Goal: Task Accomplishment & Management: Manage account settings

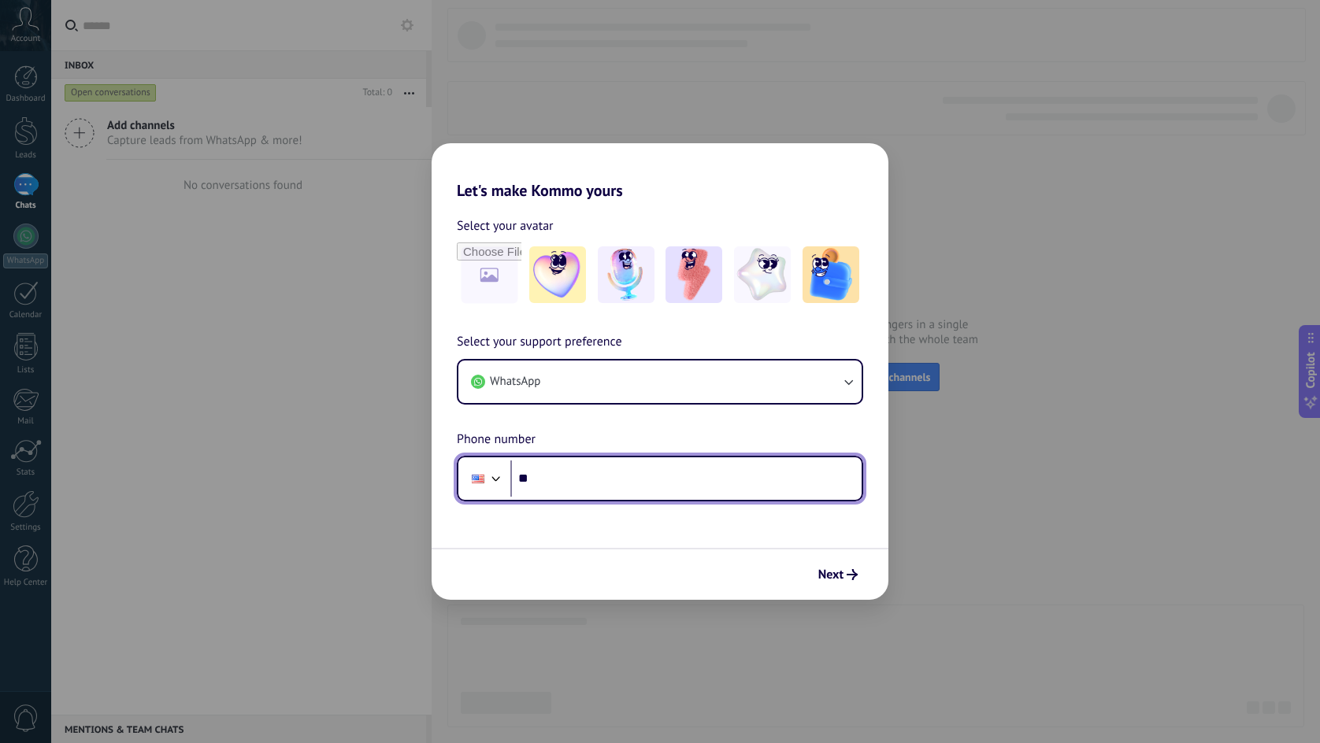
click at [499, 469] on div at bounding box center [496, 477] width 19 height 19
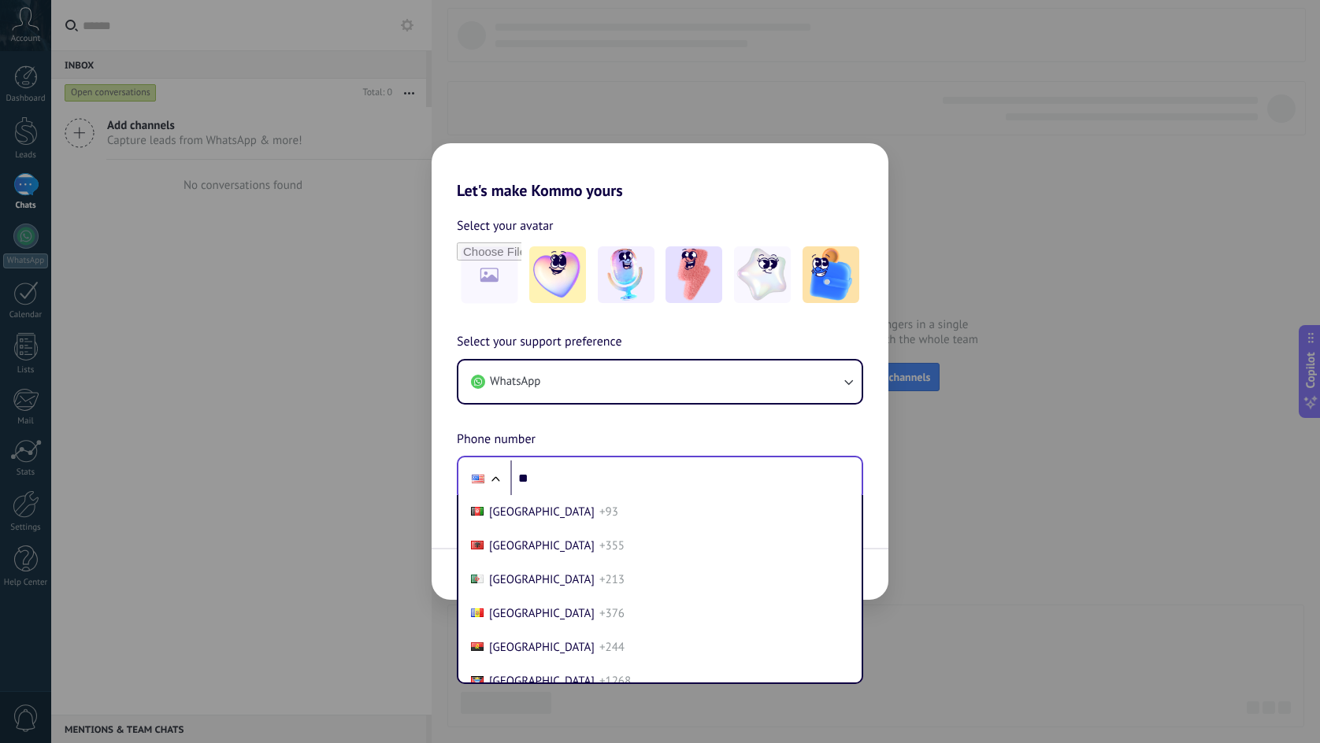
scroll to position [6650, 0]
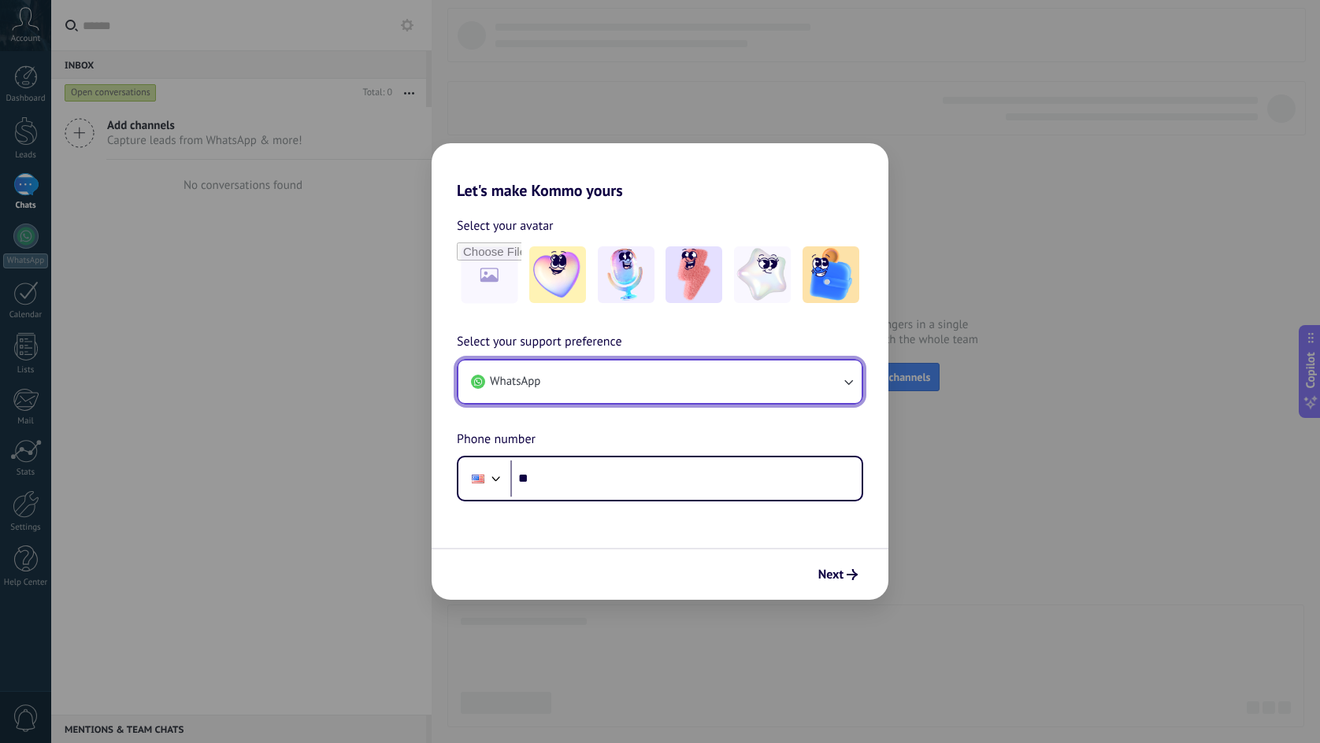
click at [542, 402] on button "WhatsApp" at bounding box center [659, 382] width 403 height 43
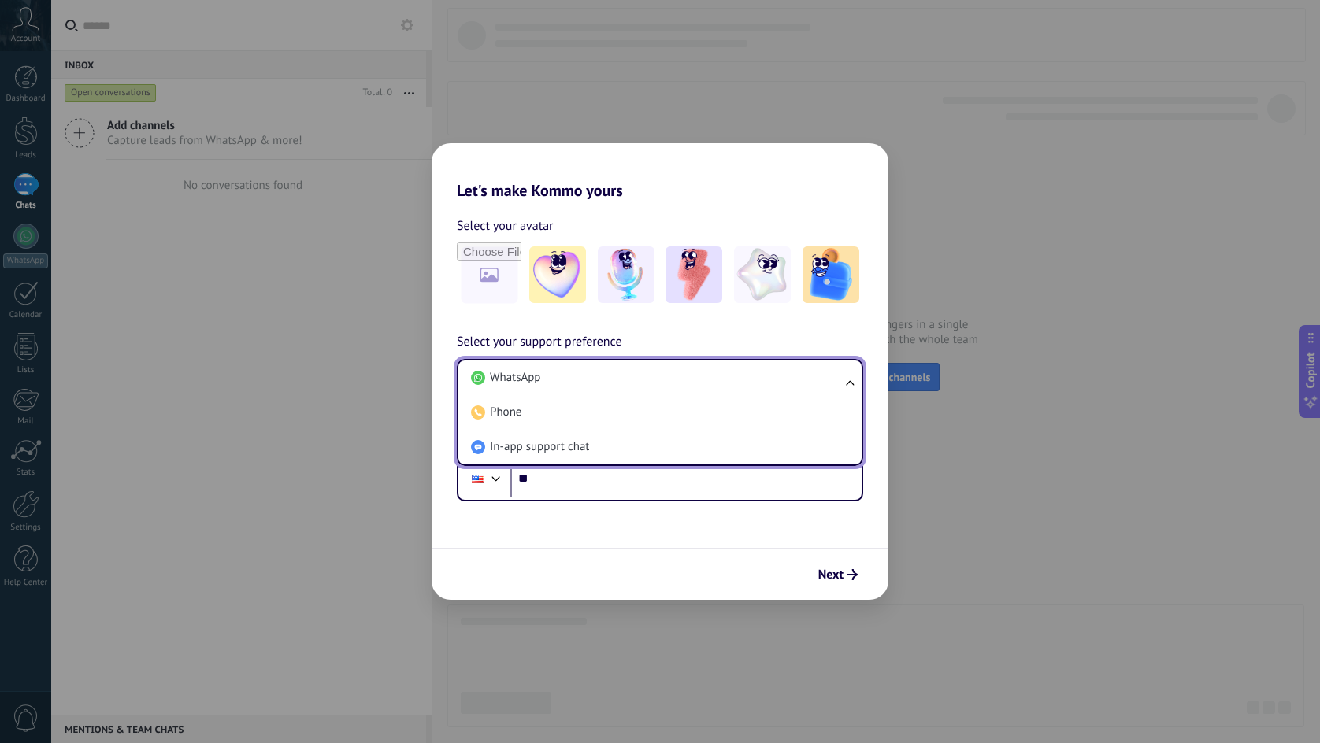
click at [560, 378] on li "WhatsApp" at bounding box center [657, 378] width 384 height 35
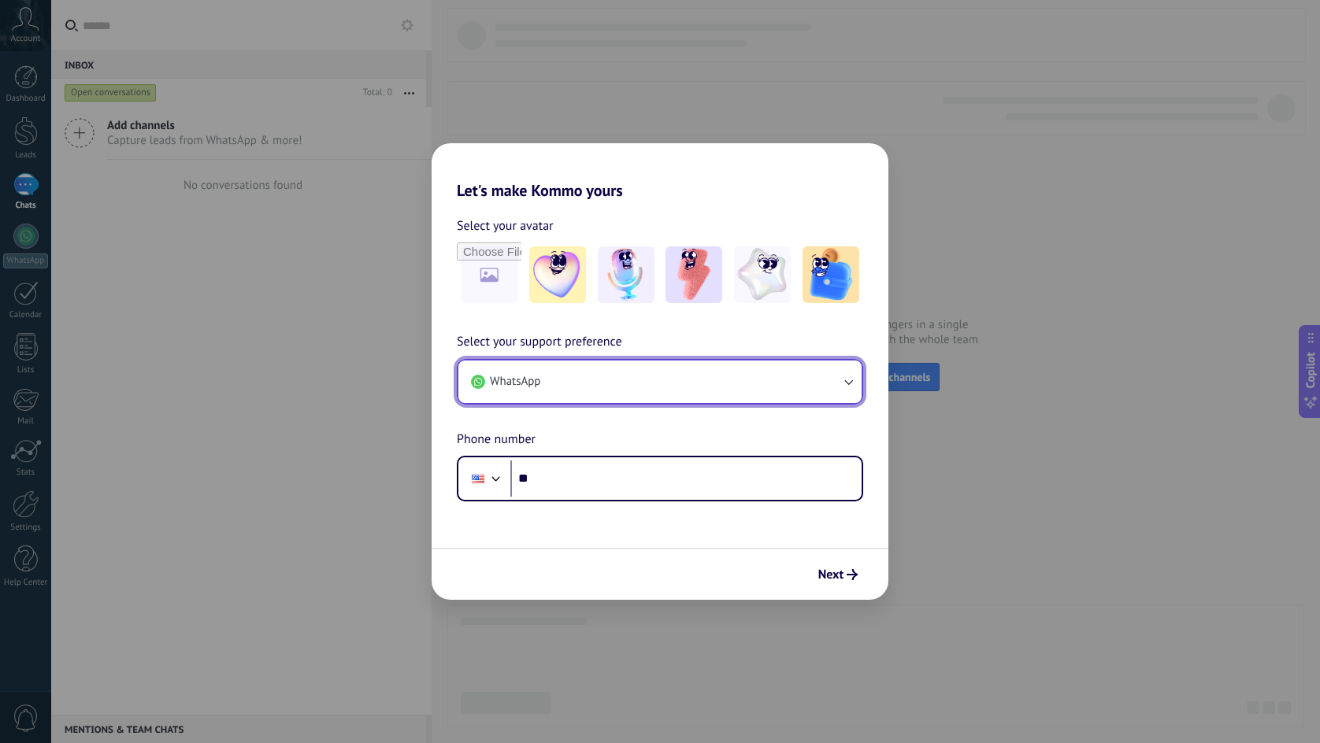
click at [564, 381] on button "WhatsApp" at bounding box center [659, 382] width 403 height 43
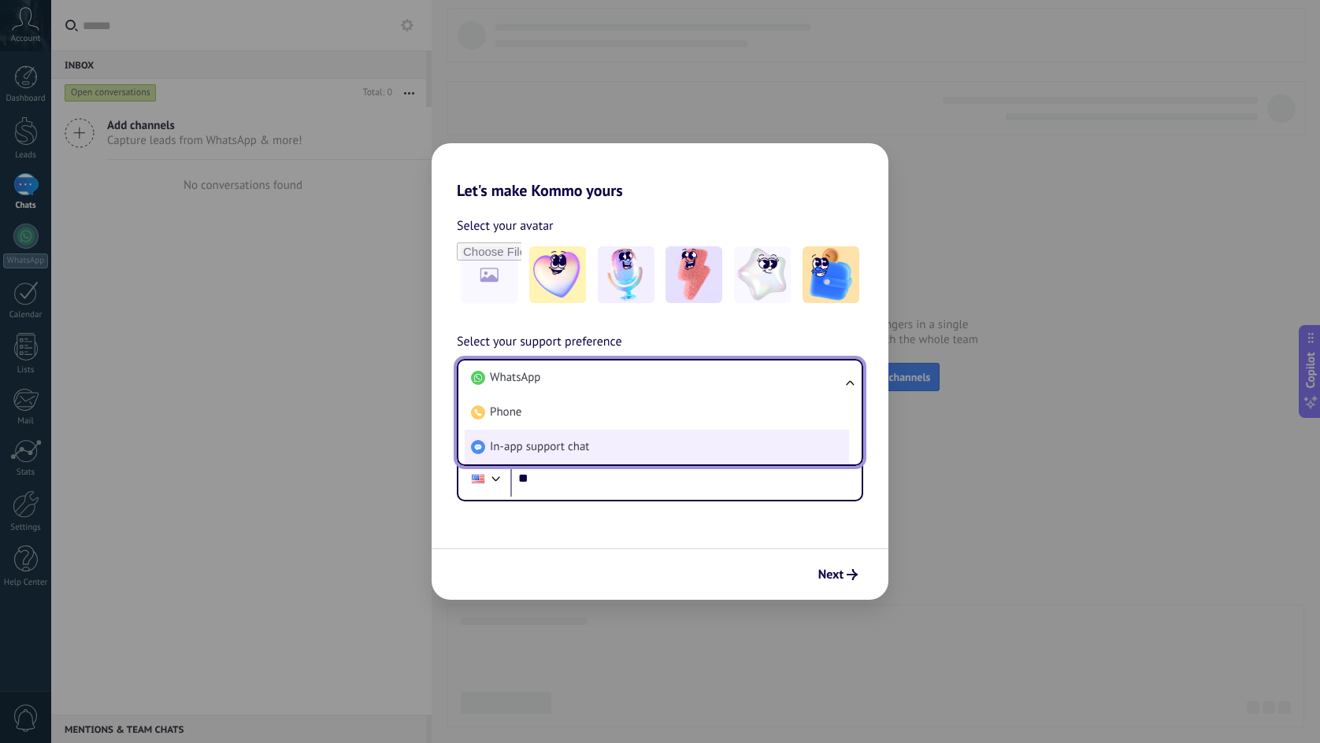
drag, startPoint x: 572, startPoint y: 450, endPoint x: 708, endPoint y: 506, distance: 146.8
click at [573, 450] on span "In-app support chat" at bounding box center [539, 447] width 99 height 16
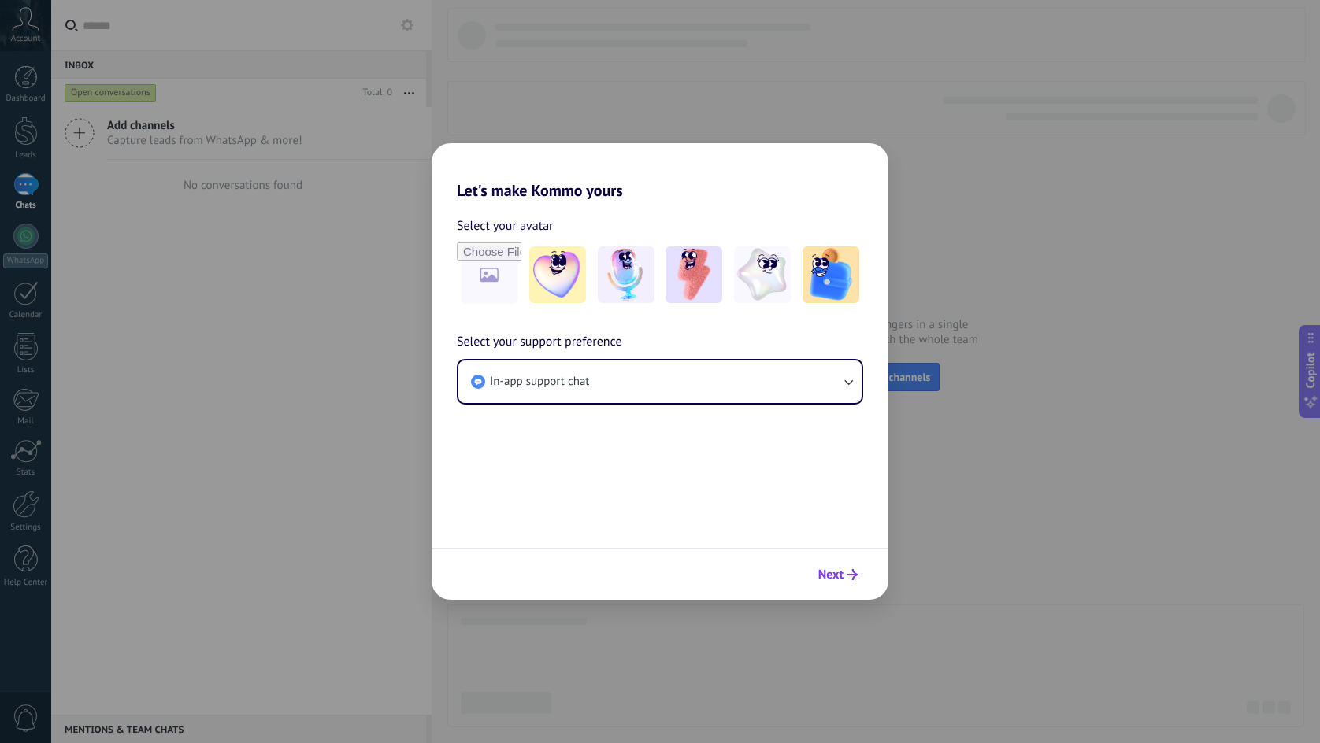
click at [841, 587] on button "Next" at bounding box center [838, 574] width 54 height 27
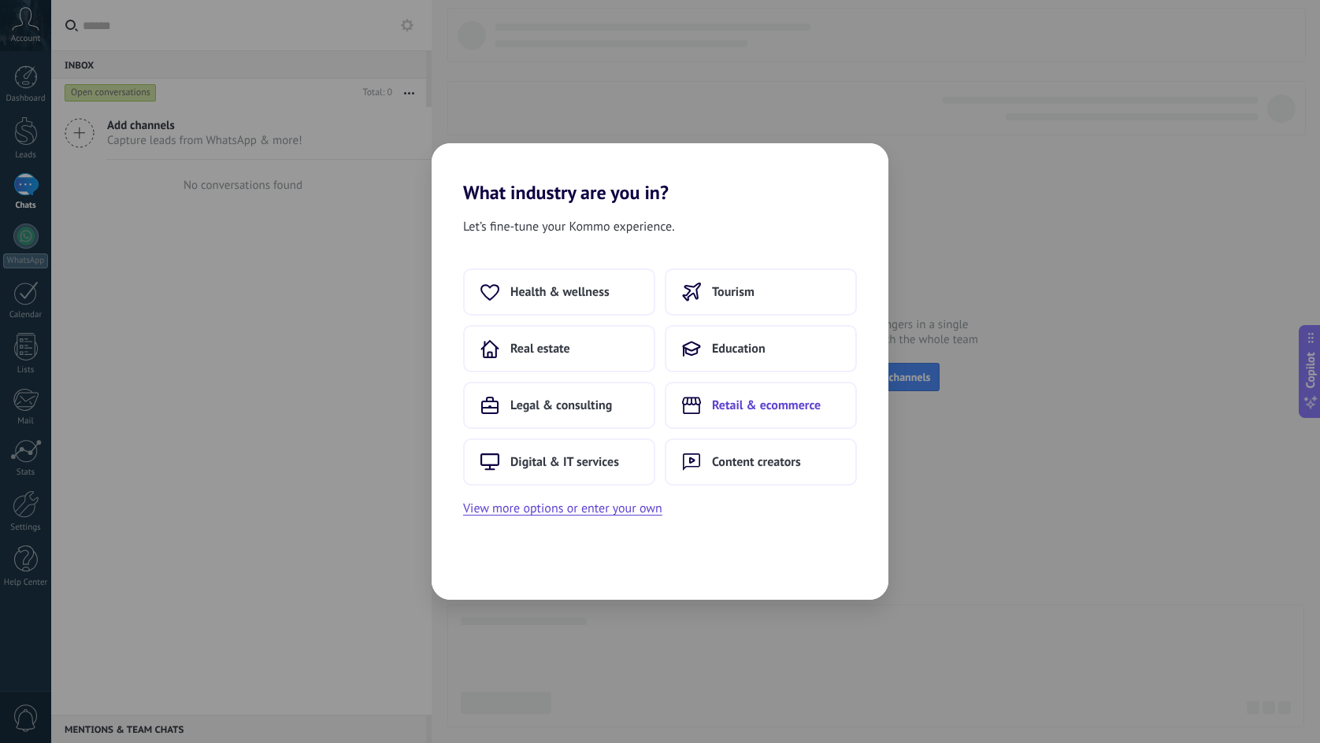
click at [729, 401] on span "Retail & ecommerce" at bounding box center [766, 406] width 109 height 16
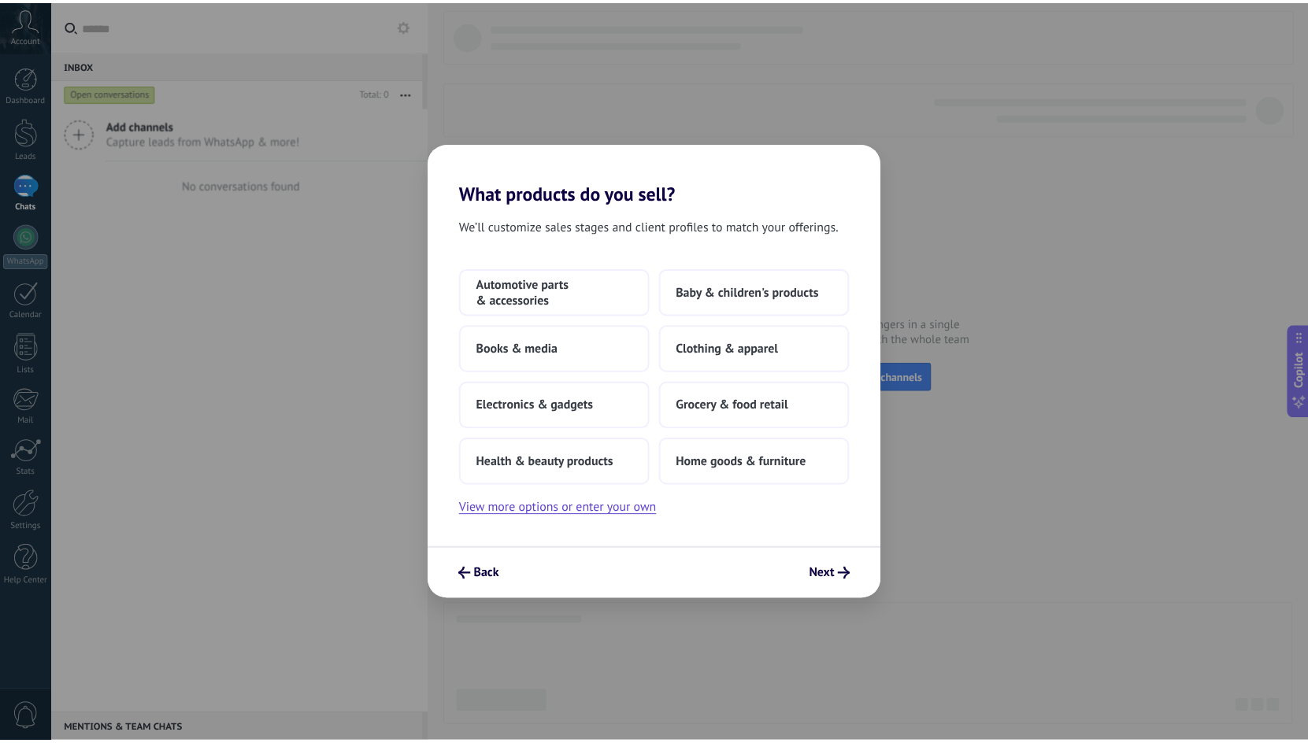
scroll to position [0, 0]
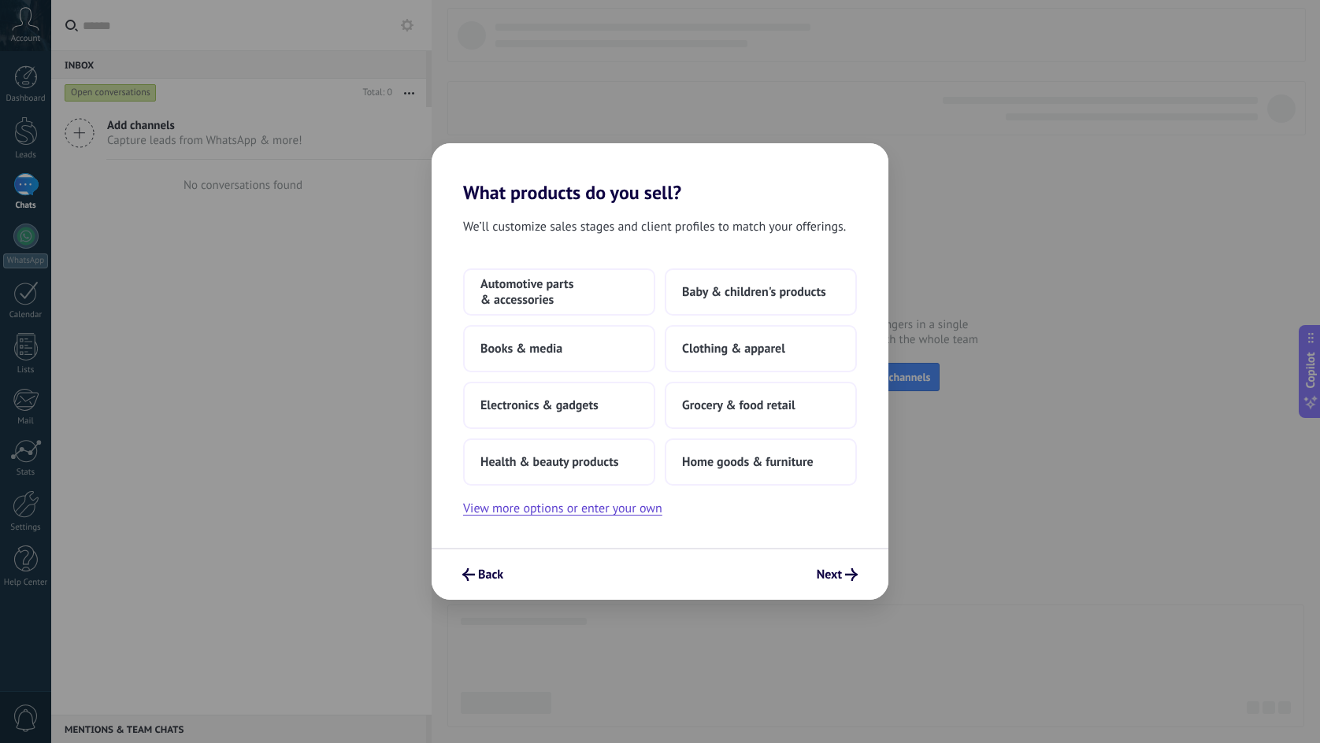
click at [851, 591] on div "Back Next" at bounding box center [659, 574] width 457 height 52
click at [848, 582] on button "Next" at bounding box center [836, 574] width 55 height 27
click at [582, 300] on span "Automotive parts & accessories" at bounding box center [558, 291] width 157 height 31
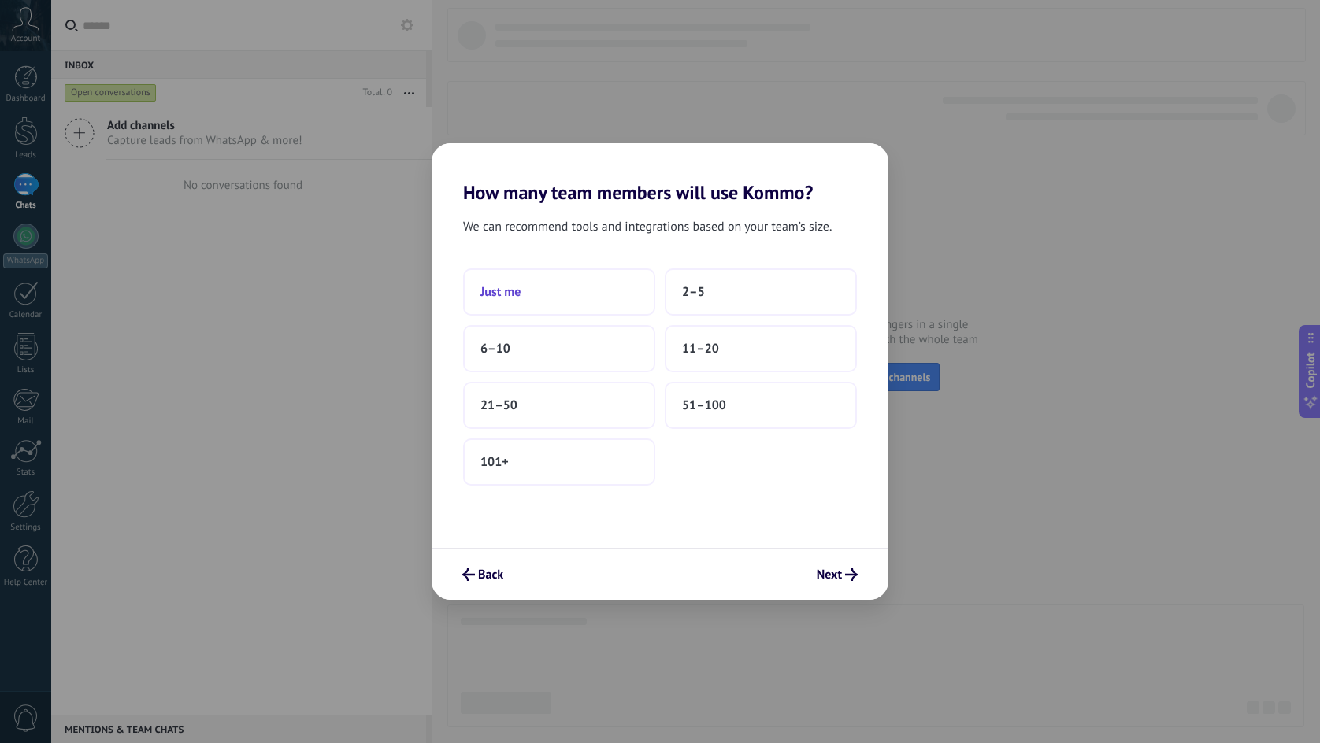
click at [504, 286] on span "Just me" at bounding box center [500, 292] width 40 height 16
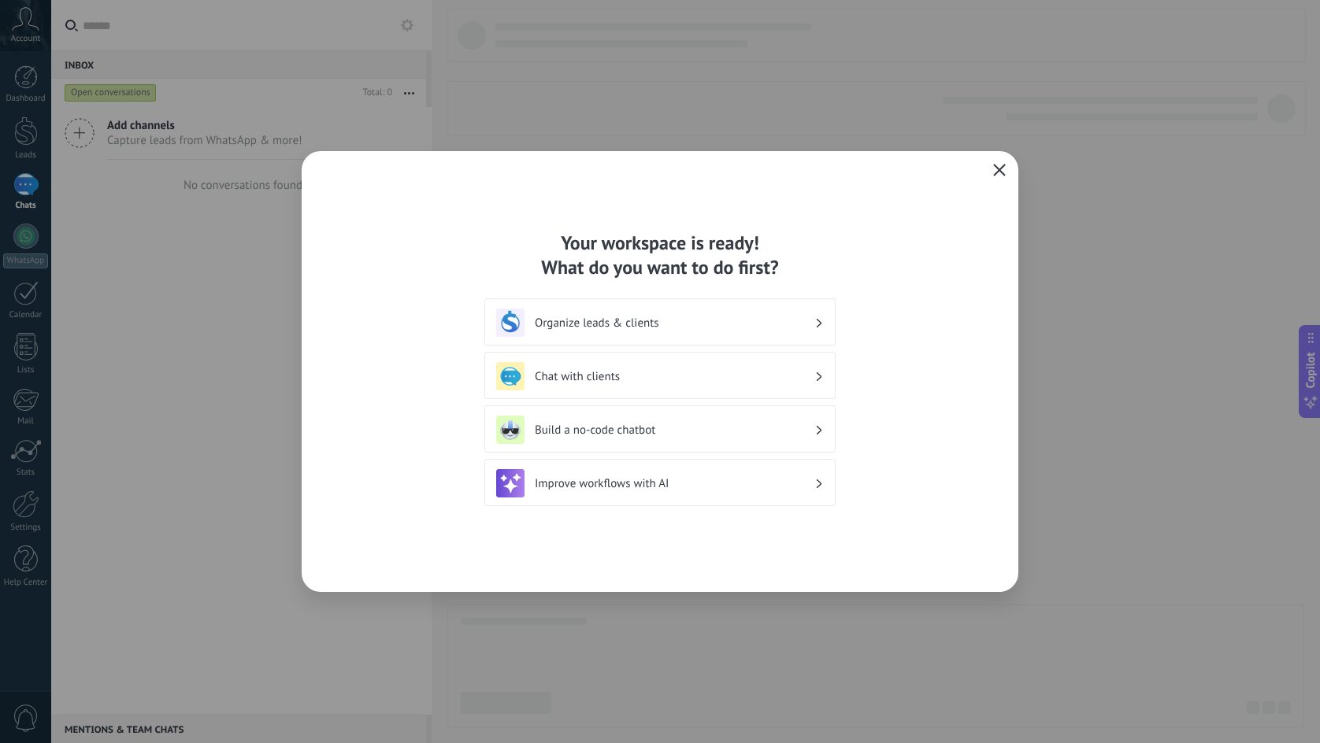
click at [989, 171] on button "button" at bounding box center [999, 171] width 20 height 22
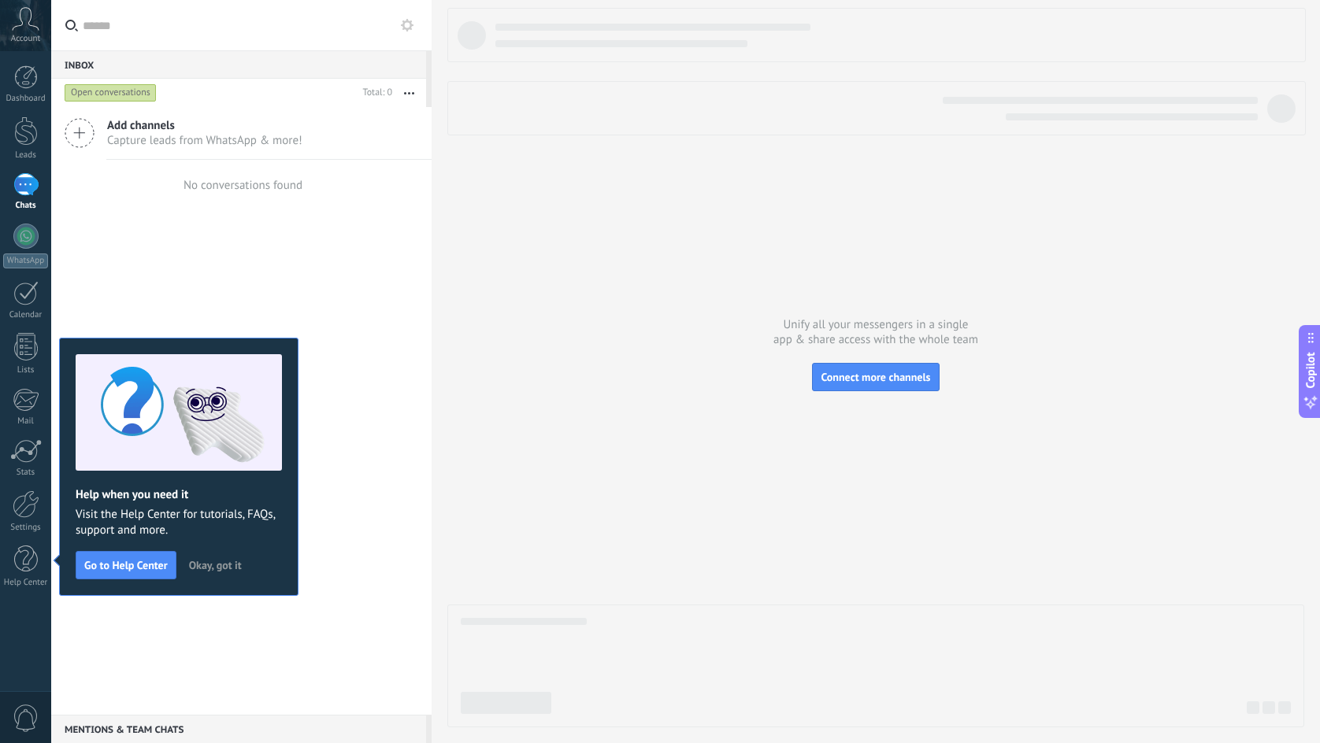
click at [35, 24] on icon at bounding box center [26, 19] width 28 height 24
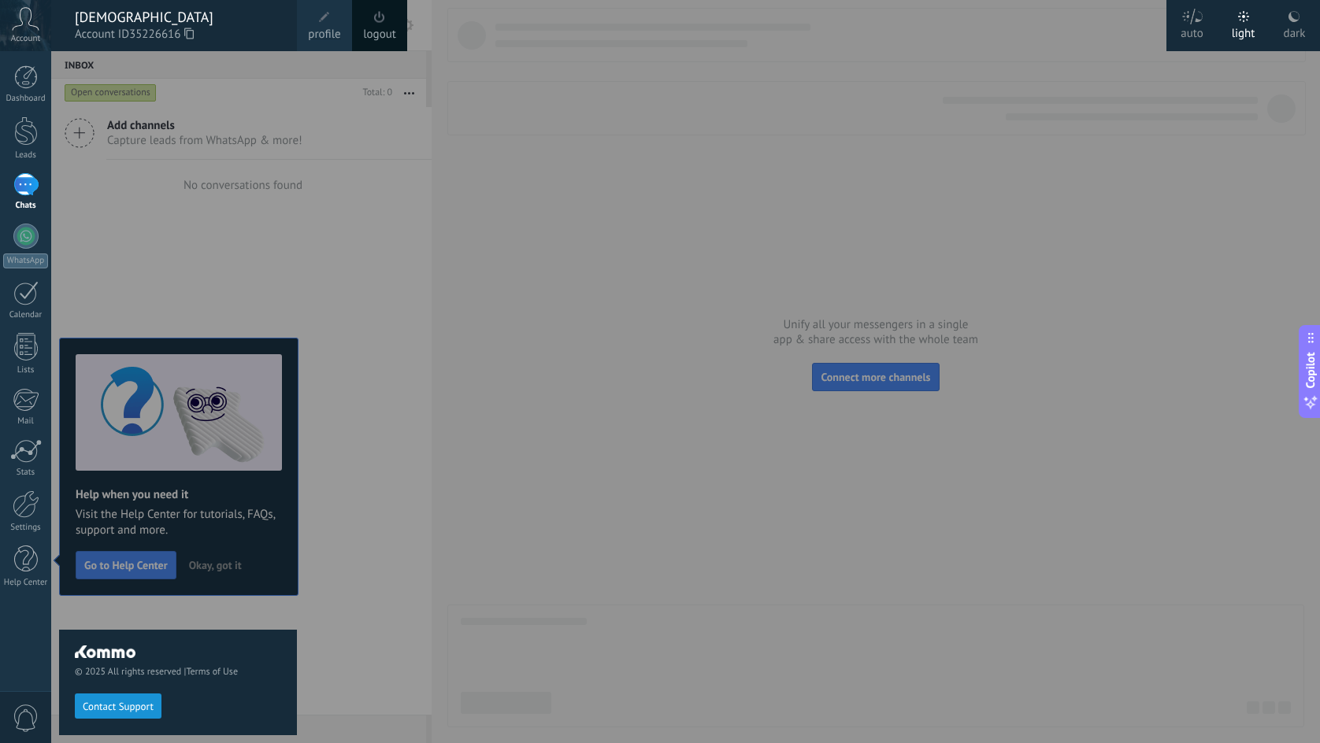
click at [100, 19] on div "[DEMOGRAPHIC_DATA]" at bounding box center [178, 17] width 206 height 17
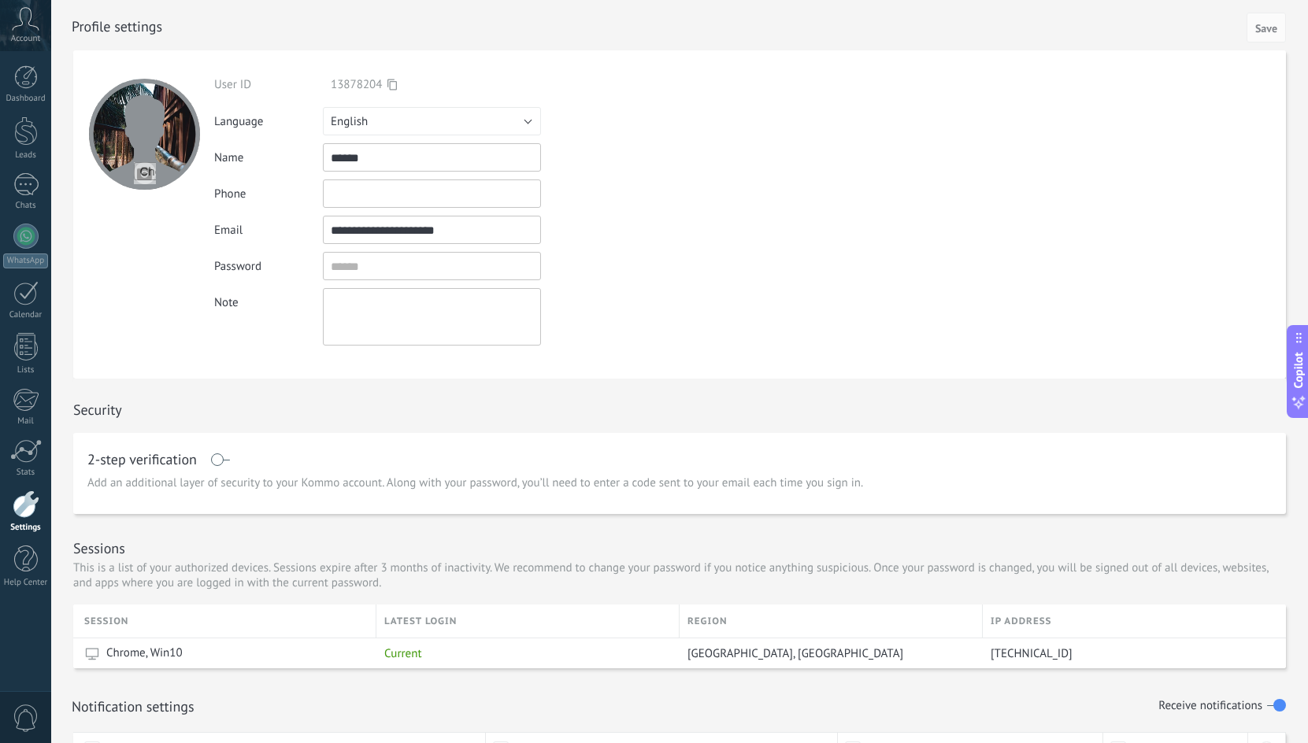
click at [416, 243] on input "**********" at bounding box center [432, 230] width 218 height 28
click at [376, 276] on input "textbox" at bounding box center [432, 266] width 218 height 28
click at [665, 232] on div "Enter a valid email address" at bounding box center [608, 230] width 134 height 13
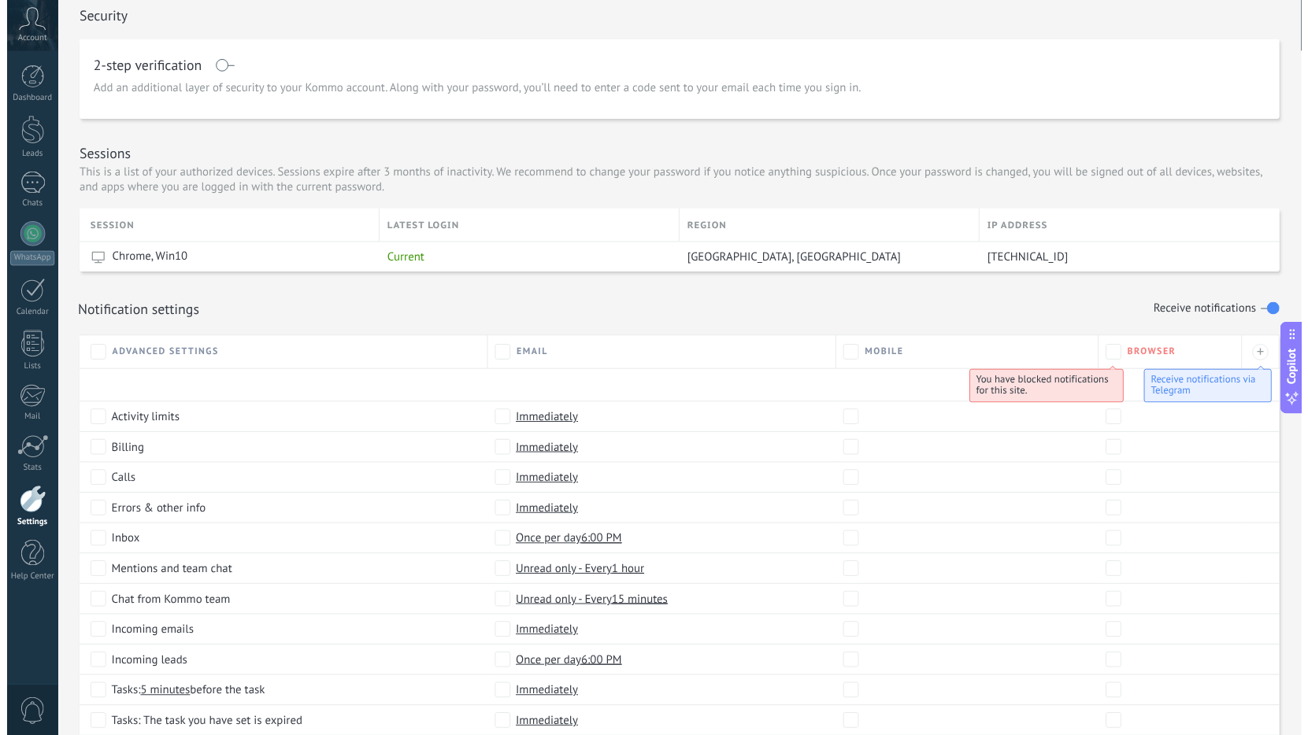
scroll to position [546, 0]
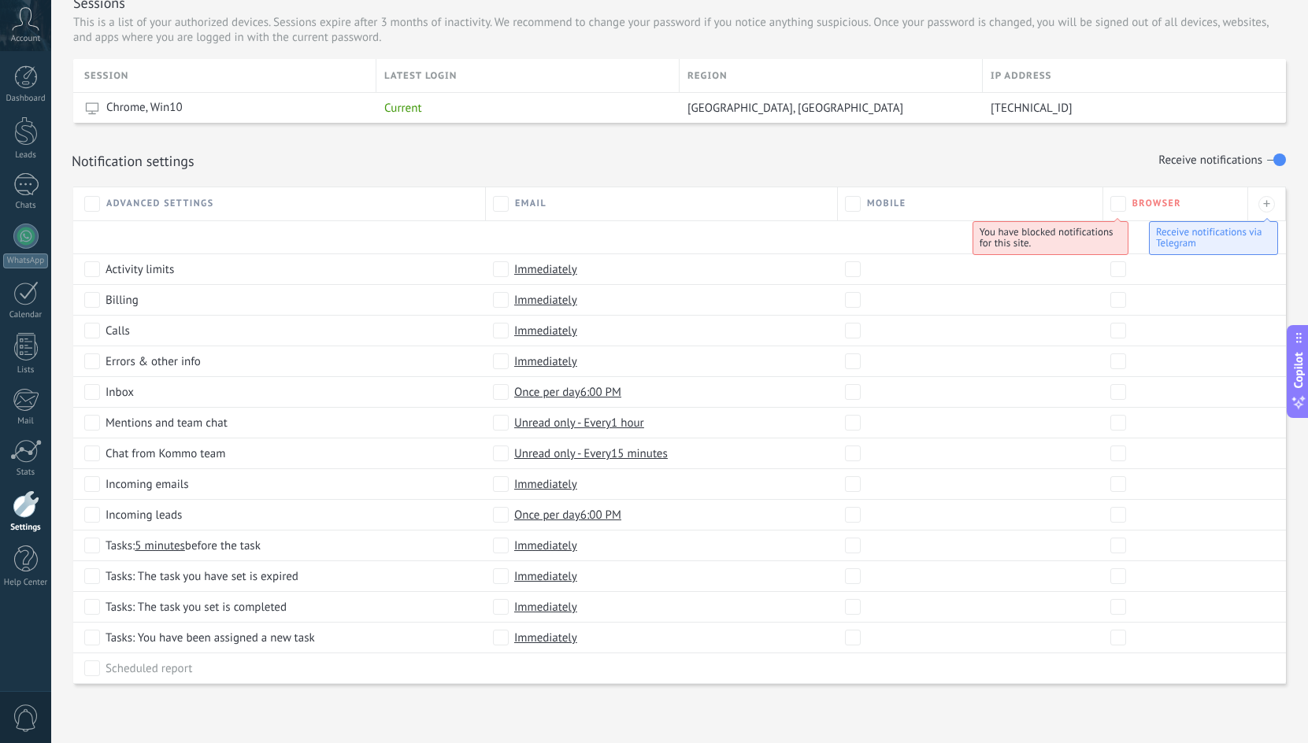
click at [1009, 154] on div "Notification settings Receive notifications" at bounding box center [680, 160] width 1216 height 27
click at [1033, 230] on span "You have blocked notifications for this site." at bounding box center [1046, 237] width 134 height 24
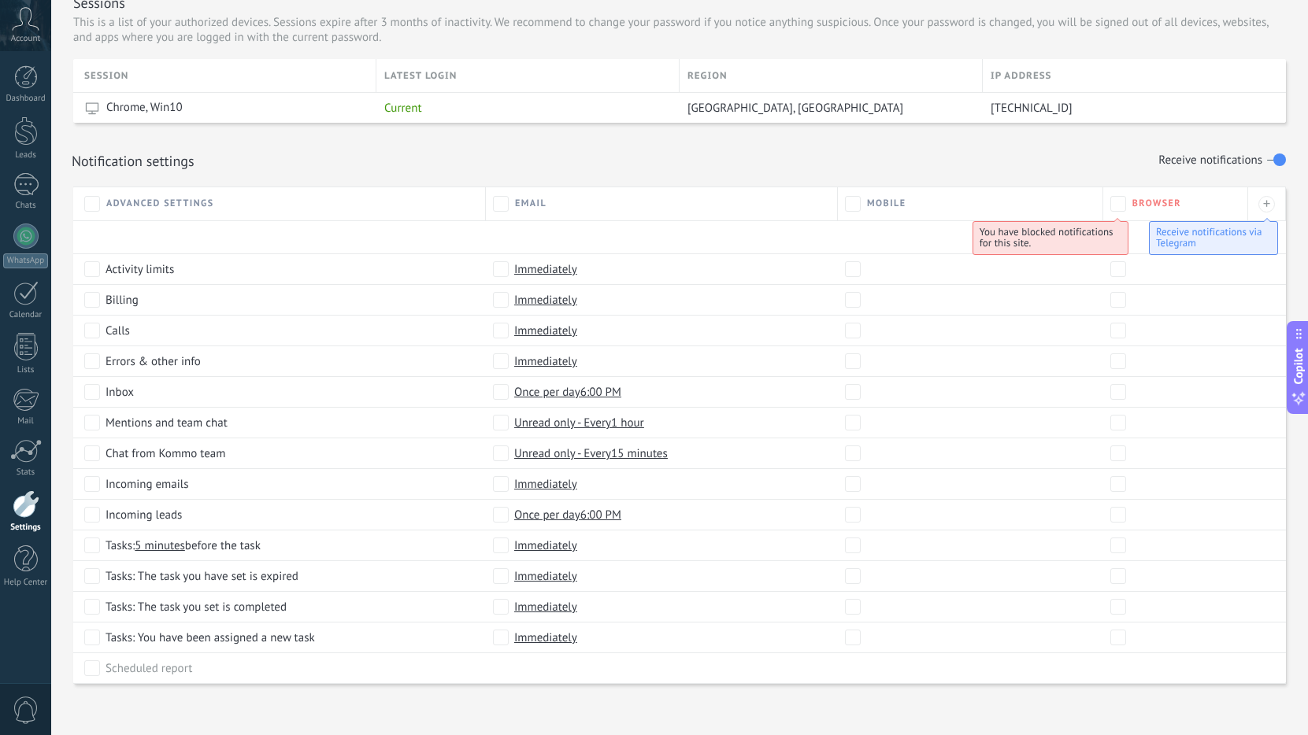
scroll to position [388, 0]
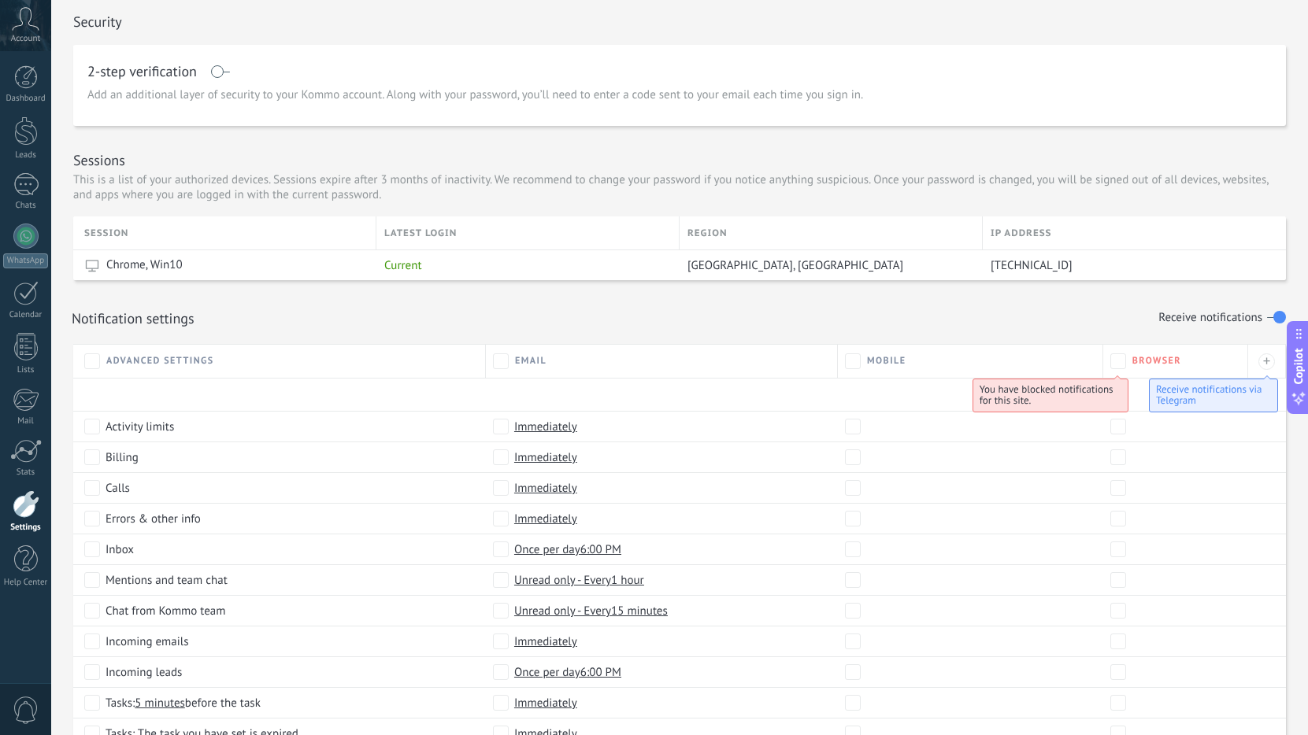
click at [15, 510] on div at bounding box center [26, 505] width 27 height 28
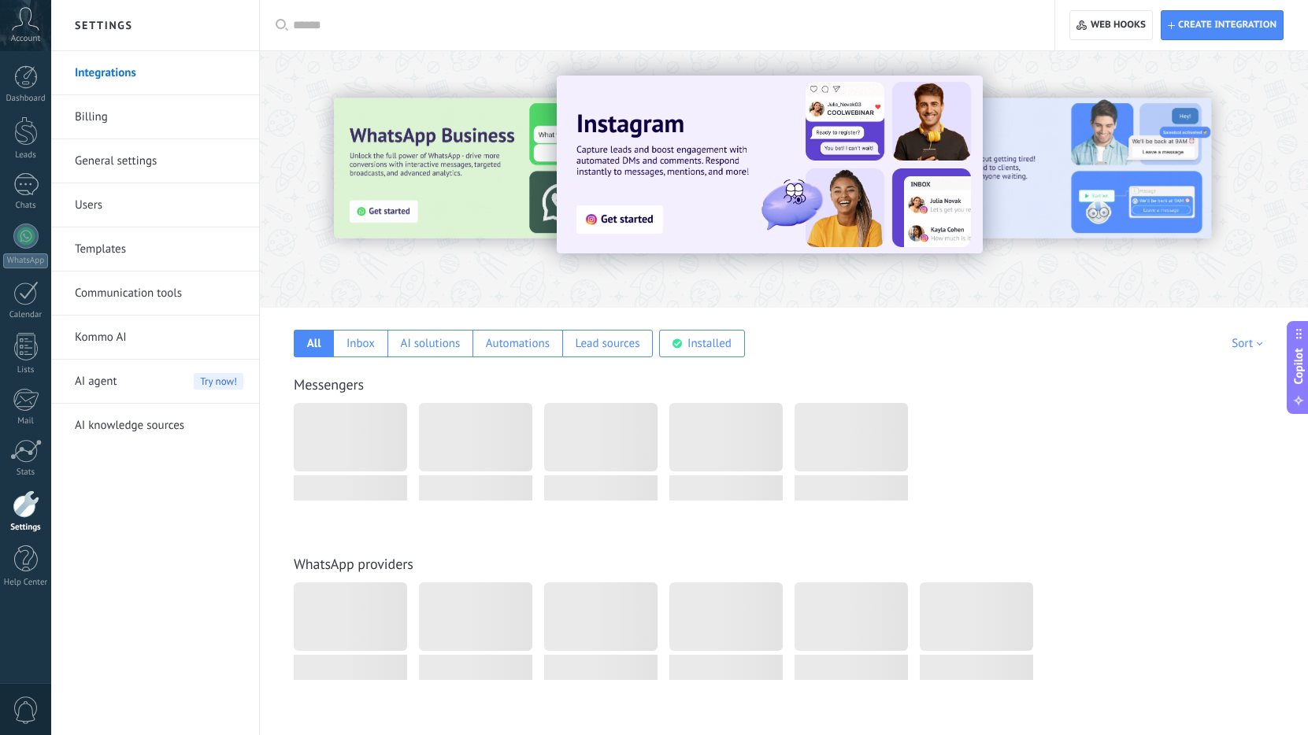
click at [114, 150] on link "General settings" at bounding box center [159, 161] width 168 height 44
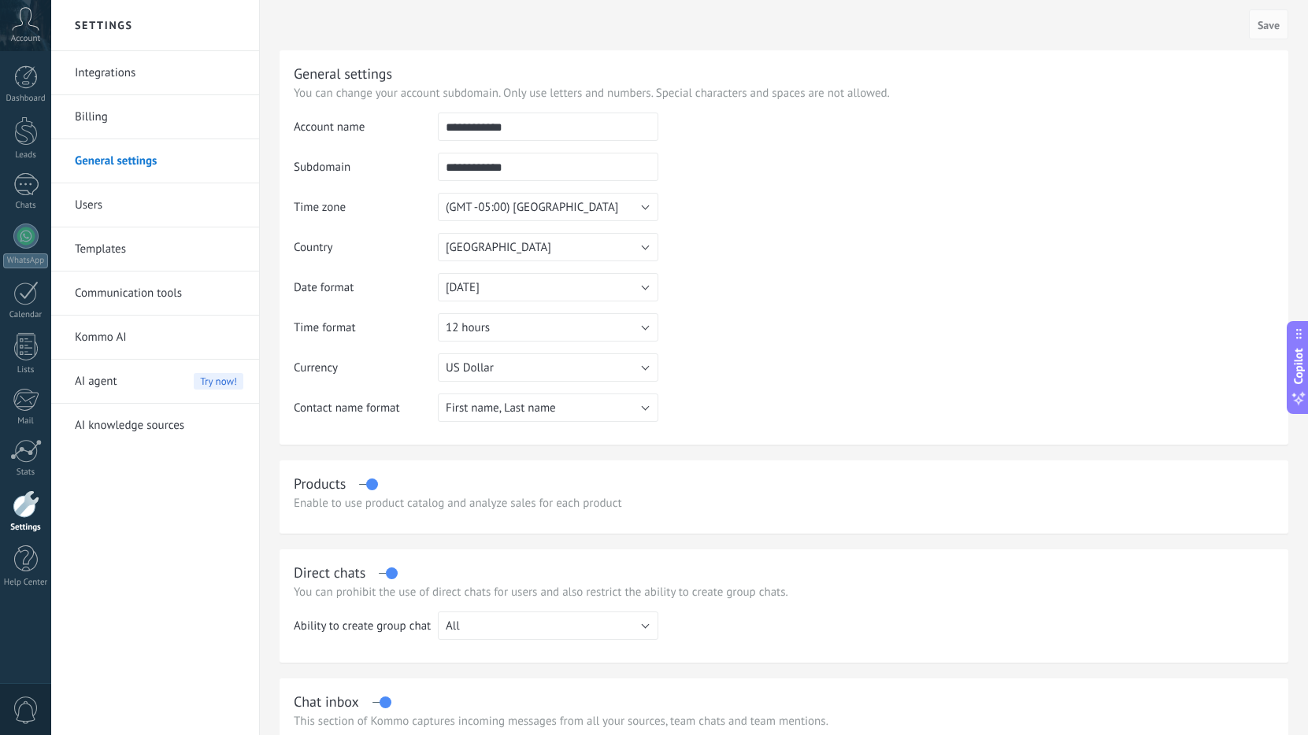
click at [23, 26] on icon at bounding box center [26, 19] width 28 height 24
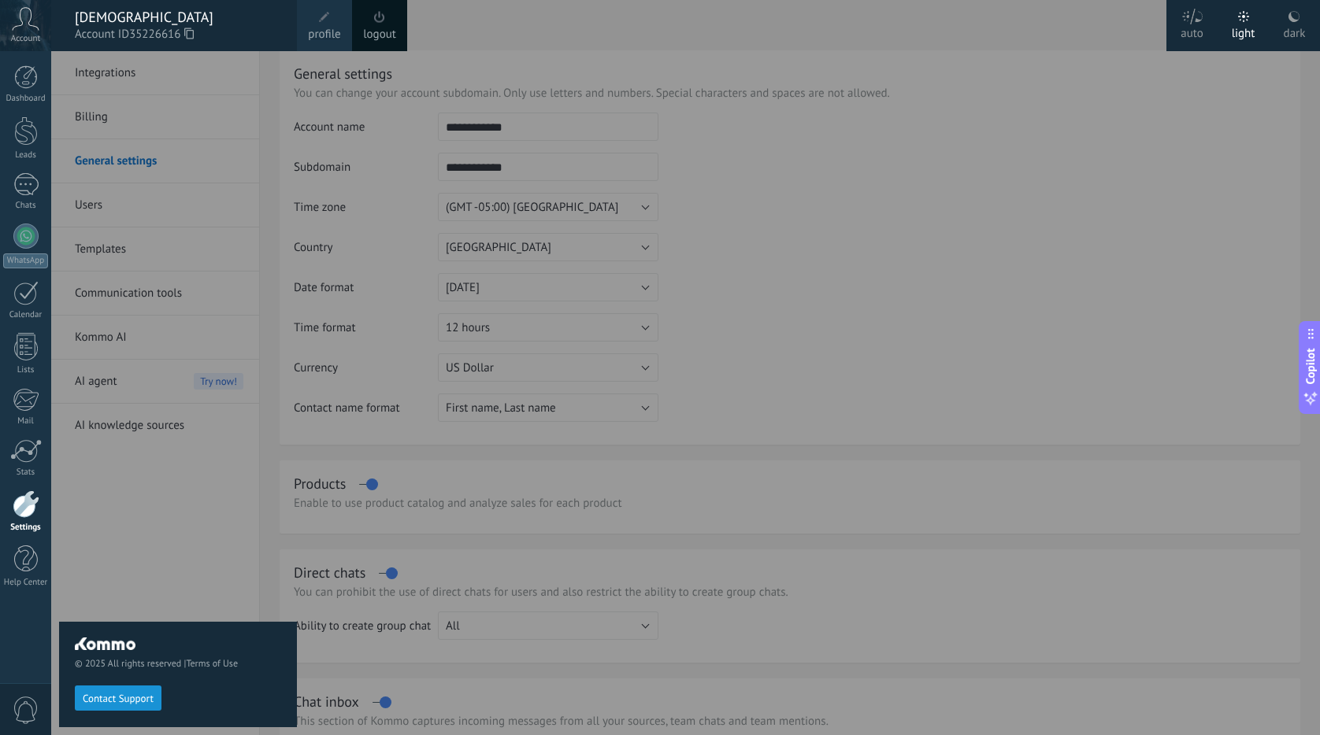
click at [1289, 17] on use at bounding box center [1293, 16] width 11 height 11
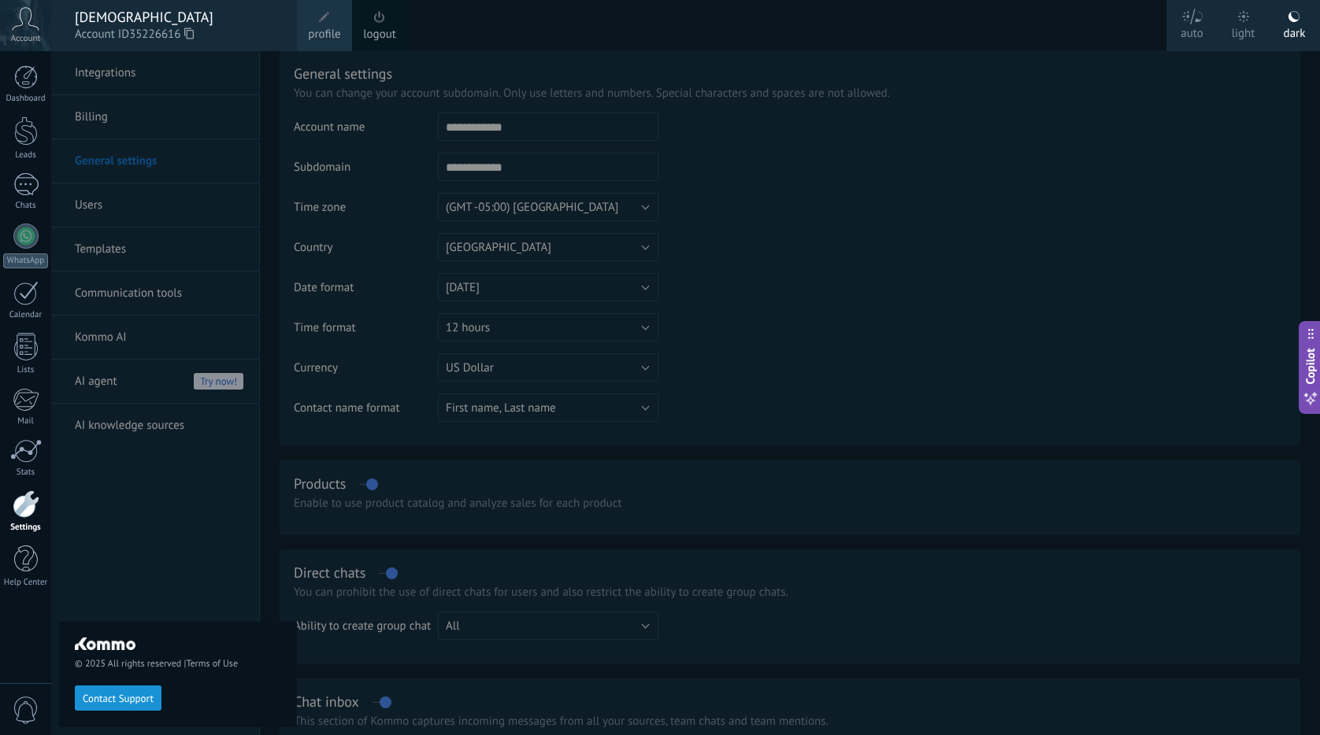
click at [39, 26] on icon at bounding box center [26, 19] width 28 height 24
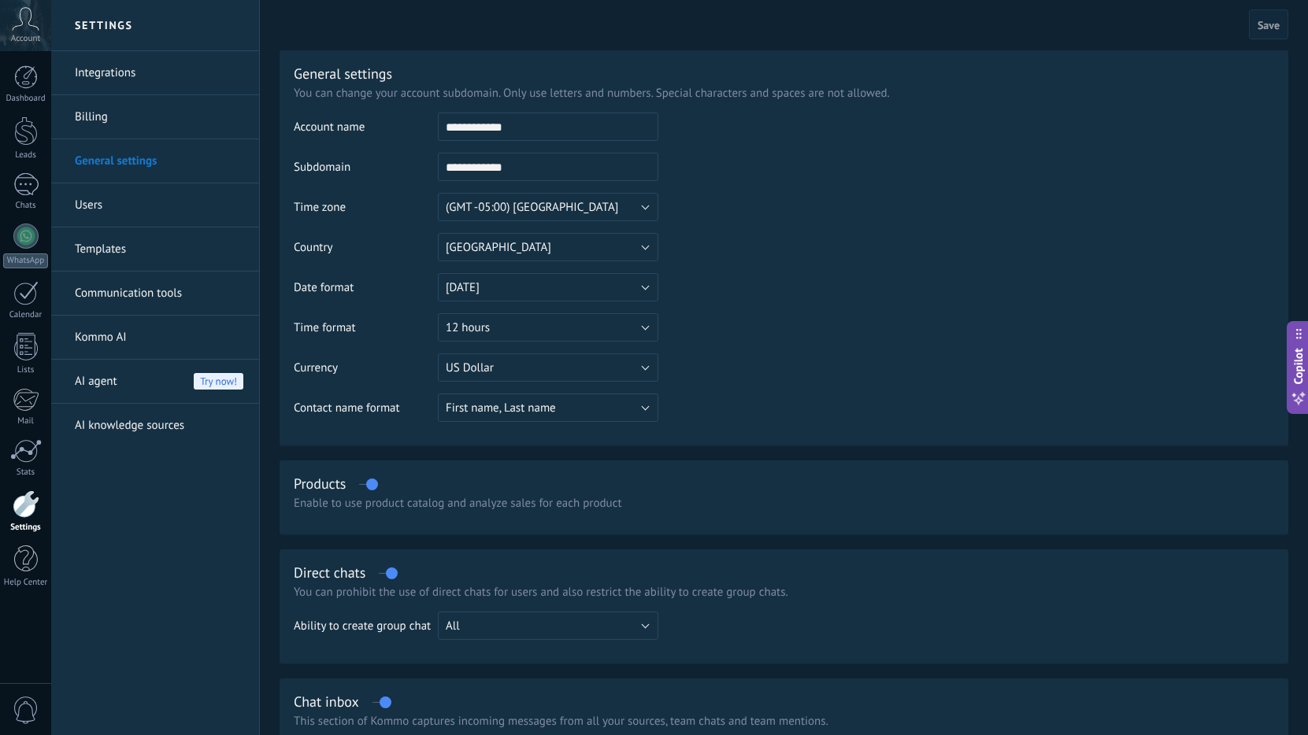
click at [24, 26] on icon at bounding box center [26, 19] width 28 height 24
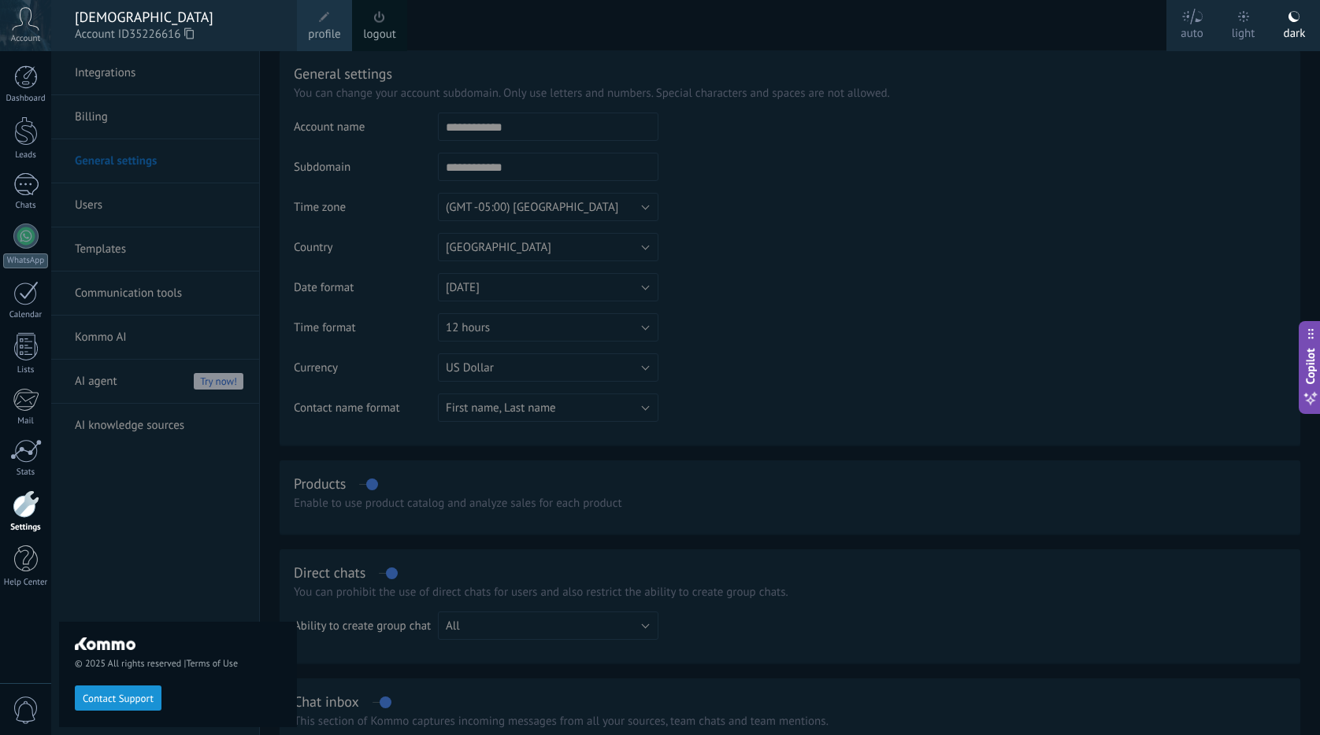
click at [29, 24] on use at bounding box center [26, 18] width 27 height 23
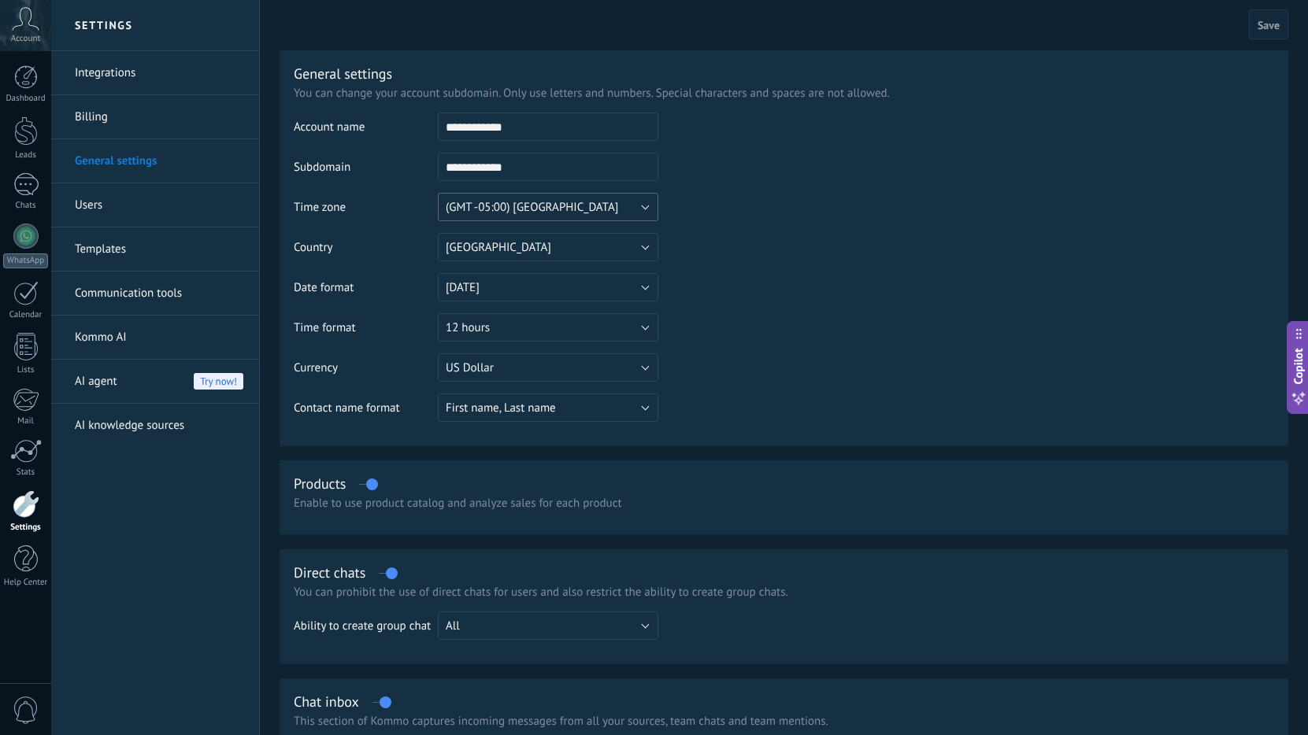
click at [591, 202] on button "(GMT -05:00) [GEOGRAPHIC_DATA]" at bounding box center [548, 207] width 220 height 28
click at [720, 232] on td at bounding box center [966, 193] width 616 height 161
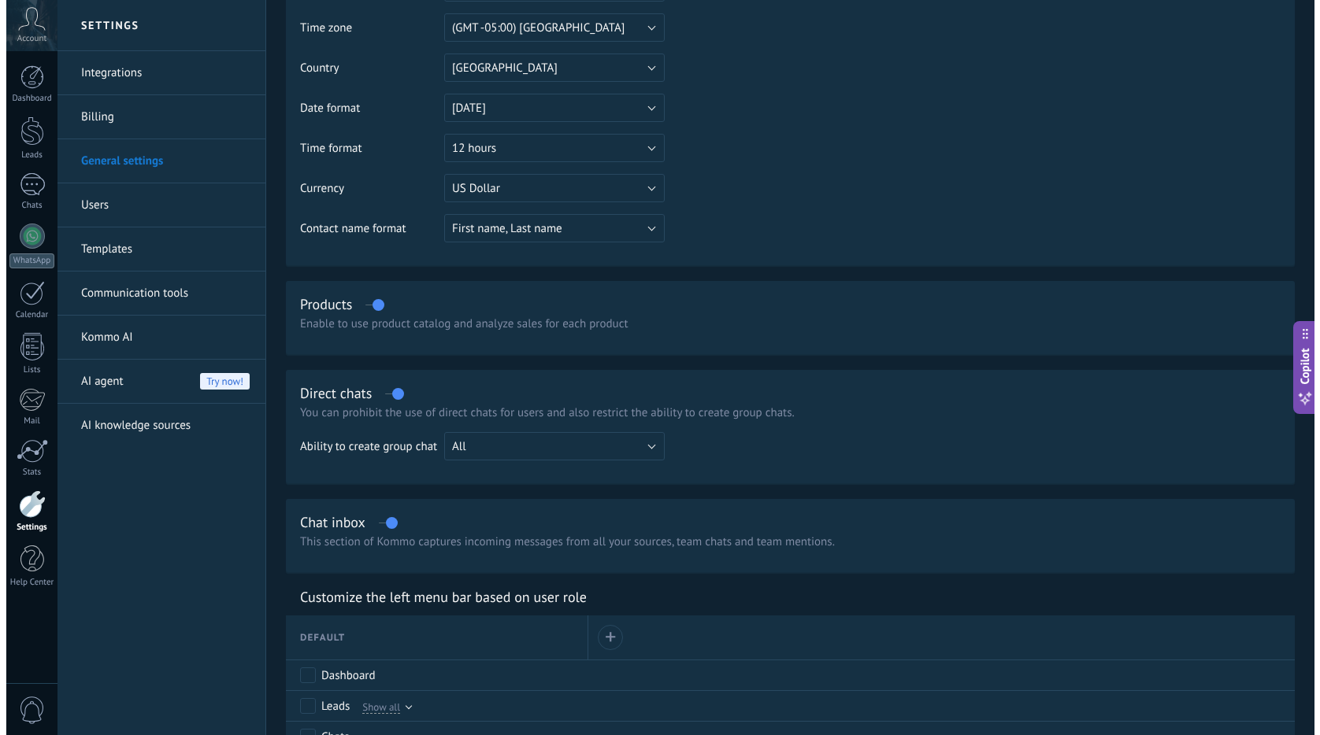
scroll to position [0, 0]
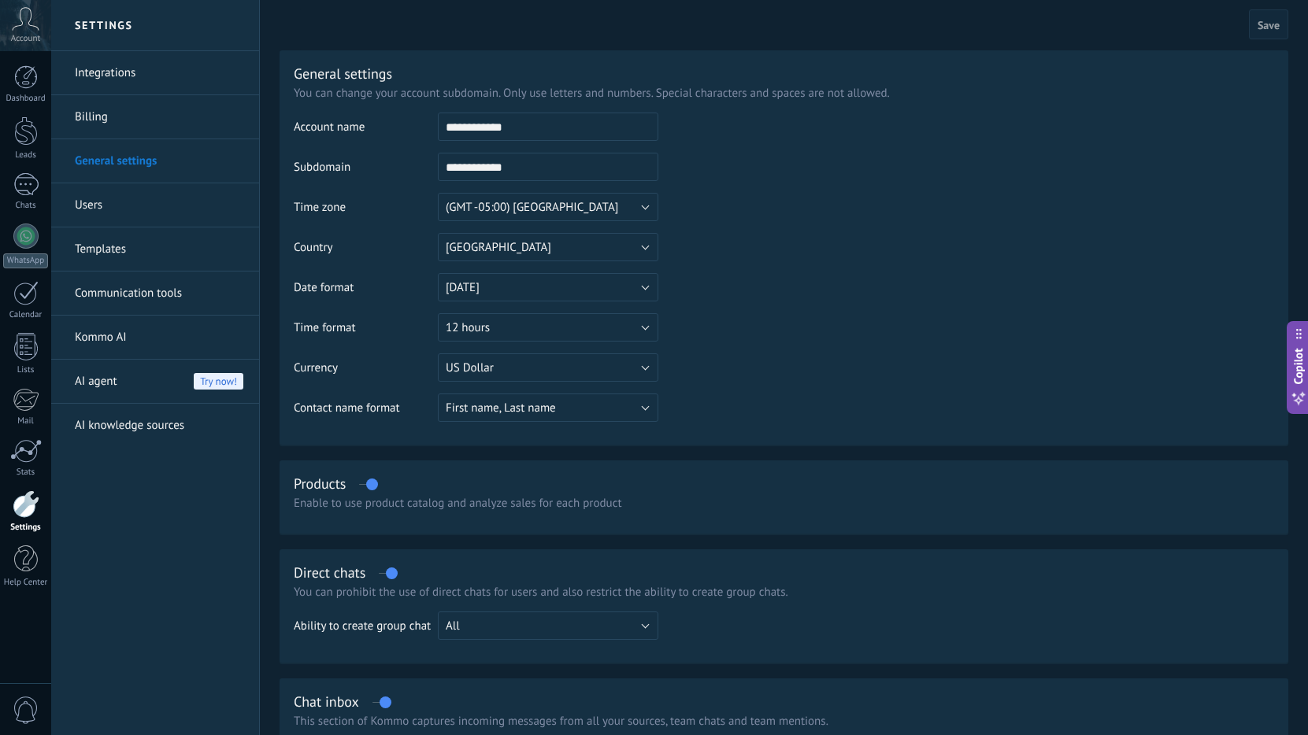
click at [141, 223] on link "Users" at bounding box center [159, 205] width 168 height 44
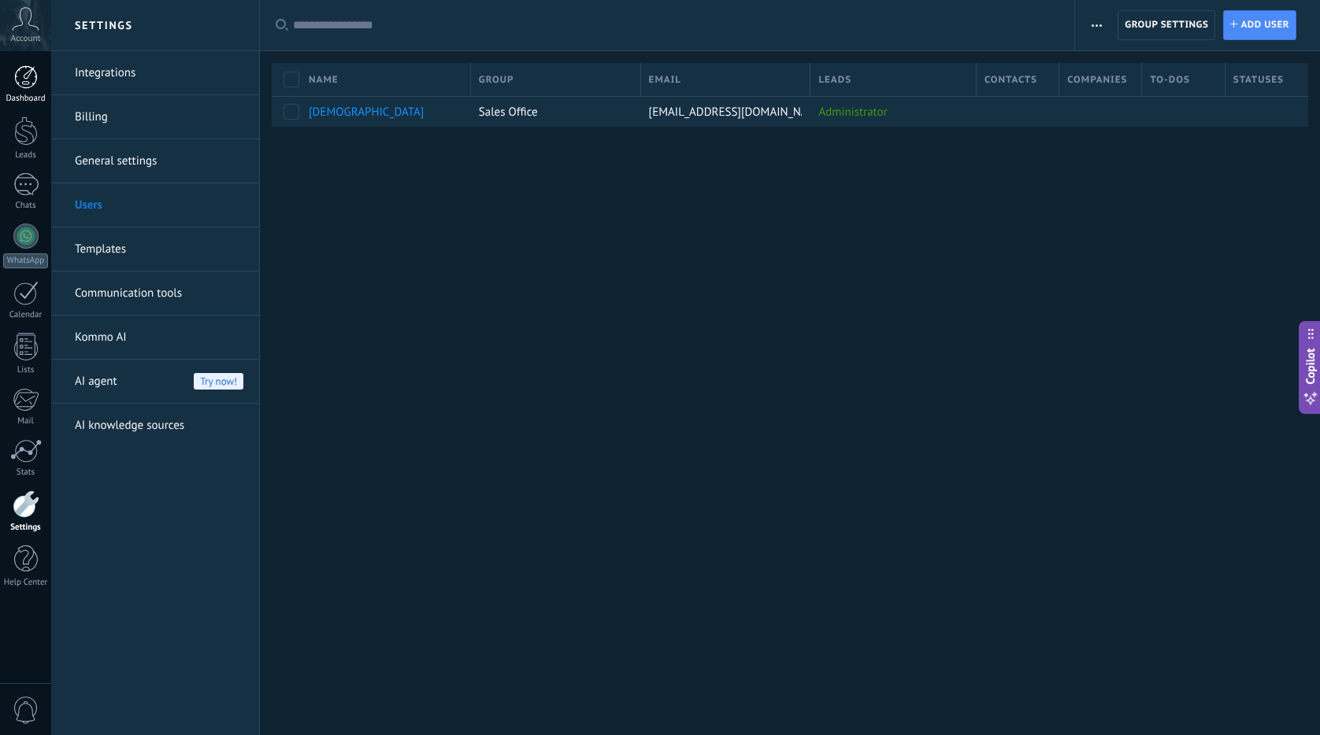
click at [33, 75] on div at bounding box center [26, 77] width 24 height 24
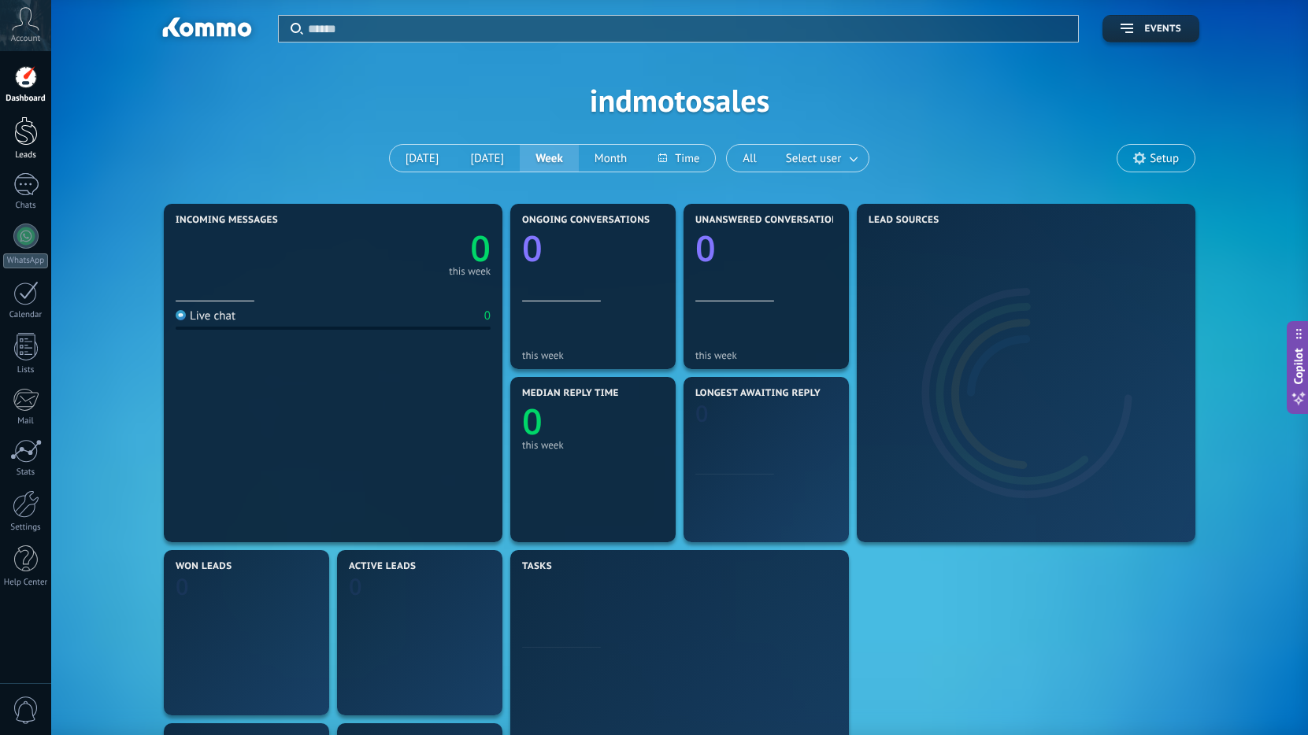
click at [16, 147] on link "Leads" at bounding box center [25, 139] width 51 height 44
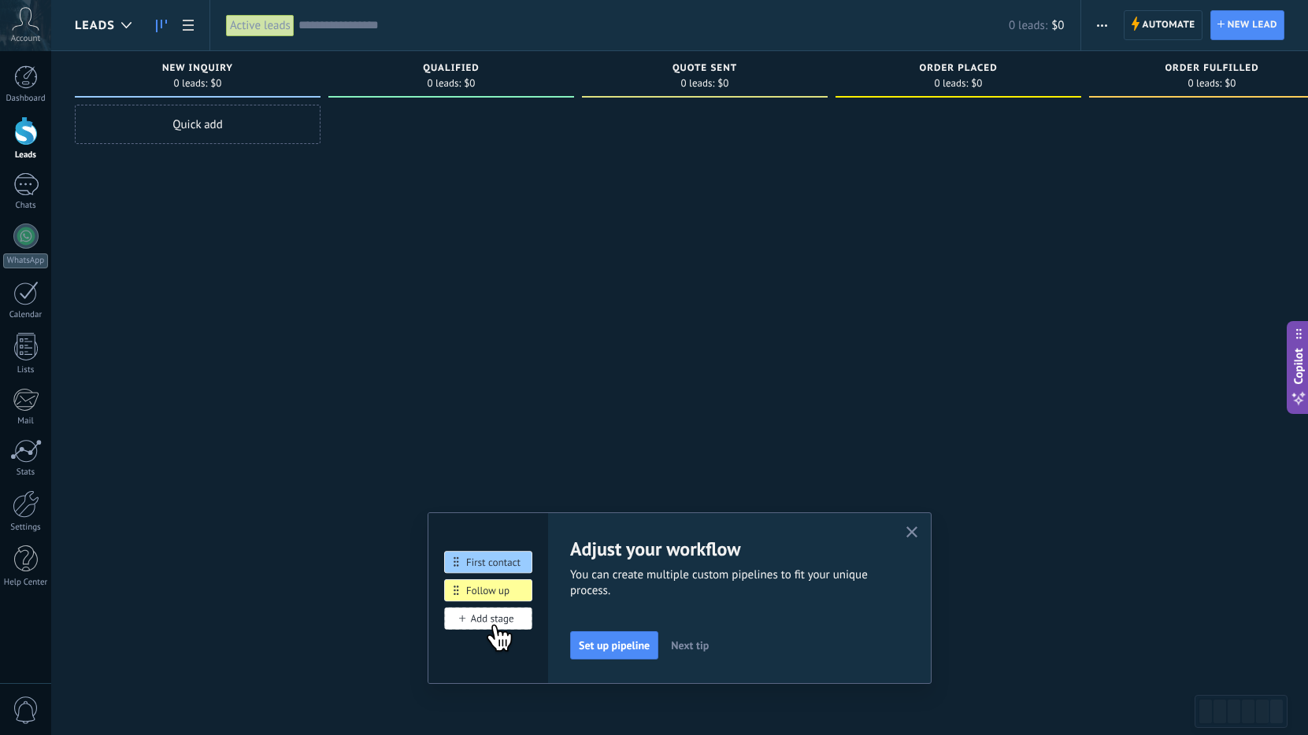
click at [1101, 31] on span "button" at bounding box center [1102, 25] width 10 height 30
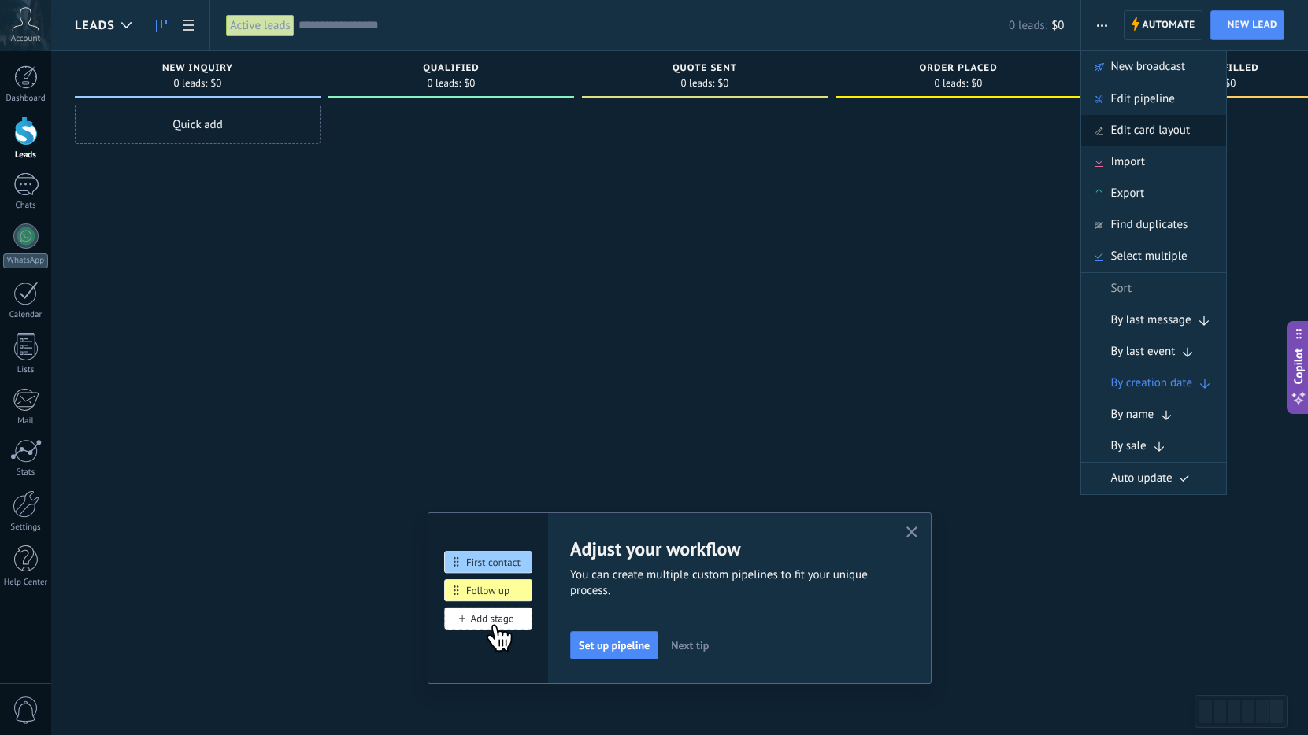
click at [1172, 119] on span "Edit card layout" at bounding box center [1150, 130] width 79 height 31
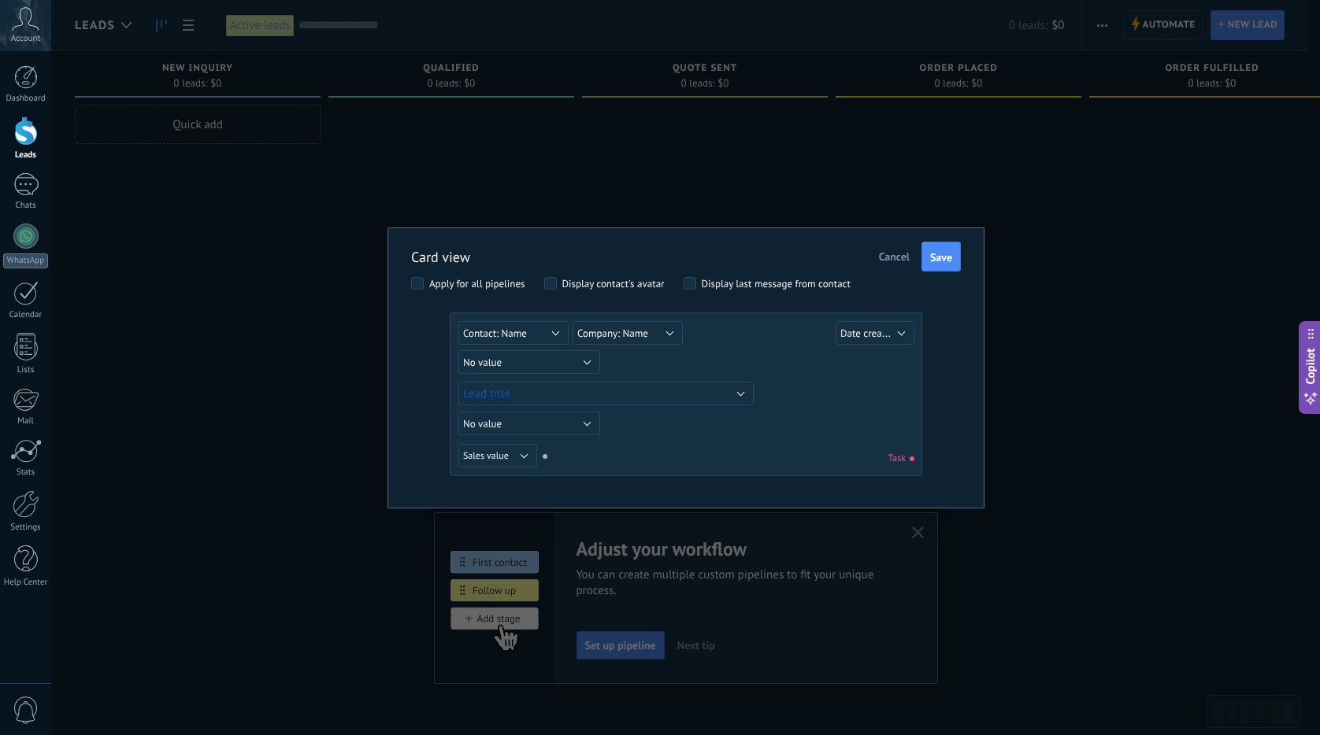
click at [894, 251] on span "Cancel" at bounding box center [894, 257] width 31 height 14
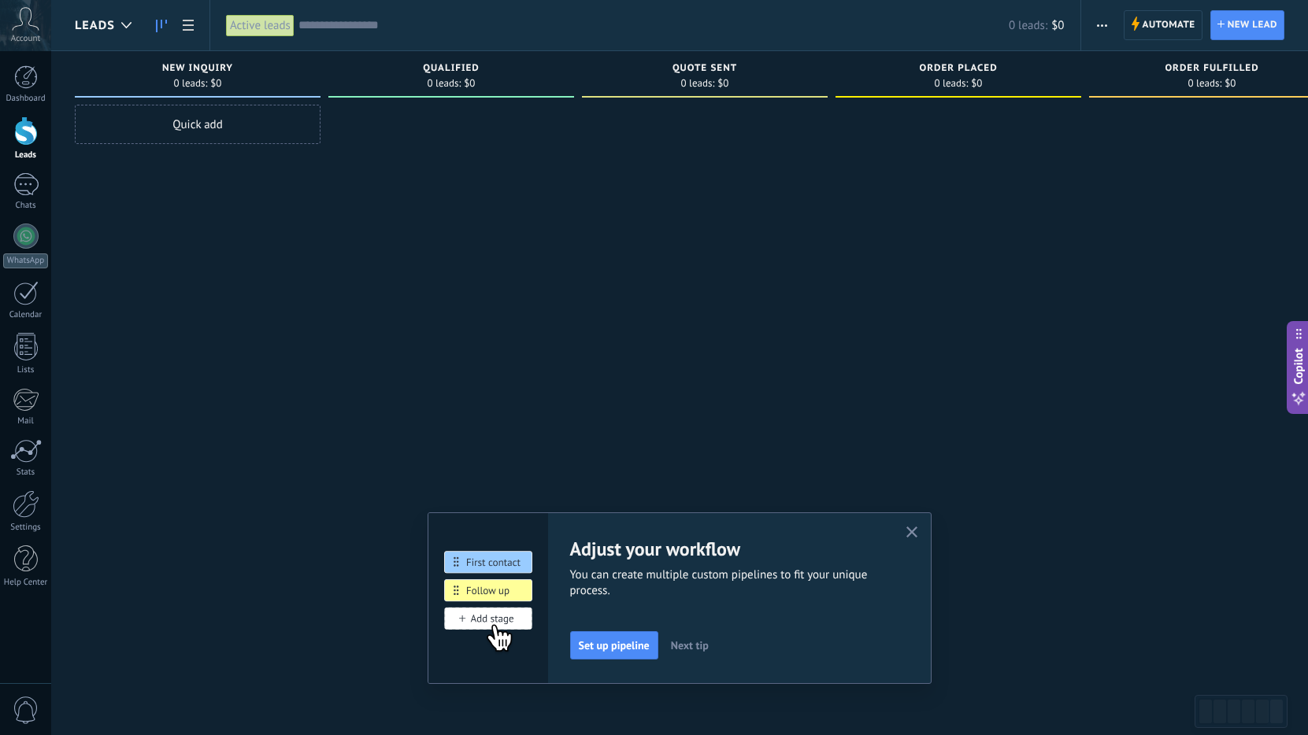
click at [1097, 31] on span "button" at bounding box center [1102, 25] width 10 height 30
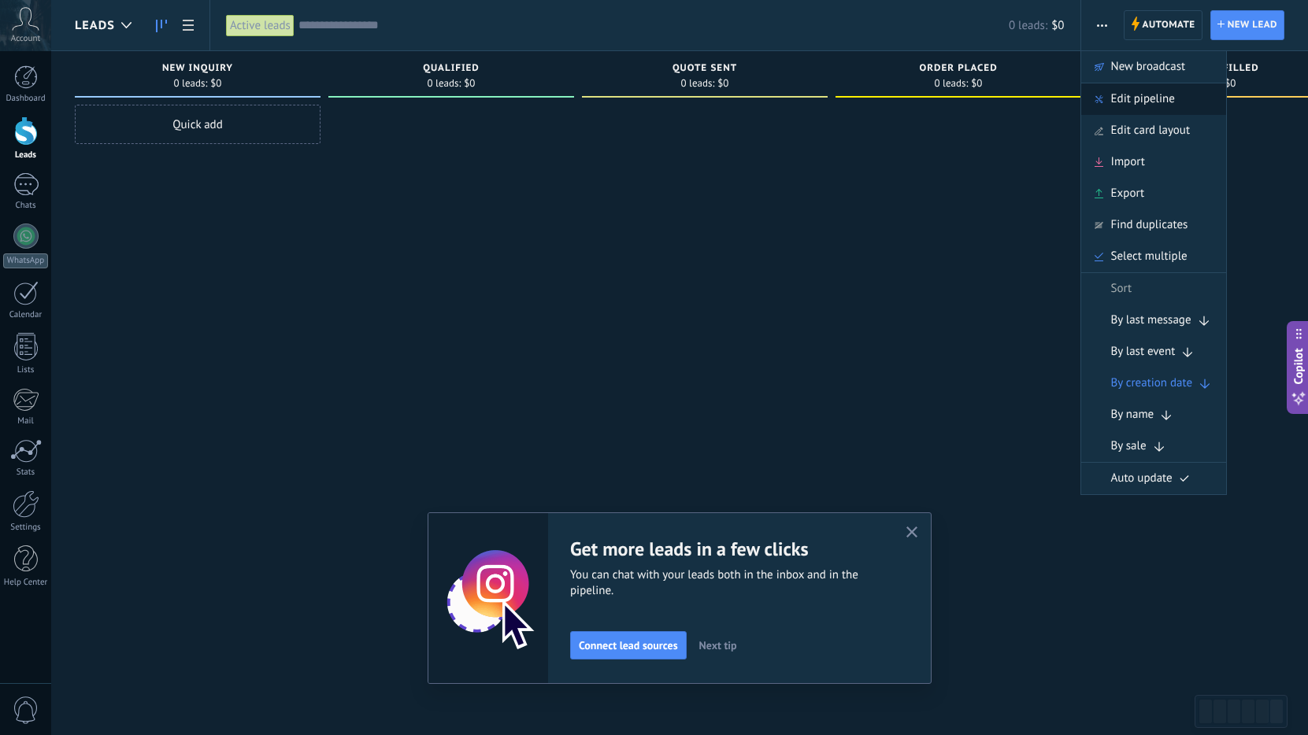
click at [1165, 103] on span "Edit pipeline" at bounding box center [1143, 98] width 64 height 31
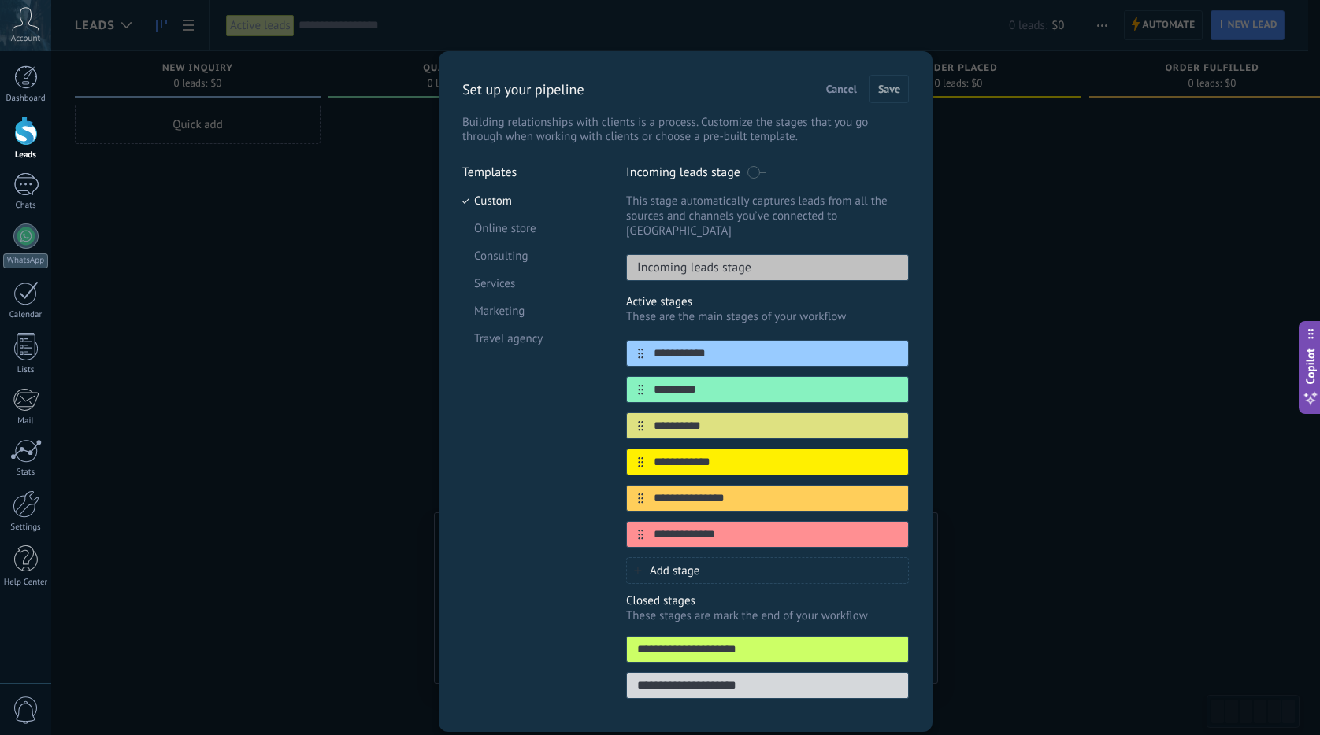
scroll to position [33, 0]
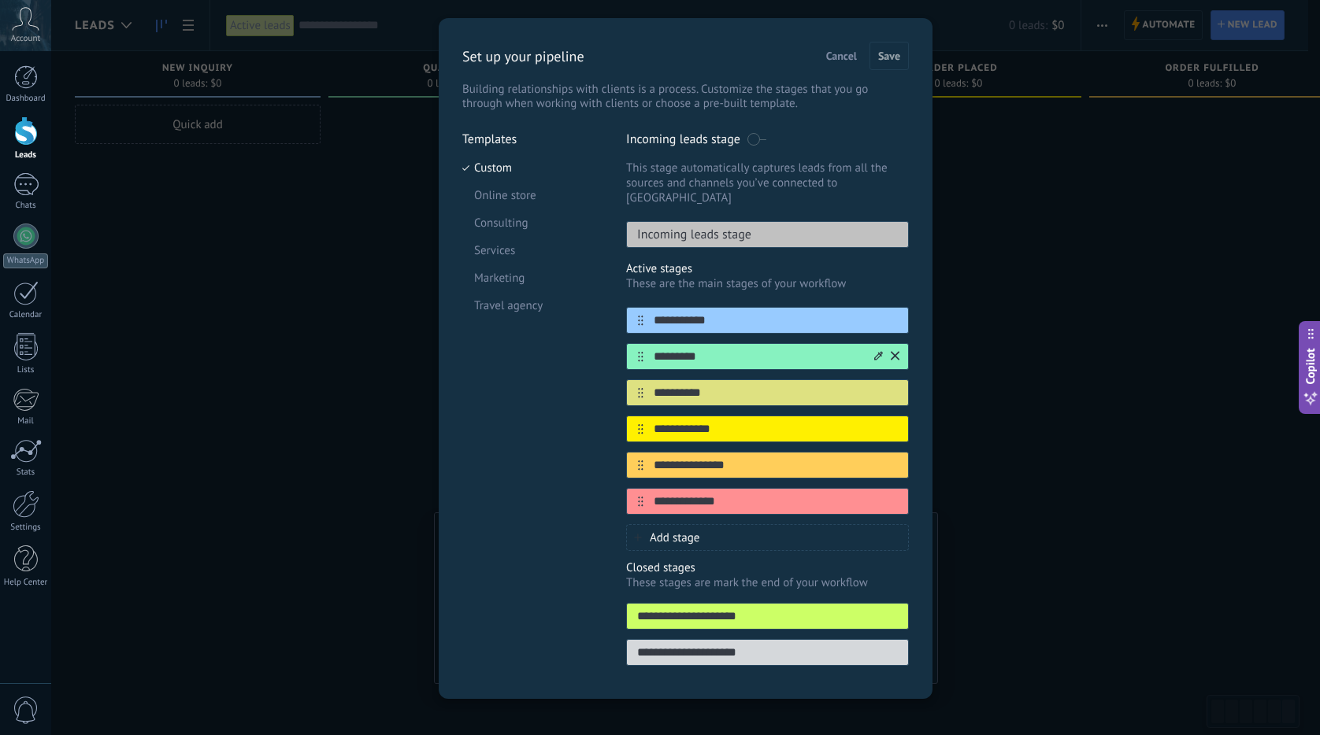
click at [706, 349] on input "*********" at bounding box center [757, 357] width 228 height 17
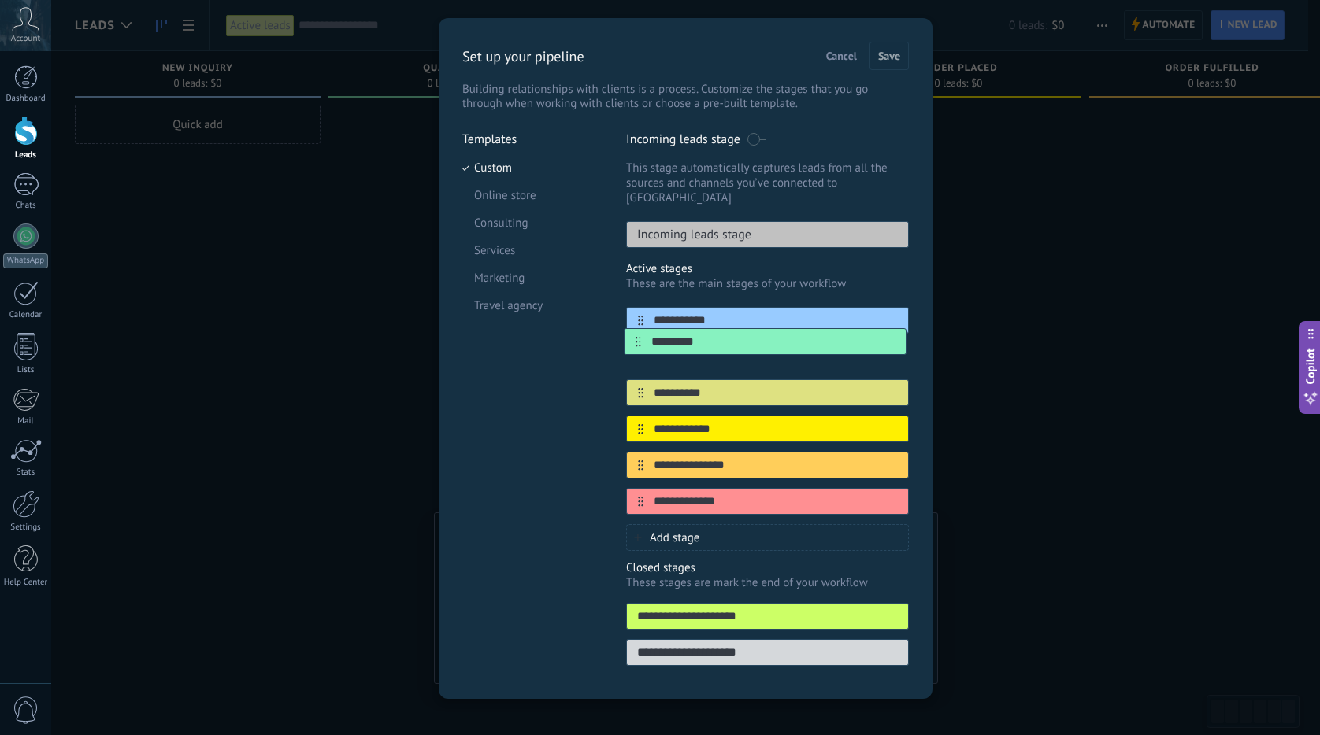
click at [637, 345] on div "**********" at bounding box center [767, 411] width 283 height 208
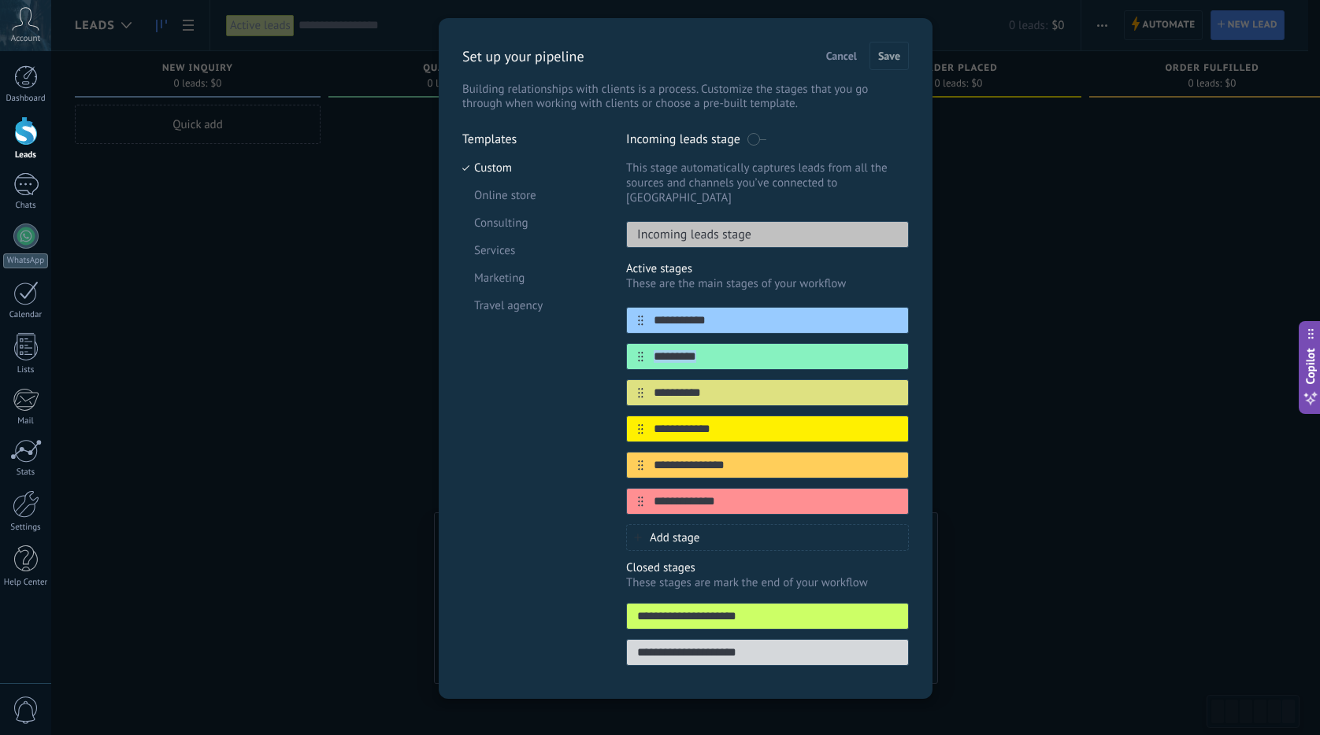
drag, startPoint x: 637, startPoint y: 341, endPoint x: 637, endPoint y: 358, distance: 17.3
click at [637, 358] on div "**********" at bounding box center [767, 411] width 283 height 208
click at [725, 385] on input "**********" at bounding box center [757, 393] width 228 height 17
click at [717, 421] on input "**********" at bounding box center [757, 429] width 228 height 17
click at [722, 379] on div "**********" at bounding box center [767, 392] width 283 height 27
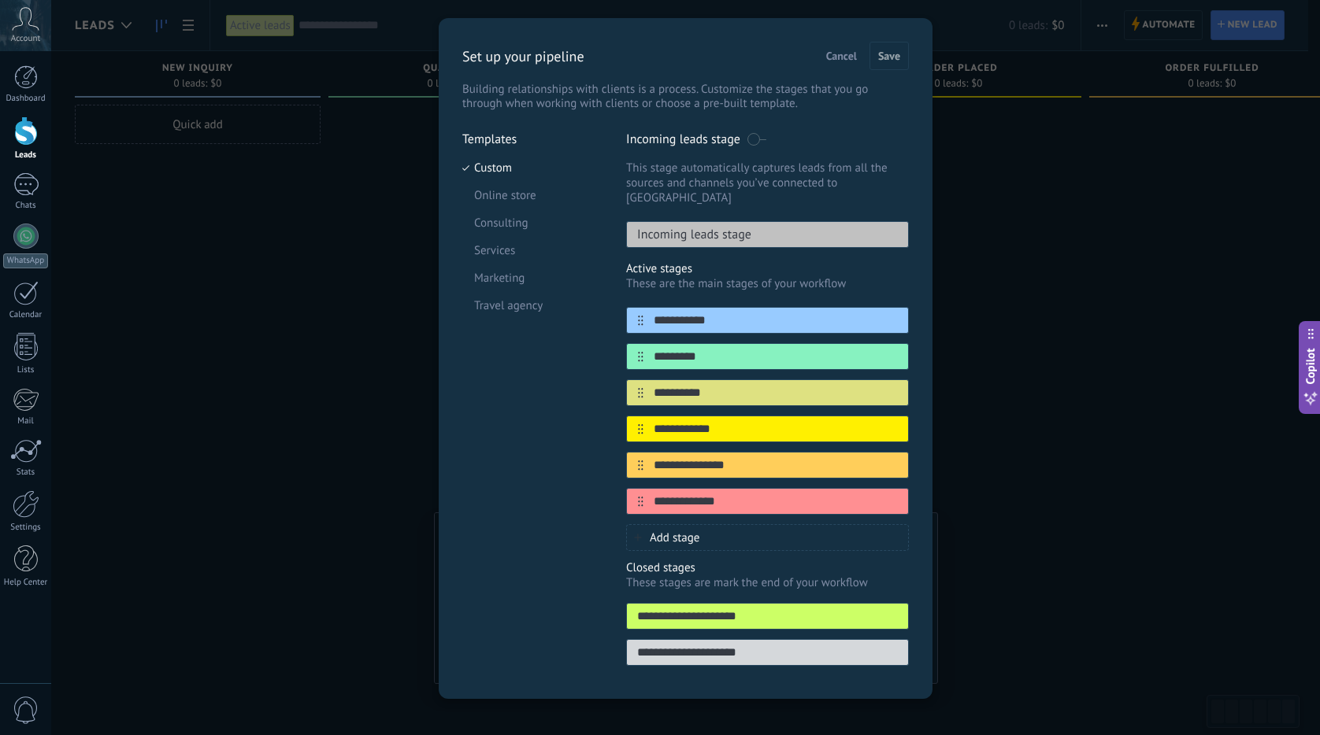
click at [715, 324] on div "**********" at bounding box center [767, 411] width 283 height 208
click at [716, 313] on input "**********" at bounding box center [757, 321] width 228 height 17
click at [717, 350] on input "*********" at bounding box center [757, 357] width 228 height 17
click at [726, 313] on input "**********" at bounding box center [757, 321] width 228 height 17
click at [721, 349] on input "*********" at bounding box center [757, 357] width 228 height 17
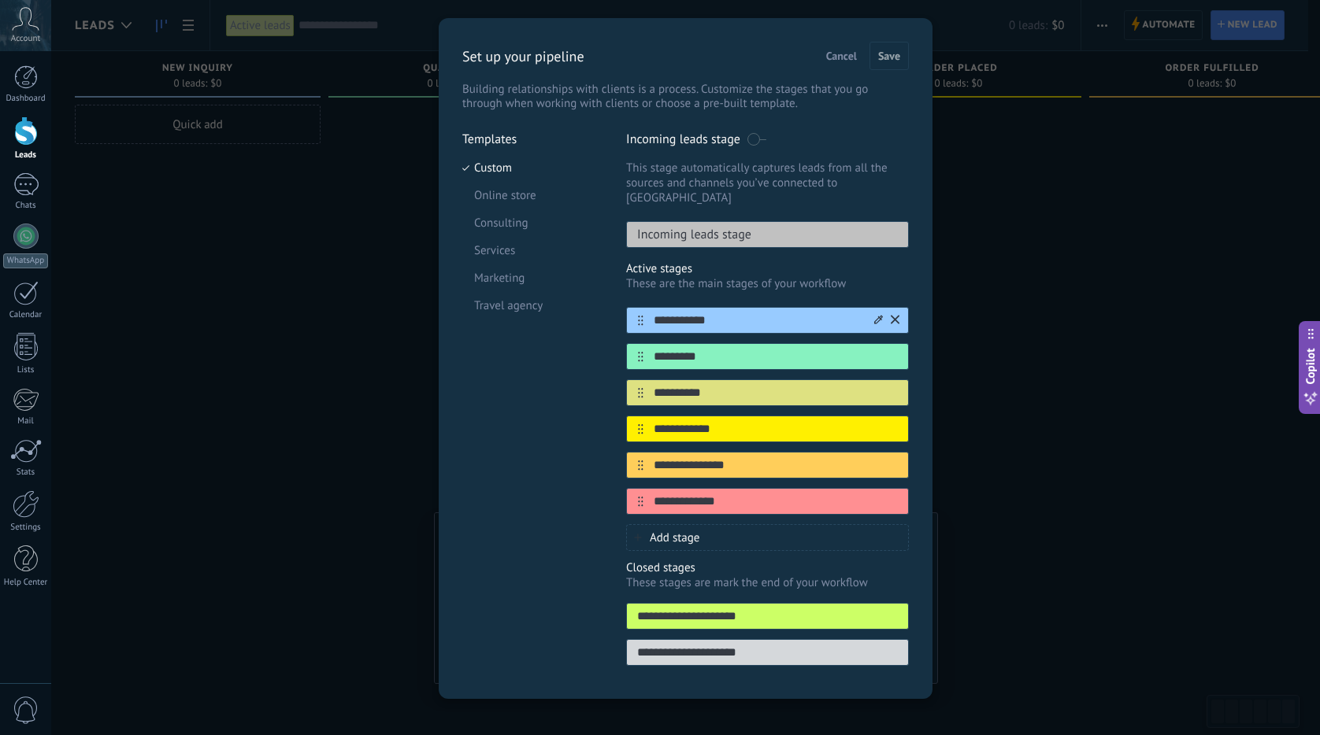
drag, startPoint x: 724, startPoint y: 315, endPoint x: 721, endPoint y: 341, distance: 26.2
click at [724, 317] on div "**********" at bounding box center [767, 320] width 283 height 27
drag, startPoint x: 721, startPoint y: 341, endPoint x: 722, endPoint y: 313, distance: 28.4
click at [721, 349] on input "*********" at bounding box center [775, 357] width 265 height 17
click at [722, 313] on input "**********" at bounding box center [757, 321] width 228 height 17
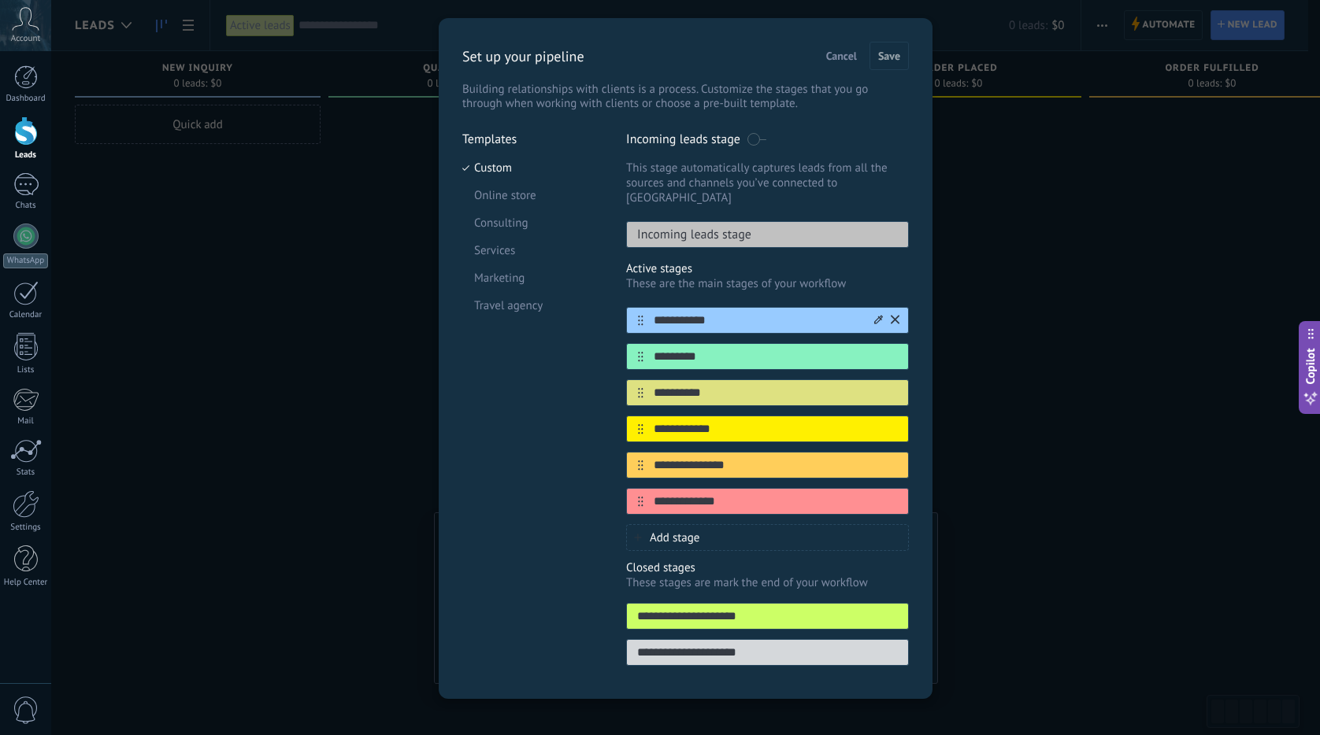
drag, startPoint x: 721, startPoint y: 334, endPoint x: 727, endPoint y: 312, distance: 22.7
click at [721, 343] on div "*********" at bounding box center [767, 356] width 283 height 27
click at [727, 313] on input "**********" at bounding box center [757, 321] width 228 height 17
drag, startPoint x: 728, startPoint y: 307, endPoint x: 725, endPoint y: 320, distance: 12.8
click at [727, 313] on input "**********" at bounding box center [775, 321] width 265 height 17
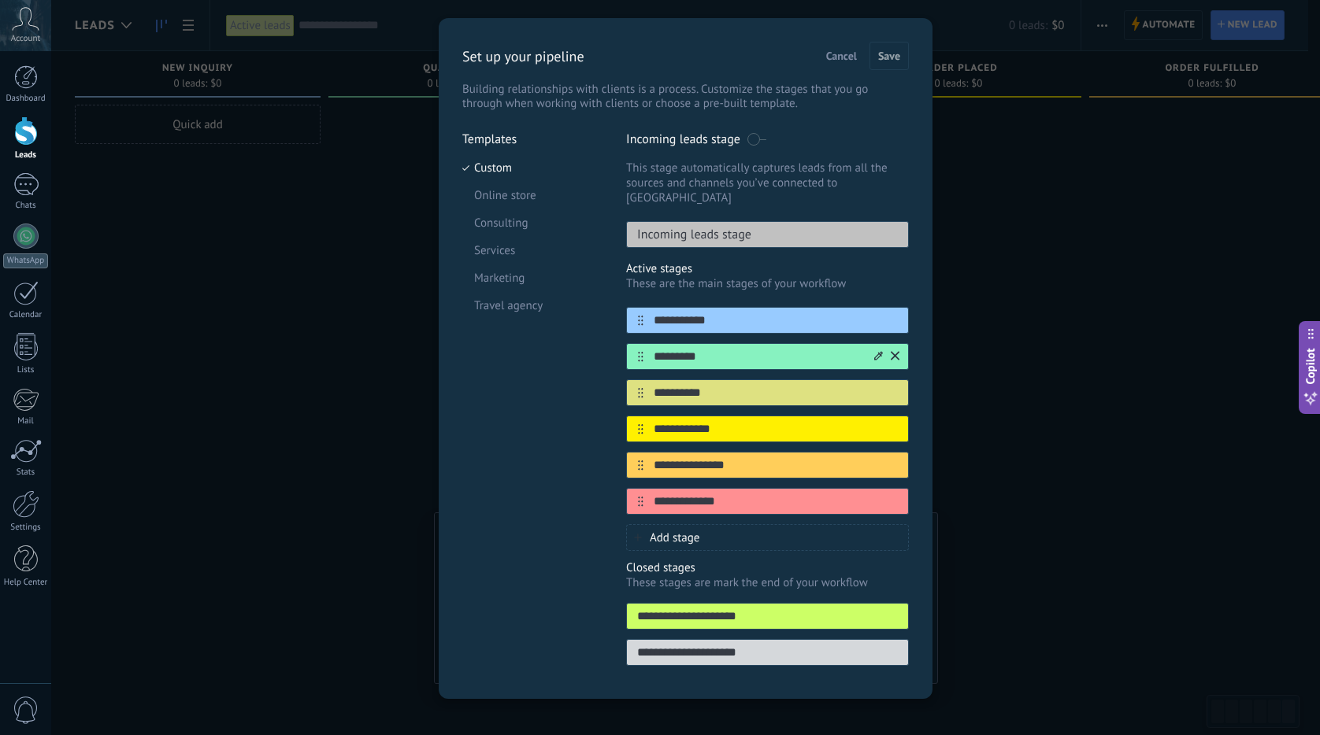
click at [721, 349] on input "*********" at bounding box center [757, 357] width 228 height 17
drag, startPoint x: 725, startPoint y: 311, endPoint x: 723, endPoint y: 334, distance: 23.0
click at [724, 321] on div "**********" at bounding box center [767, 411] width 283 height 208
drag, startPoint x: 722, startPoint y: 339, endPoint x: 726, endPoint y: 315, distance: 24.7
click at [722, 349] on input "*********" at bounding box center [757, 357] width 228 height 17
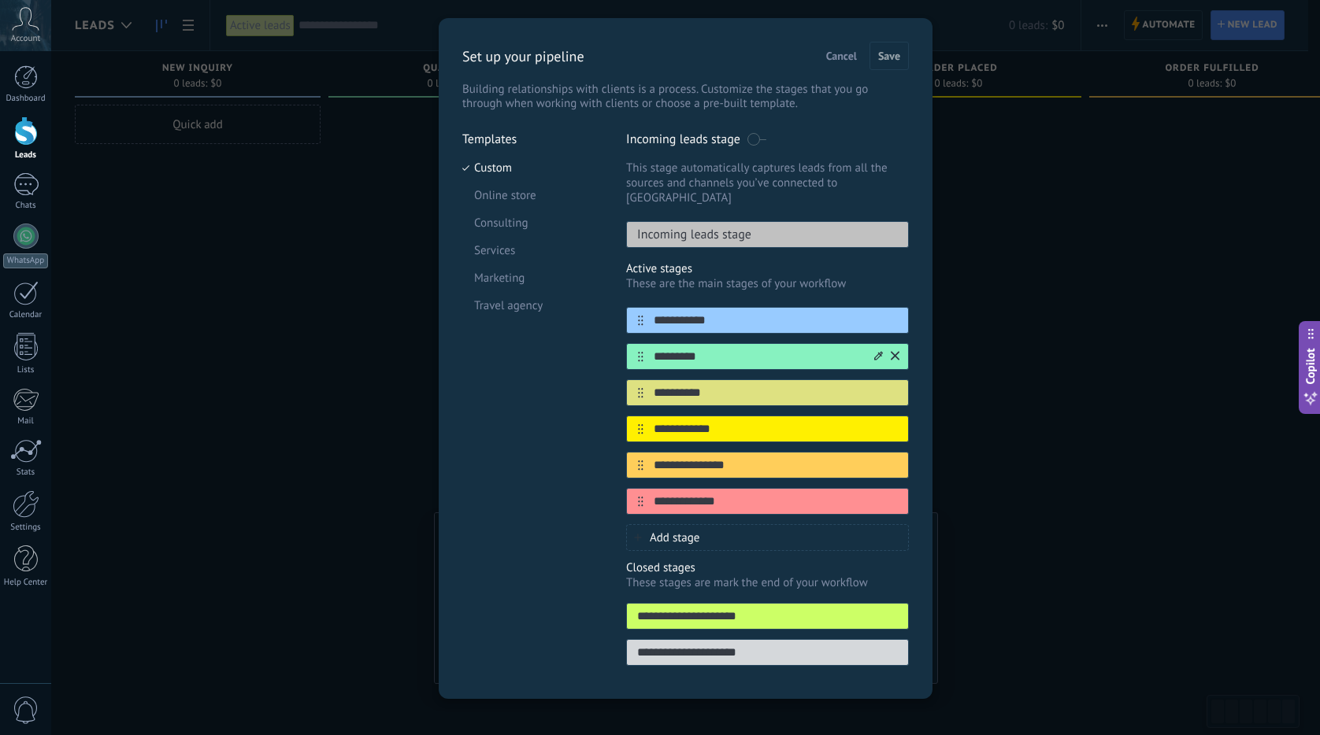
drag, startPoint x: 727, startPoint y: 314, endPoint x: 724, endPoint y: 331, distance: 17.6
click at [727, 317] on div "**********" at bounding box center [767, 320] width 283 height 27
drag, startPoint x: 724, startPoint y: 331, endPoint x: 729, endPoint y: 306, distance: 25.8
click at [726, 320] on div "**********" at bounding box center [767, 411] width 283 height 208
drag, startPoint x: 729, startPoint y: 306, endPoint x: 726, endPoint y: 341, distance: 34.8
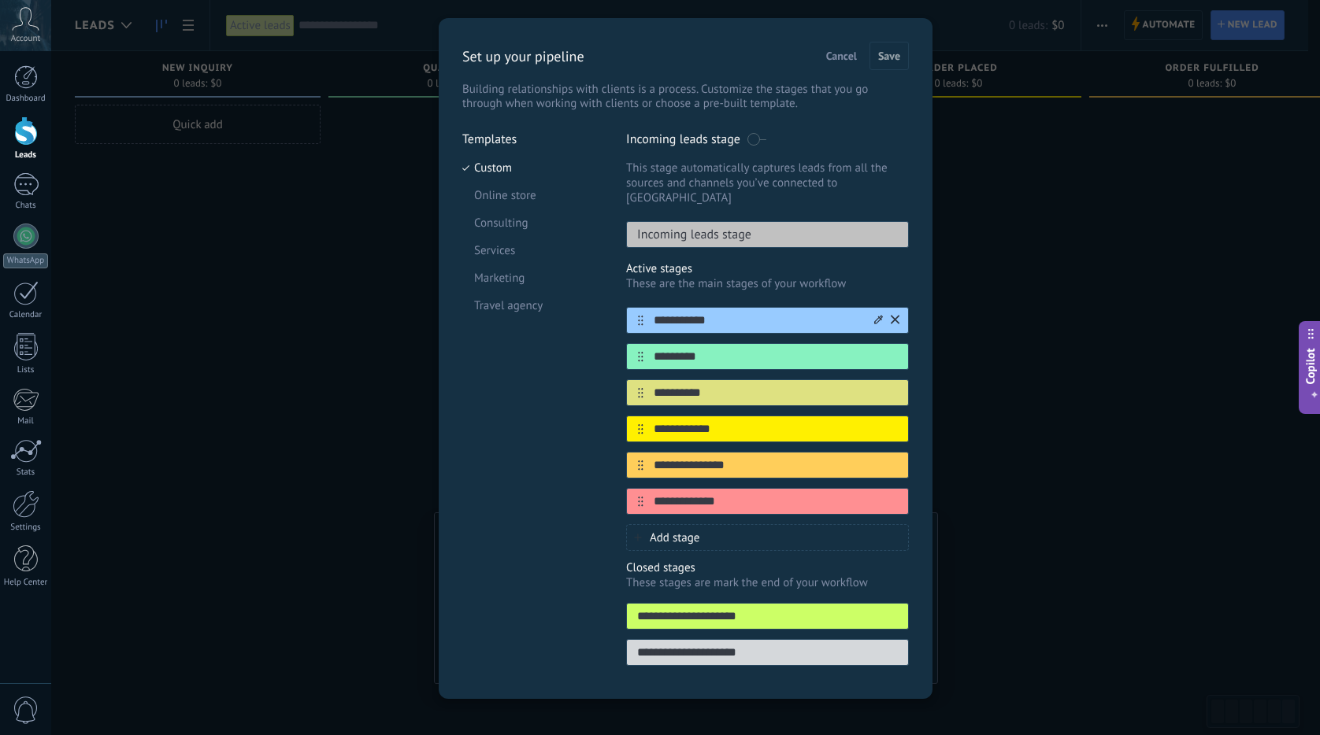
click at [729, 313] on input "**********" at bounding box center [757, 321] width 228 height 17
click at [726, 349] on input "*********" at bounding box center [757, 357] width 228 height 17
click at [730, 313] on input "**********" at bounding box center [757, 321] width 228 height 17
click at [727, 349] on input "*********" at bounding box center [757, 357] width 228 height 17
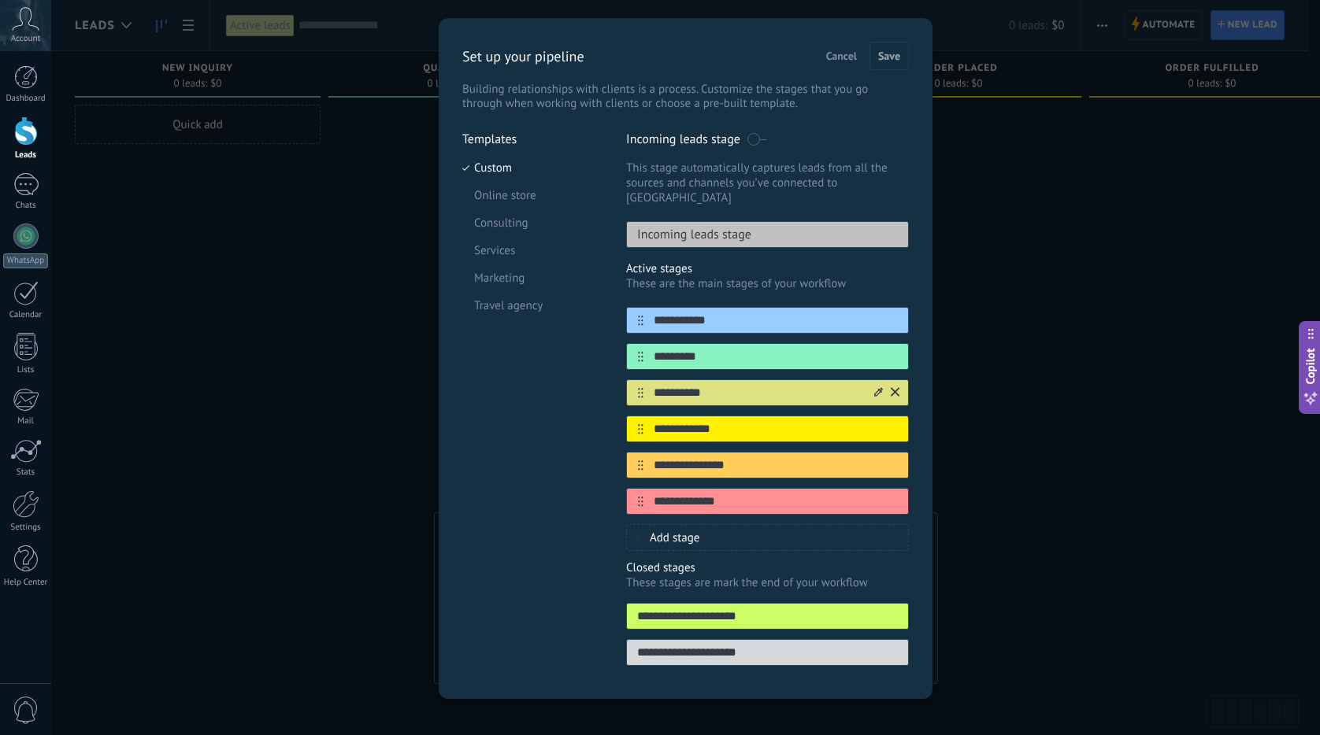
click at [716, 385] on input "**********" at bounding box center [757, 393] width 228 height 17
click at [723, 354] on div "*********" at bounding box center [767, 356] width 283 height 27
click at [874, 351] on icon at bounding box center [878, 355] width 9 height 9
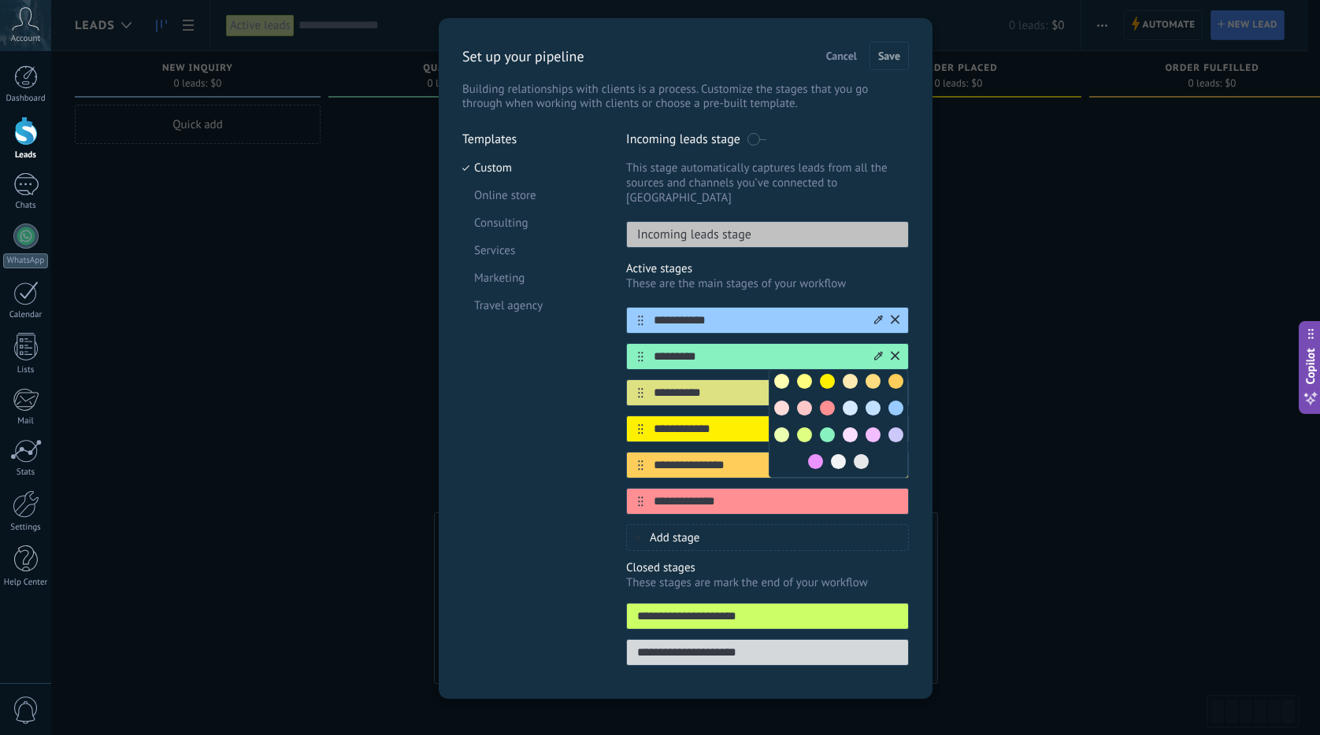
click at [816, 315] on div "**********" at bounding box center [767, 320] width 283 height 27
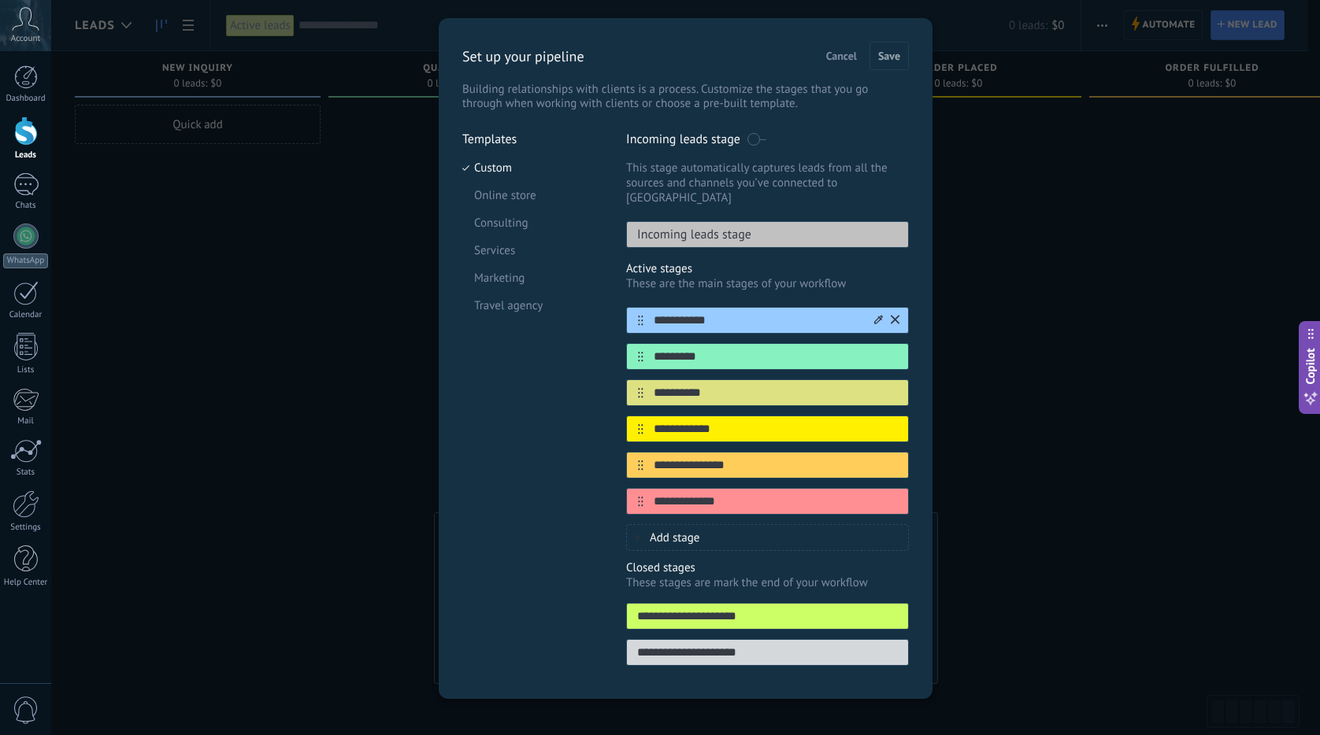
click at [866, 313] on input "**********" at bounding box center [757, 321] width 228 height 17
click at [872, 308] on div at bounding box center [886, 320] width 28 height 25
click at [879, 315] on icon at bounding box center [878, 319] width 9 height 9
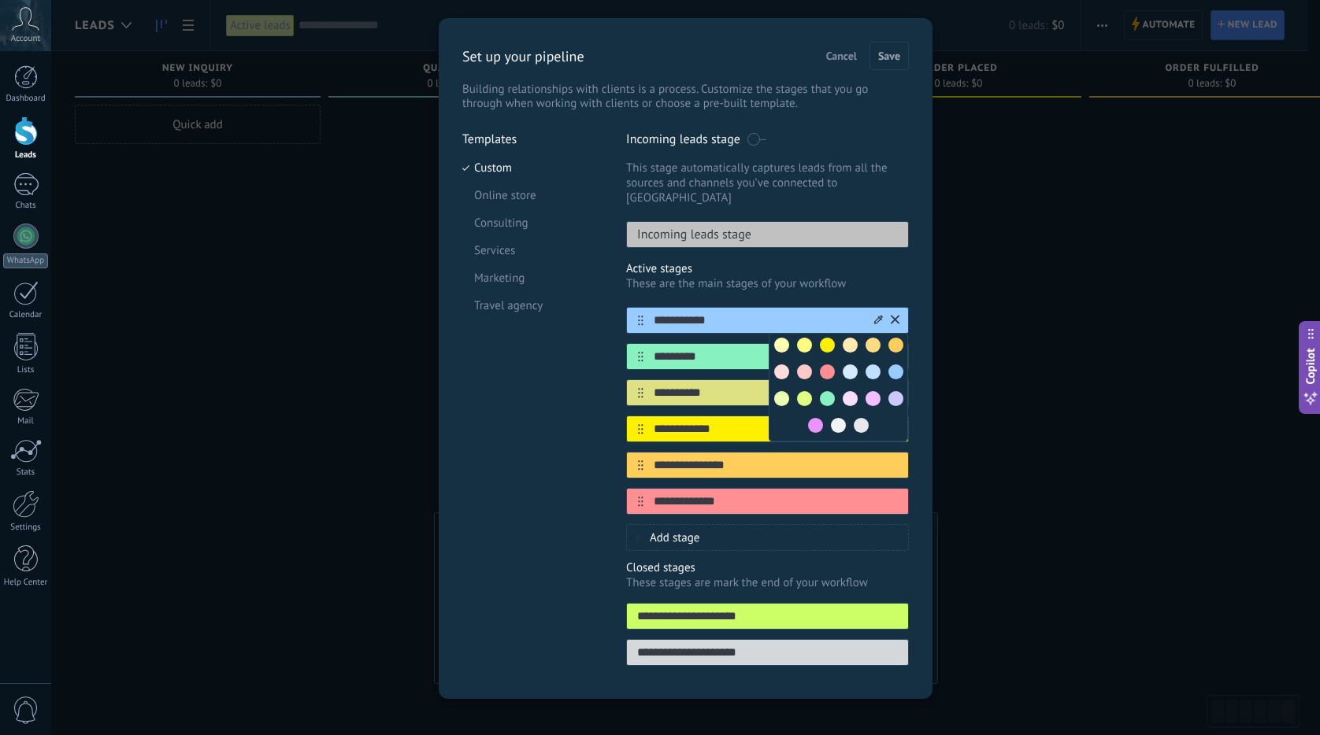
click at [850, 414] on div at bounding box center [861, 425] width 23 height 23
click at [835, 418] on span at bounding box center [838, 425] width 15 height 15
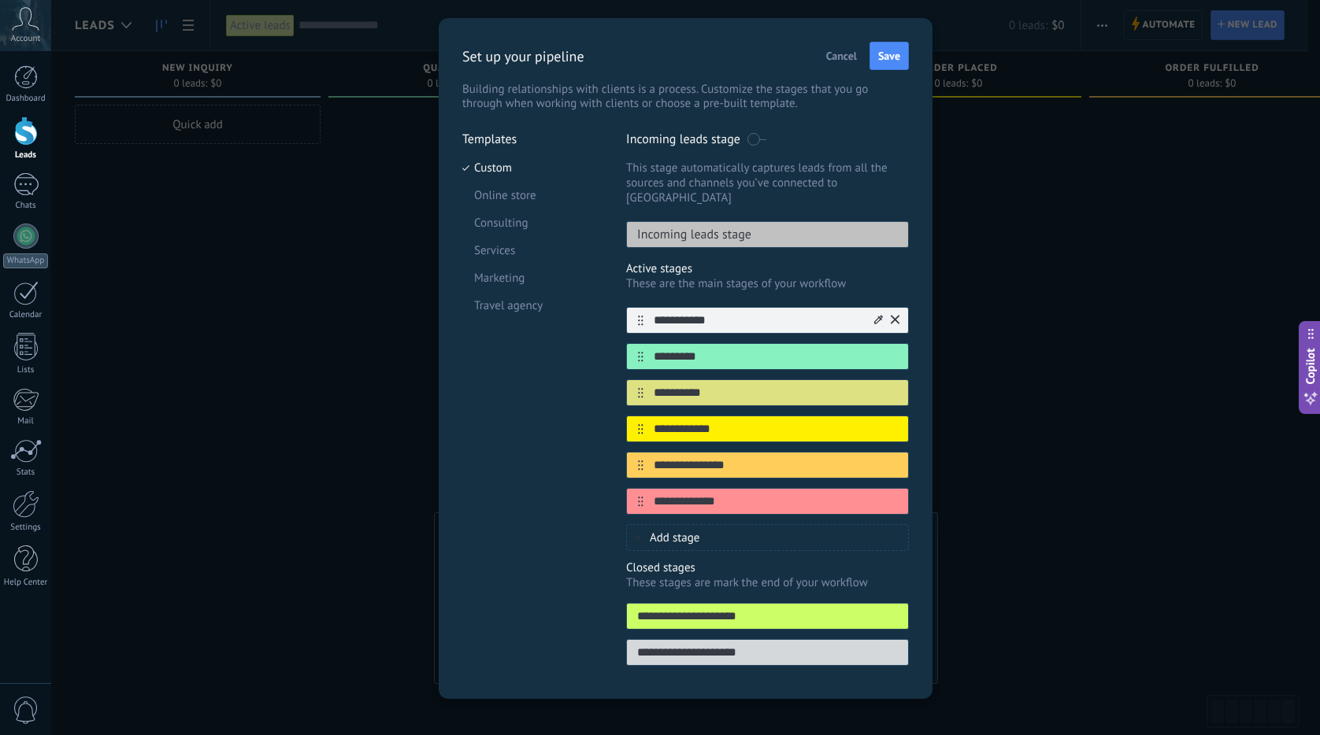
click at [813, 313] on input "**********" at bounding box center [757, 321] width 228 height 17
drag, startPoint x: 835, startPoint y: 334, endPoint x: 852, endPoint y: 338, distance: 17.8
click at [835, 349] on input "*********" at bounding box center [757, 357] width 228 height 17
click at [868, 349] on input "*********" at bounding box center [757, 357] width 228 height 17
click at [874, 351] on icon at bounding box center [878, 355] width 9 height 9
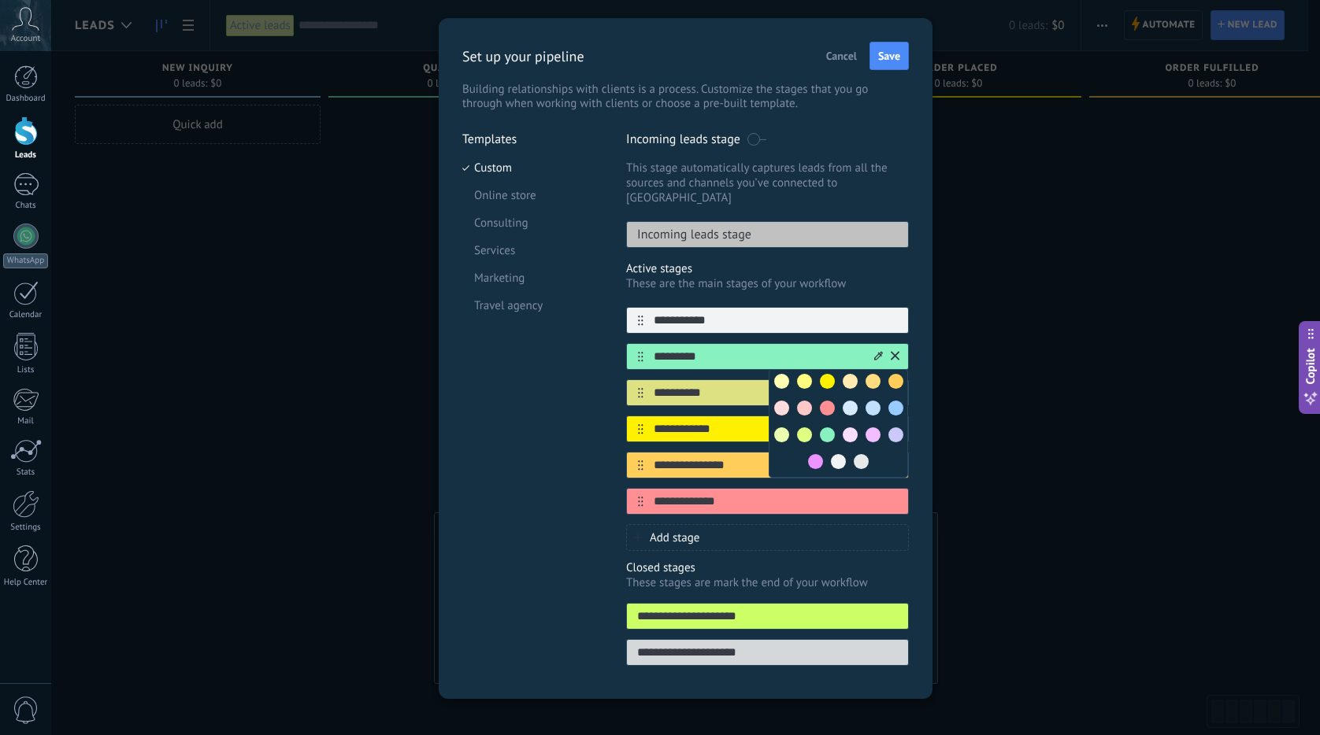
click at [888, 401] on span at bounding box center [895, 408] width 15 height 15
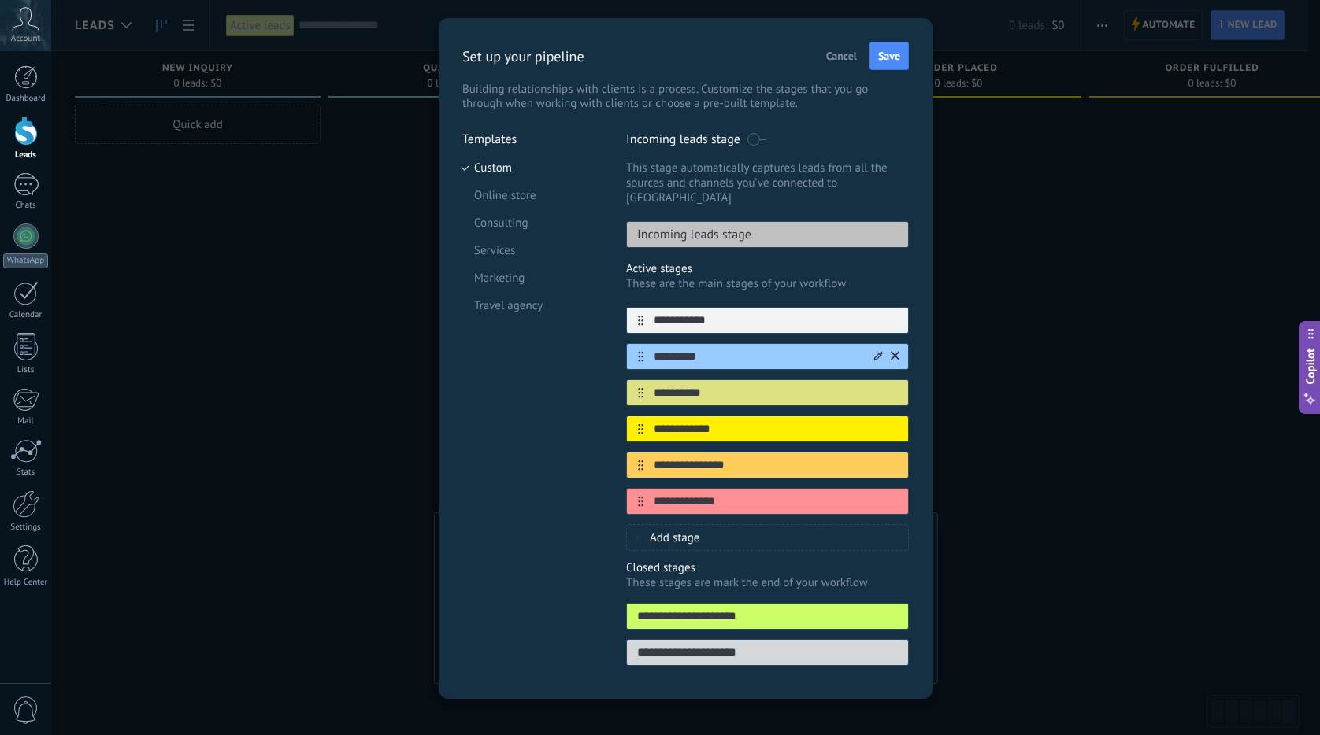
click at [783, 349] on input "*********" at bounding box center [757, 357] width 228 height 17
type input "**********"
click at [736, 385] on input "**********" at bounding box center [757, 393] width 228 height 17
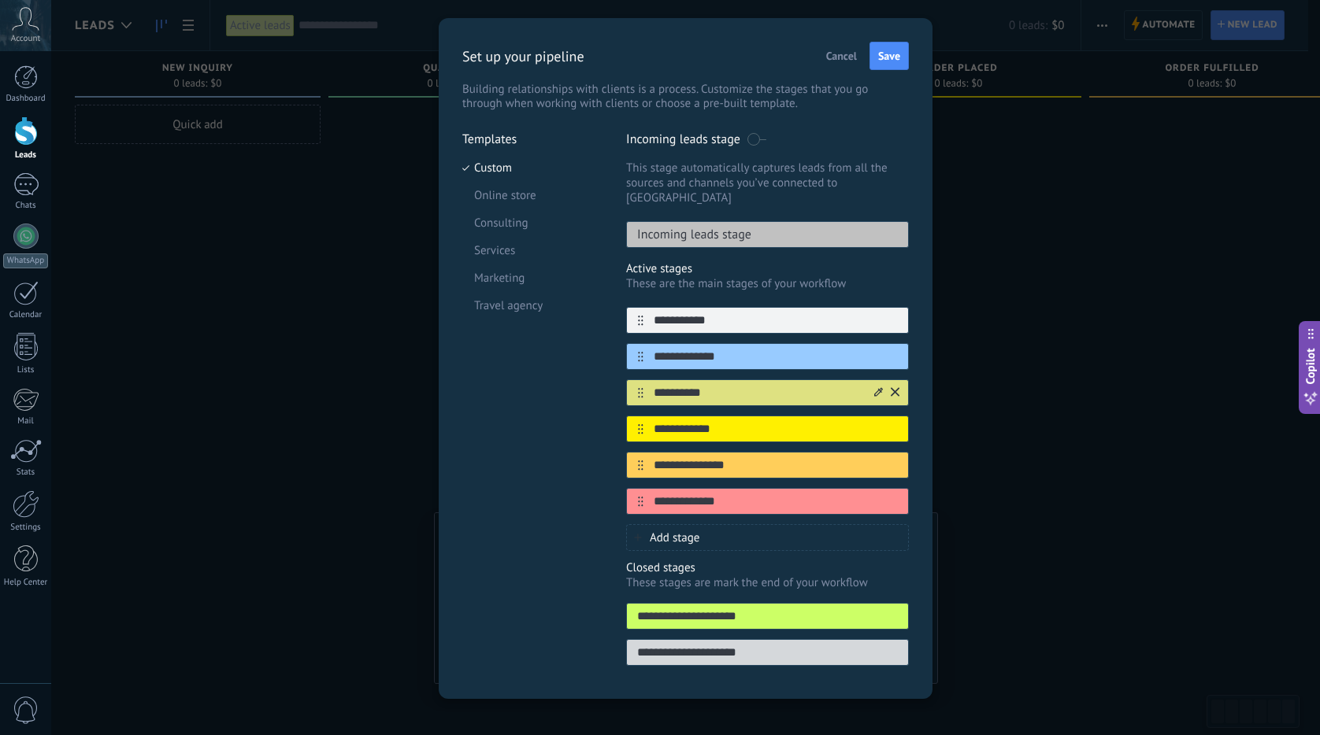
click at [736, 385] on input "**********" at bounding box center [757, 393] width 228 height 17
type input "**********"
click at [760, 421] on input "**********" at bounding box center [757, 429] width 228 height 17
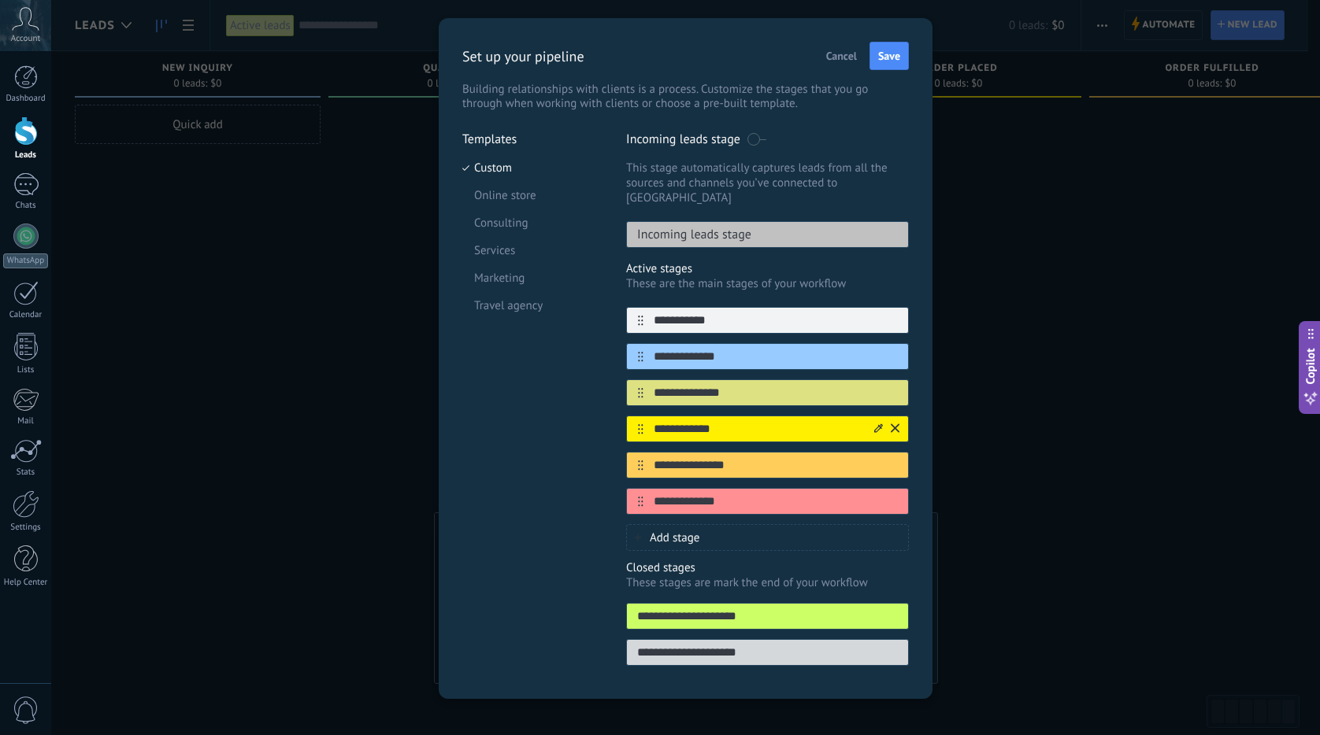
click at [760, 421] on input "**********" at bounding box center [757, 429] width 228 height 17
type input "**********"
click at [878, 424] on icon at bounding box center [878, 428] width 9 height 9
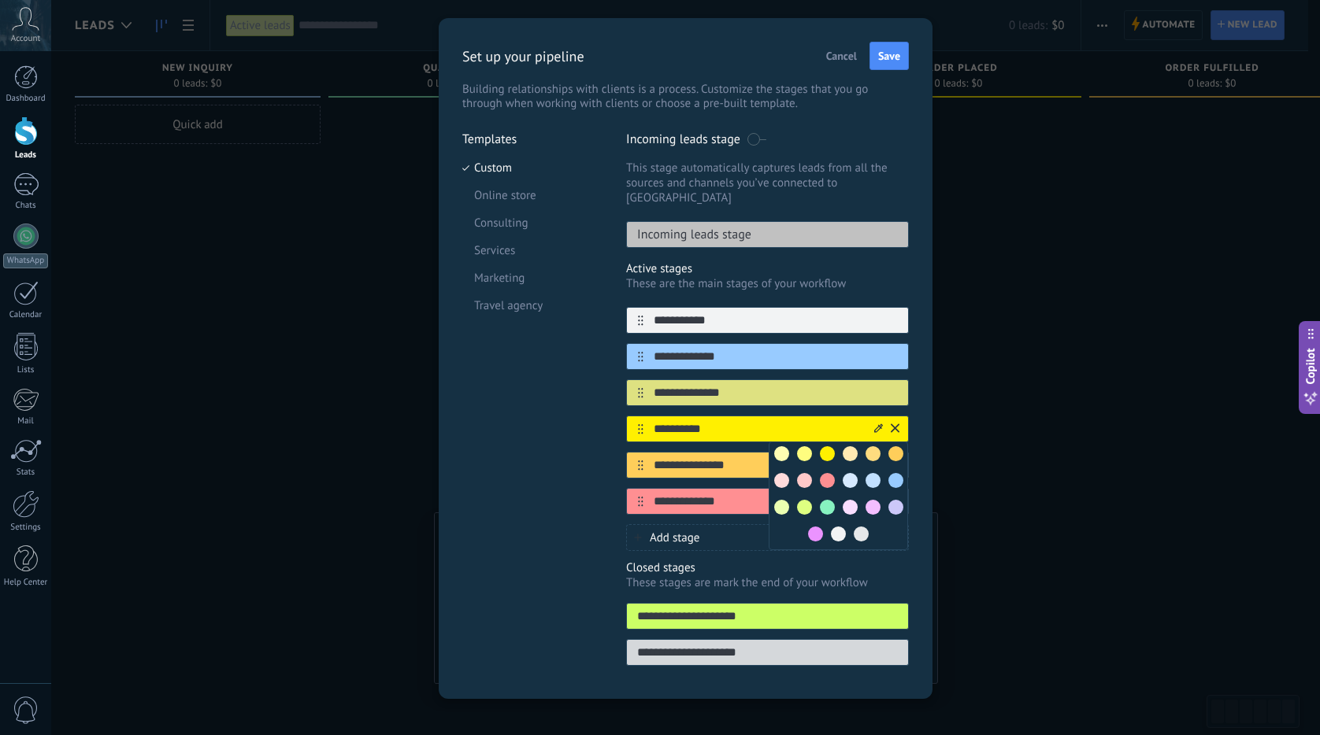
click at [827, 500] on span at bounding box center [827, 507] width 15 height 15
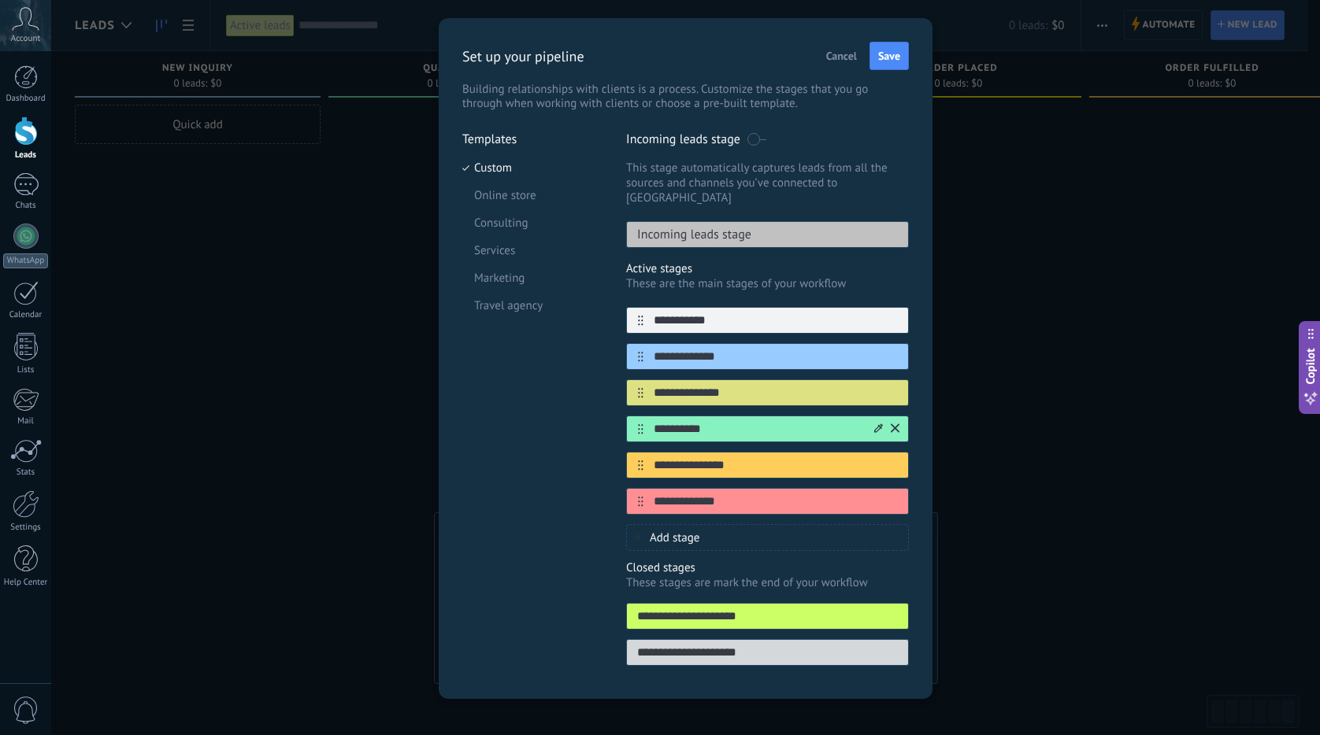
click at [787, 426] on div "**********" at bounding box center [767, 429] width 283 height 27
click at [785, 421] on input "**********" at bounding box center [757, 429] width 228 height 17
click at [776, 436] on div "**********" at bounding box center [767, 411] width 283 height 208
click at [773, 457] on input "**********" at bounding box center [757, 465] width 228 height 17
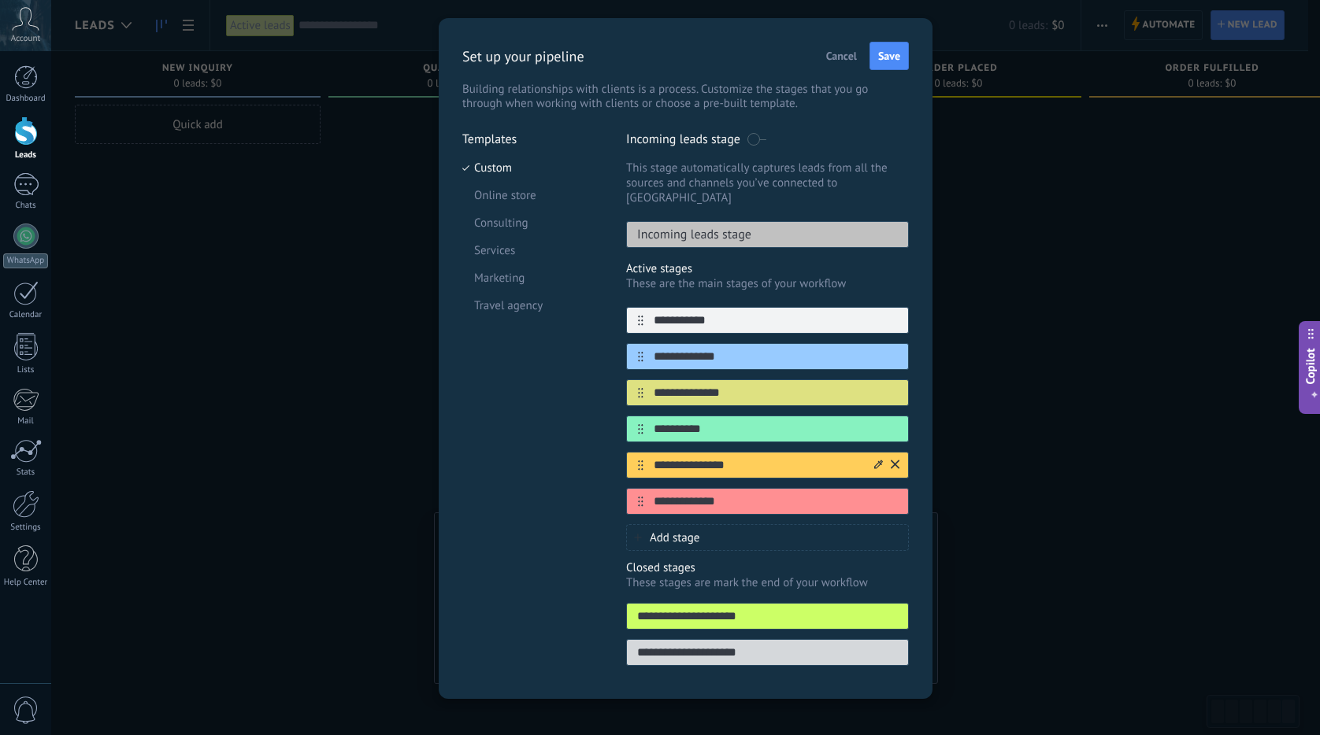
click at [773, 457] on input "**********" at bounding box center [757, 465] width 228 height 17
click at [766, 421] on input "**********" at bounding box center [757, 429] width 228 height 17
click at [768, 457] on input "**********" at bounding box center [757, 465] width 228 height 17
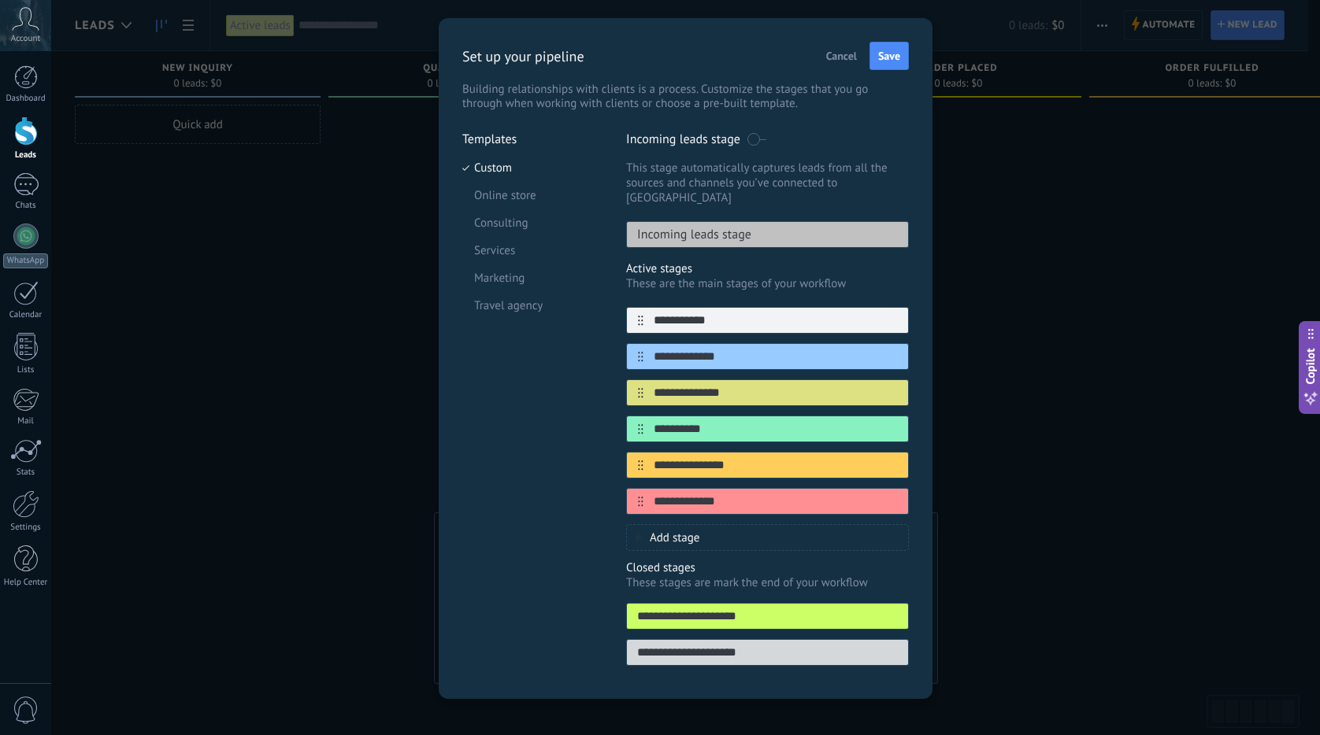
click at [764, 524] on div "Add stage" at bounding box center [767, 537] width 283 height 27
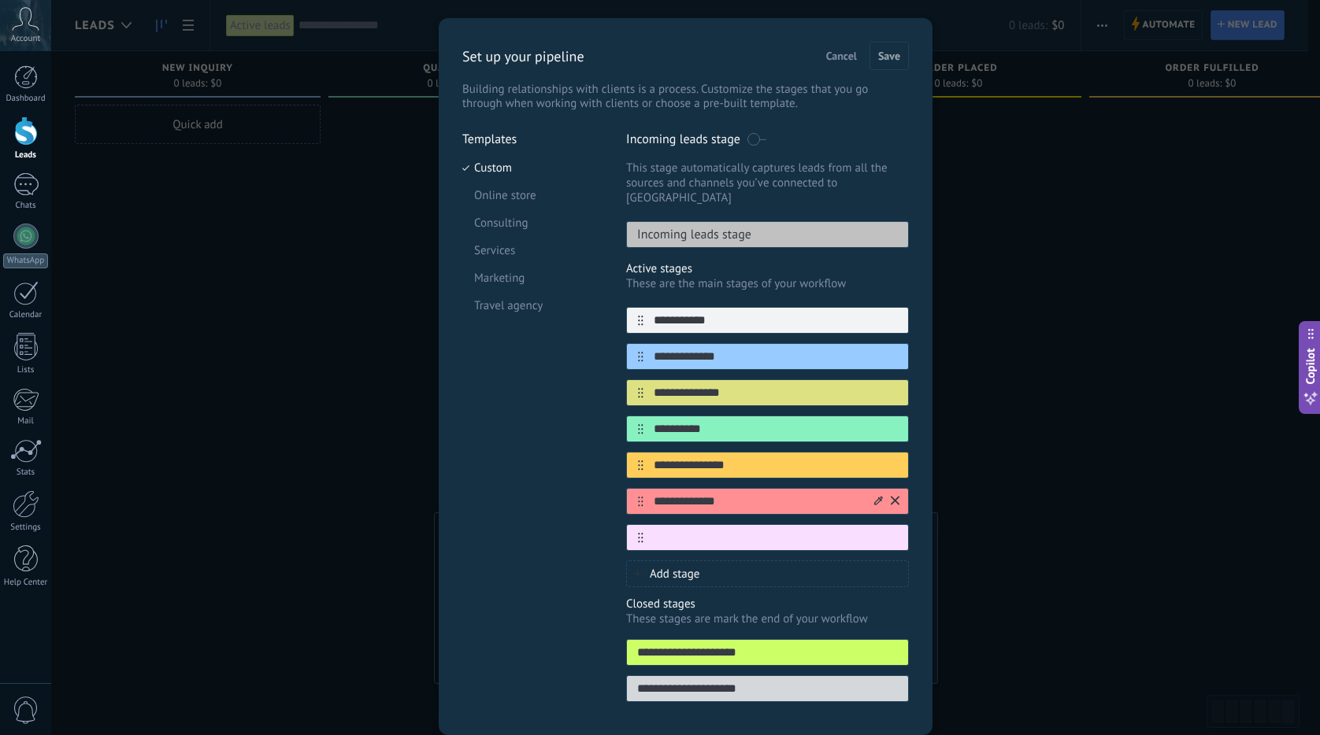
click at [759, 494] on input "**********" at bounding box center [757, 502] width 228 height 17
click at [874, 496] on icon at bounding box center [878, 500] width 9 height 9
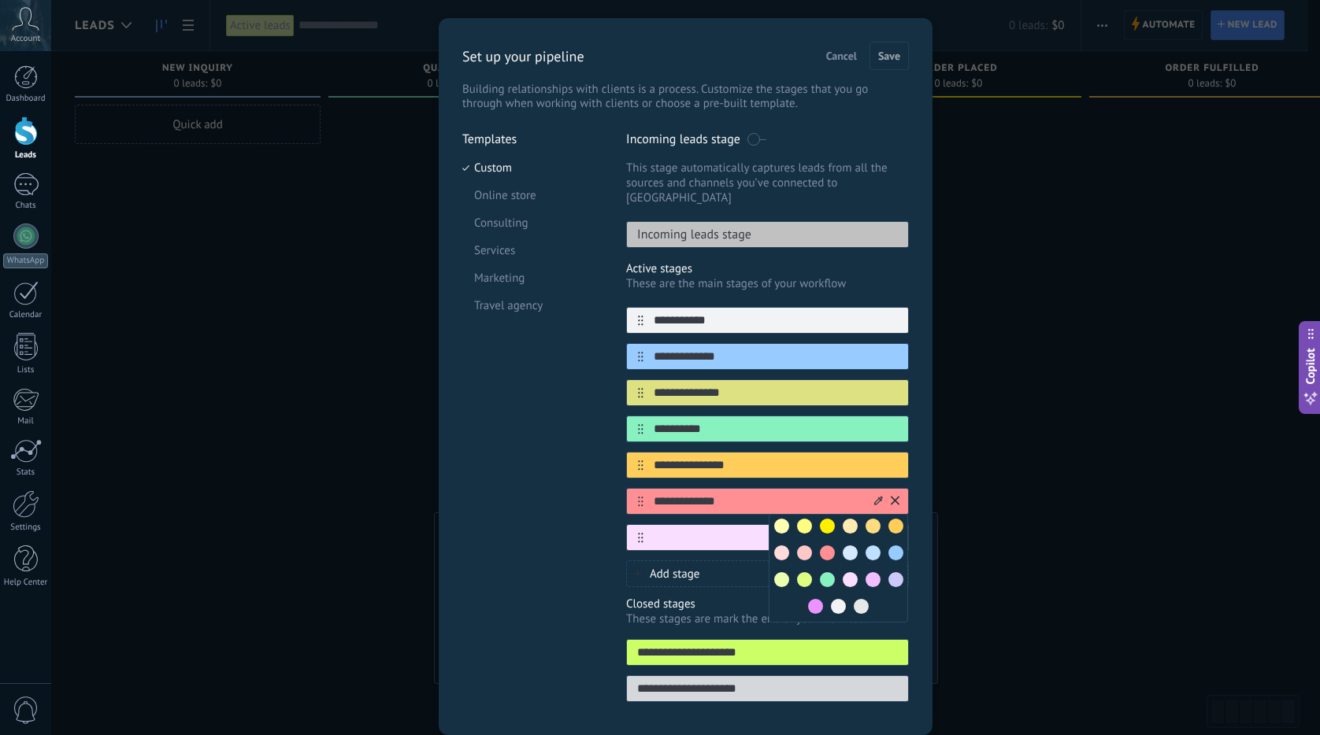
click at [797, 546] on span at bounding box center [804, 553] width 15 height 15
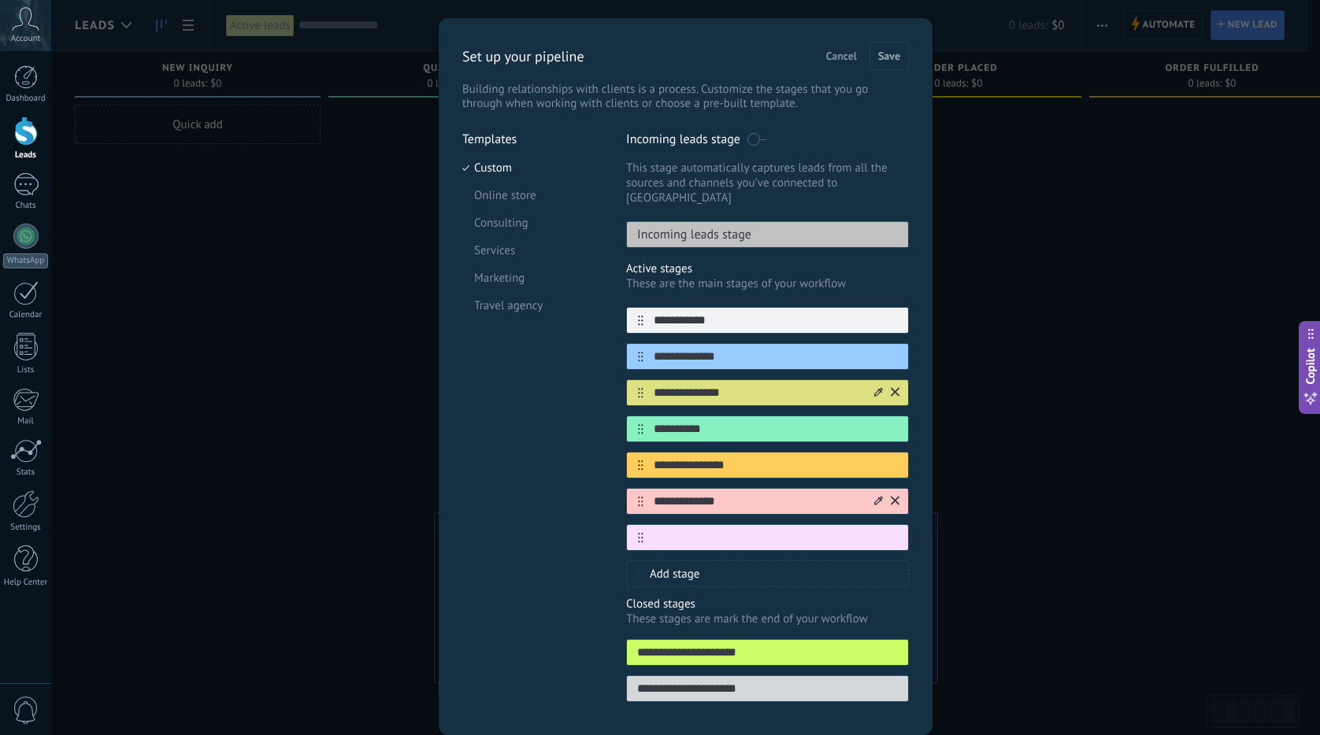
click at [794, 385] on input "**********" at bounding box center [757, 393] width 228 height 17
click at [867, 385] on input "**********" at bounding box center [757, 393] width 228 height 17
click at [872, 380] on div at bounding box center [886, 392] width 28 height 25
click at [880, 380] on div at bounding box center [886, 392] width 28 height 25
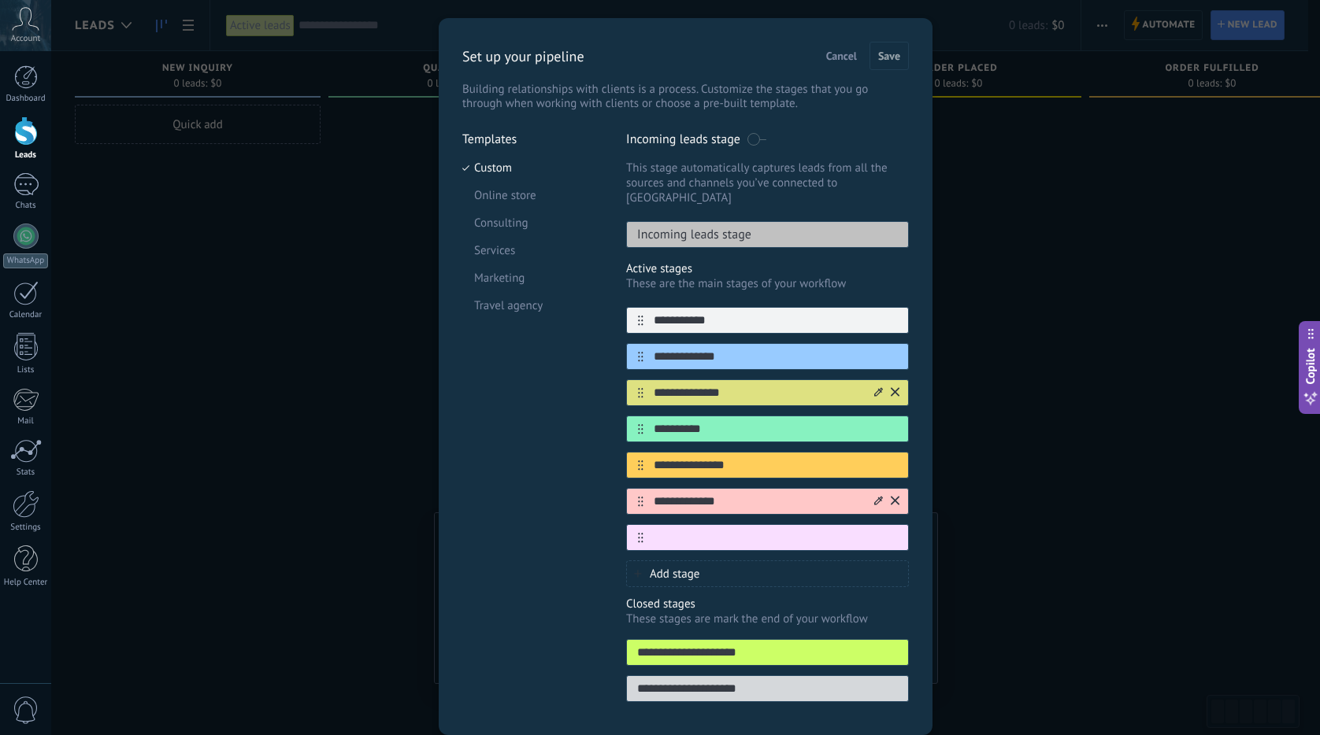
click at [878, 387] on icon at bounding box center [878, 391] width 9 height 9
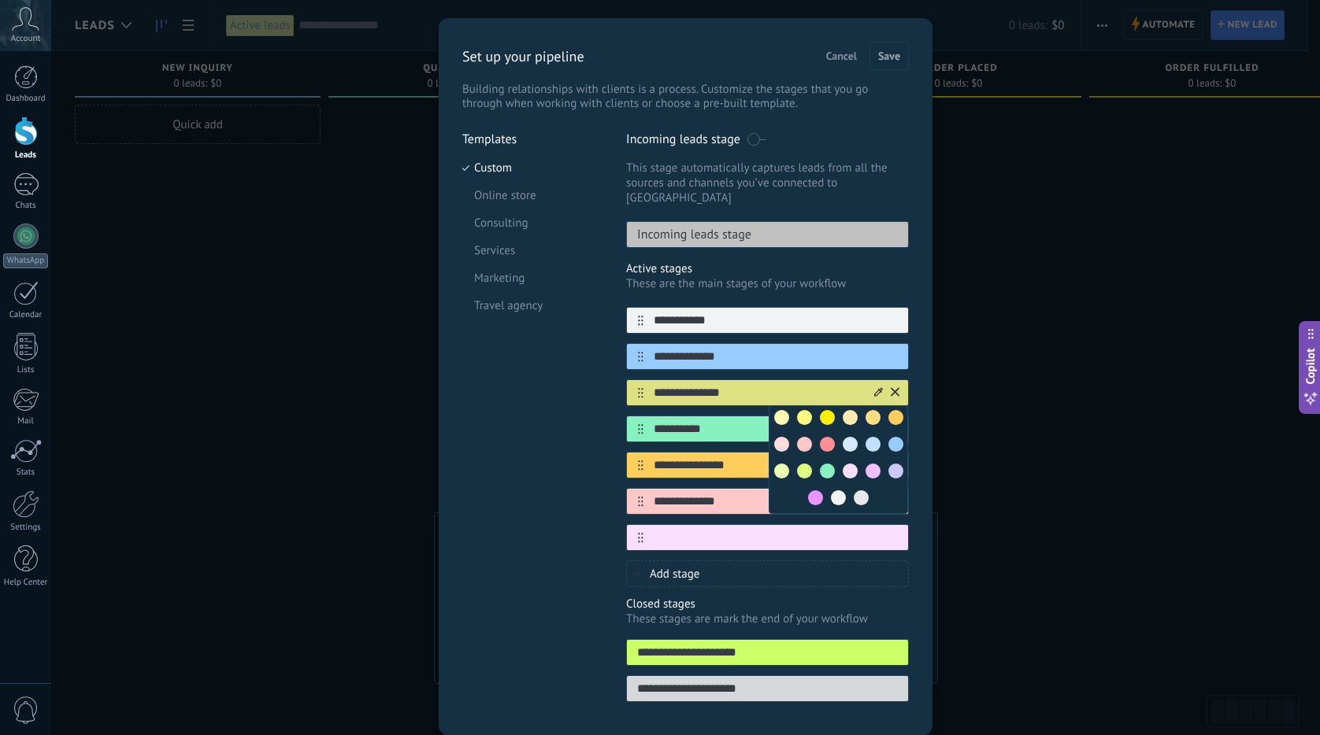
click at [865, 464] on span at bounding box center [872, 471] width 15 height 15
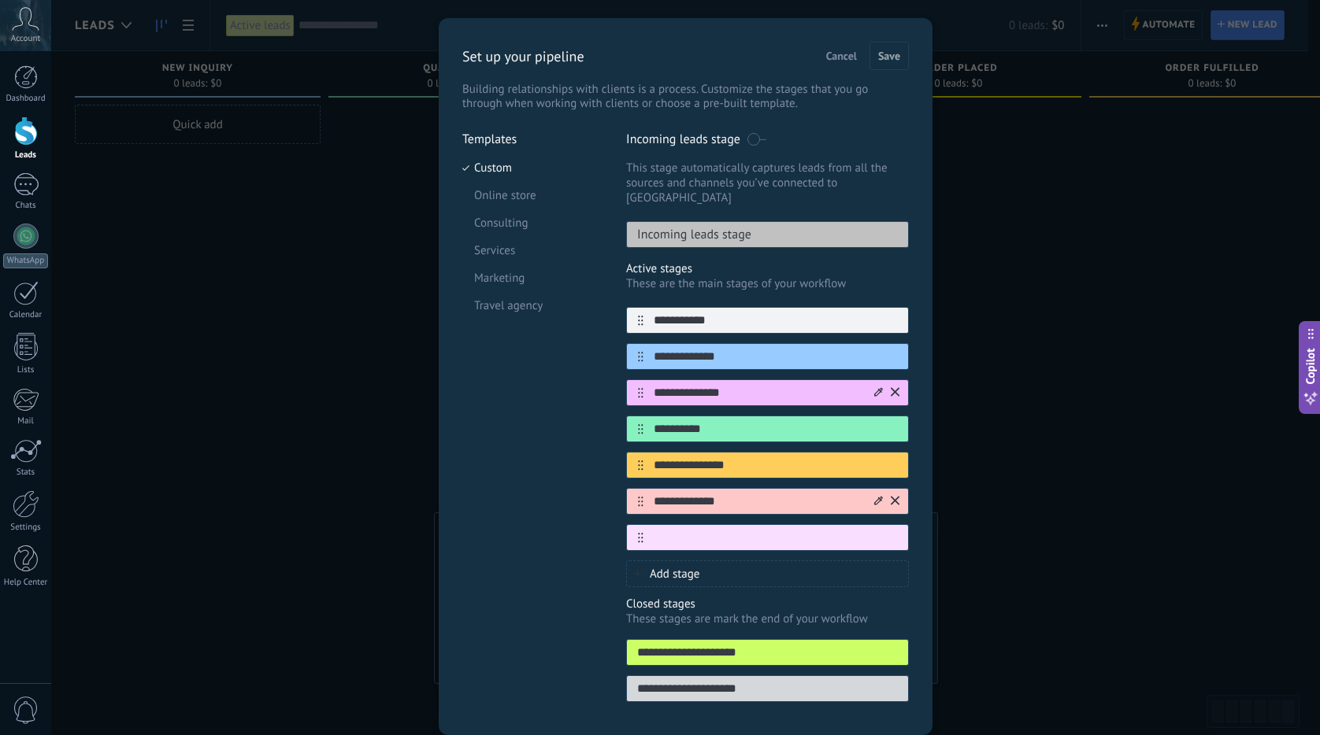
click at [750, 385] on input "**********" at bounding box center [757, 393] width 228 height 17
click at [752, 457] on input "**********" at bounding box center [757, 465] width 228 height 17
click at [757, 457] on input "**********" at bounding box center [757, 465] width 228 height 17
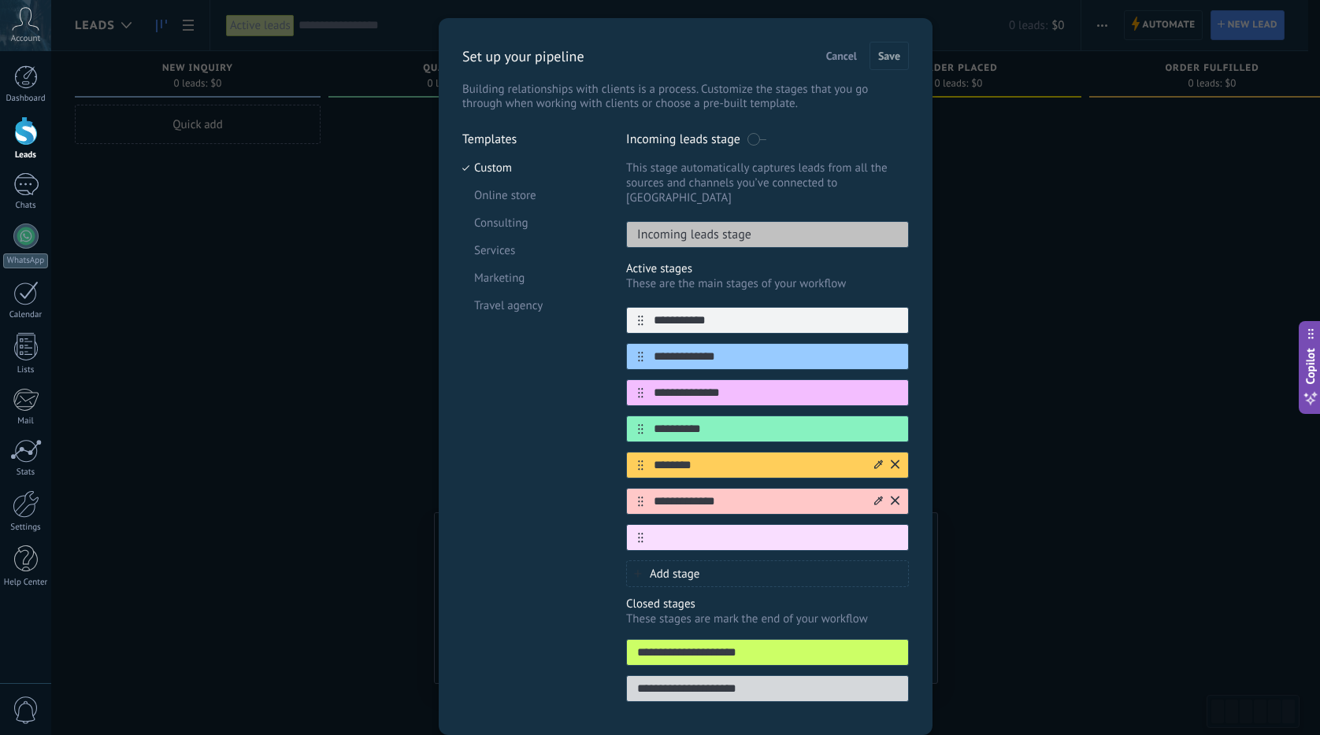
type input "********"
click at [874, 460] on icon at bounding box center [878, 464] width 9 height 9
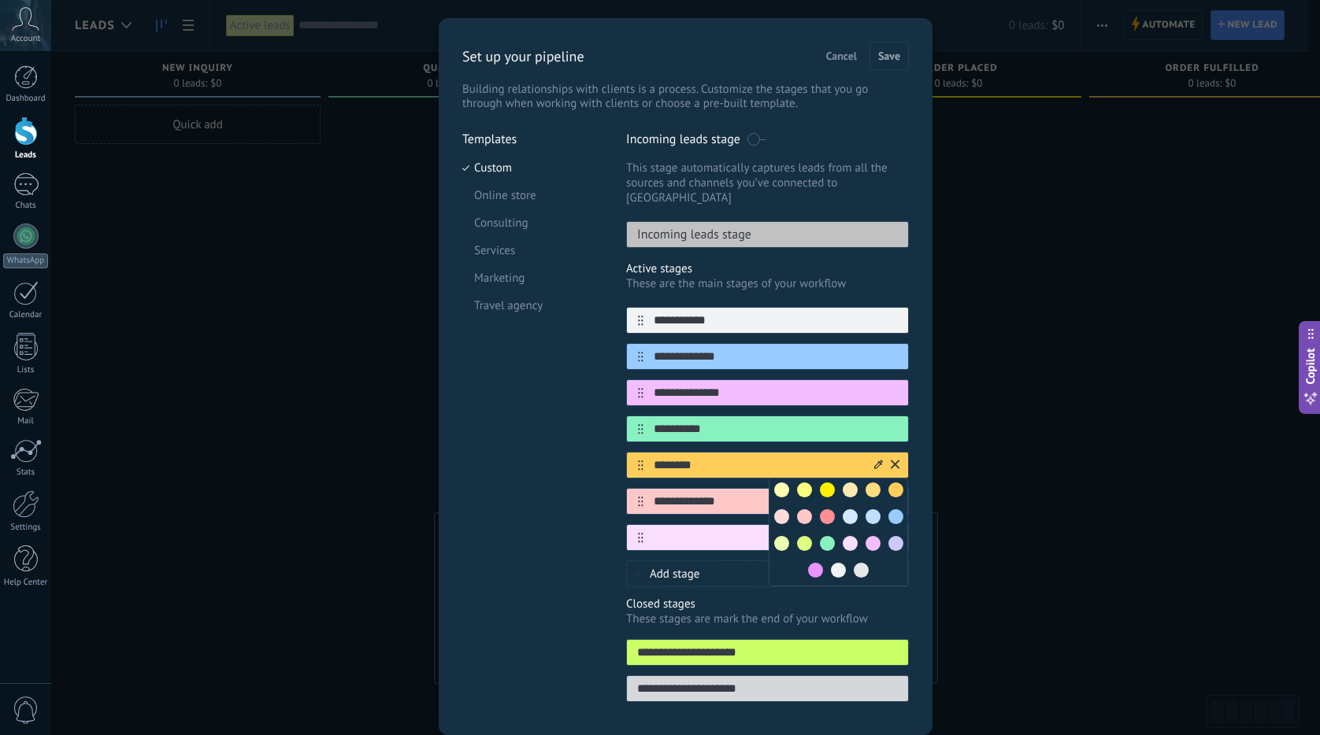
click at [888, 509] on span at bounding box center [895, 516] width 15 height 15
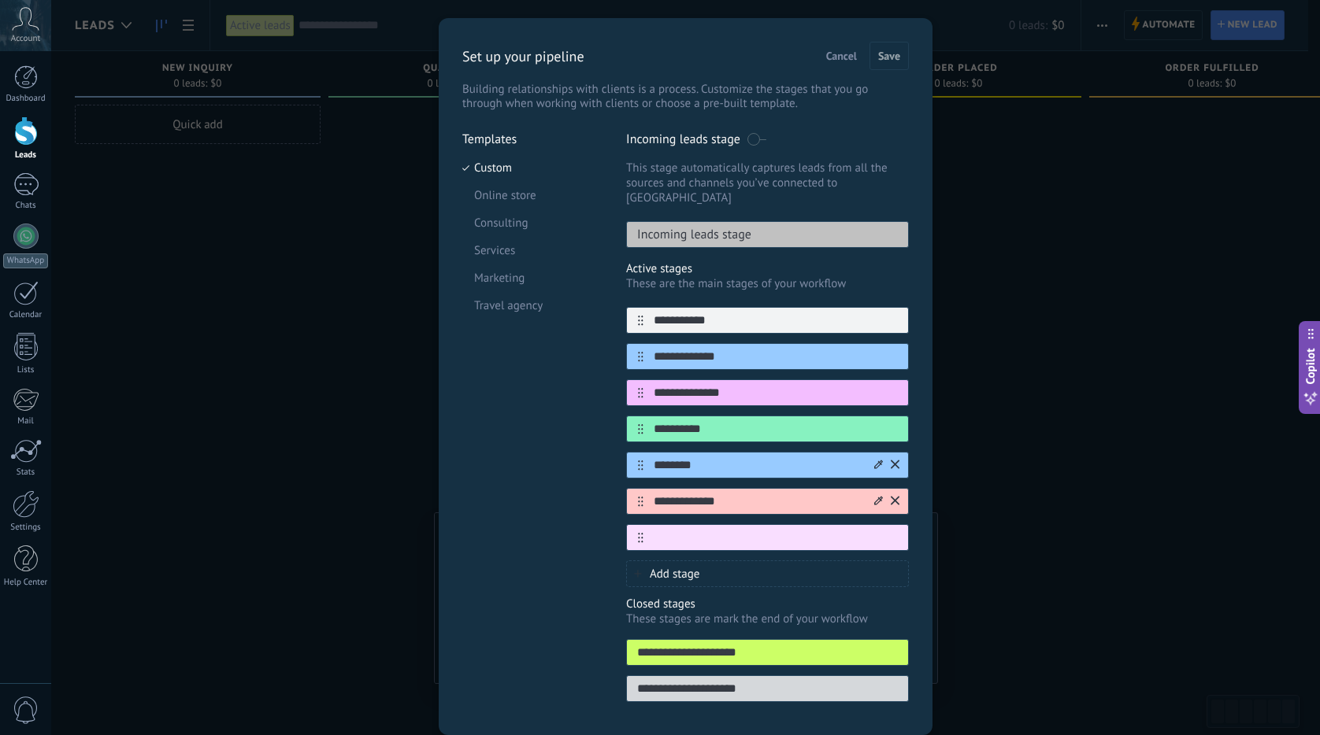
click at [724, 494] on input "**********" at bounding box center [757, 502] width 228 height 17
type input "*******"
click at [0, 0] on icon at bounding box center [0, 0] width 0 height 0
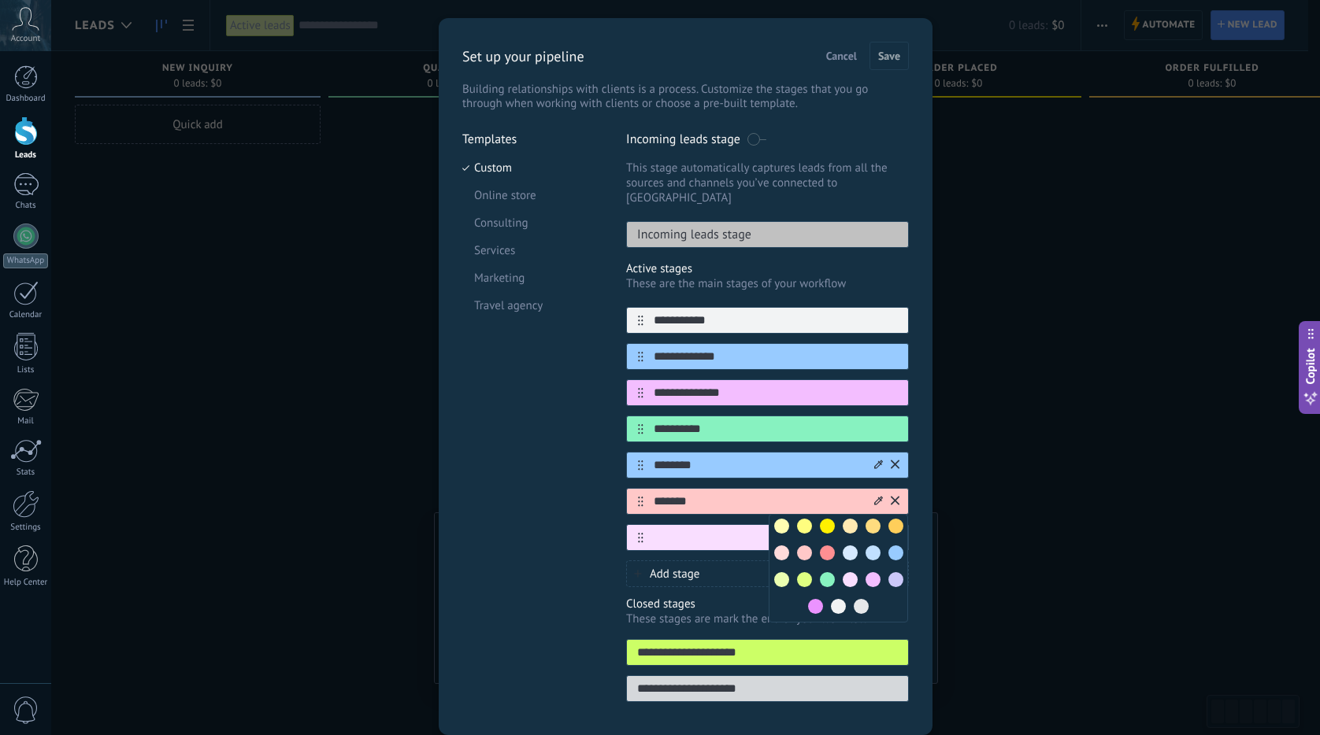
click at [820, 572] on span at bounding box center [827, 579] width 15 height 15
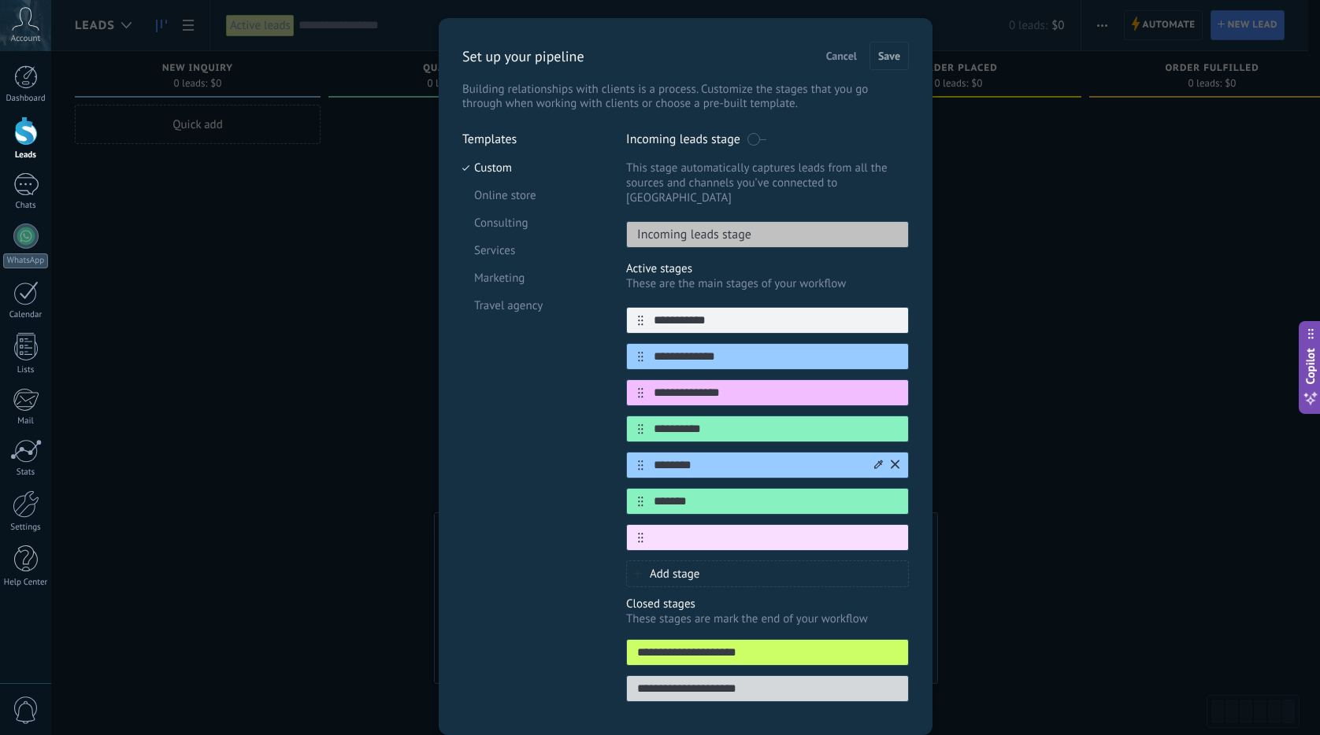
click at [0, 0] on icon at bounding box center [0, 0] width 0 height 0
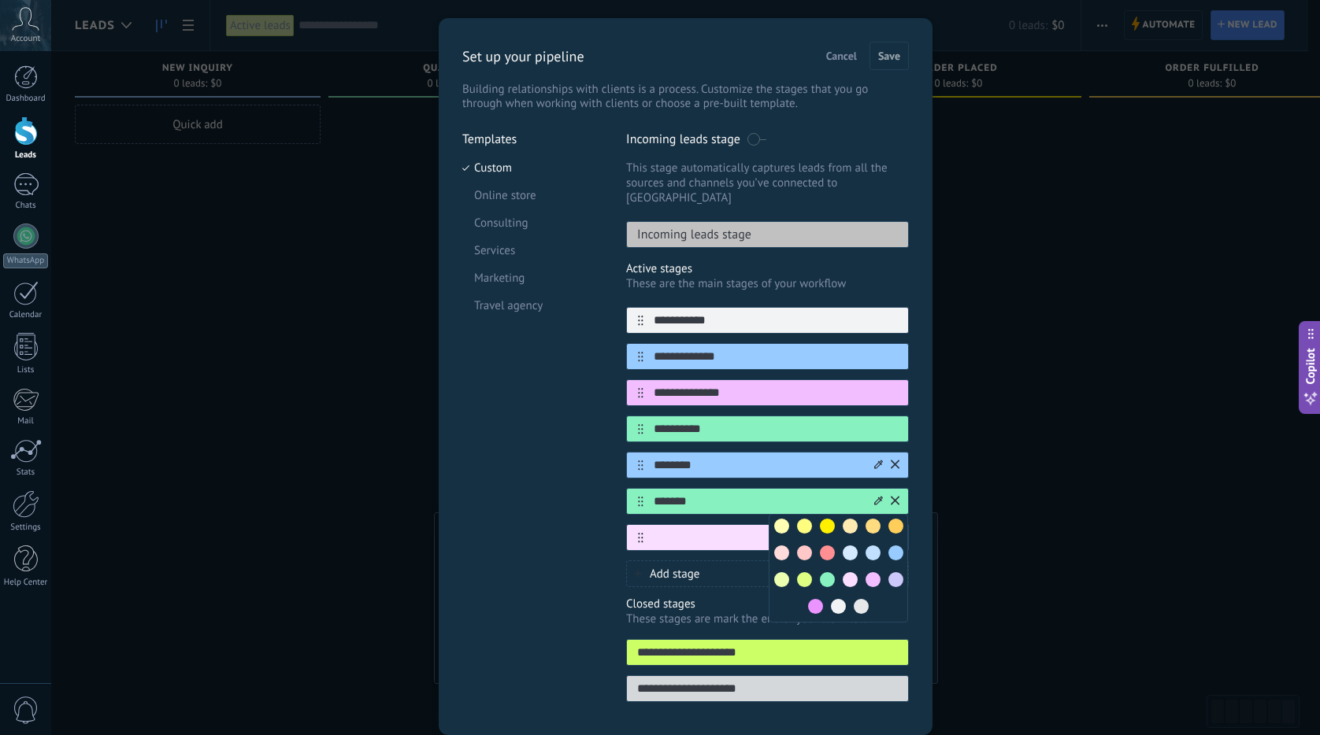
click at [820, 494] on input "*******" at bounding box center [757, 502] width 228 height 17
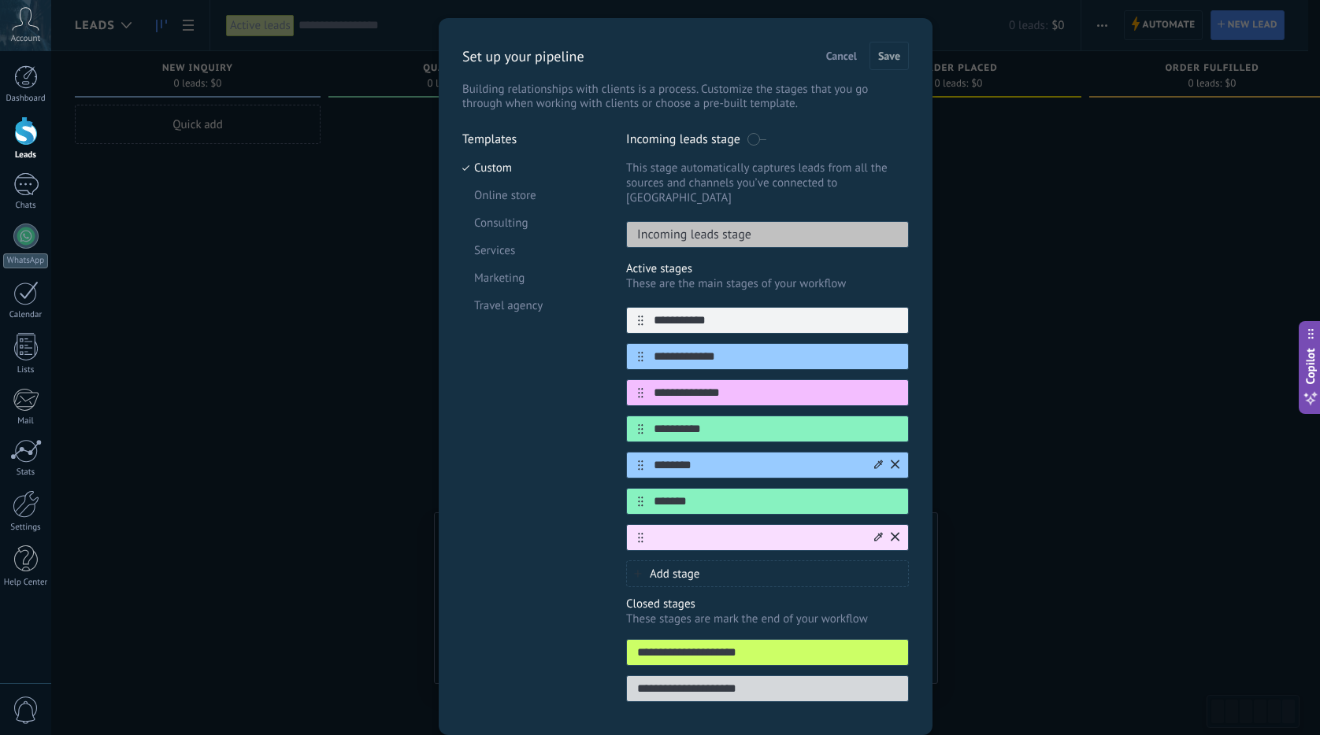
click at [724, 530] on input "text" at bounding box center [757, 538] width 228 height 17
type input "**********"
click at [872, 525] on div at bounding box center [886, 537] width 28 height 25
click at [874, 532] on icon at bounding box center [878, 536] width 9 height 9
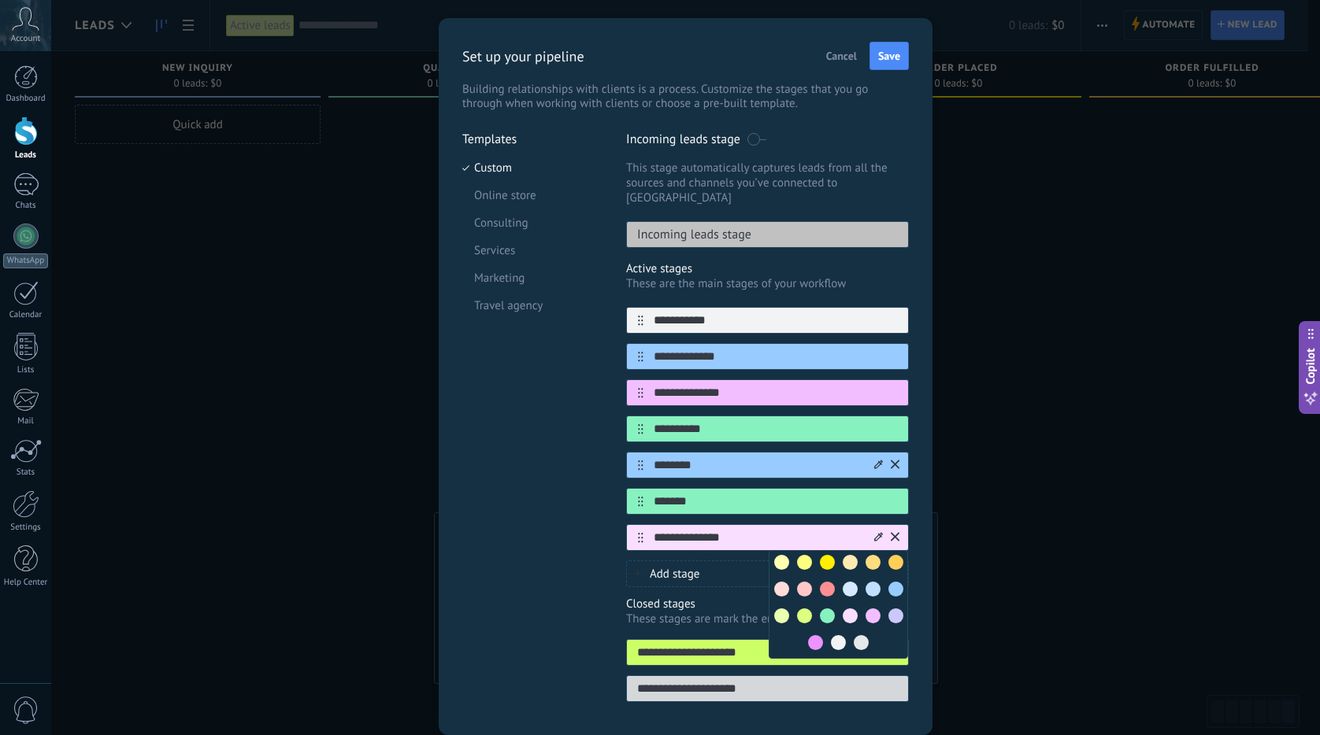
click at [824, 582] on span at bounding box center [827, 589] width 15 height 15
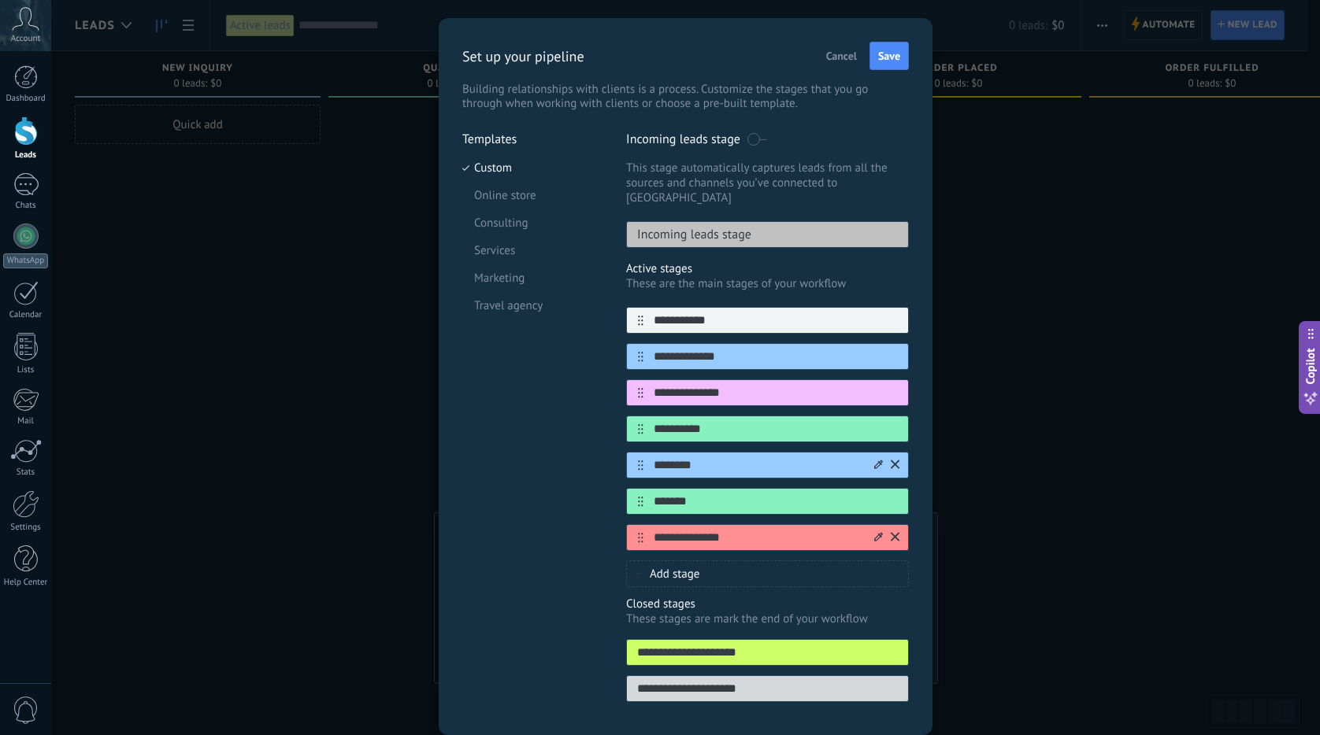
click at [565, 502] on div "Templates Custom Online store Consulting Services Marketing Travel agency" at bounding box center [532, 421] width 140 height 580
click at [884, 65] on button "Save" at bounding box center [888, 56] width 39 height 28
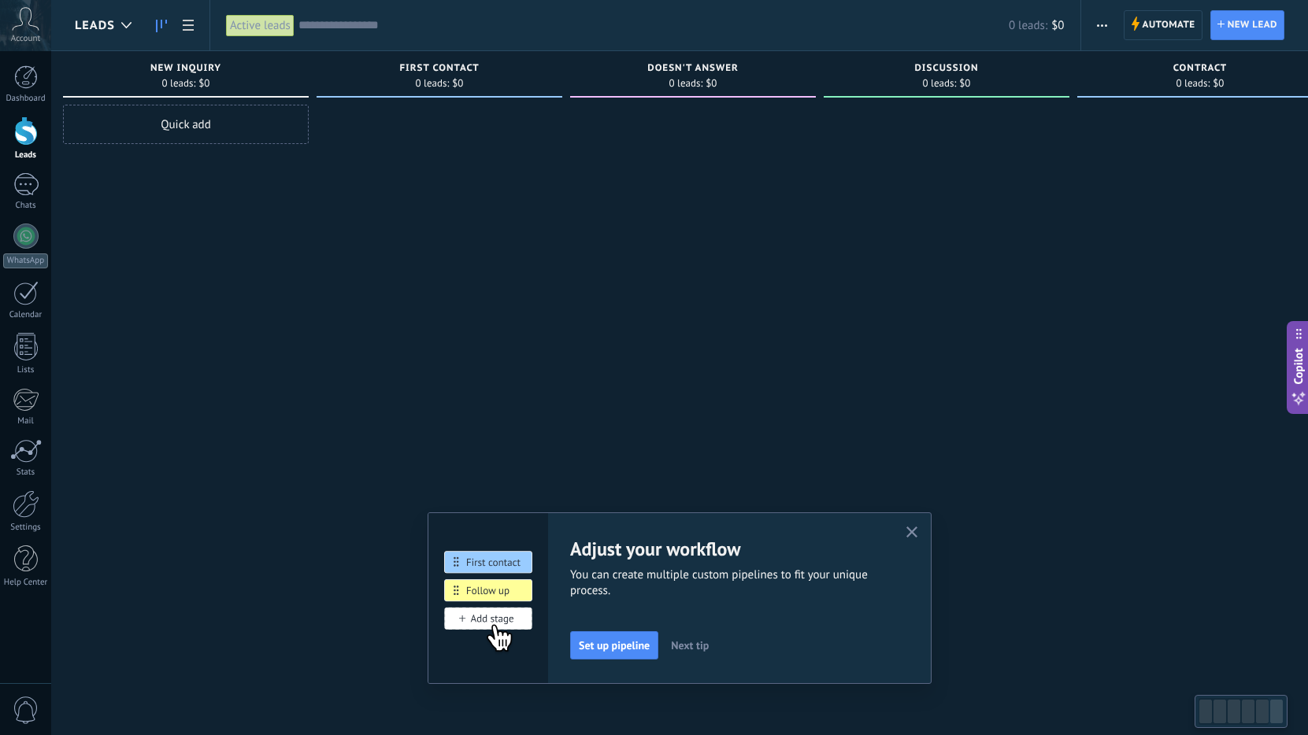
scroll to position [0, 32]
drag, startPoint x: 858, startPoint y: 157, endPoint x: 826, endPoint y: 157, distance: 32.3
click at [826, 157] on div at bounding box center [926, 370] width 246 height 530
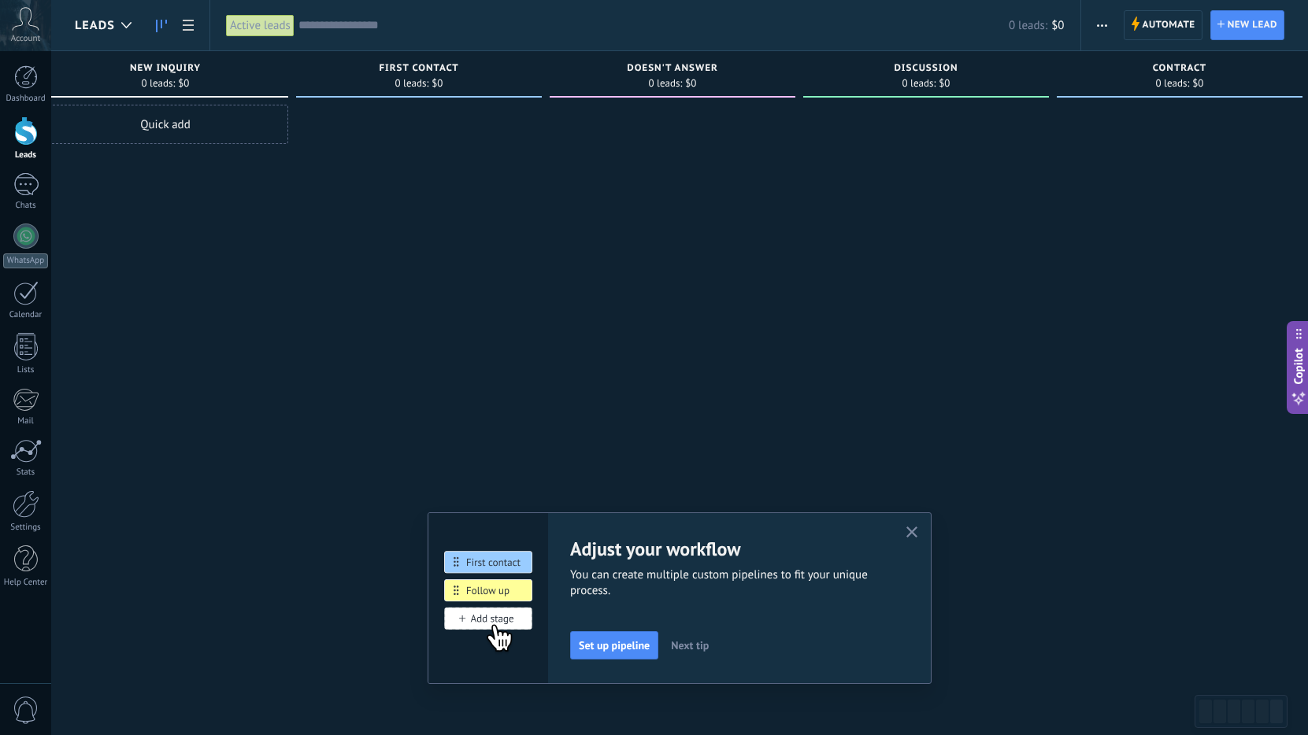
click at [915, 534] on icon "button" at bounding box center [912, 533] width 12 height 12
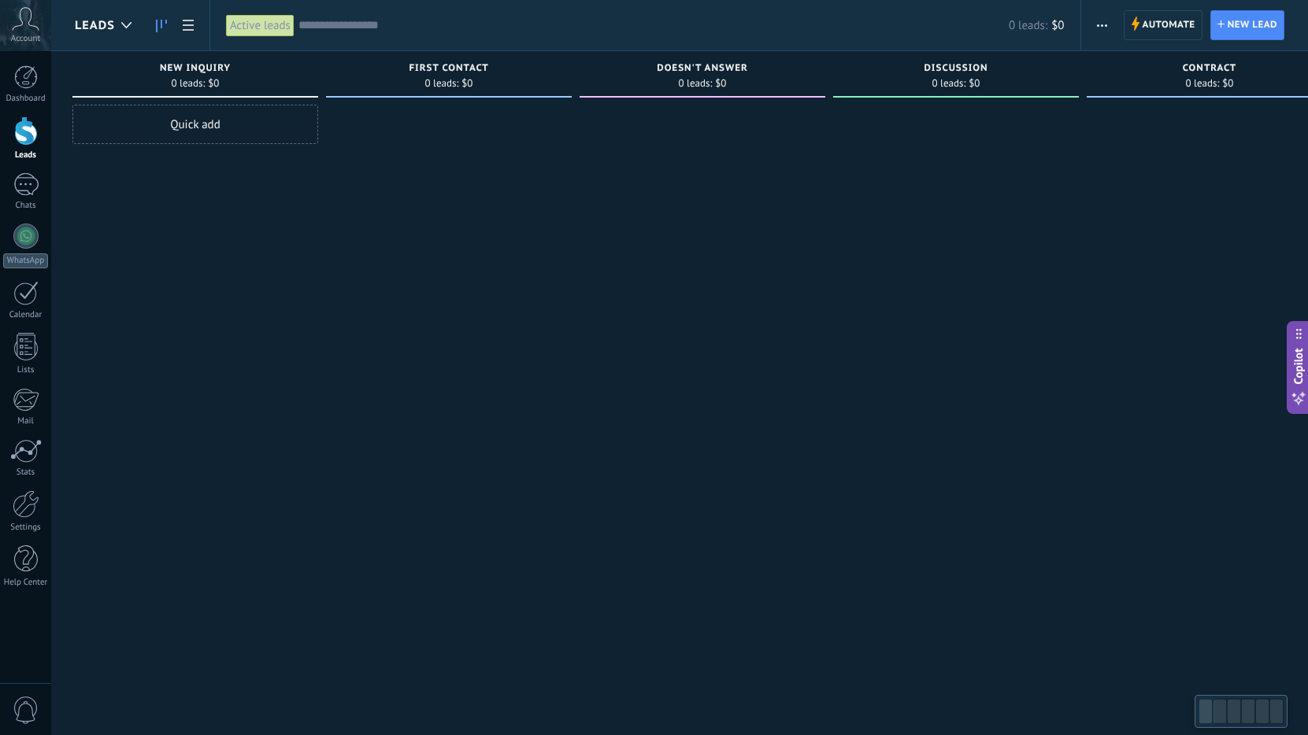
scroll to position [0, 0]
drag, startPoint x: 913, startPoint y: 326, endPoint x: 1061, endPoint y: 239, distance: 172.2
click at [1061, 239] on div at bounding box center [958, 370] width 246 height 530
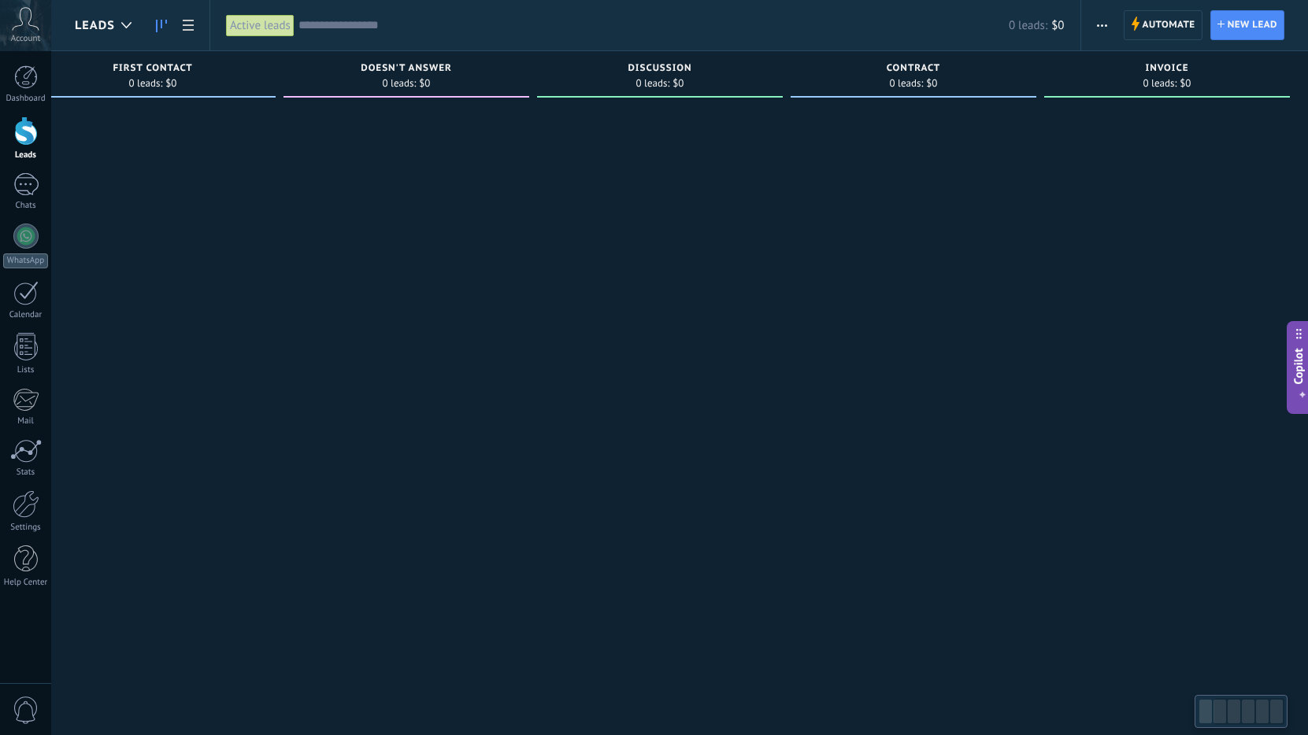
scroll to position [0, 304]
drag, startPoint x: 1096, startPoint y: 239, endPoint x: 667, endPoint y: 268, distance: 430.0
click at [667, 268] on div "Incoming leads Requests: 0 0 0 0 0 0 0 0 0 New inquiry 0 leads: $0 Quick add Fi…" at bounding box center [539, 342] width 1537 height 583
drag, startPoint x: 528, startPoint y: 246, endPoint x: 642, endPoint y: 120, distance: 169.4
click at [424, 243] on div "Doesn't Answer 0 leads: $0" at bounding box center [405, 342] width 254 height 583
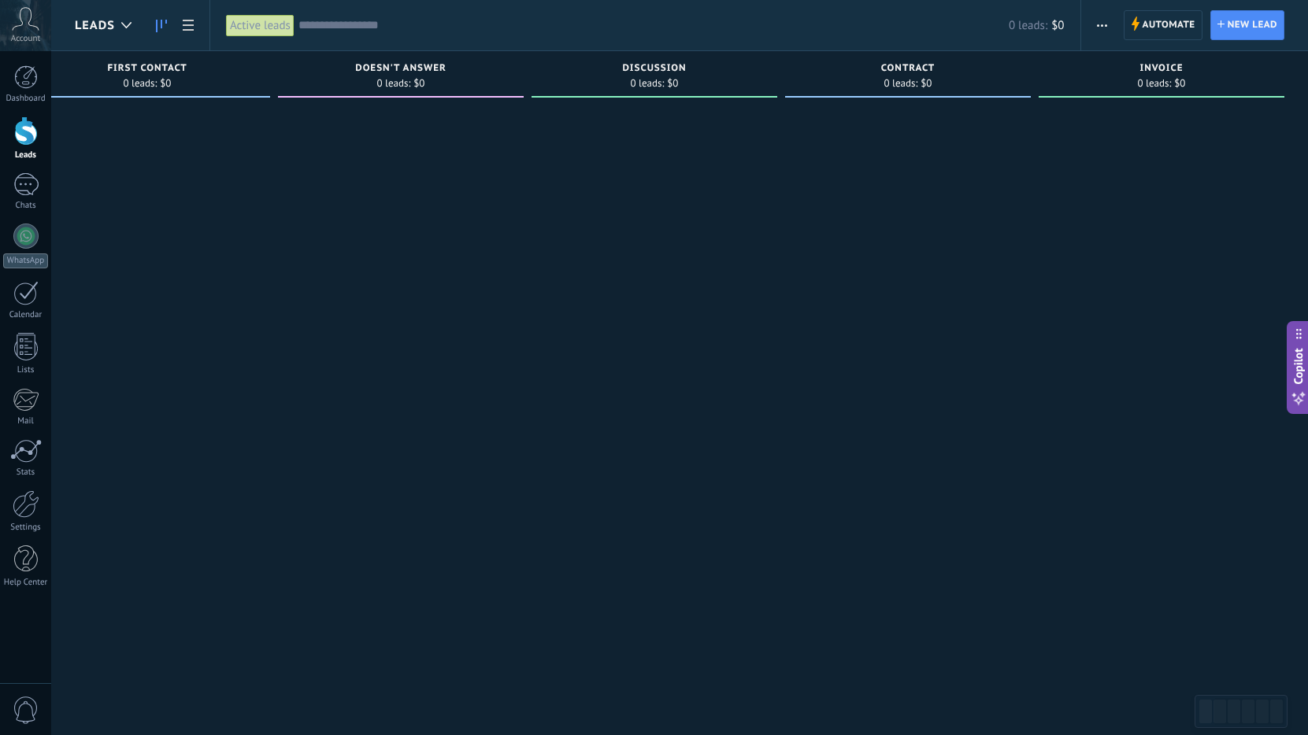
click at [1098, 15] on span "button" at bounding box center [1102, 25] width 10 height 30
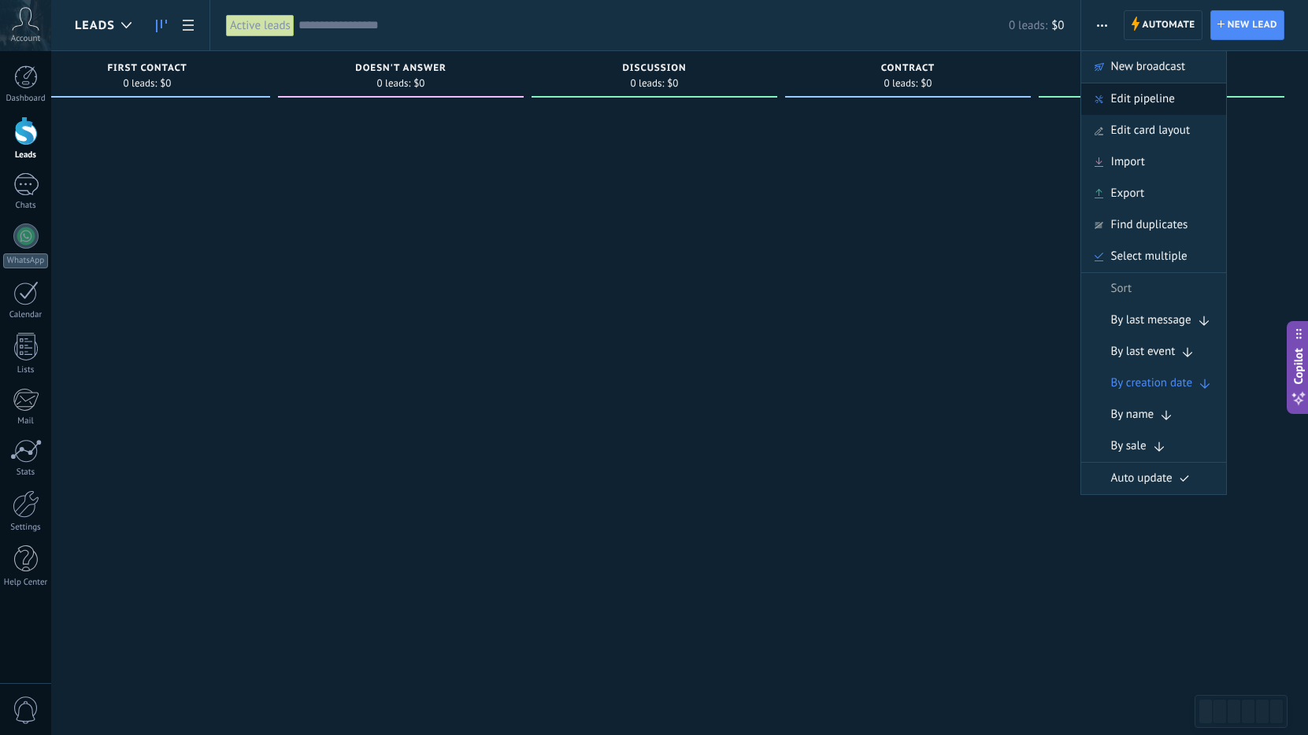
click at [1151, 104] on span "Edit pipeline" at bounding box center [1143, 98] width 64 height 31
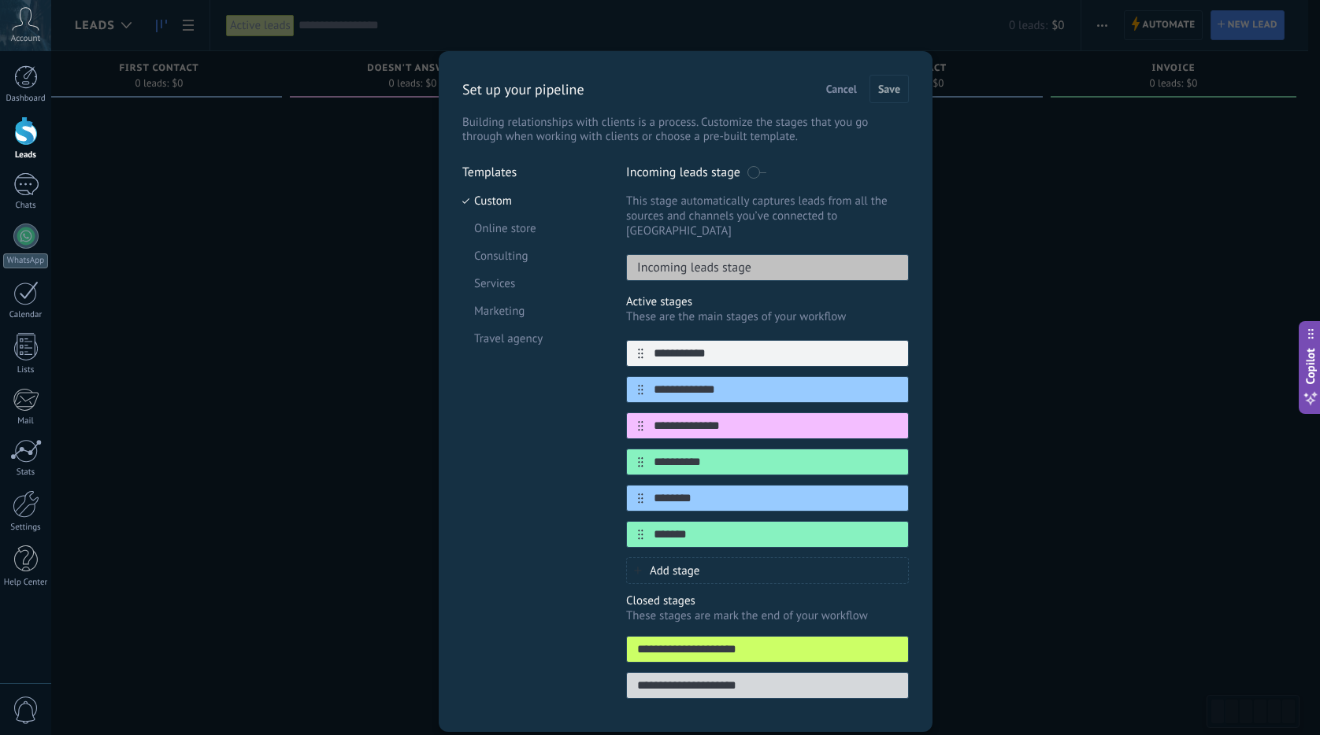
click at [680, 564] on span "Add stage" at bounding box center [675, 571] width 50 height 15
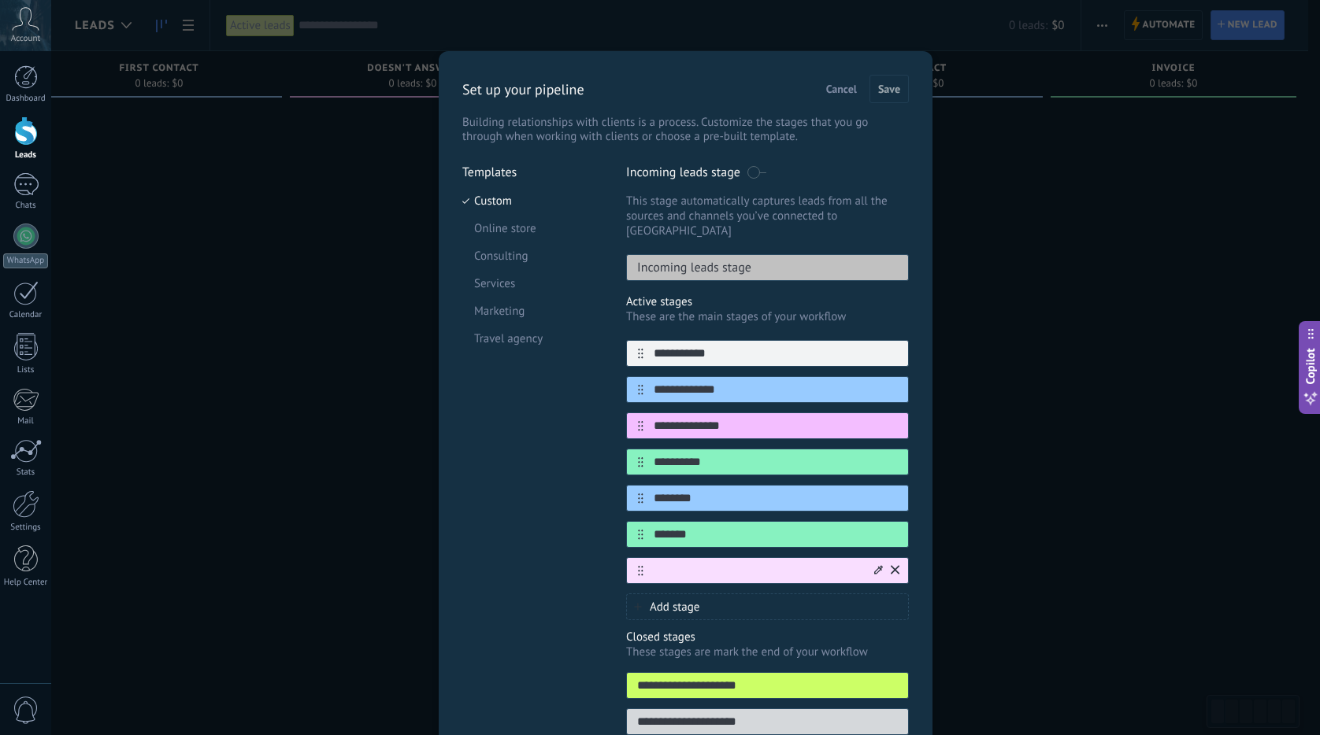
click at [689, 563] on input "text" at bounding box center [757, 571] width 228 height 17
type input "**********"
click at [896, 72] on div "**********" at bounding box center [686, 409] width 494 height 717
click at [894, 80] on button "Save" at bounding box center [888, 89] width 39 height 28
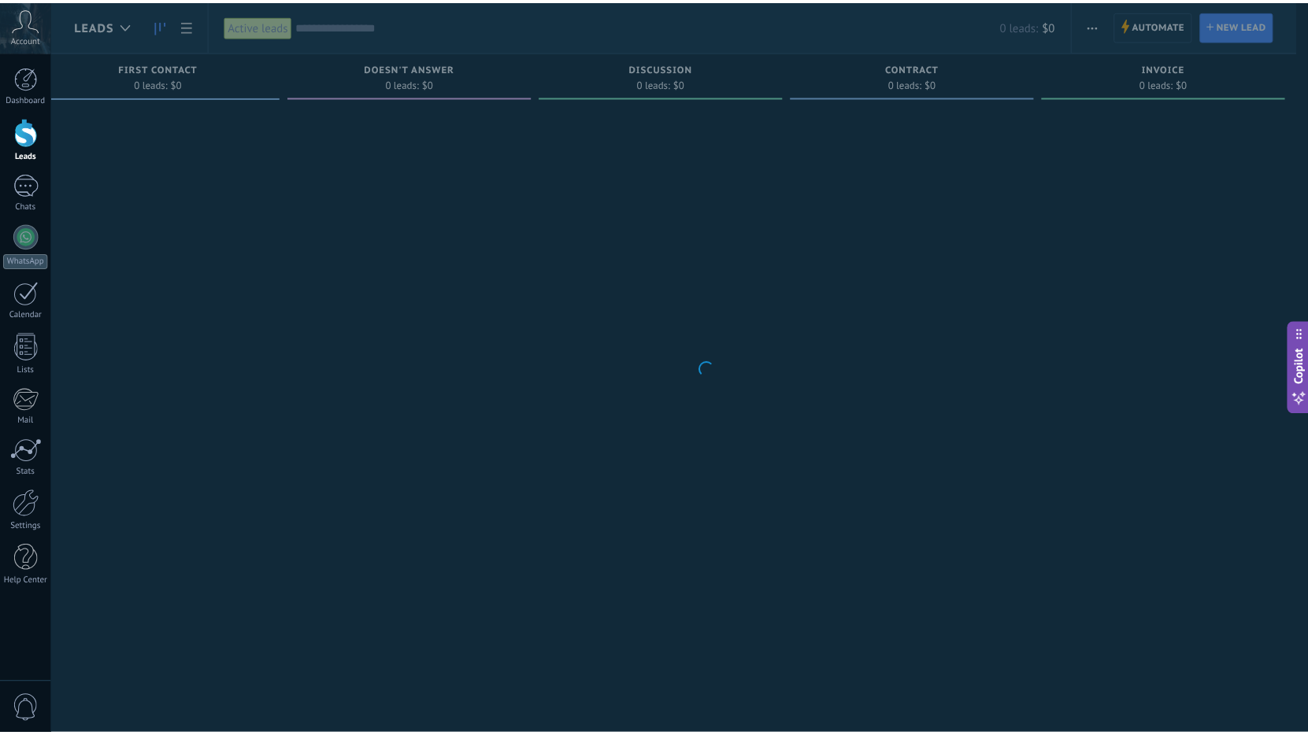
scroll to position [0, 292]
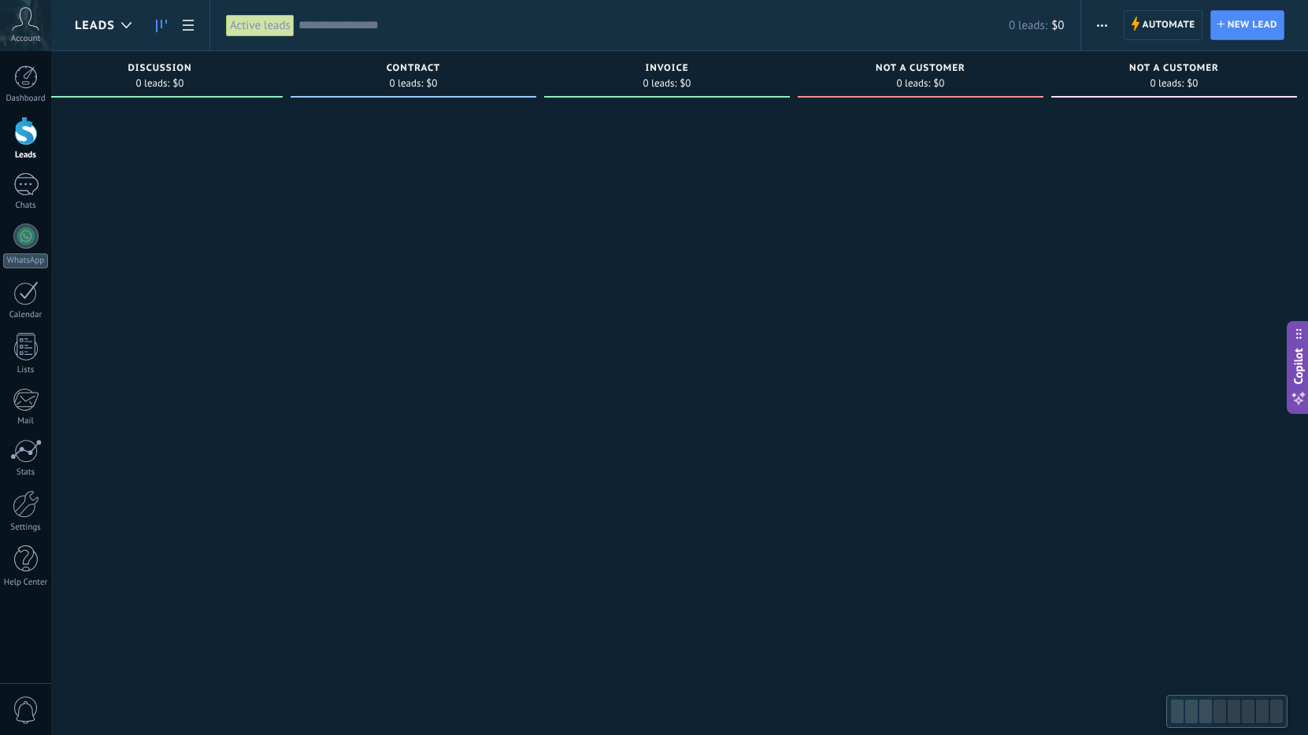
drag, startPoint x: 1072, startPoint y: 219, endPoint x: 282, endPoint y: 241, distance: 790.8
click at [282, 241] on div at bounding box center [160, 370] width 246 height 530
drag, startPoint x: 760, startPoint y: 180, endPoint x: 832, endPoint y: 83, distance: 121.6
click at [592, 175] on div at bounding box center [654, 370] width 246 height 530
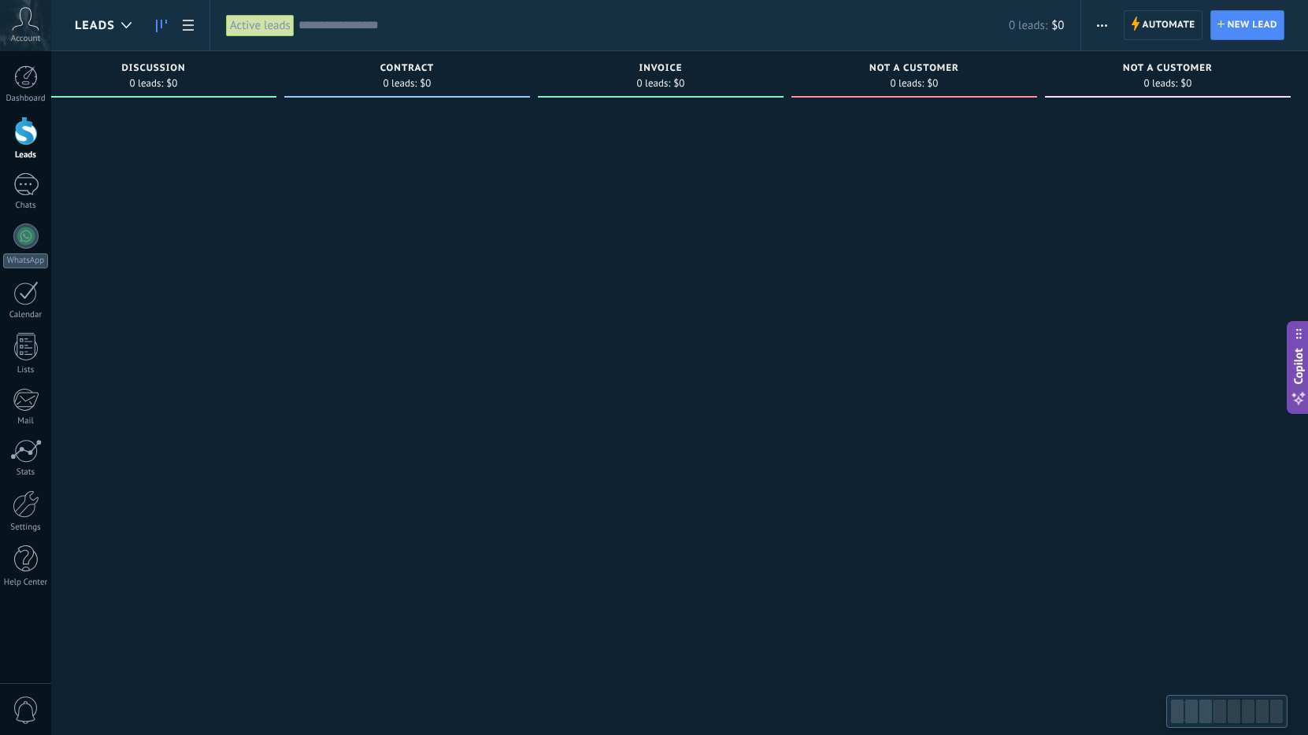
click at [1100, 21] on span "button" at bounding box center [1102, 25] width 10 height 30
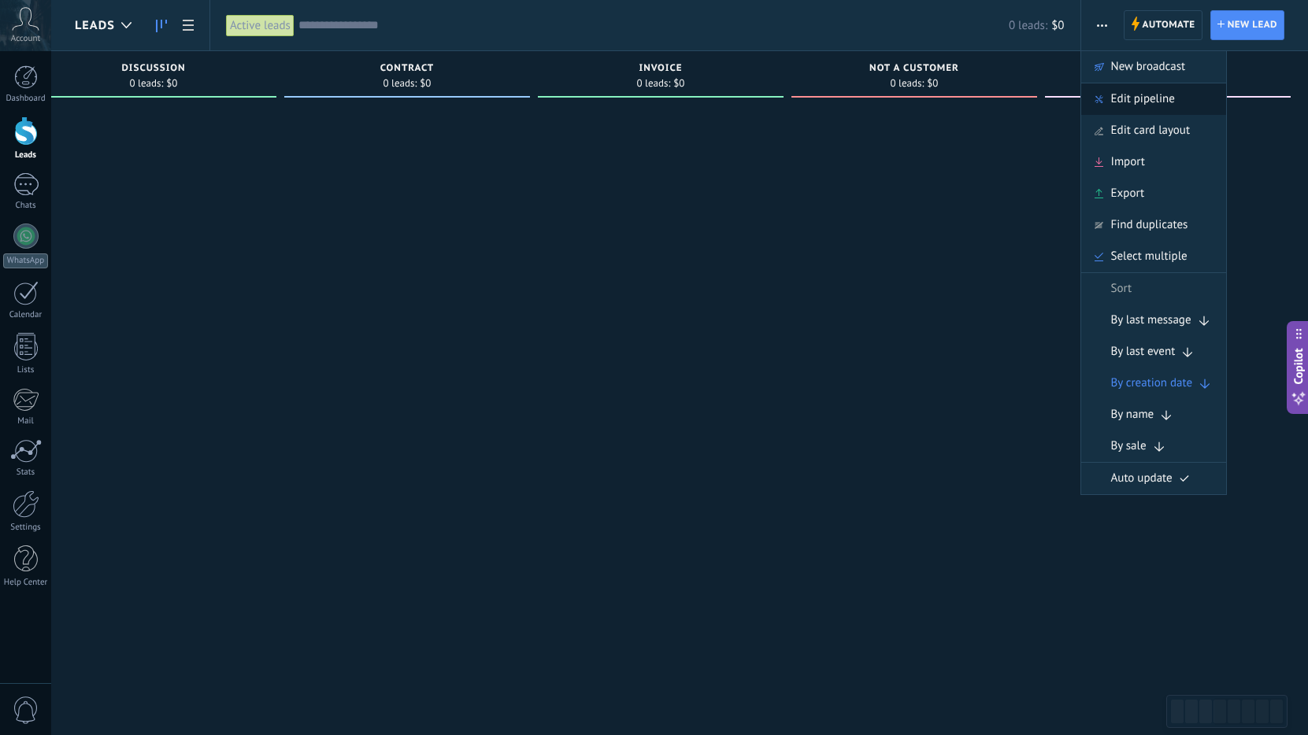
click at [1171, 89] on span "Edit pipeline" at bounding box center [1143, 98] width 64 height 31
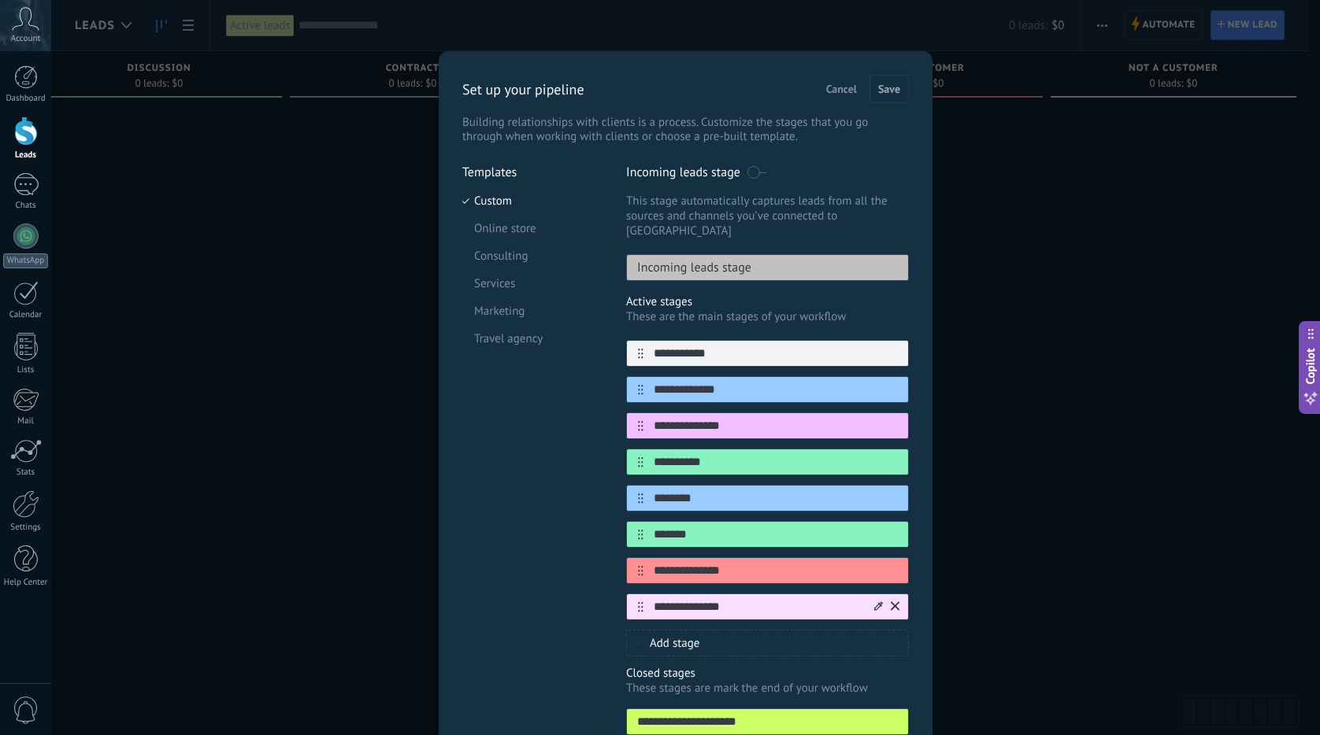
click at [885, 594] on div at bounding box center [886, 606] width 28 height 25
click at [890, 602] on icon at bounding box center [894, 606] width 9 height 9
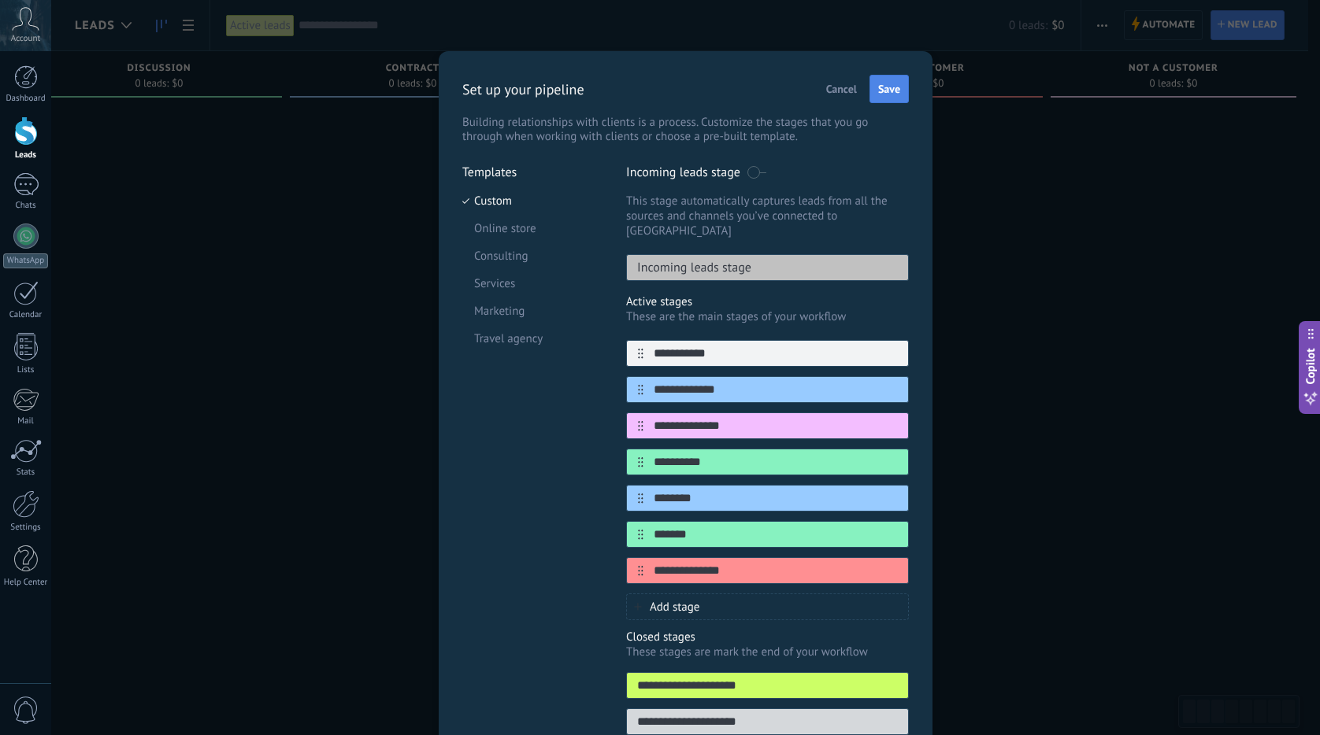
click at [881, 92] on span "Save" at bounding box center [889, 88] width 22 height 11
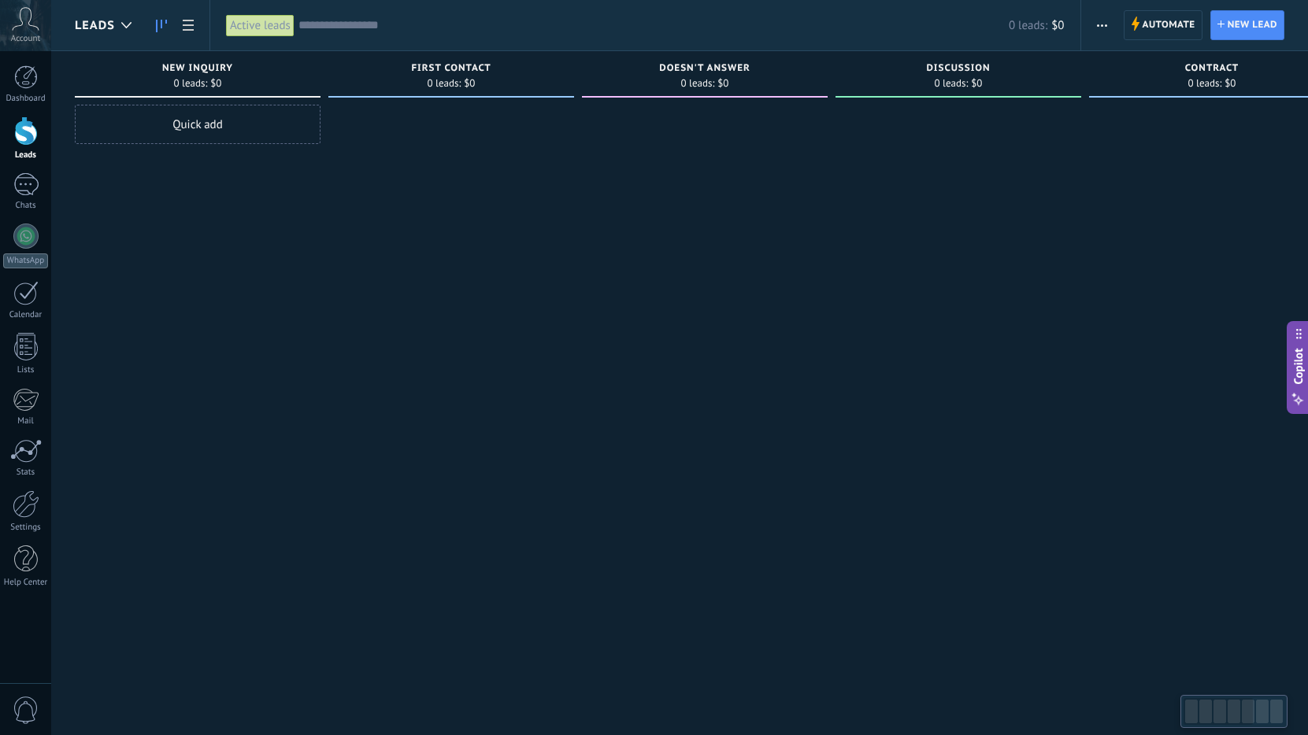
drag, startPoint x: 989, startPoint y: 168, endPoint x: 927, endPoint y: 177, distance: 62.1
click at [1009, 179] on div at bounding box center [958, 370] width 246 height 530
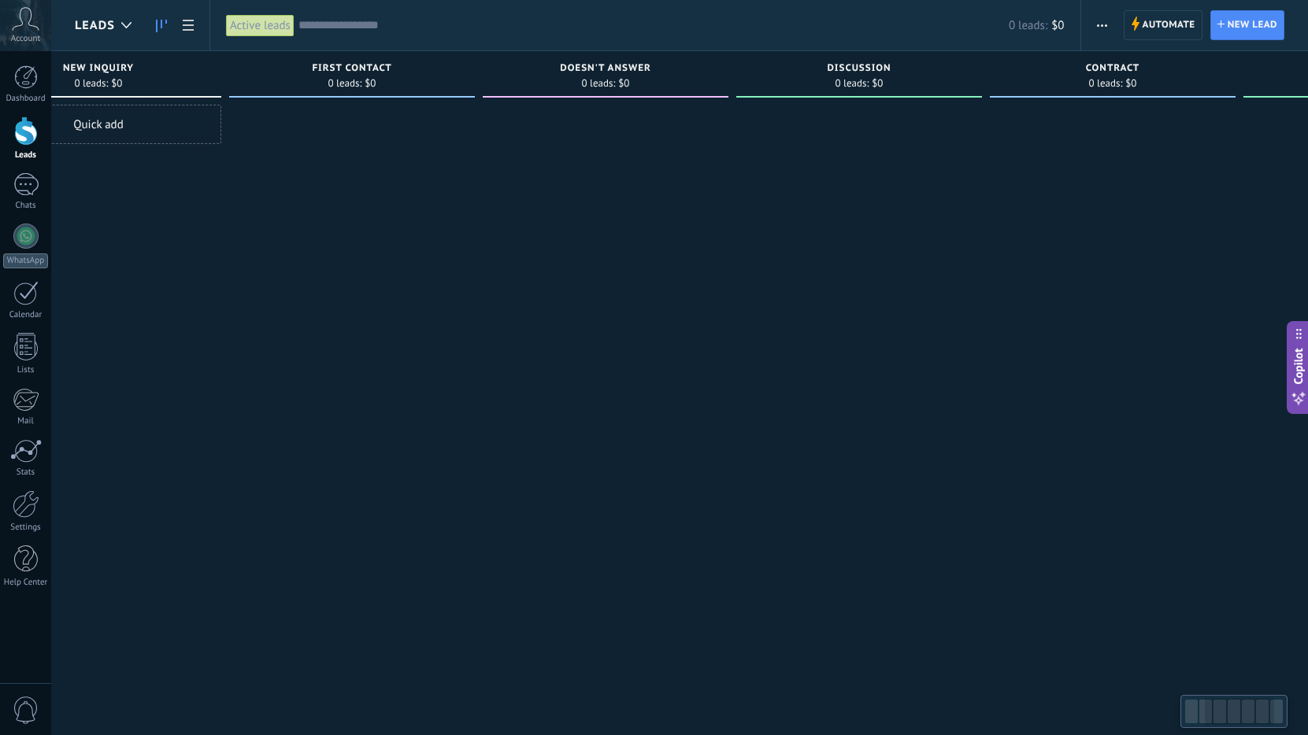
drag, startPoint x: 635, startPoint y: 160, endPoint x: 668, endPoint y: 158, distance: 33.1
click at [679, 164] on div at bounding box center [606, 370] width 246 height 530
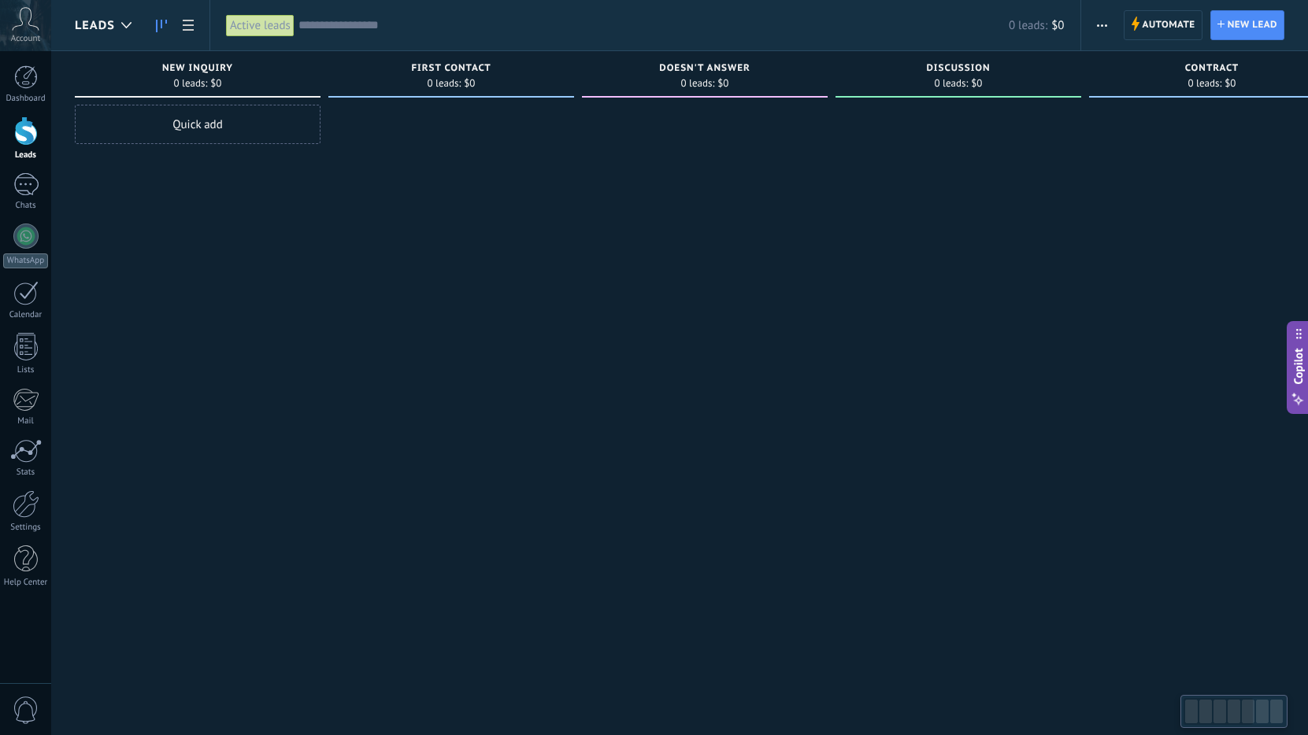
drag, startPoint x: 531, startPoint y: 224, endPoint x: 895, endPoint y: 196, distance: 364.8
click at [868, 200] on div "Incoming leads Requests: 0 0 0 0 0 0 0 0 0 New inquiry 0 leads: $0 Quick add Fi…" at bounding box center [970, 342] width 1790 height 583
drag, startPoint x: 486, startPoint y: 220, endPoint x: 1002, endPoint y: 182, distance: 517.2
click at [1007, 180] on div at bounding box center [958, 370] width 246 height 530
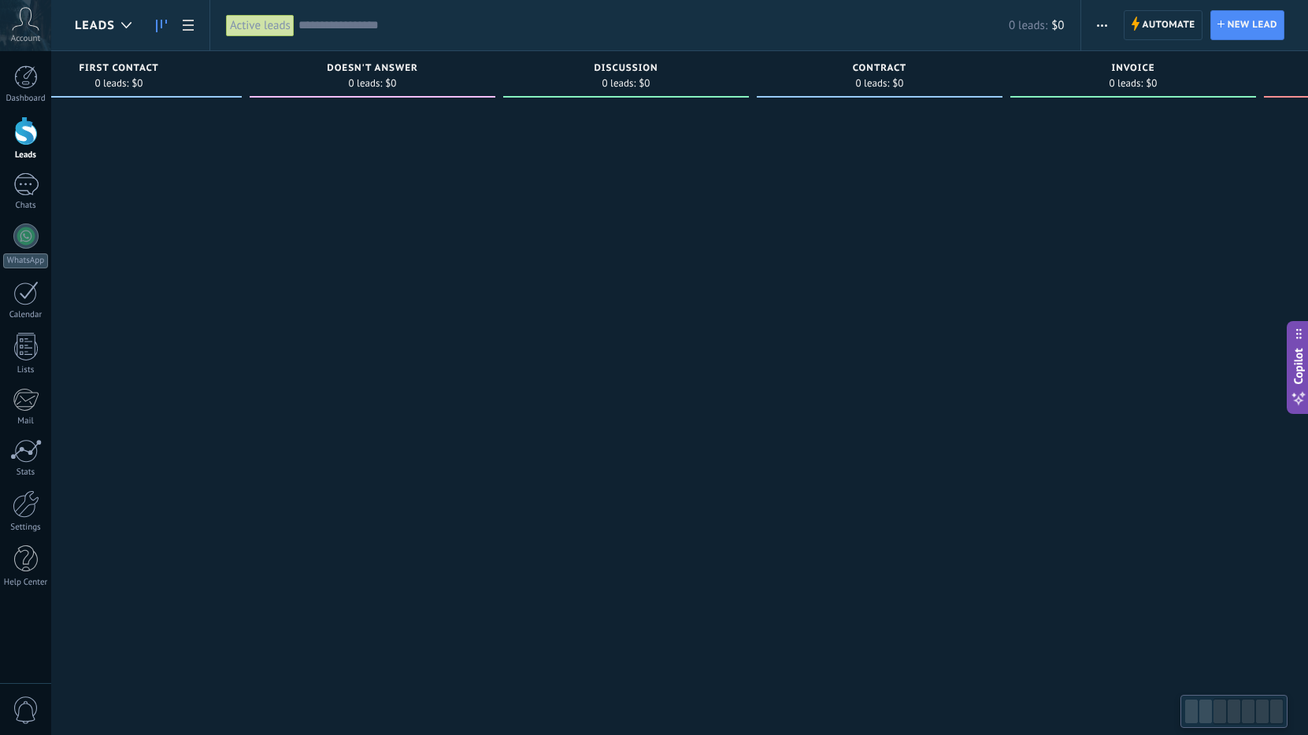
drag, startPoint x: 479, startPoint y: 205, endPoint x: 231, endPoint y: 185, distance: 249.6
click at [503, 202] on div at bounding box center [626, 370] width 246 height 530
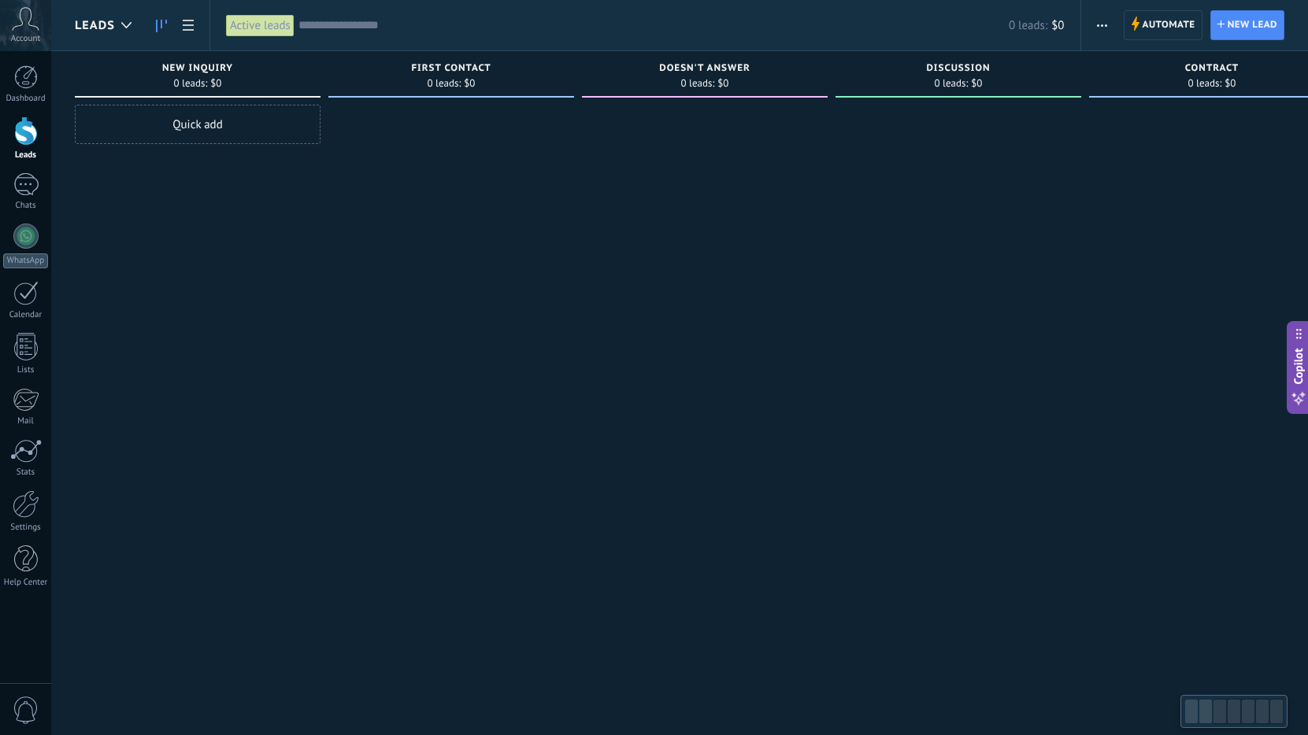
drag, startPoint x: 242, startPoint y: 183, endPoint x: 1057, endPoint y: 176, distance: 815.7
click at [1053, 173] on div "Incoming leads Requests: 0 0 0 0 0 0 0 0 0 New inquiry 0 leads: $0 Quick add Fi…" at bounding box center [970, 342] width 1790 height 583
click at [1010, 174] on div at bounding box center [958, 370] width 246 height 530
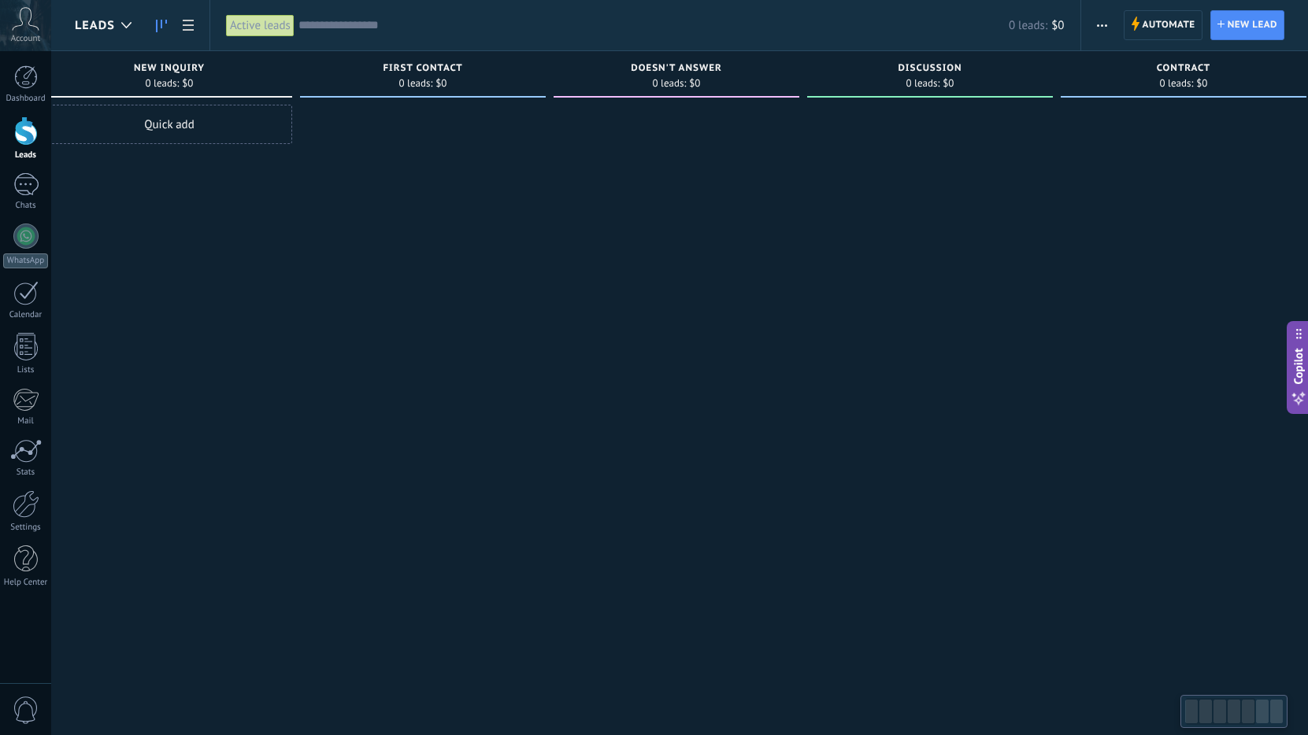
click at [536, 192] on div "First Contact 0 leads: $0" at bounding box center [427, 342] width 254 height 583
click at [125, 128] on div "Quick add" at bounding box center [155, 124] width 246 height 39
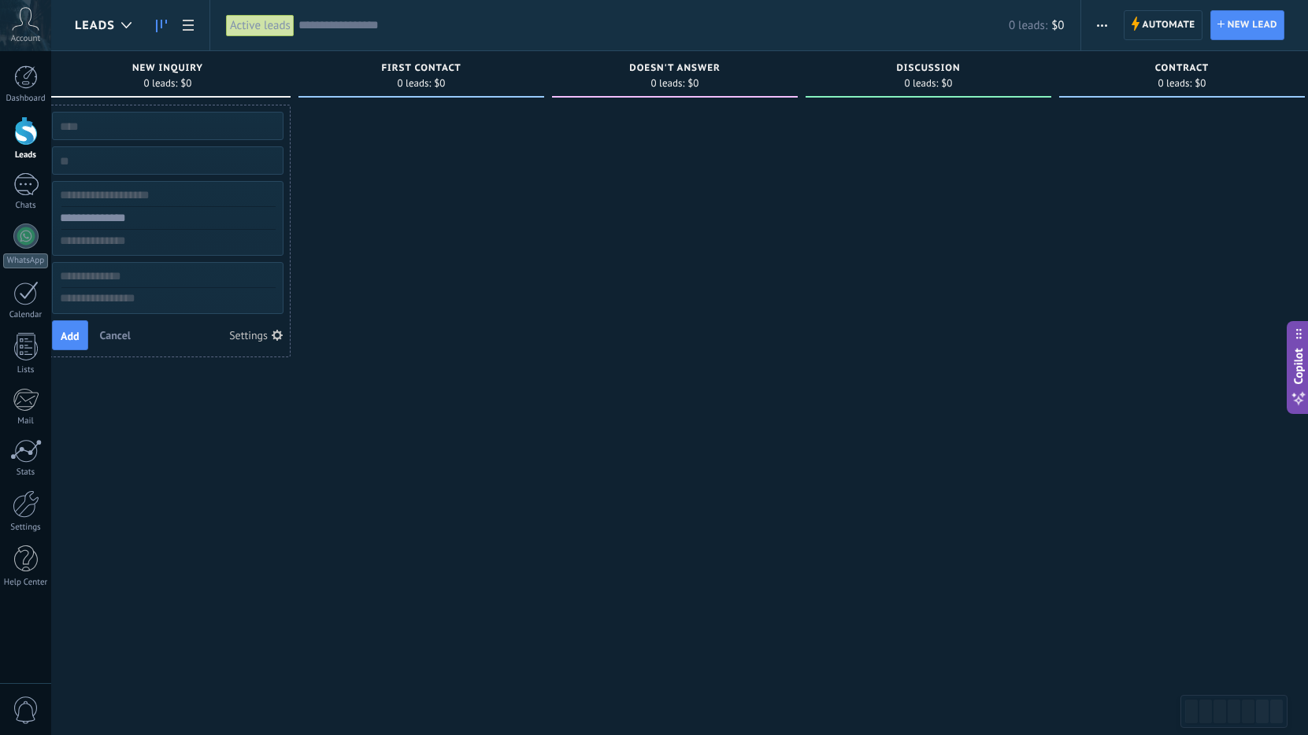
click at [261, 339] on div "Settings" at bounding box center [248, 335] width 39 height 11
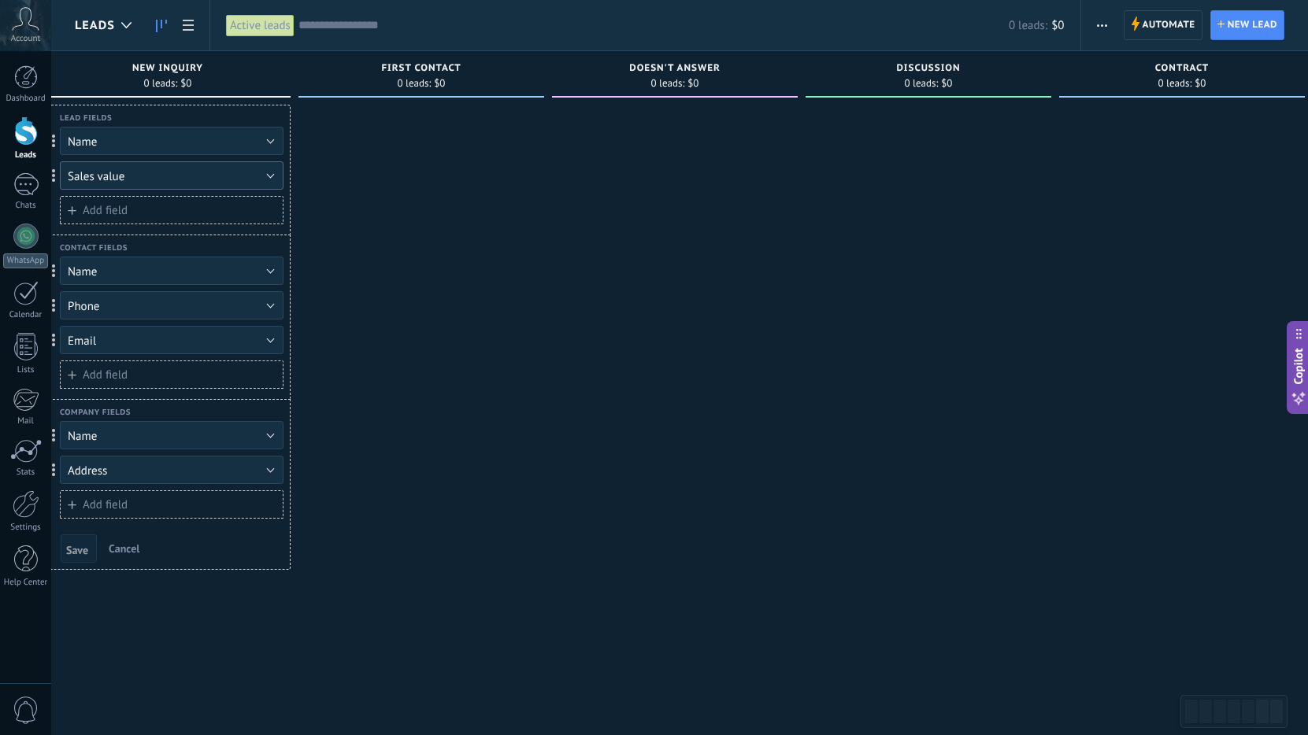
click at [220, 180] on button "Sales value" at bounding box center [172, 175] width 224 height 28
click at [168, 220] on li "Delete field" at bounding box center [166, 230] width 232 height 28
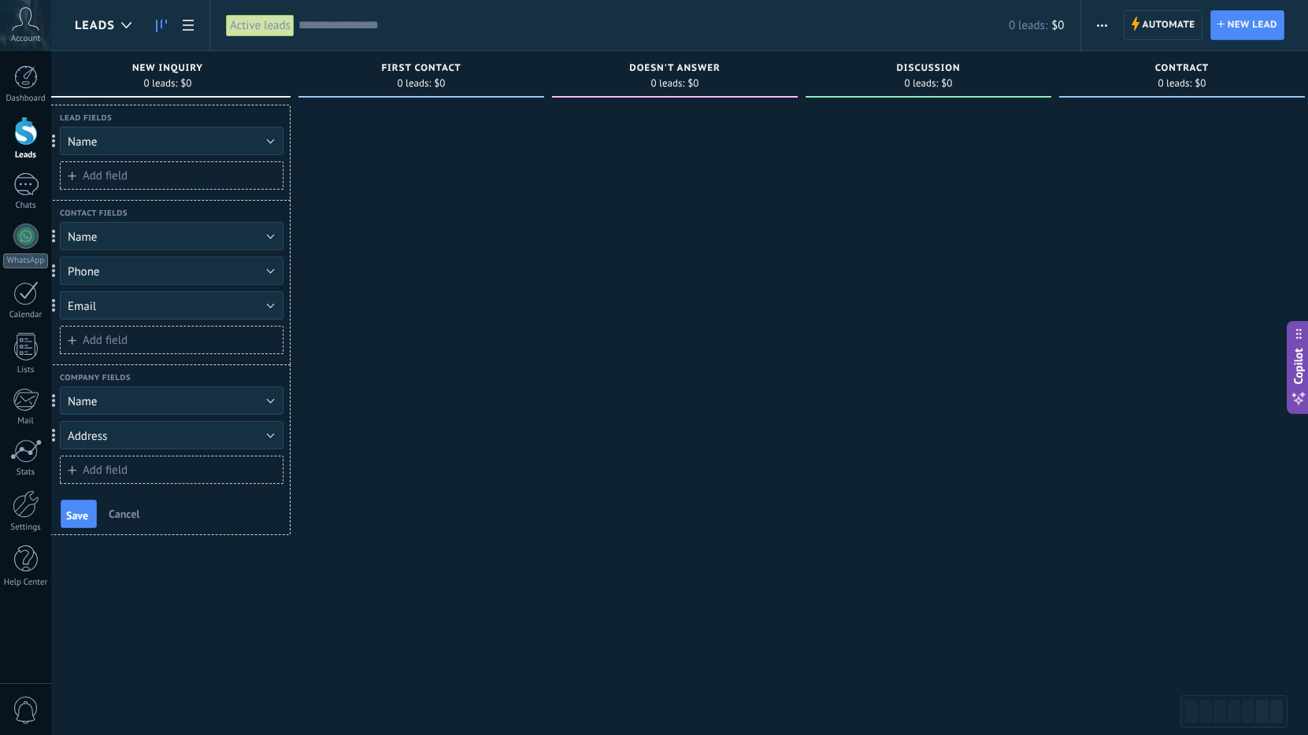
click at [424, 169] on div at bounding box center [421, 370] width 246 height 530
click at [180, 227] on button "Name" at bounding box center [172, 236] width 224 height 28
click at [191, 317] on span "Delete field" at bounding box center [164, 316] width 228 height 15
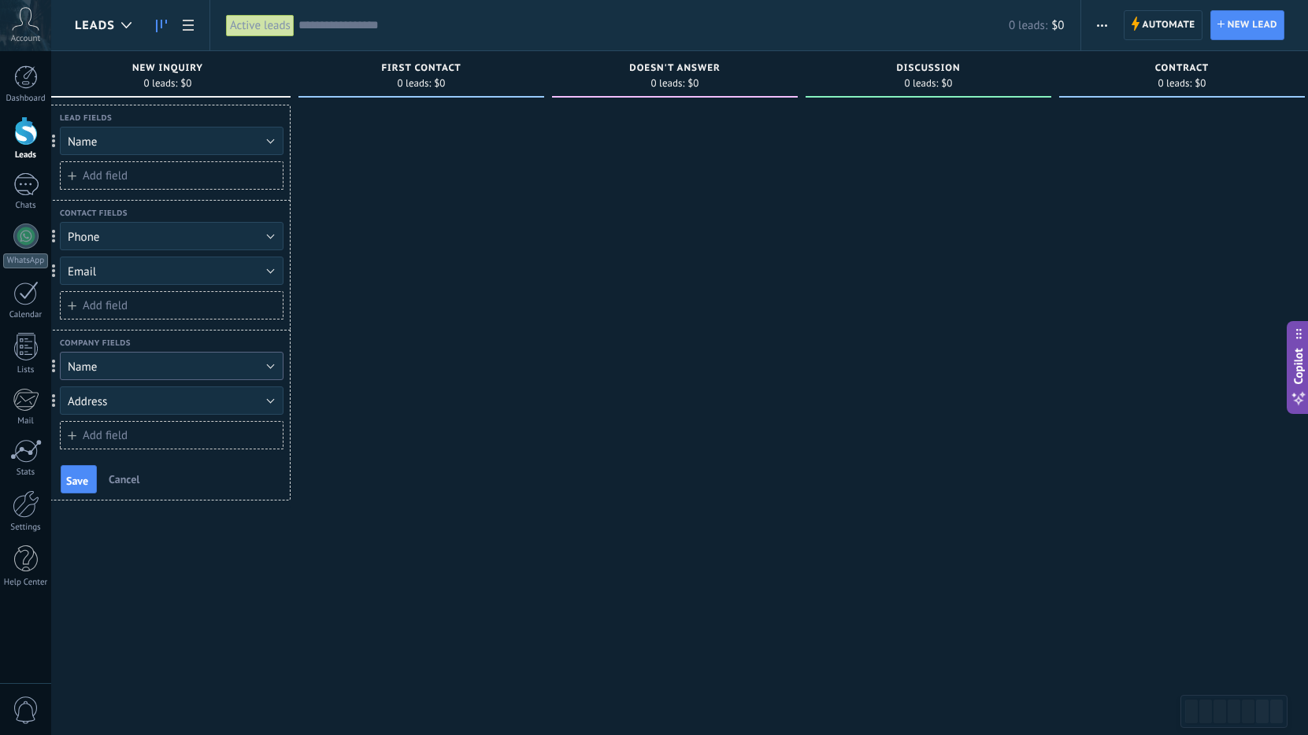
click at [189, 371] on button "Name" at bounding box center [172, 366] width 224 height 28
click at [176, 494] on span "Delete field" at bounding box center [164, 500] width 228 height 15
click at [213, 367] on button "Address" at bounding box center [172, 366] width 224 height 28
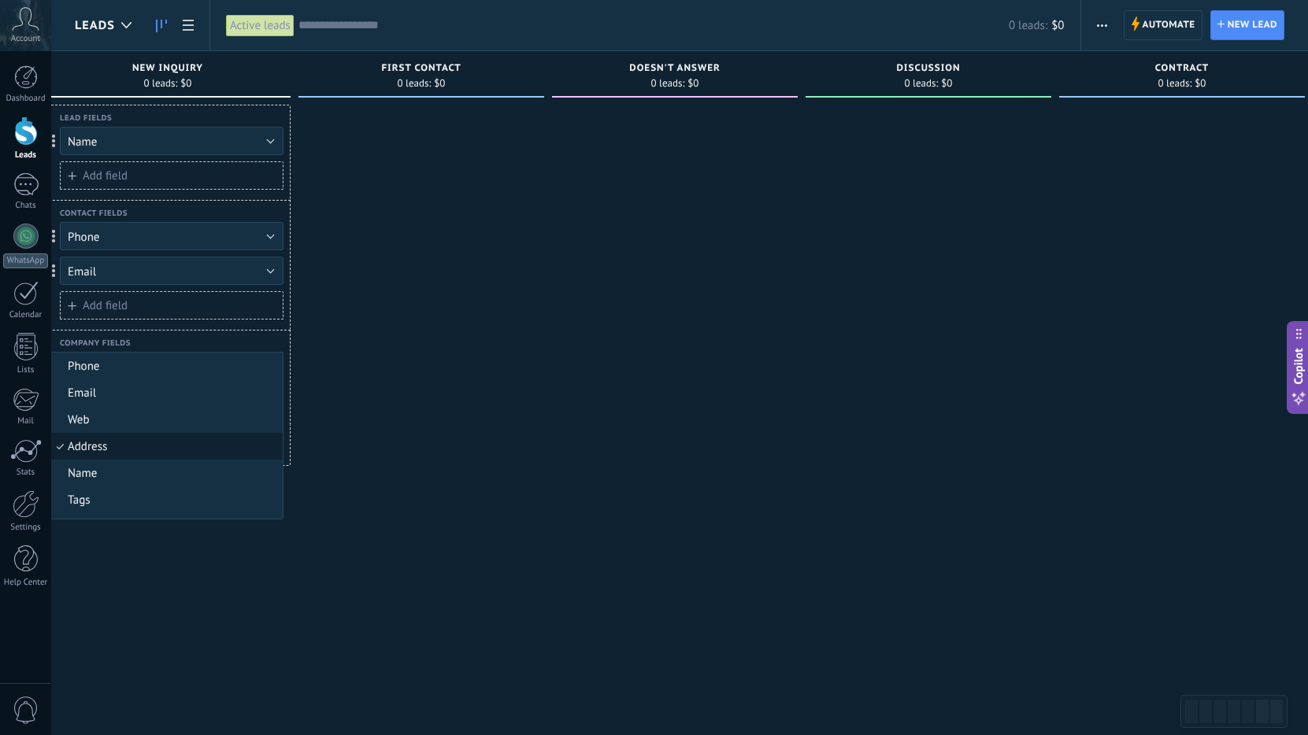
scroll to position [13, 0]
click at [149, 511] on span "Delete field" at bounding box center [164, 514] width 228 height 15
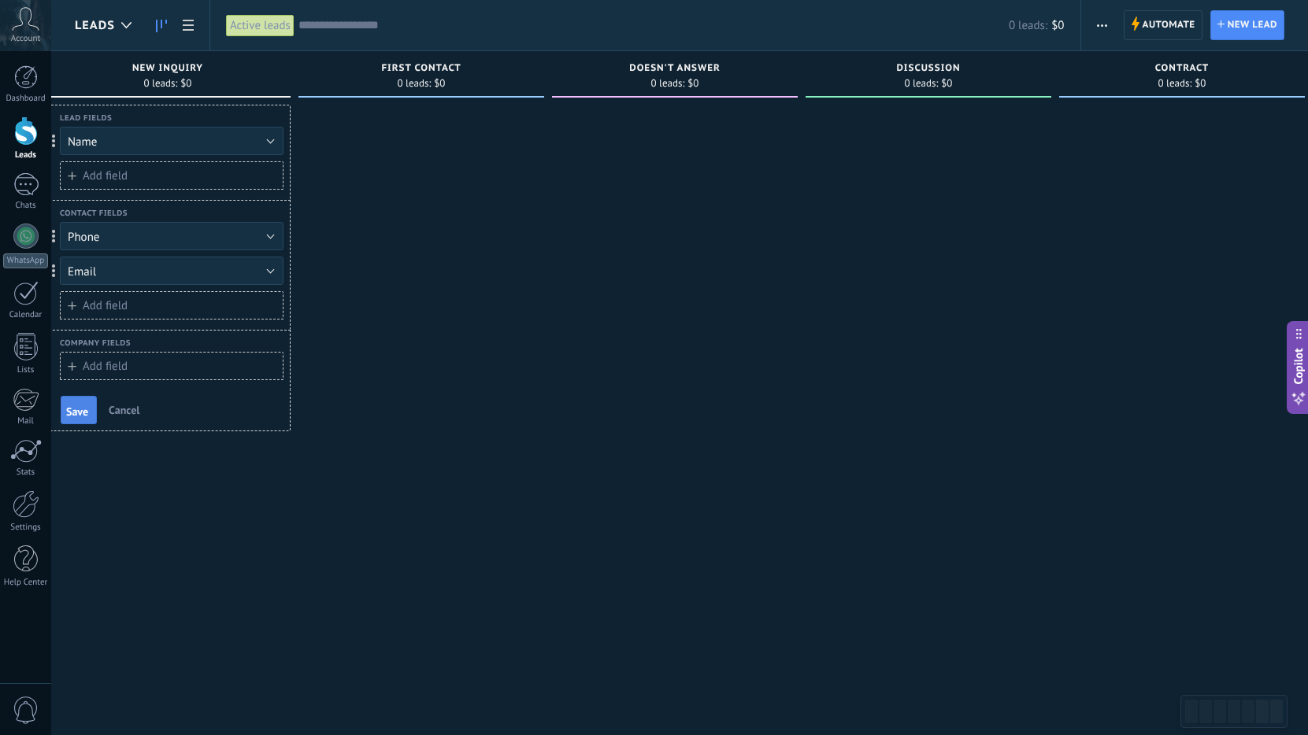
click at [75, 411] on span "Save" at bounding box center [77, 411] width 22 height 11
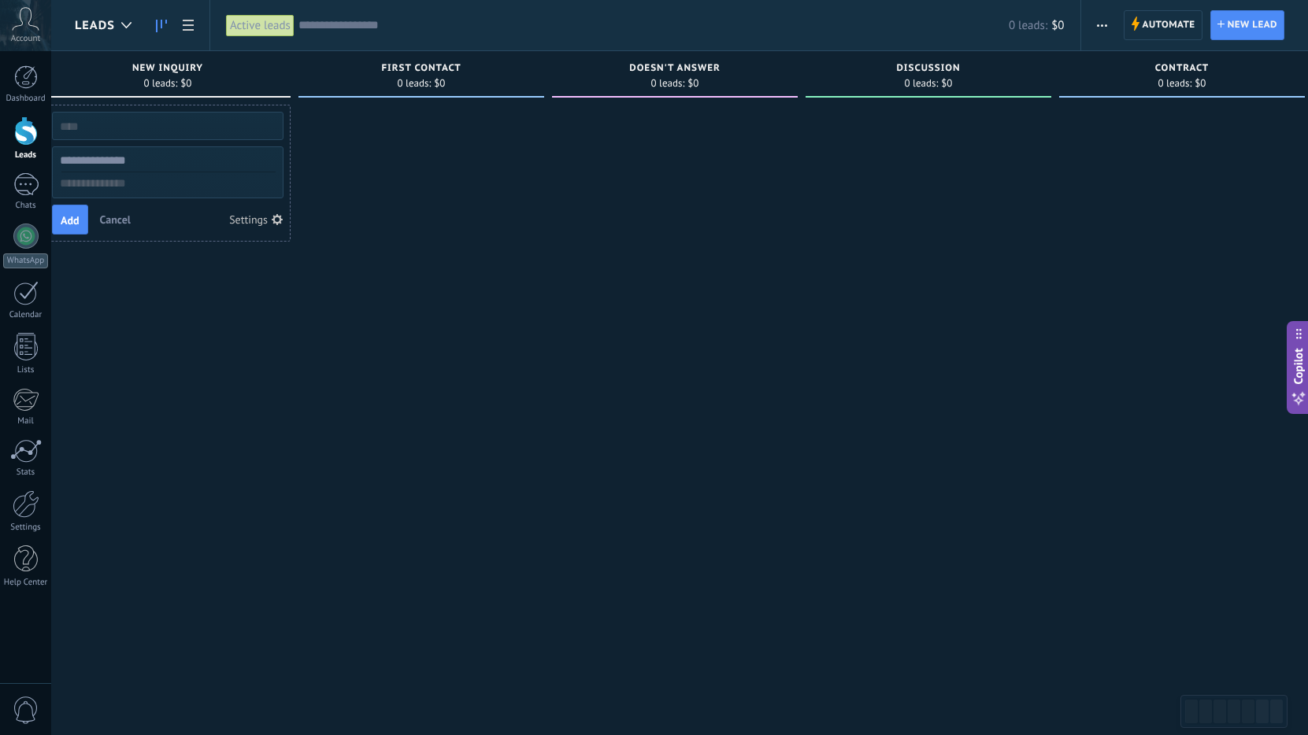
click at [211, 139] on div at bounding box center [167, 126] width 231 height 28
click at [197, 165] on input "text" at bounding box center [166, 161] width 230 height 23
drag, startPoint x: 528, startPoint y: 172, endPoint x: 294, endPoint y: 95, distance: 246.2
click at [526, 172] on div at bounding box center [421, 370] width 246 height 530
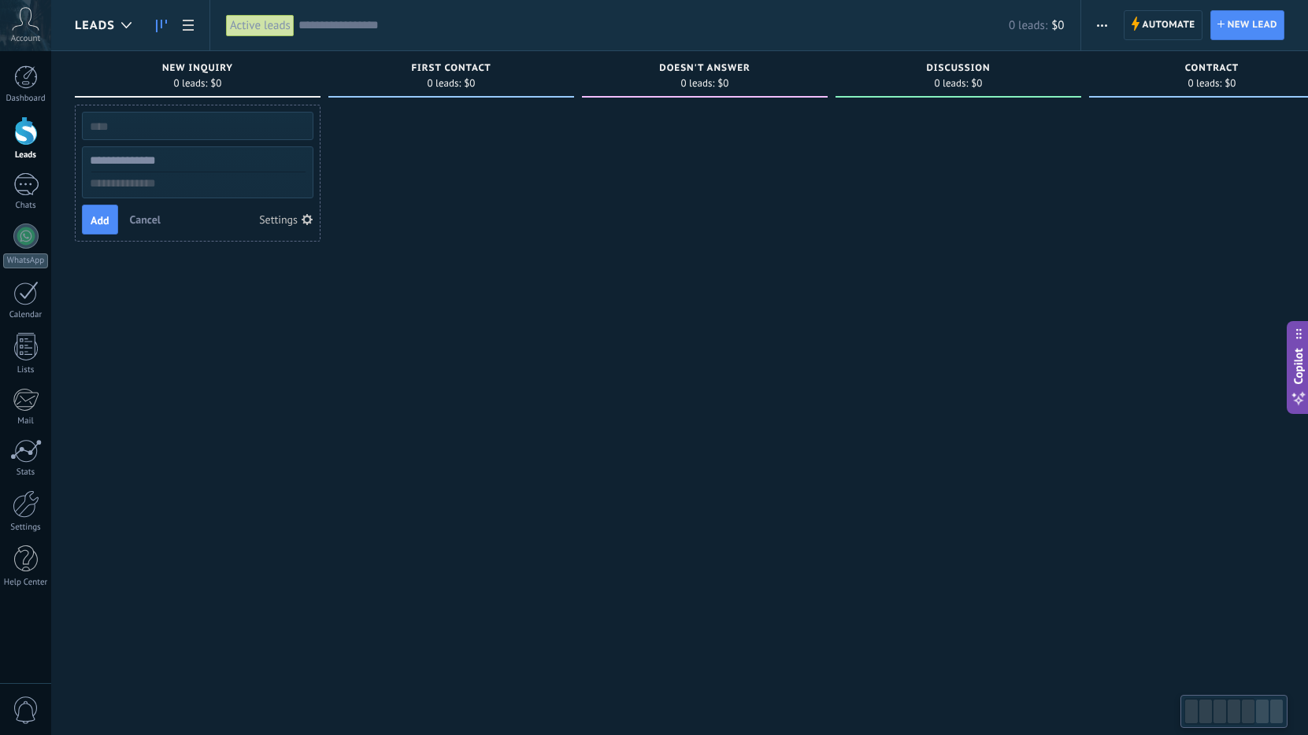
drag, startPoint x: 350, startPoint y: 161, endPoint x: 477, endPoint y: 139, distance: 128.8
click at [478, 139] on div at bounding box center [451, 370] width 246 height 530
click at [1235, 31] on span "New lead" at bounding box center [1252, 25] width 50 height 28
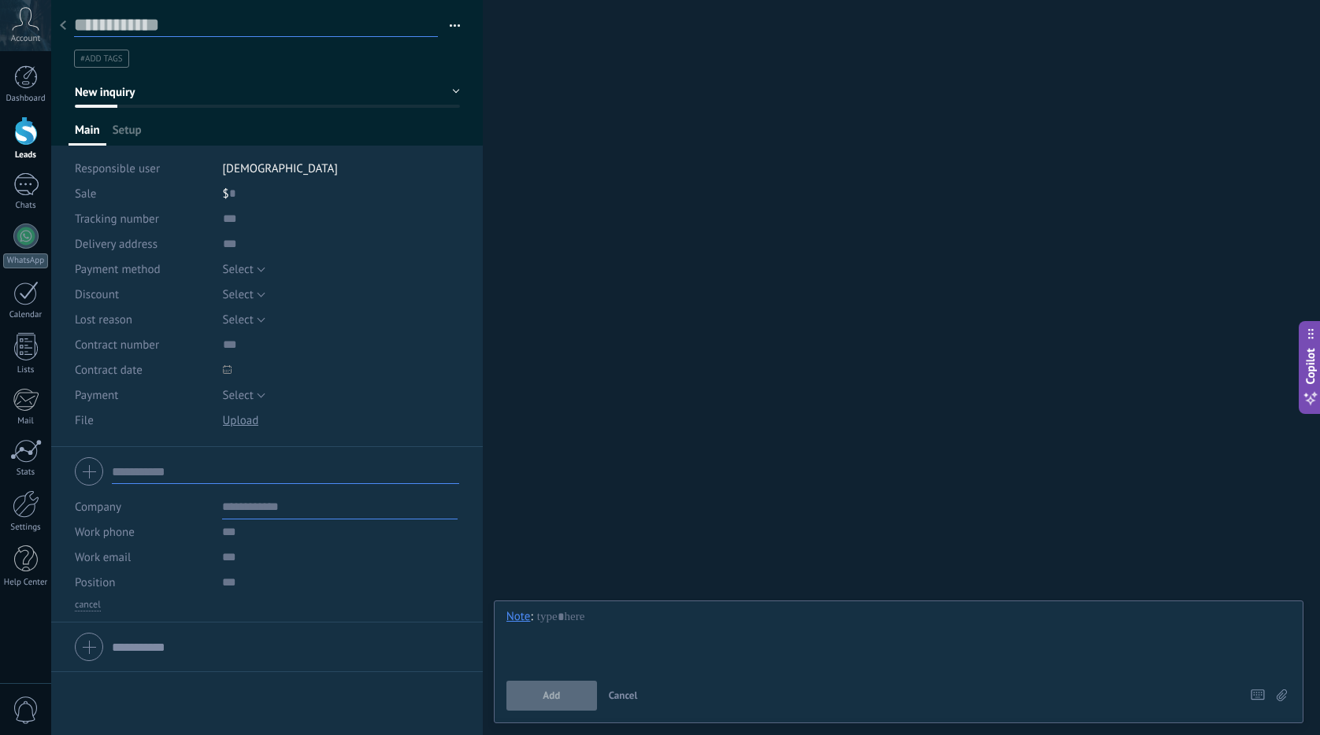
click at [220, 20] on input "text" at bounding box center [256, 25] width 364 height 24
click at [205, 35] on input "text" at bounding box center [256, 25] width 364 height 24
click at [802, 134] on div "Search Load more Participants: 0 Add member Bots: 0" at bounding box center [901, 367] width 837 height 735
click at [63, 23] on icon at bounding box center [63, 24] width 6 height 9
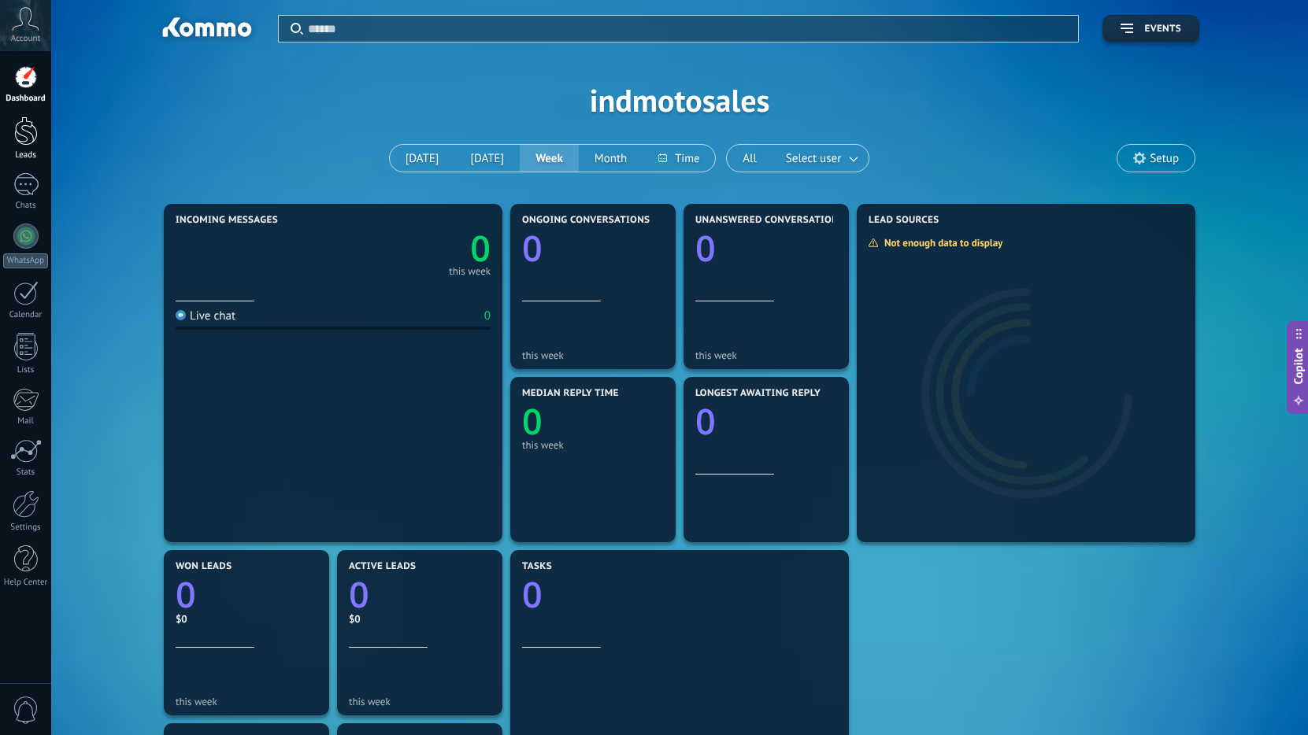
click at [26, 150] on div "Leads" at bounding box center [26, 155] width 46 height 10
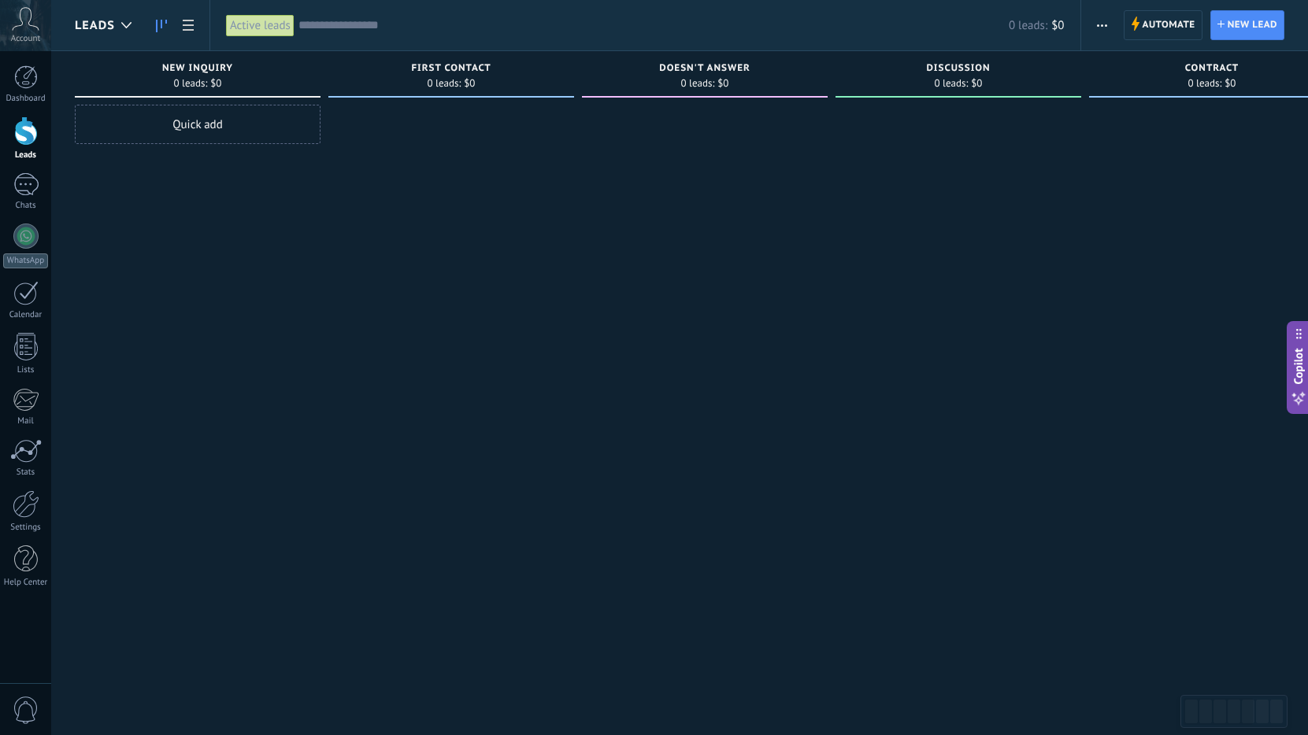
click at [1105, 36] on span "button" at bounding box center [1102, 25] width 10 height 30
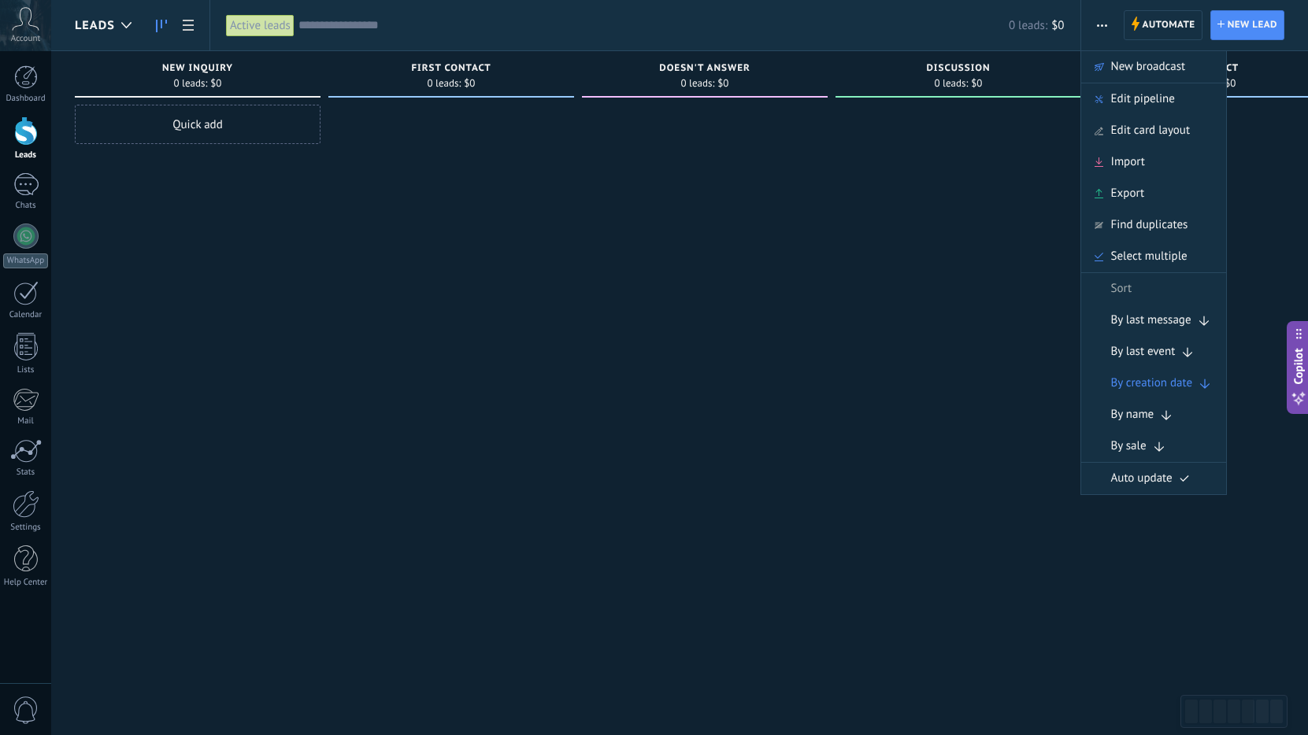
click at [1027, 163] on div at bounding box center [958, 370] width 246 height 530
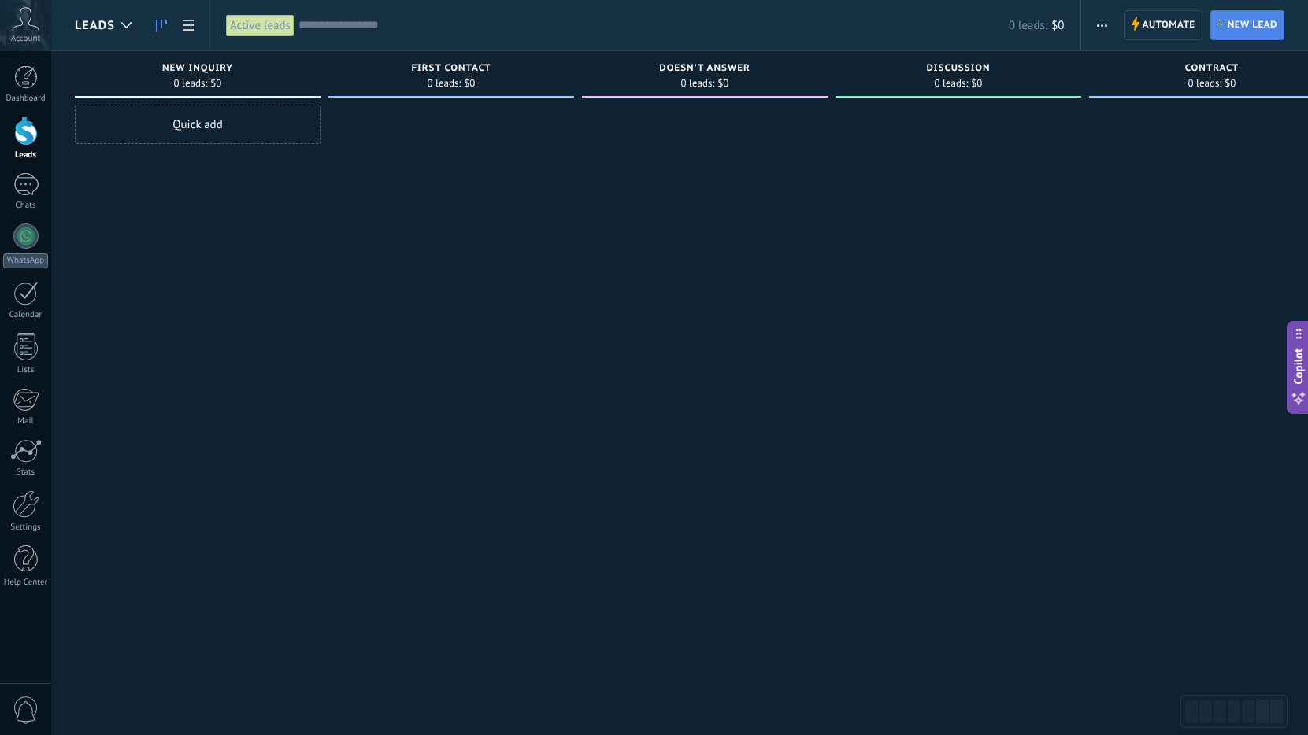
click at [1250, 28] on span "New lead" at bounding box center [1252, 25] width 50 height 28
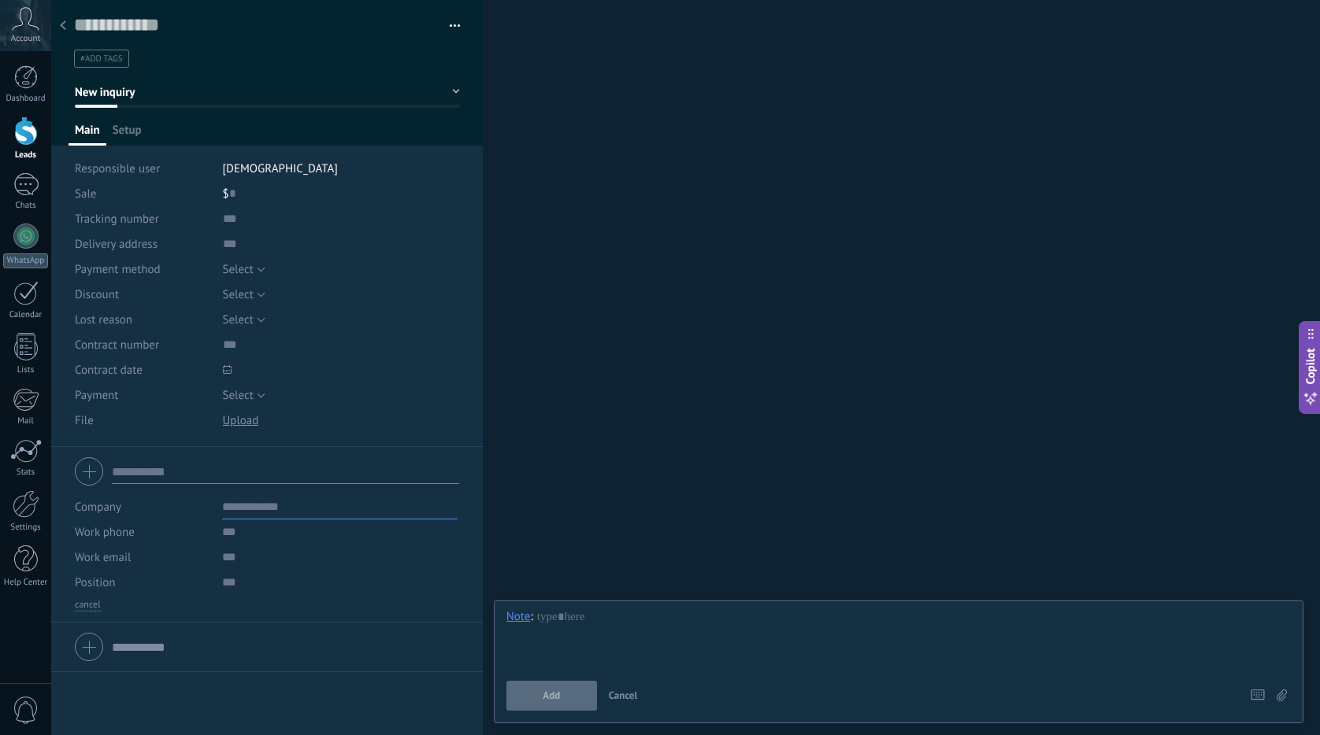
click at [450, 28] on span "button" at bounding box center [455, 28] width 11 height 3
click at [296, 85] on button "New inquiry" at bounding box center [267, 92] width 385 height 28
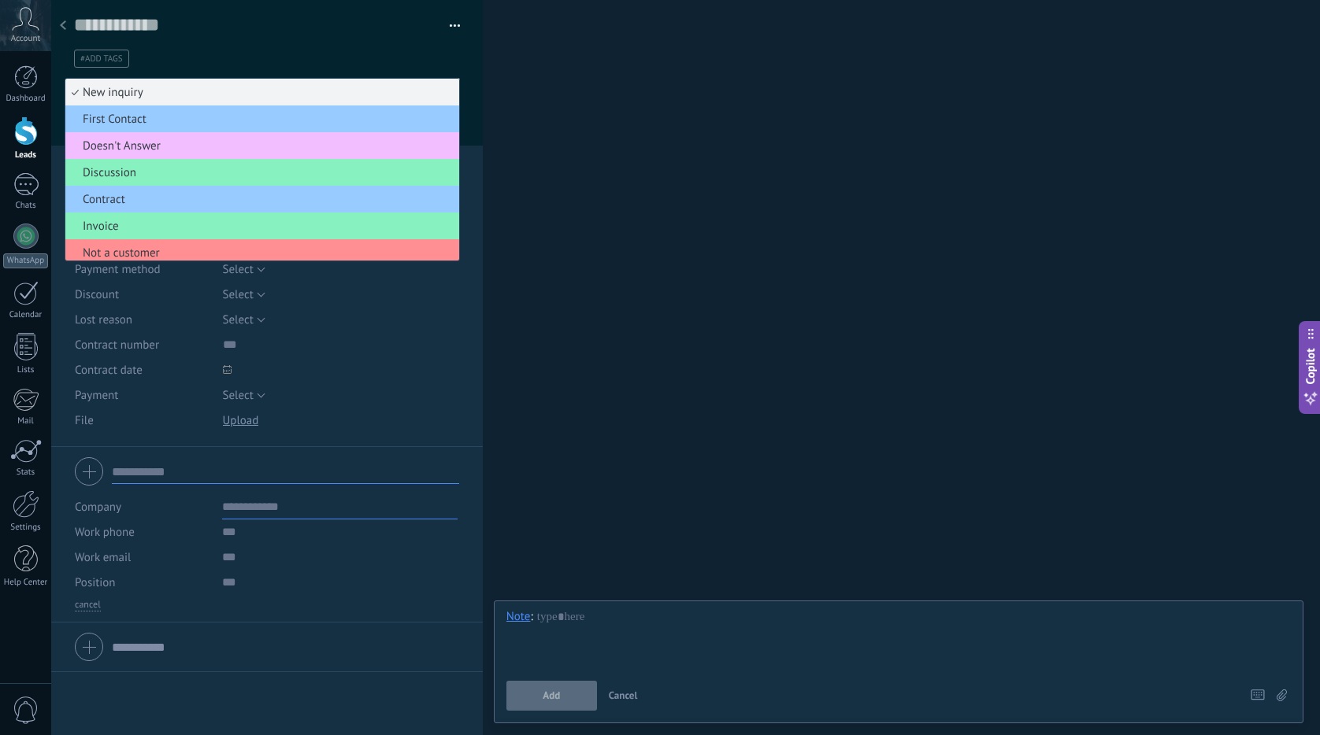
click at [598, 143] on div "Search Load more Participants: 0 Add member Bots: 0" at bounding box center [901, 367] width 837 height 735
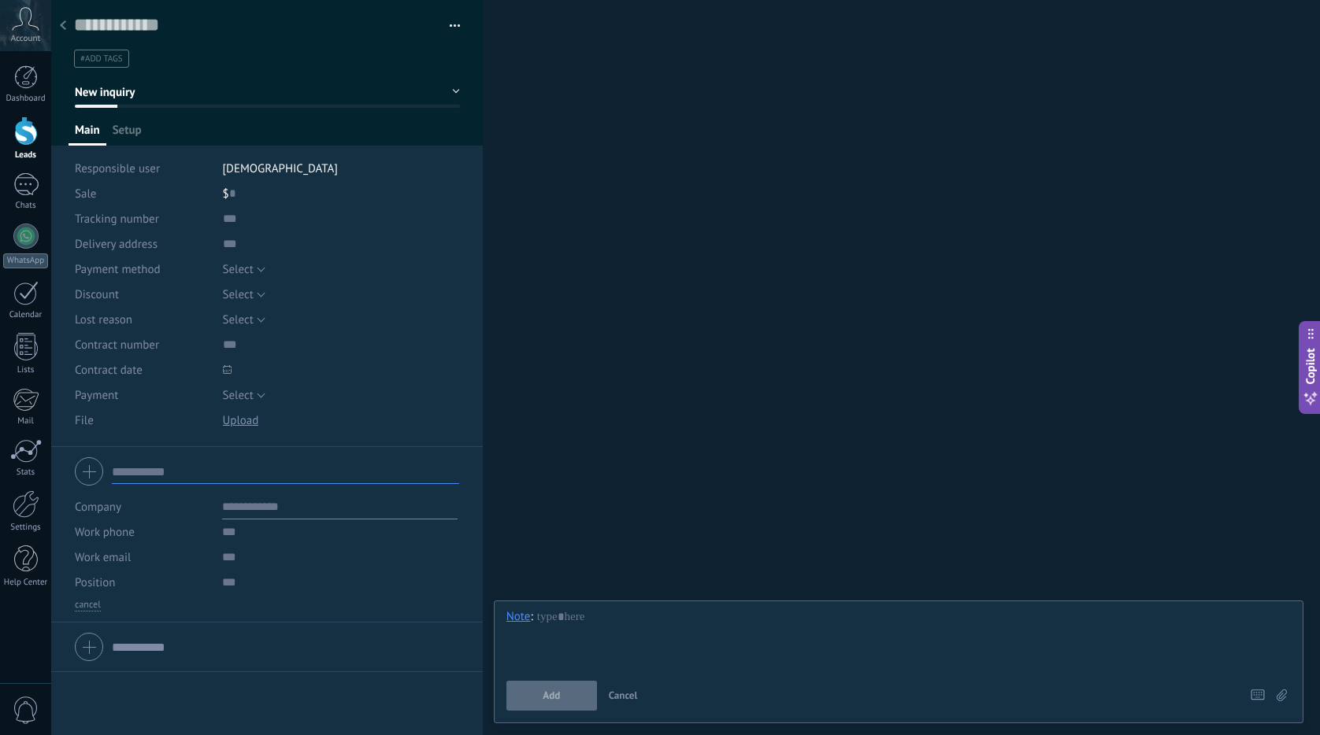
drag, startPoint x: 157, startPoint y: 33, endPoint x: 65, endPoint y: 18, distance: 93.3
click at [62, 17] on div at bounding box center [63, 26] width 22 height 31
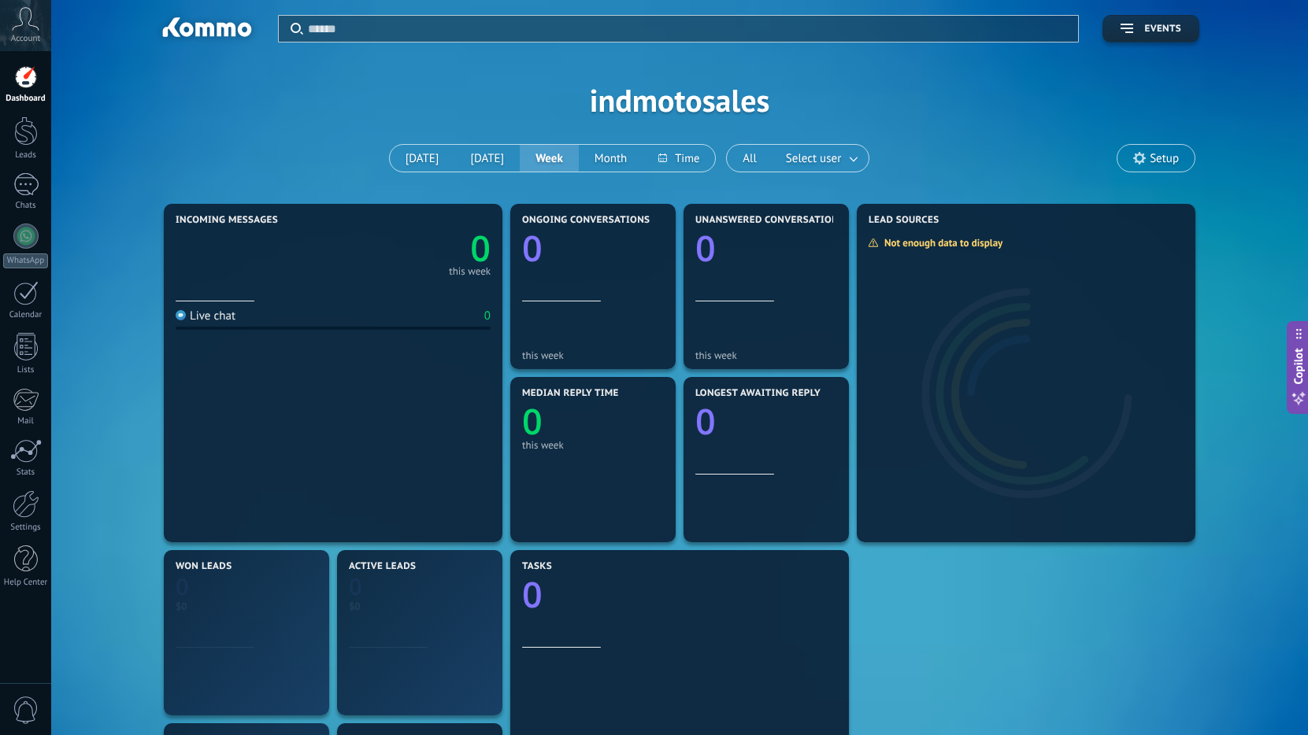
click at [1165, 148] on span "Setup" at bounding box center [1155, 158] width 77 height 27
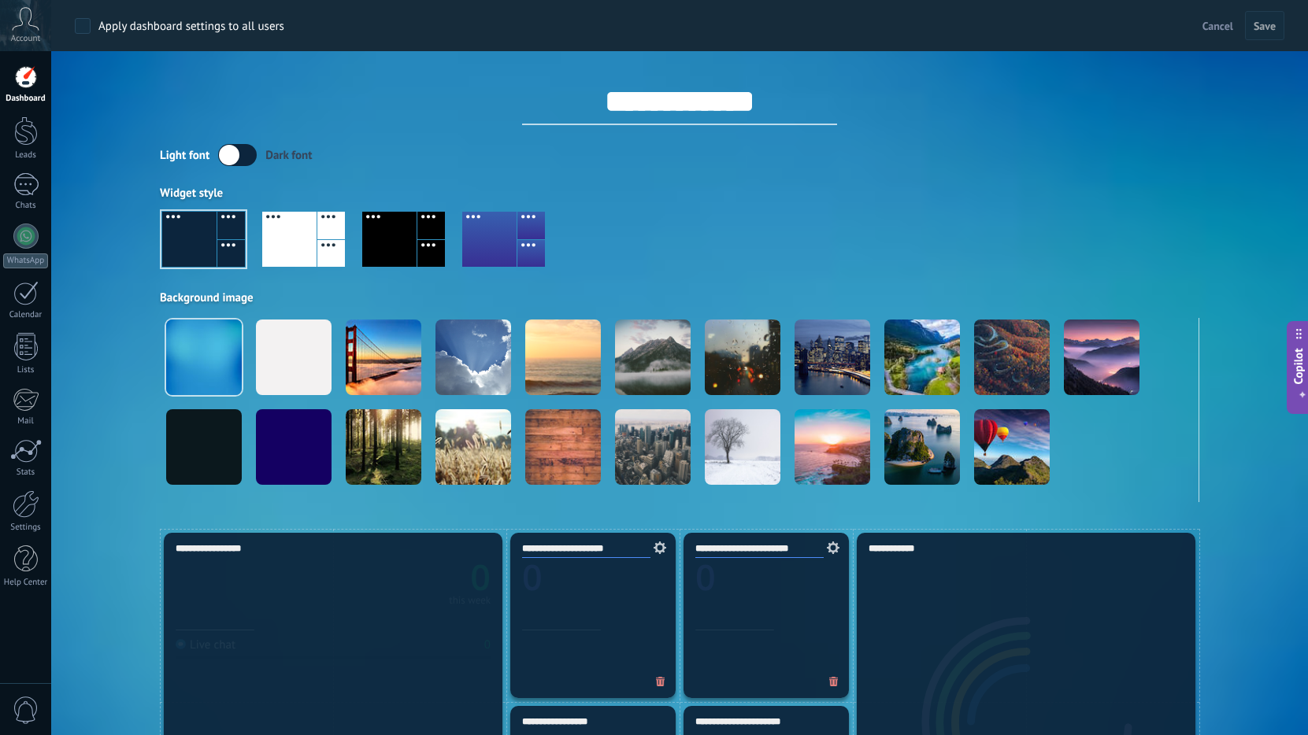
click at [244, 159] on label at bounding box center [237, 155] width 39 height 22
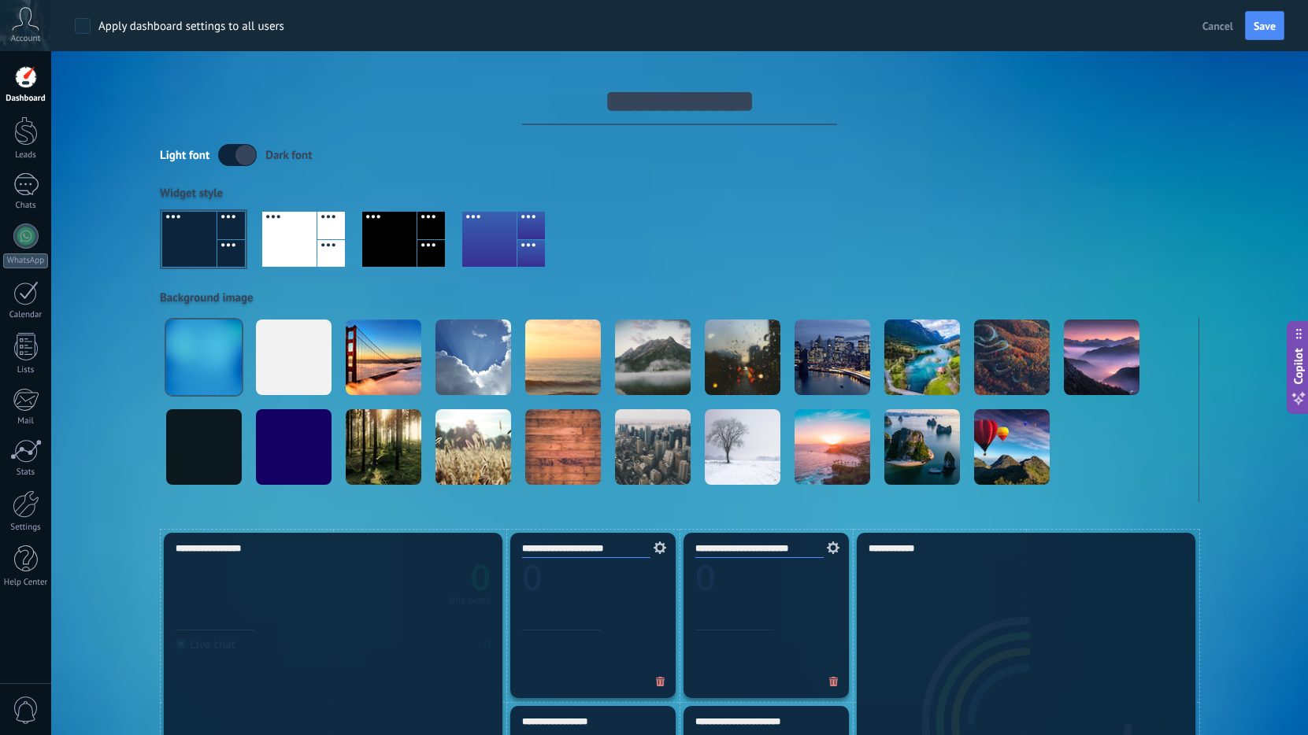
click at [243, 160] on label at bounding box center [237, 155] width 39 height 22
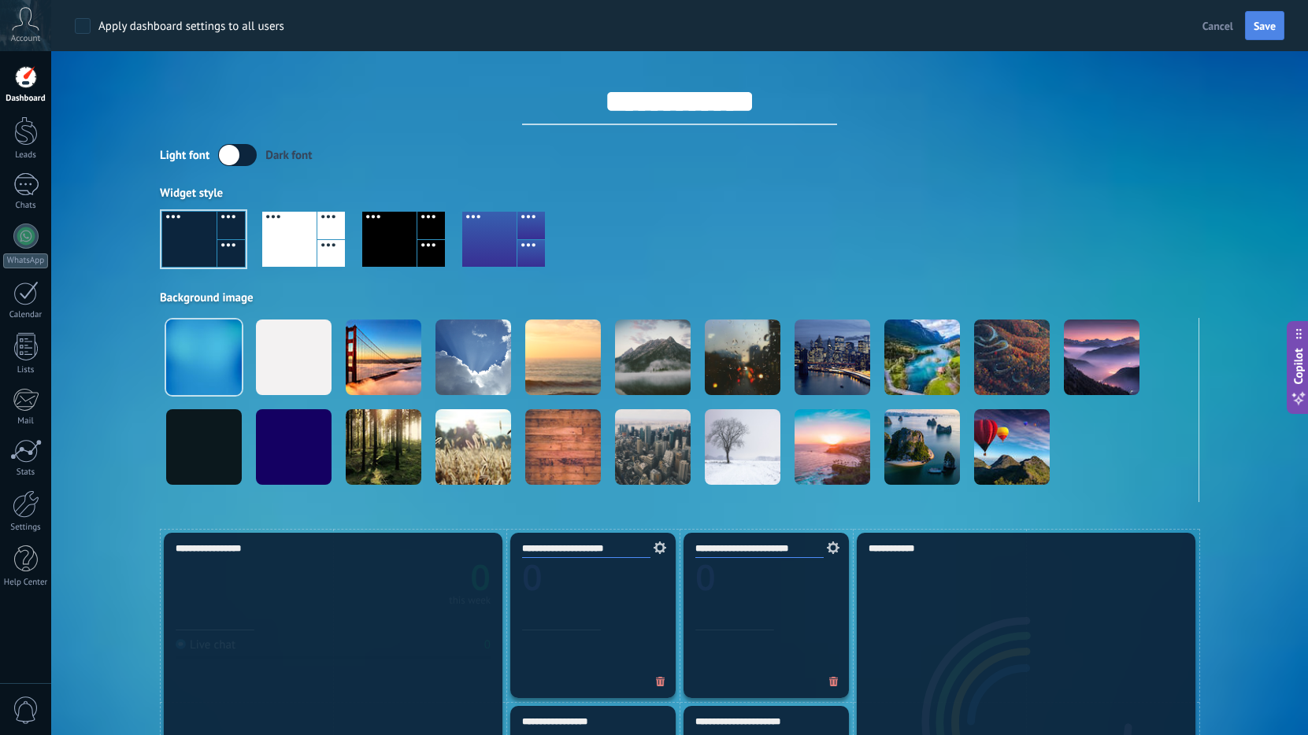
click at [1269, 31] on span "Save" at bounding box center [1264, 25] width 22 height 11
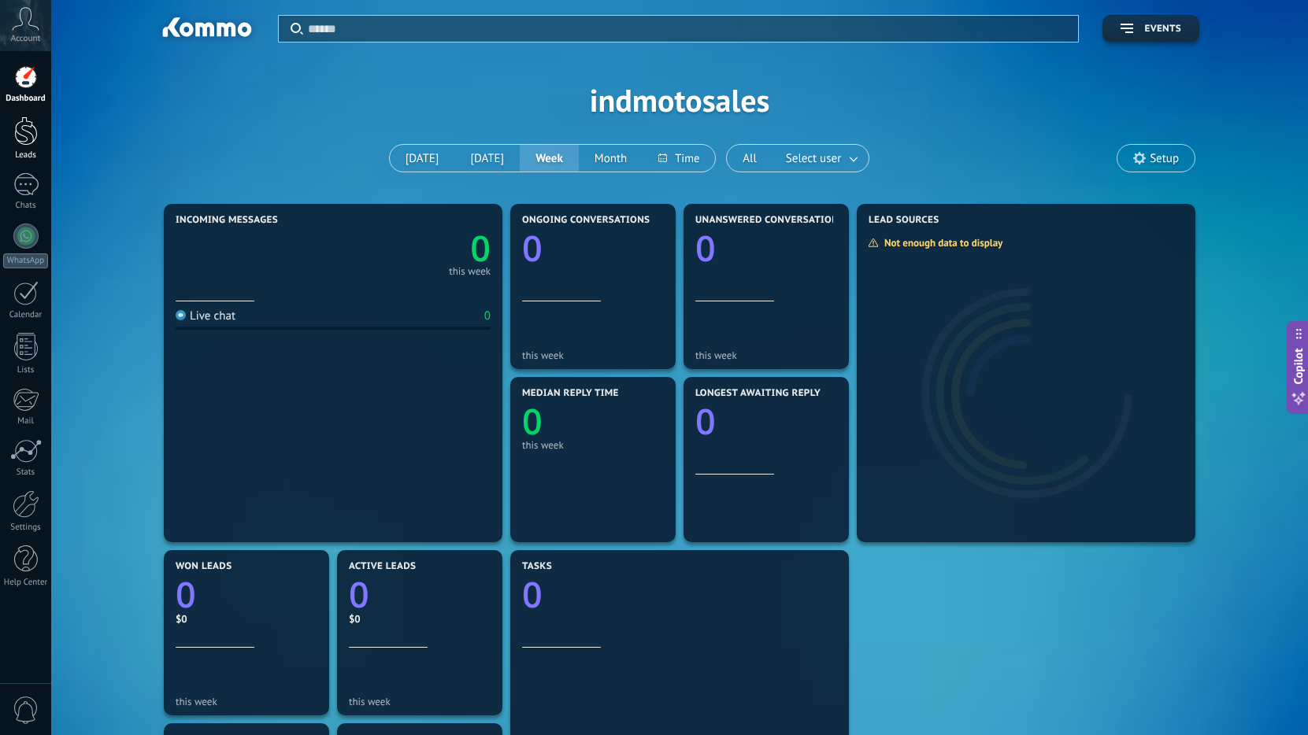
click at [33, 148] on link "Leads" at bounding box center [25, 139] width 51 height 44
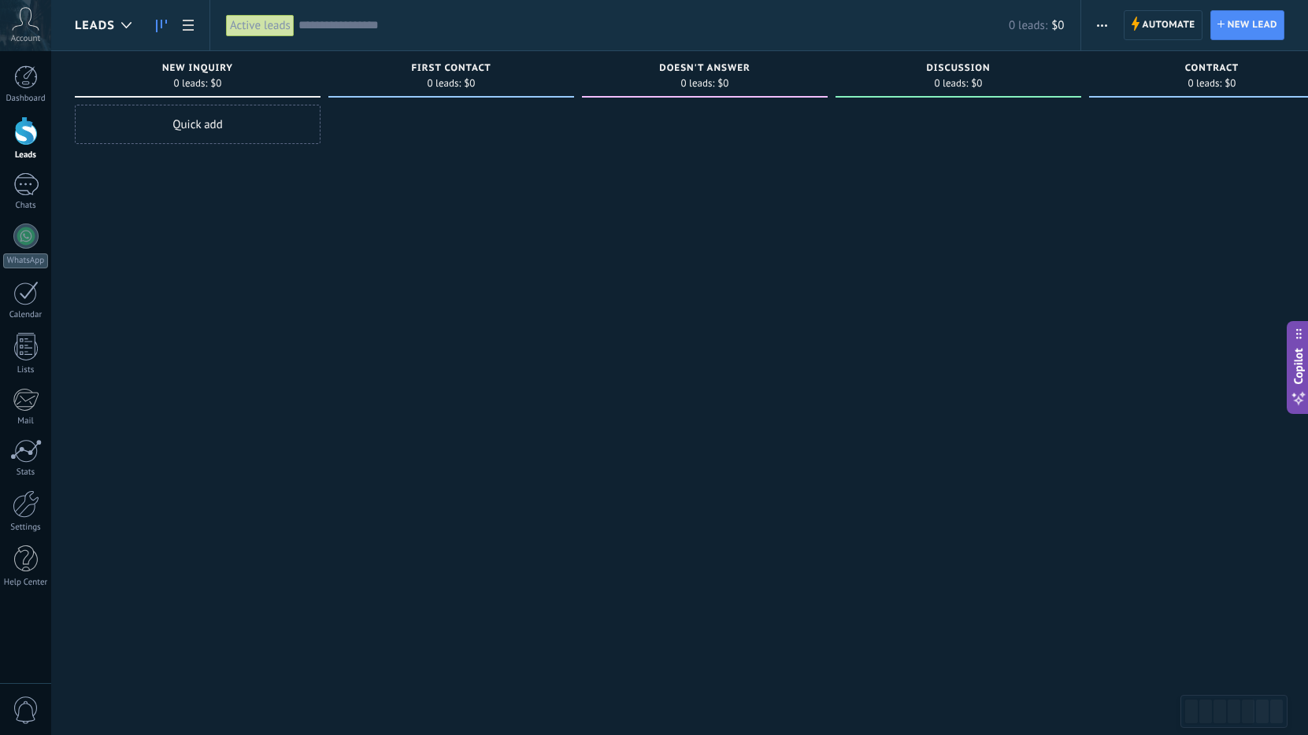
click at [275, 128] on div "Quick add" at bounding box center [198, 124] width 246 height 39
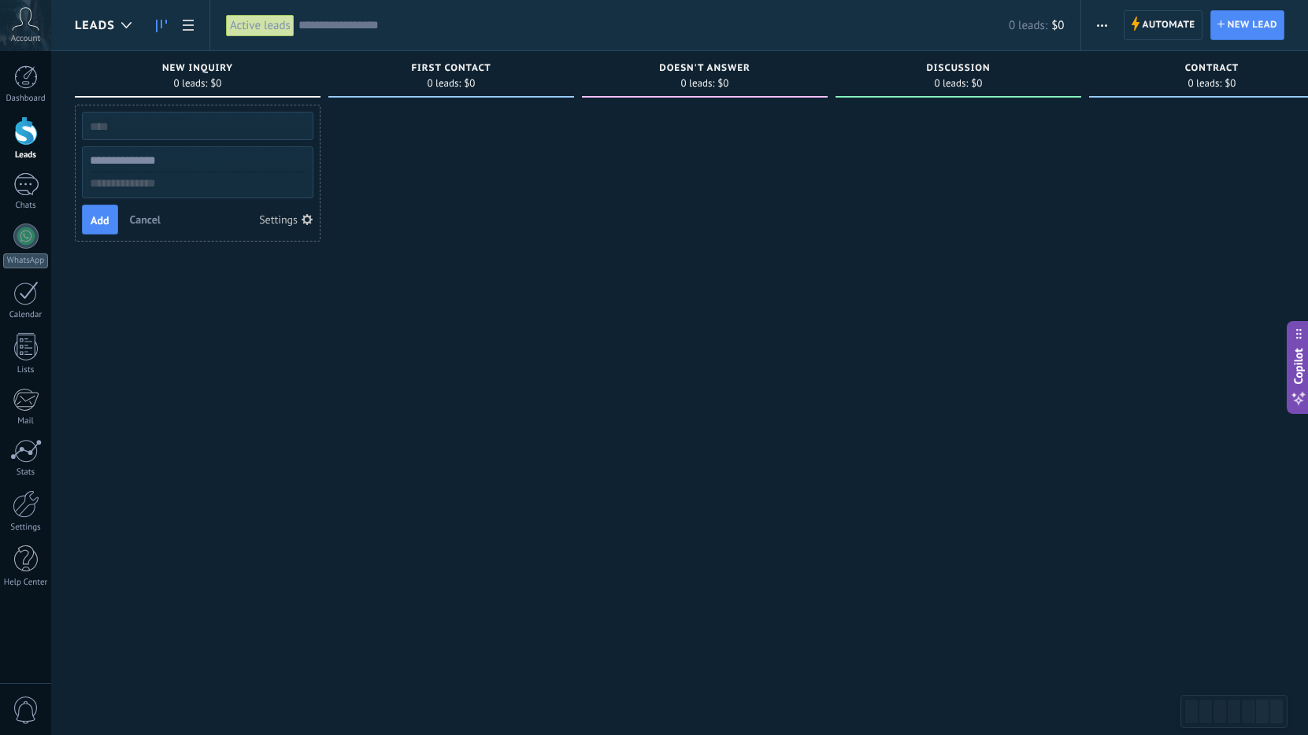
click at [292, 209] on button "Settings" at bounding box center [286, 220] width 65 height 22
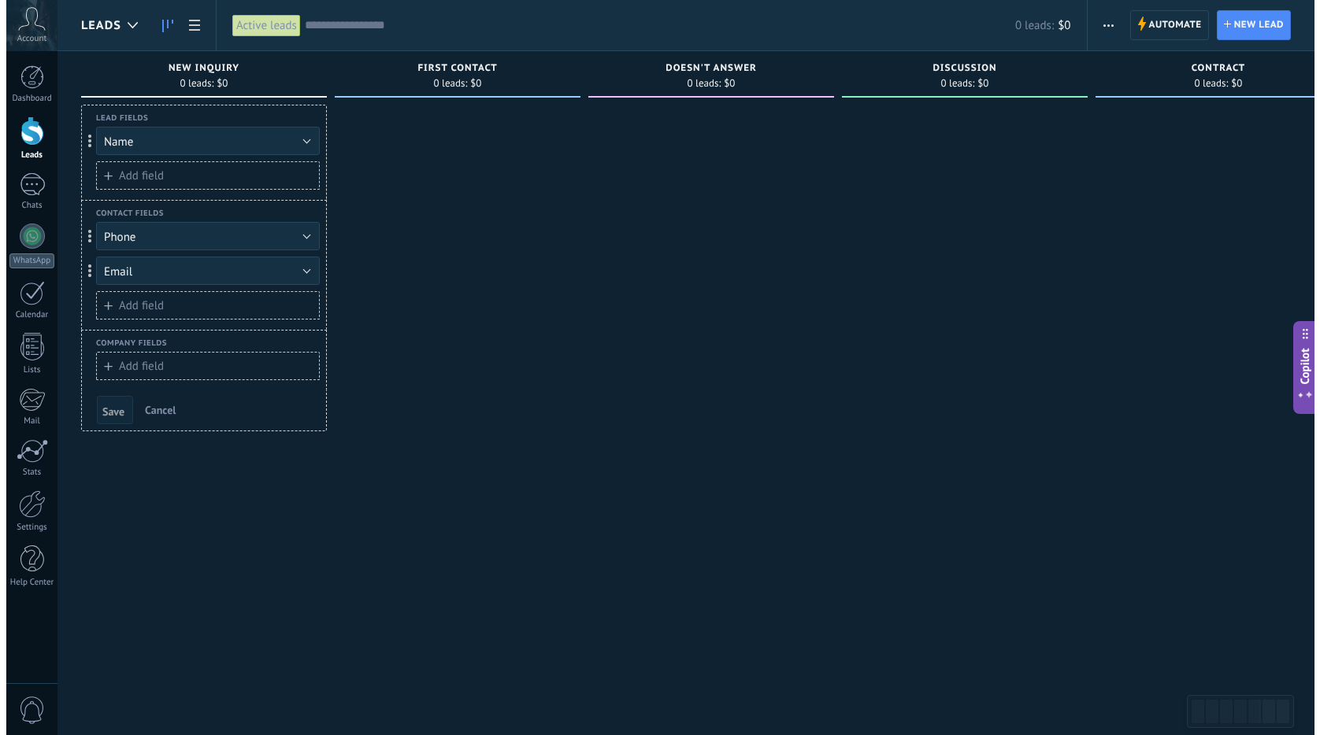
scroll to position [27, 0]
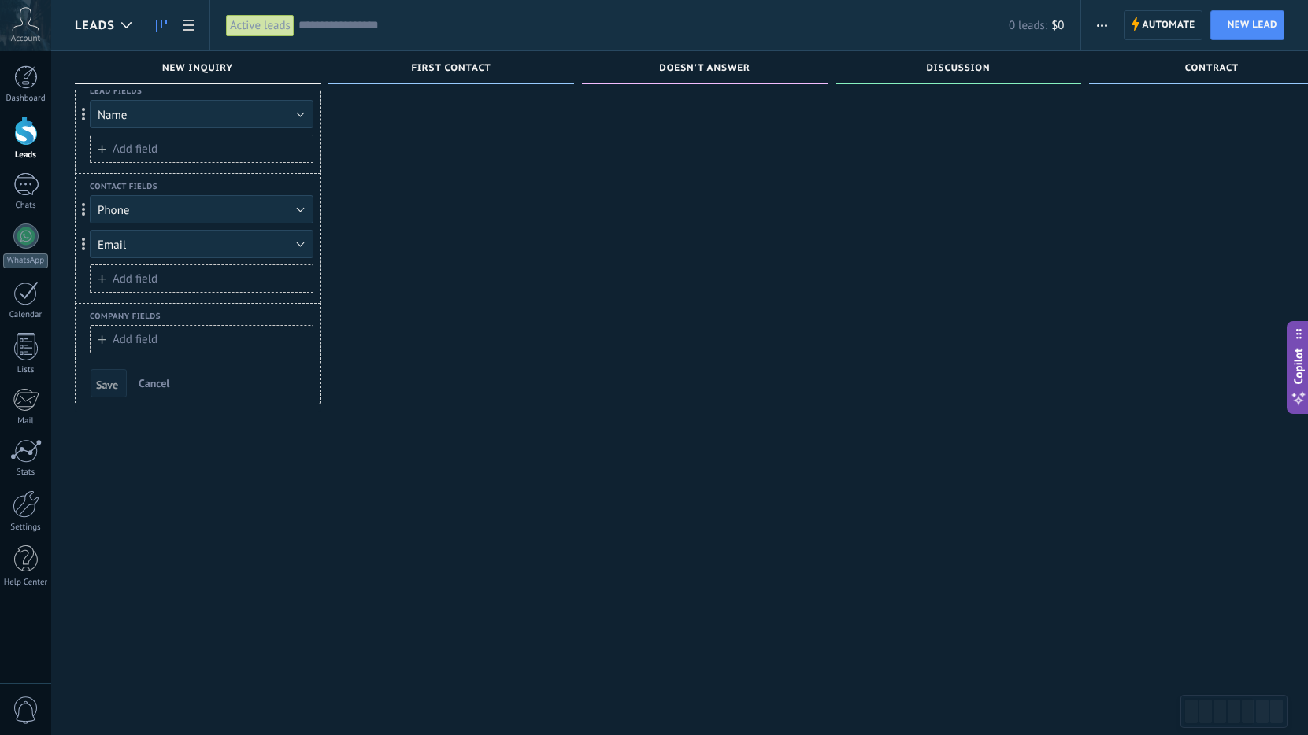
click at [161, 380] on span "Cancel" at bounding box center [154, 383] width 31 height 14
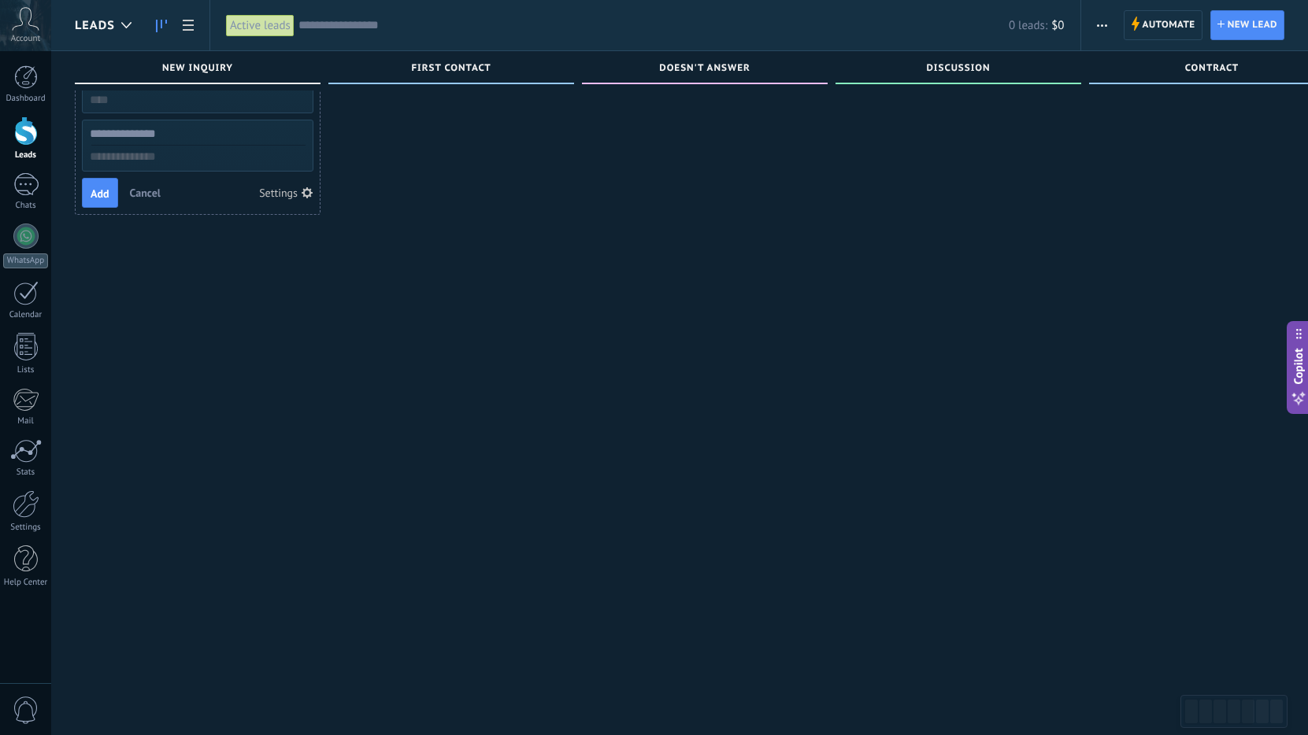
click at [1101, 13] on span "button" at bounding box center [1102, 25] width 10 height 30
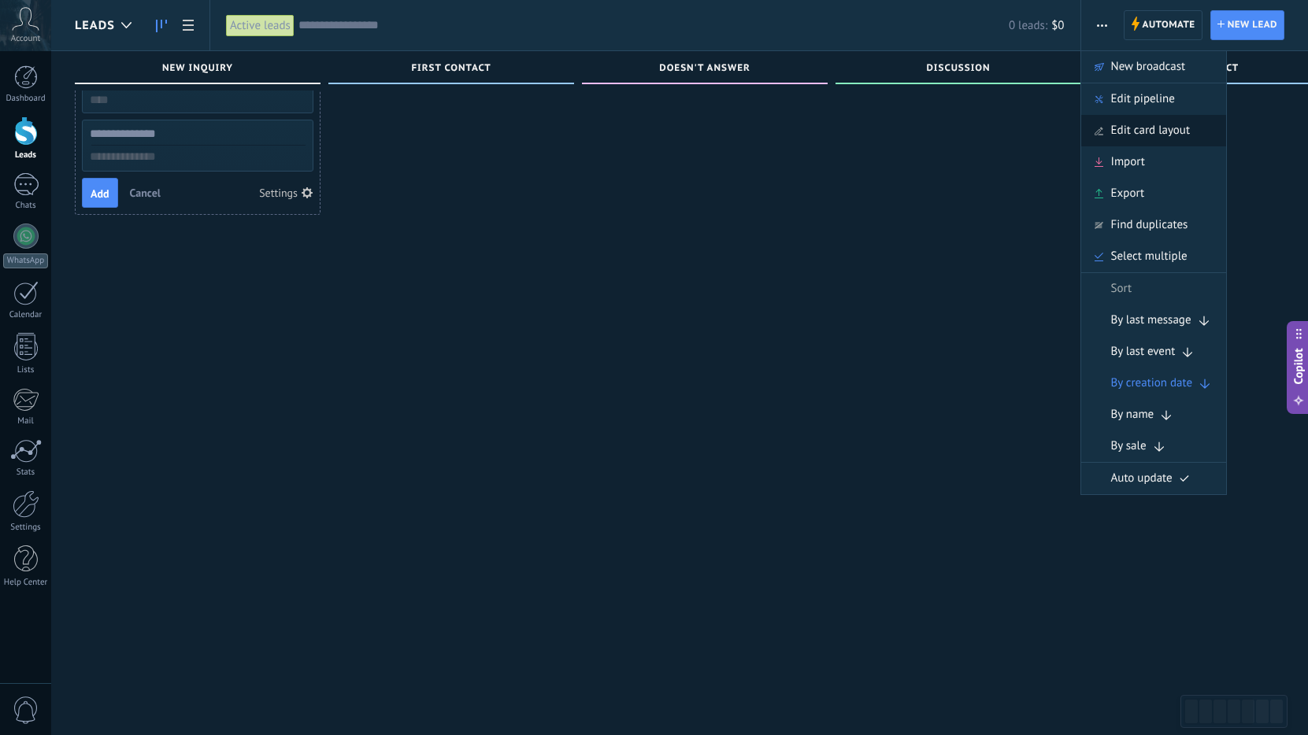
click at [1178, 126] on span "Edit card layout" at bounding box center [1150, 130] width 79 height 31
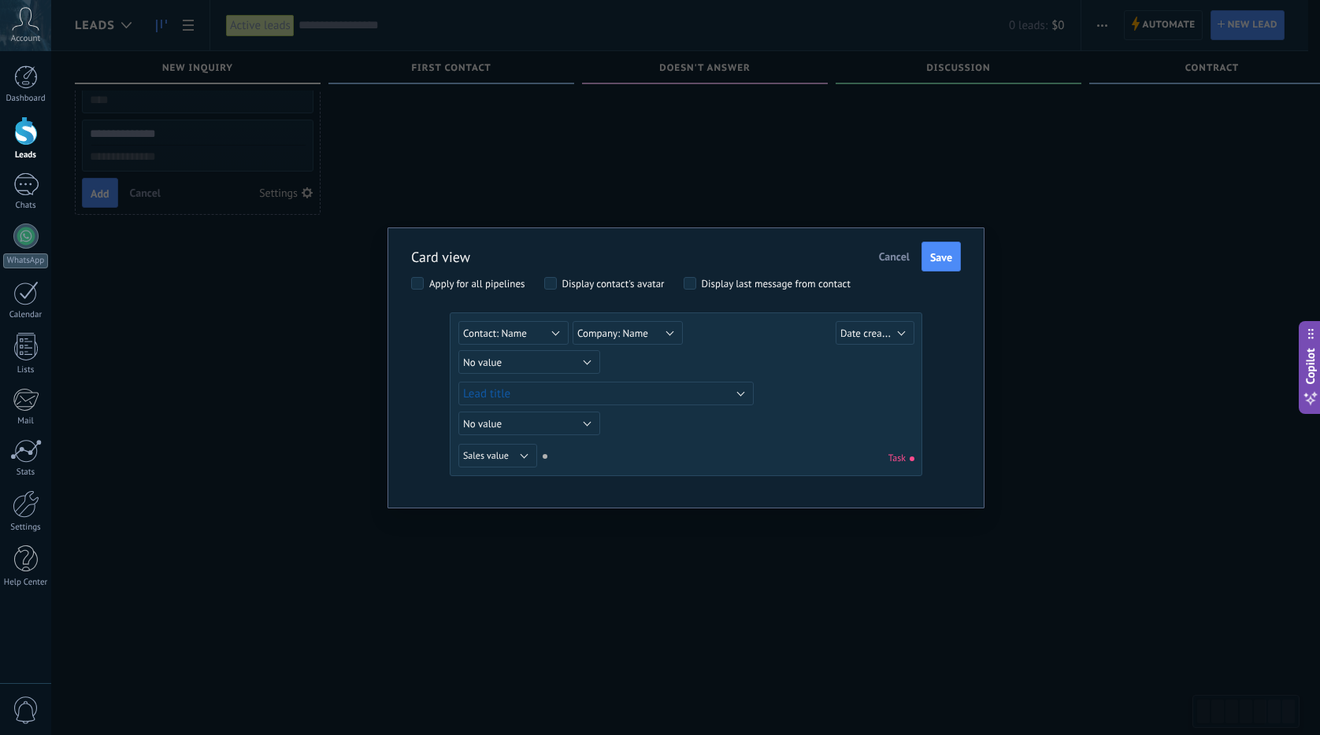
click at [496, 288] on div "Apply for all pipelines" at bounding box center [477, 284] width 96 height 11
click at [522, 335] on span "Contact: Name" at bounding box center [495, 333] width 64 height 13
click at [694, 382] on button "Lead title" at bounding box center [605, 394] width 295 height 24
click at [723, 354] on div "No value Lead Lead ID Lead title Date created Sales value Resp. user utm_conten…" at bounding box center [688, 364] width 460 height 28
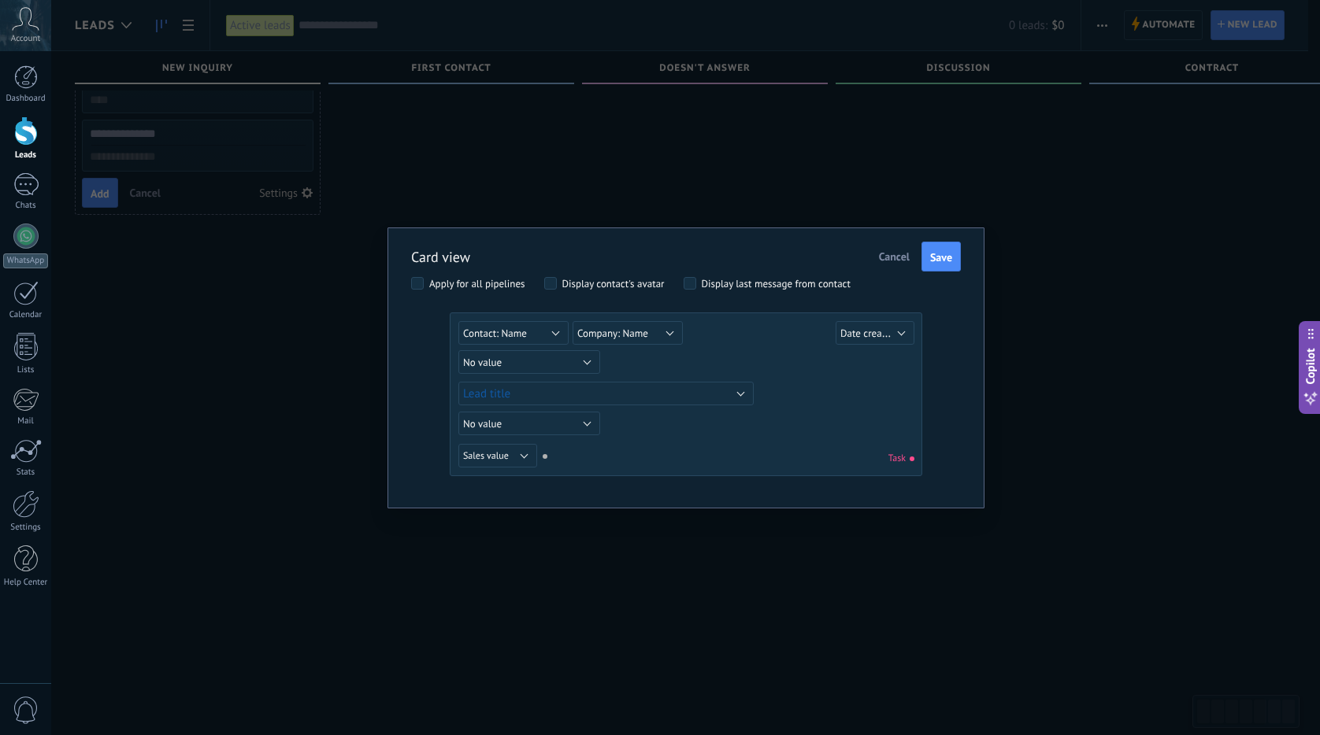
click at [567, 379] on div "Lead Lead ID Lead title Date created Sales value Resp. user utm_content utm_med…" at bounding box center [688, 394] width 460 height 30
click at [583, 384] on button "Lead title" at bounding box center [605, 394] width 295 height 24
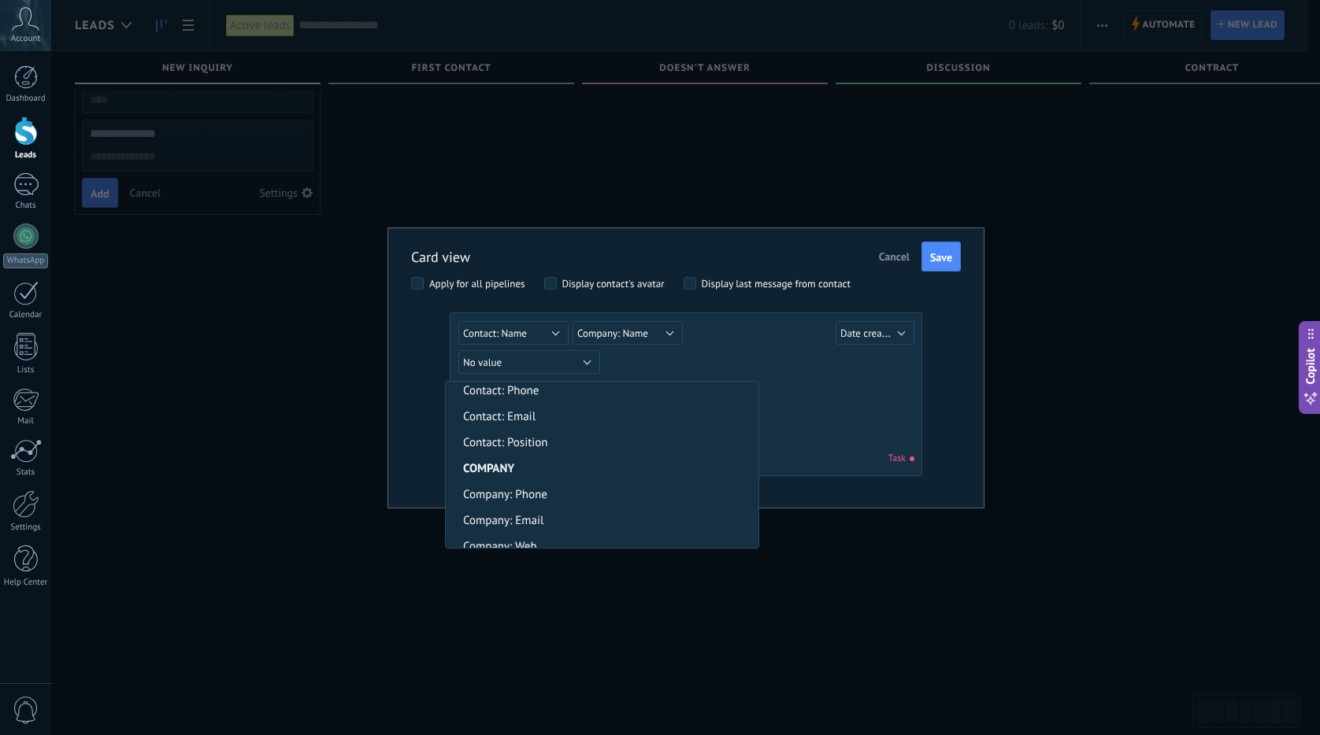
scroll to position [315, 0]
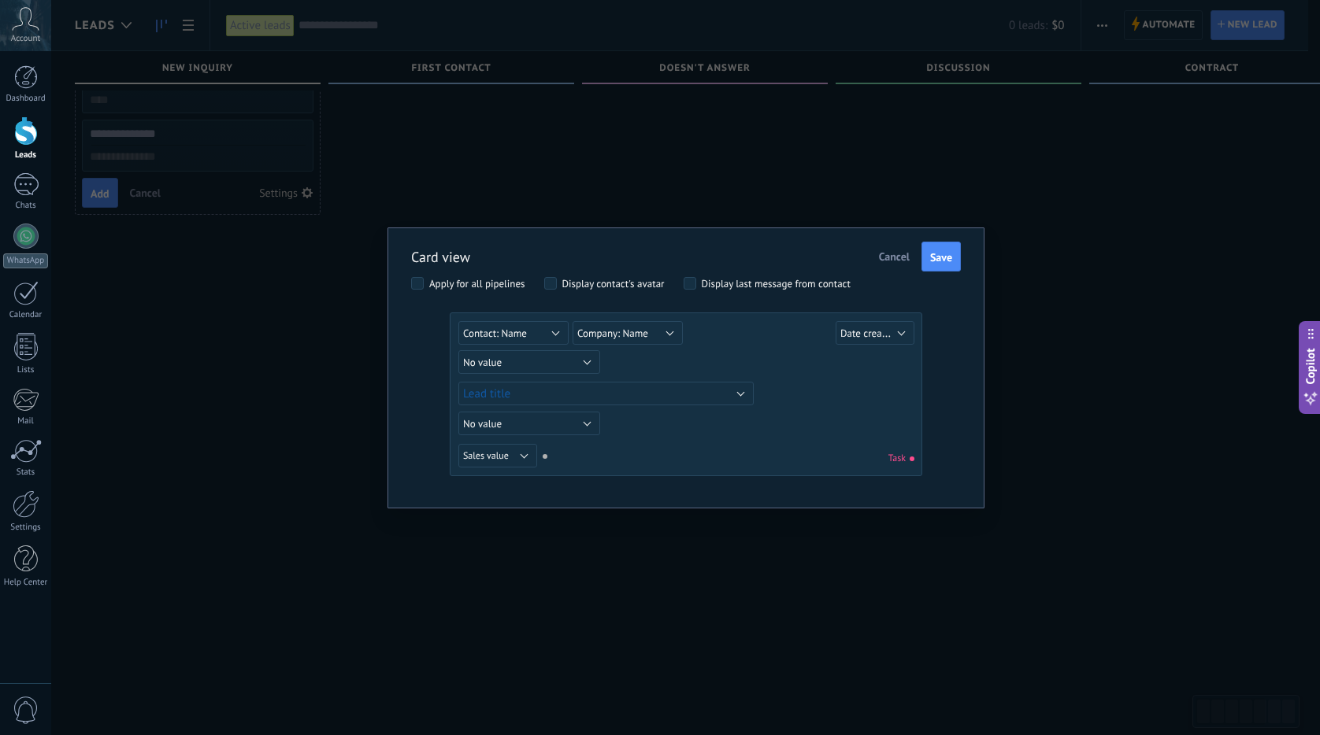
click at [527, 442] on div "No value Lead Lead ID Lead title Date created Sales value Resp. user utm_conten…" at bounding box center [685, 397] width 455 height 152
click at [561, 399] on button "Lead title" at bounding box center [605, 394] width 295 height 24
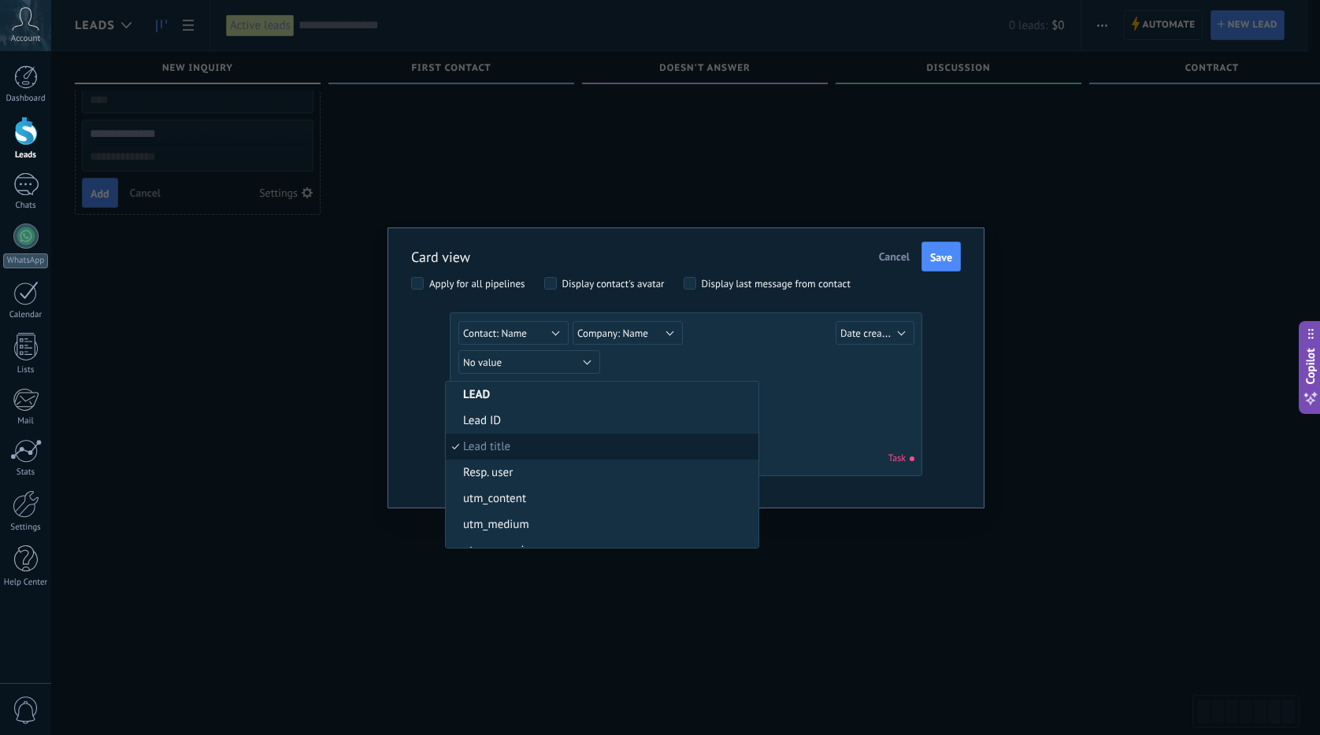
click at [550, 400] on div "Lead Lead ID Lead title Date created Sales value Resp. user utm_content utm_med…" at bounding box center [605, 394] width 295 height 24
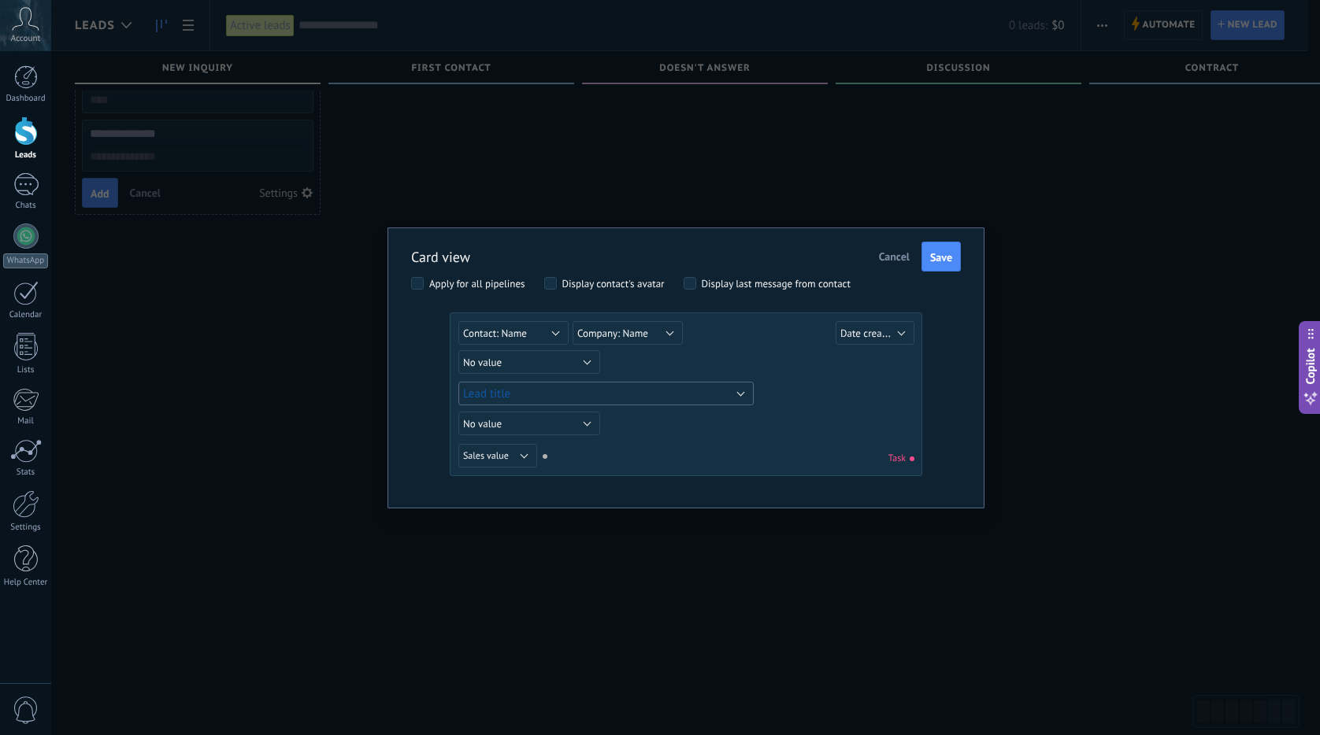
click at [554, 398] on button "Lead title" at bounding box center [605, 394] width 295 height 24
click at [581, 395] on div "Lead Lead ID Lead title Date created Sales value Resp. user utm_content utm_med…" at bounding box center [605, 394] width 295 height 24
click at [716, 436] on div "No value Lead Lead ID Lead title Date created Sales value Resp. user utm_conten…" at bounding box center [685, 397] width 455 height 152
click at [551, 330] on button "Contact: Name" at bounding box center [513, 333] width 110 height 24
click at [772, 367] on div "No value Lead Lead ID Lead title Date created Sales value Resp. user utm_conten…" at bounding box center [688, 364] width 460 height 28
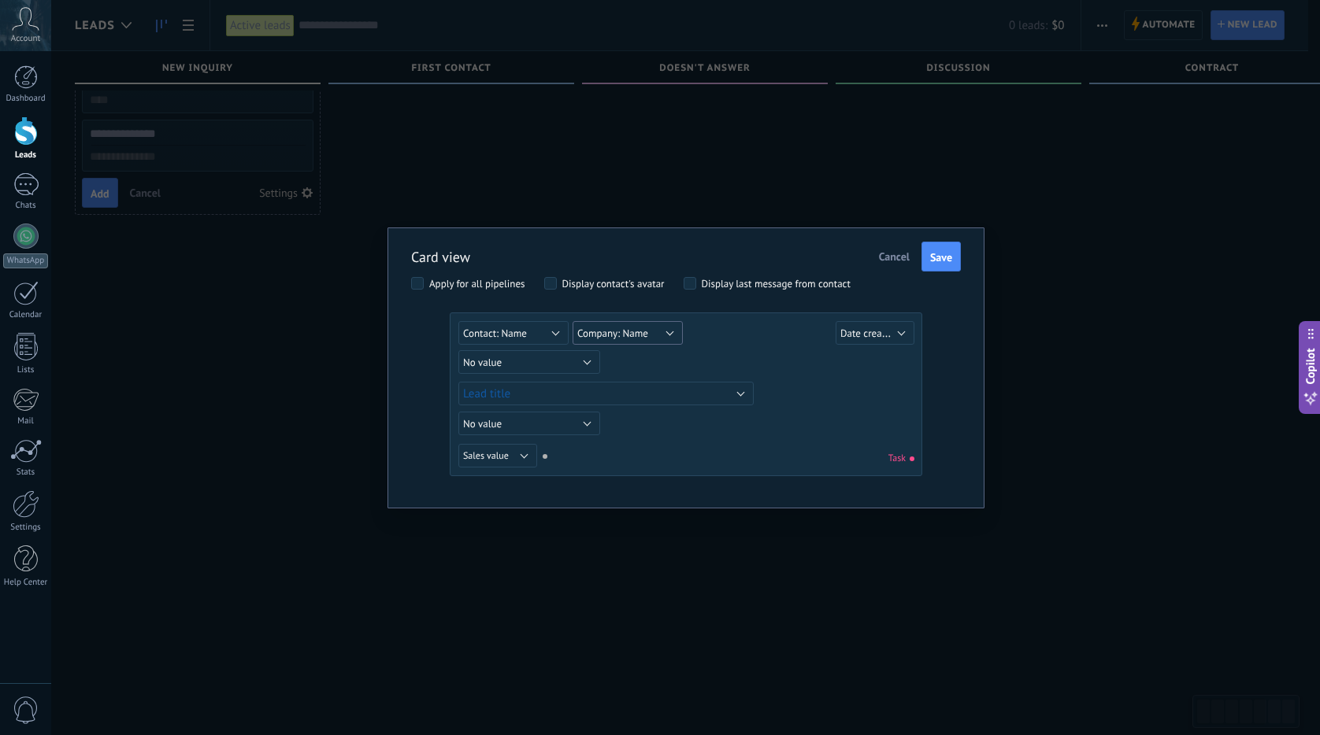
click at [633, 336] on span "Company: Name" at bounding box center [612, 333] width 71 height 13
click at [665, 337] on span "No value" at bounding box center [638, 334] width 156 height 13
click at [744, 345] on div "No value Lead Lead ID Lead title Date created Sales value Resp. user utm_conten…" at bounding box center [688, 335] width 460 height 29
drag, startPoint x: 646, startPoint y: 334, endPoint x: 660, endPoint y: 335, distance: 13.5
click at [646, 334] on button "No value" at bounding box center [627, 333] width 110 height 24
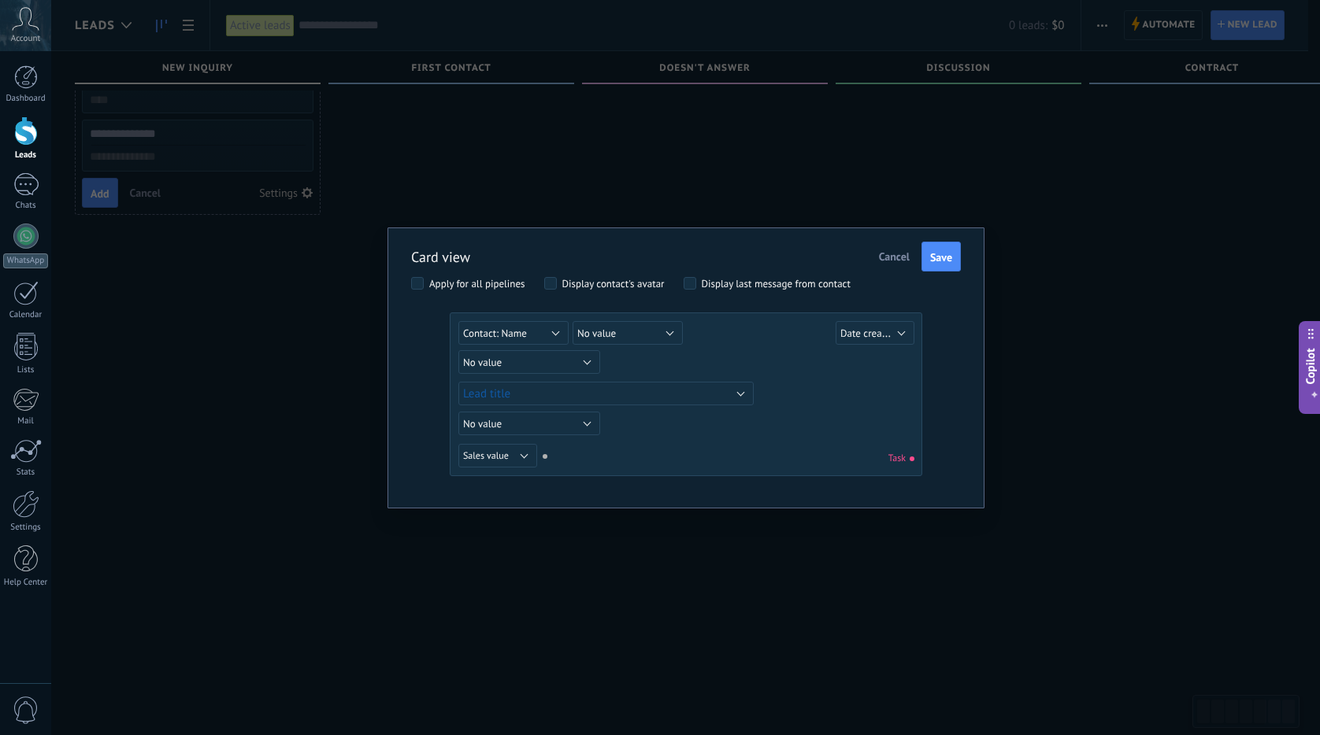
click at [762, 341] on div "No value Lead Lead ID Lead title Date created Sales value Resp. user utm_conten…" at bounding box center [688, 335] width 460 height 29
click at [582, 353] on button "No value" at bounding box center [529, 362] width 142 height 24
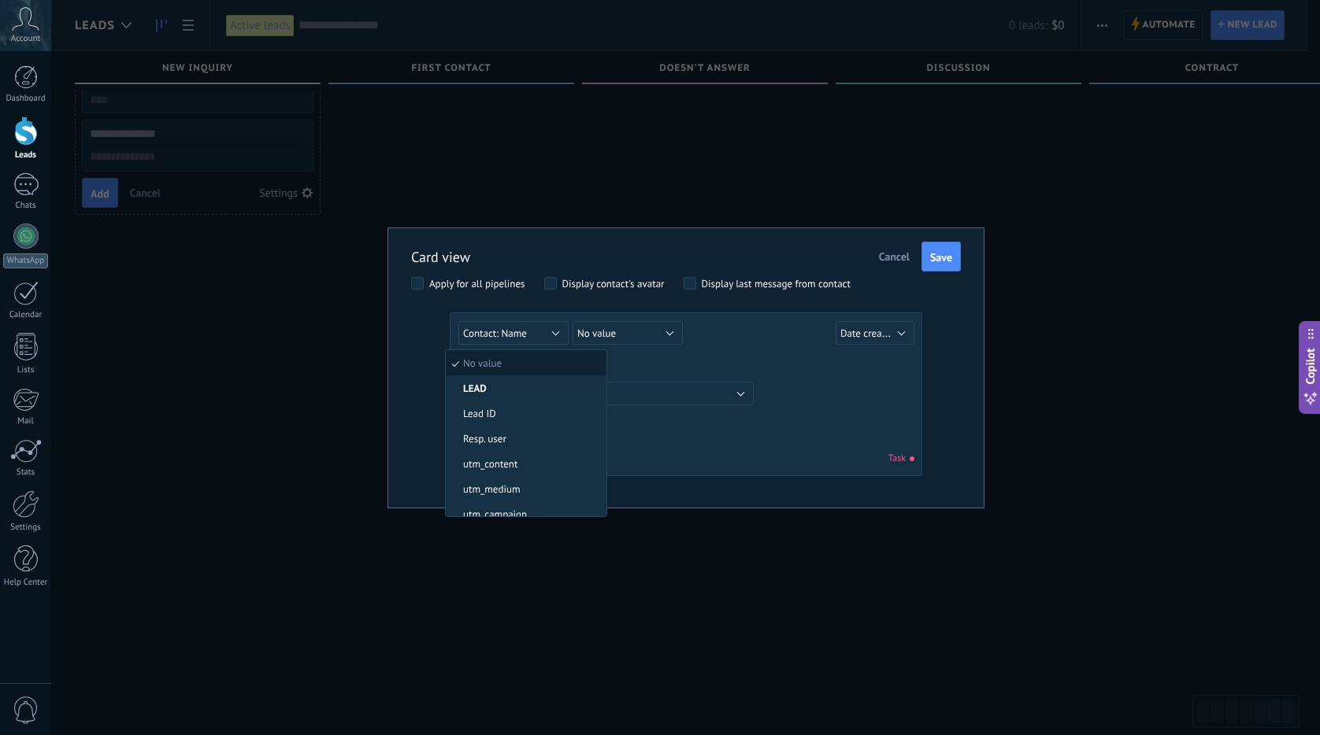
click at [584, 360] on span "No value" at bounding box center [524, 363] width 156 height 13
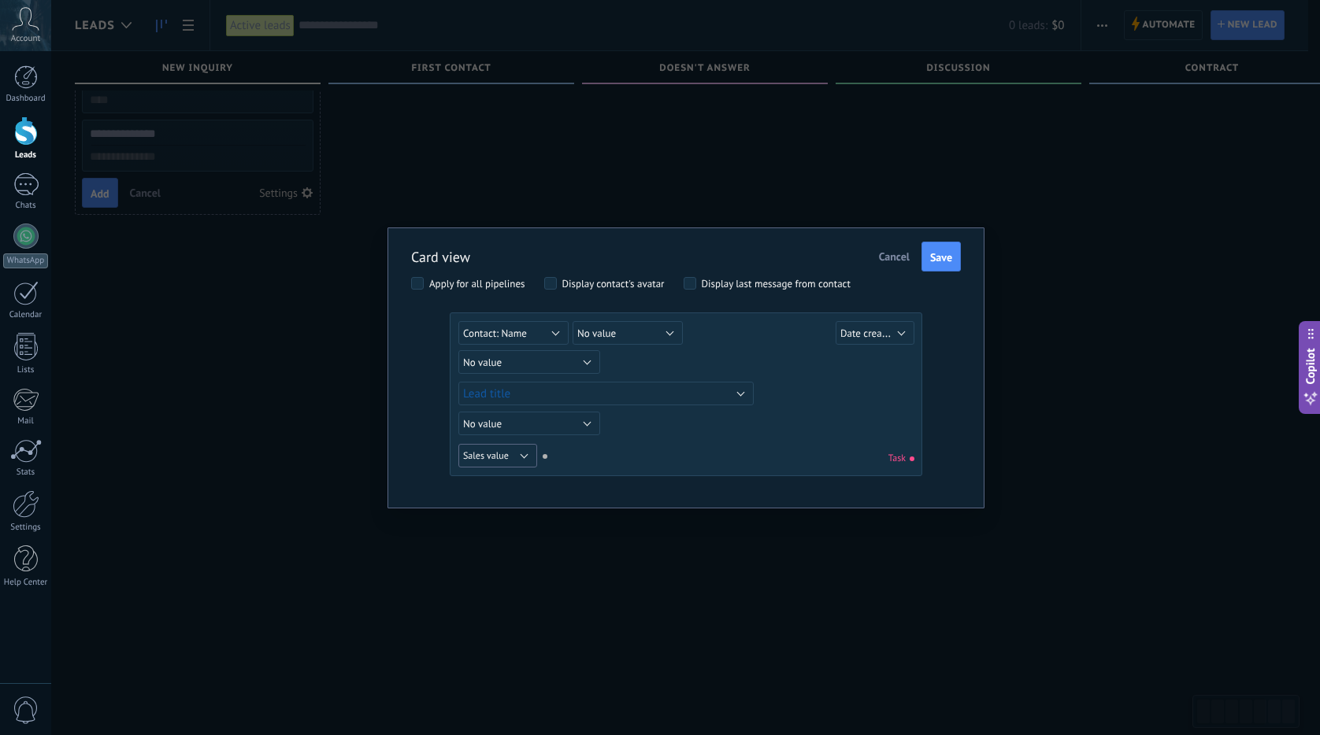
click at [520, 460] on button "Sales value" at bounding box center [497, 456] width 79 height 24
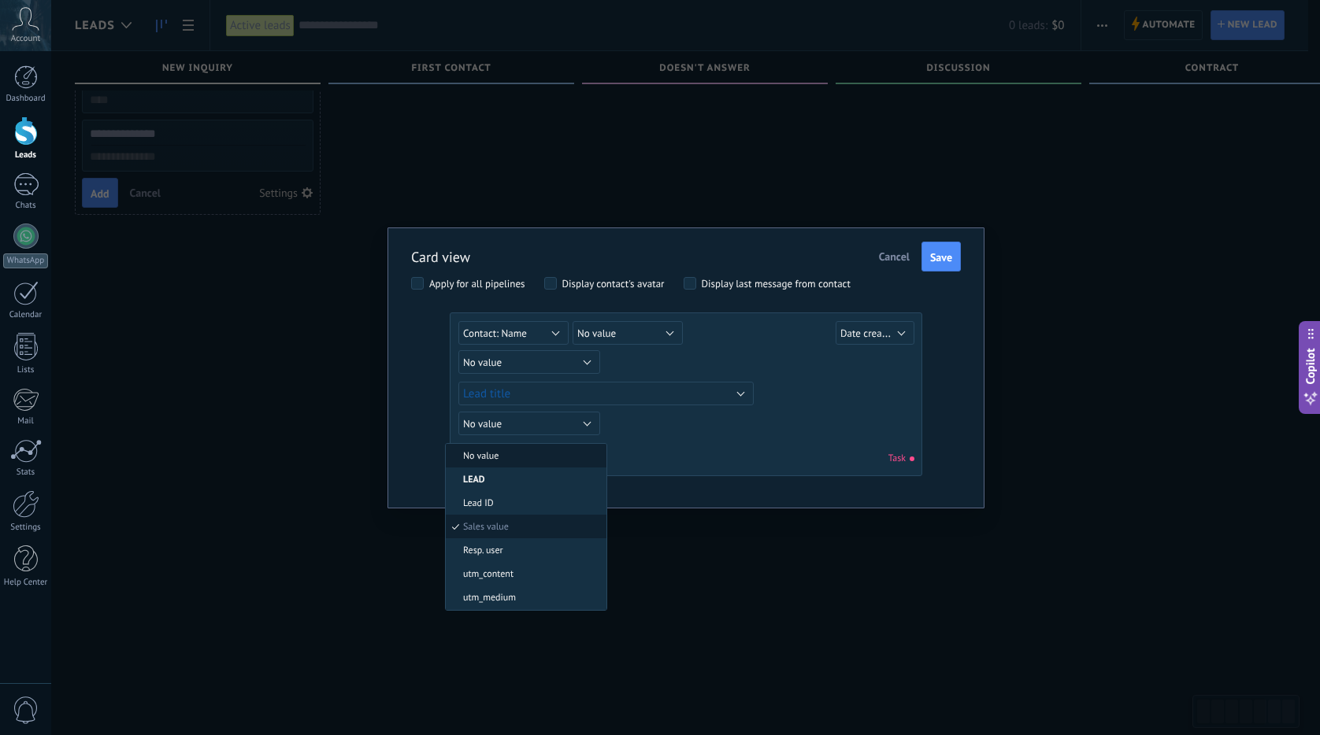
click at [525, 454] on span "No value" at bounding box center [524, 456] width 156 height 12
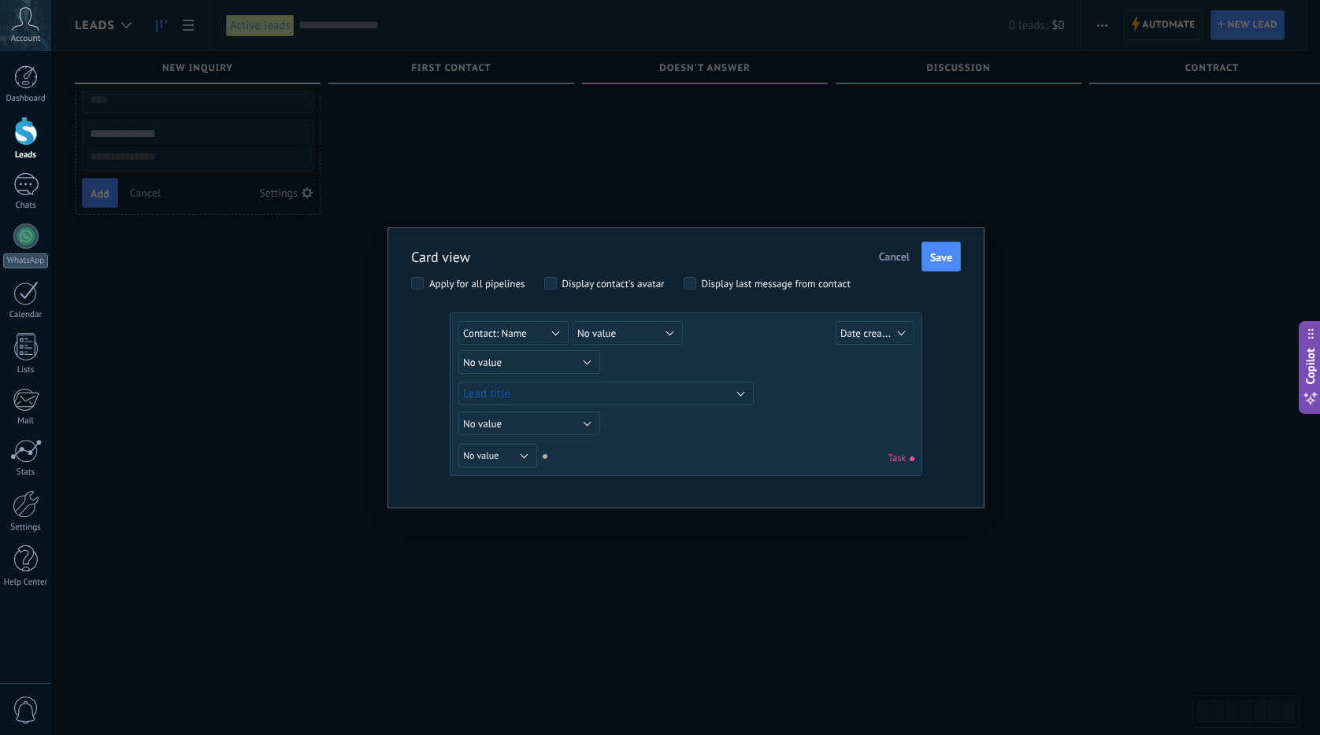
click at [699, 419] on div "No value Lead Lead ID Lead title Date created Sales value Resp. user utm_conten…" at bounding box center [685, 397] width 455 height 152
click at [874, 338] on span "Date created" at bounding box center [868, 333] width 56 height 15
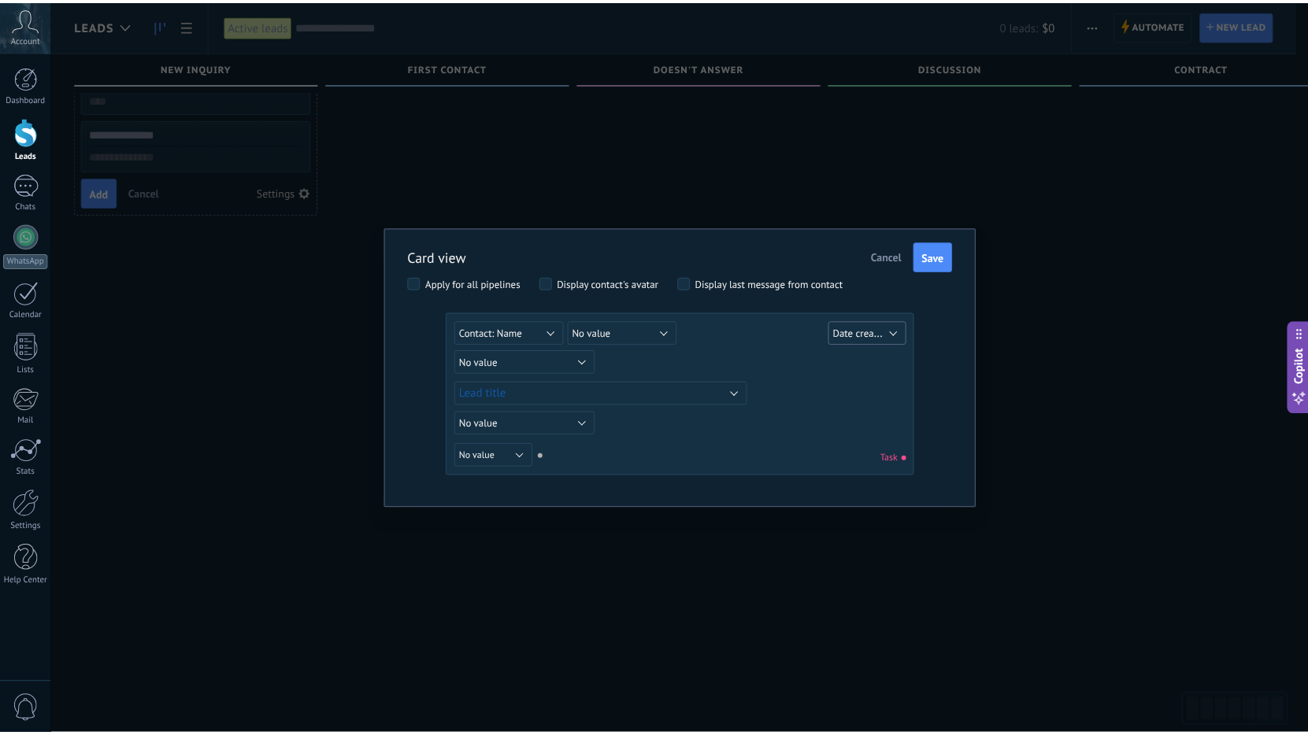
scroll to position [6, 0]
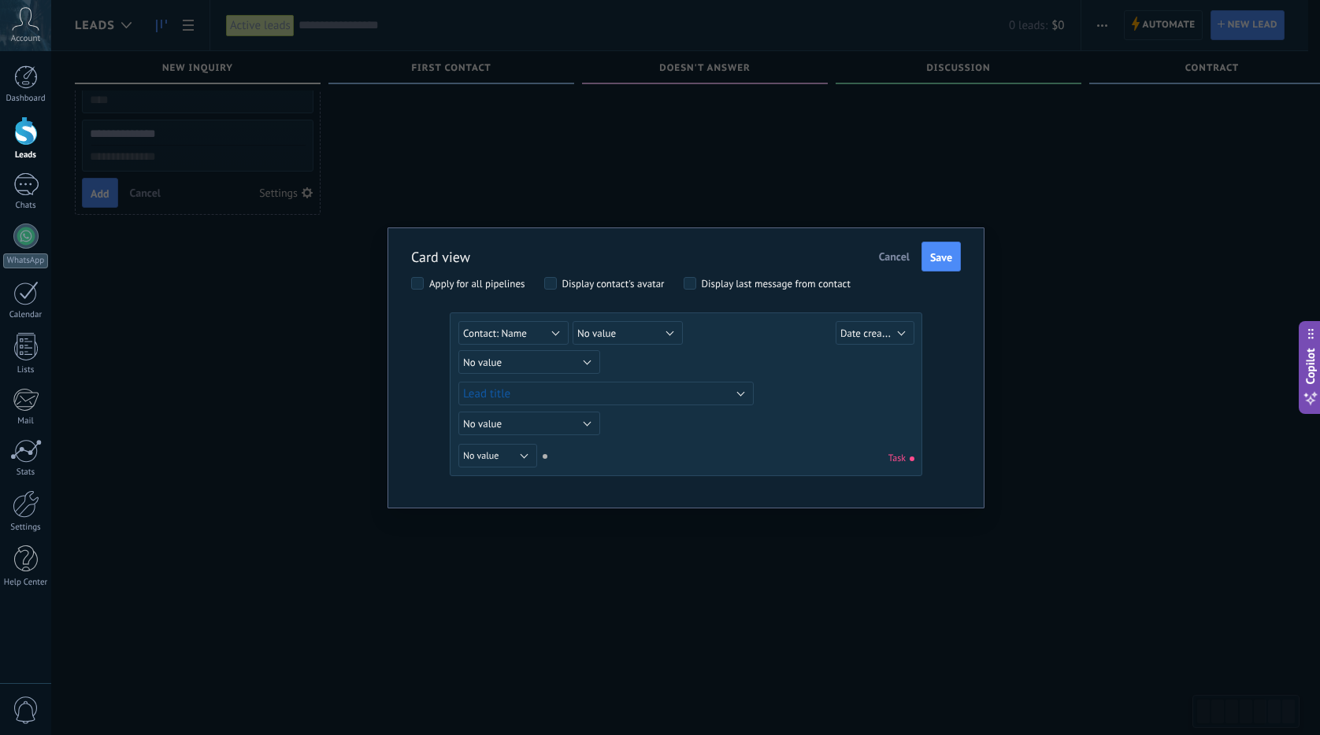
click at [770, 354] on div "No value Lead Lead ID Lead title Date created Sales value Resp. user utm_conten…" at bounding box center [688, 364] width 460 height 28
click at [935, 258] on span "Save" at bounding box center [941, 257] width 22 height 11
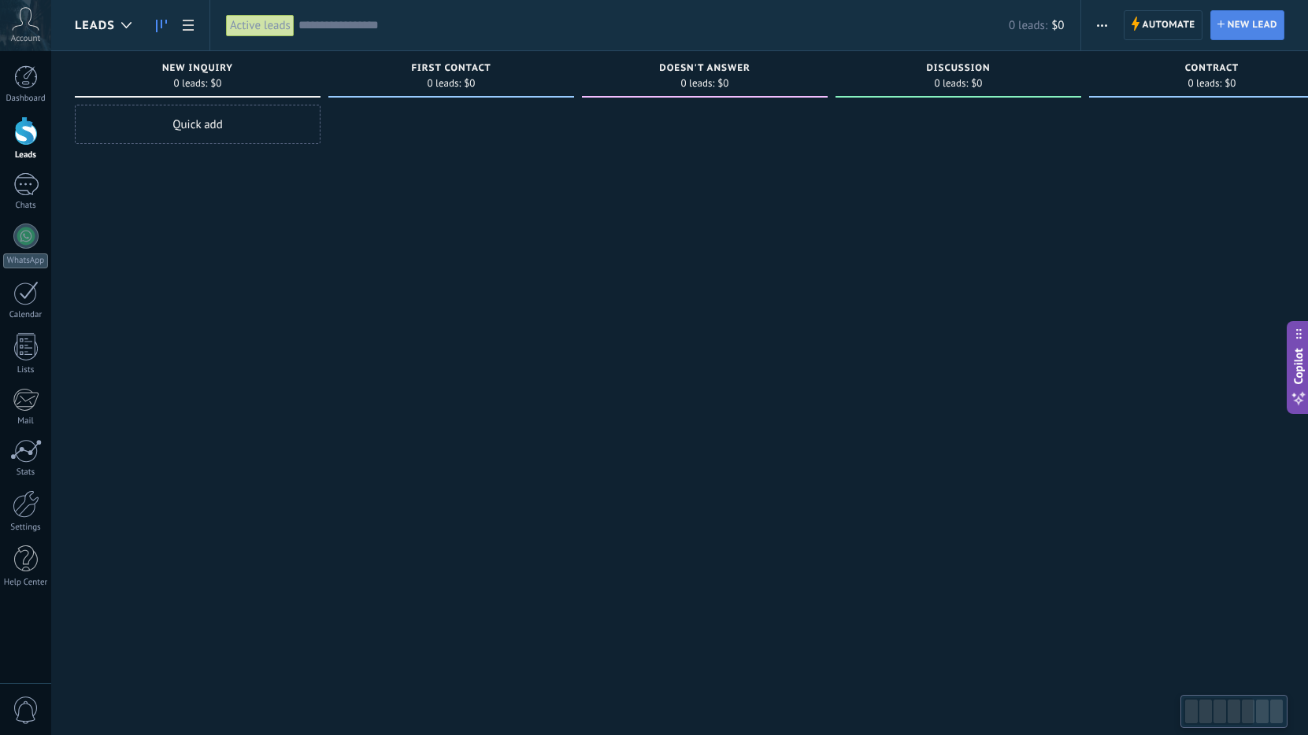
click at [1249, 32] on span "New lead" at bounding box center [1252, 25] width 50 height 28
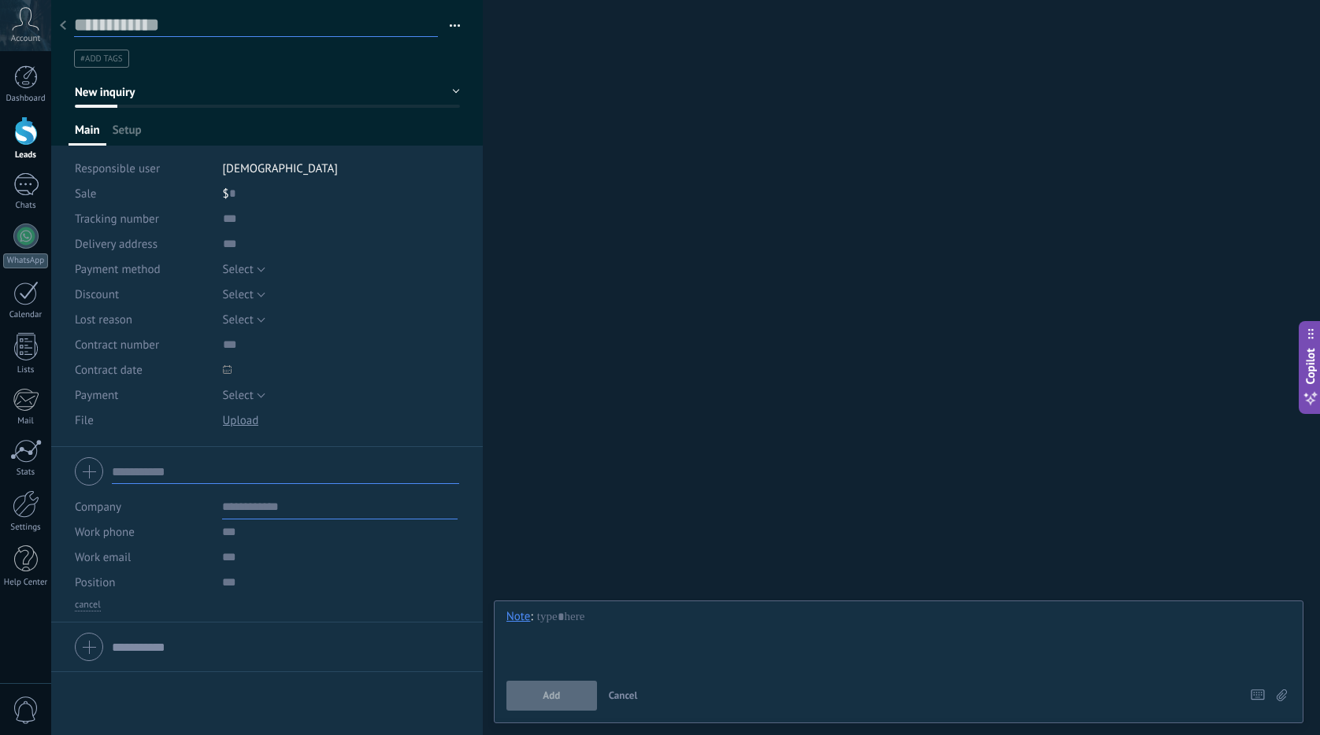
click at [202, 28] on input "text" at bounding box center [256, 25] width 364 height 24
click at [170, 31] on input "text" at bounding box center [256, 25] width 364 height 24
click at [57, 17] on div at bounding box center [63, 26] width 22 height 31
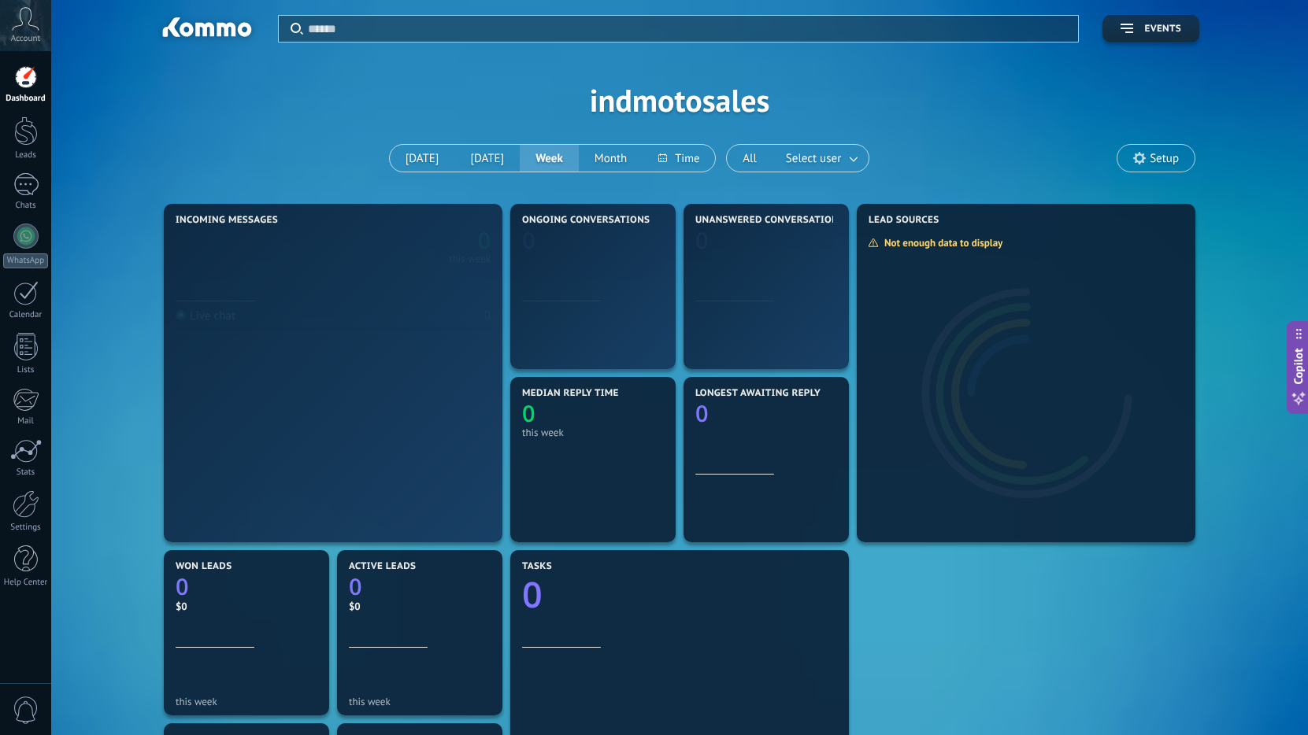
click at [182, 121] on div "Apply Events indmotosales [DATE] [DATE] Week Month All Select user Setup" at bounding box center [679, 100] width 1209 height 200
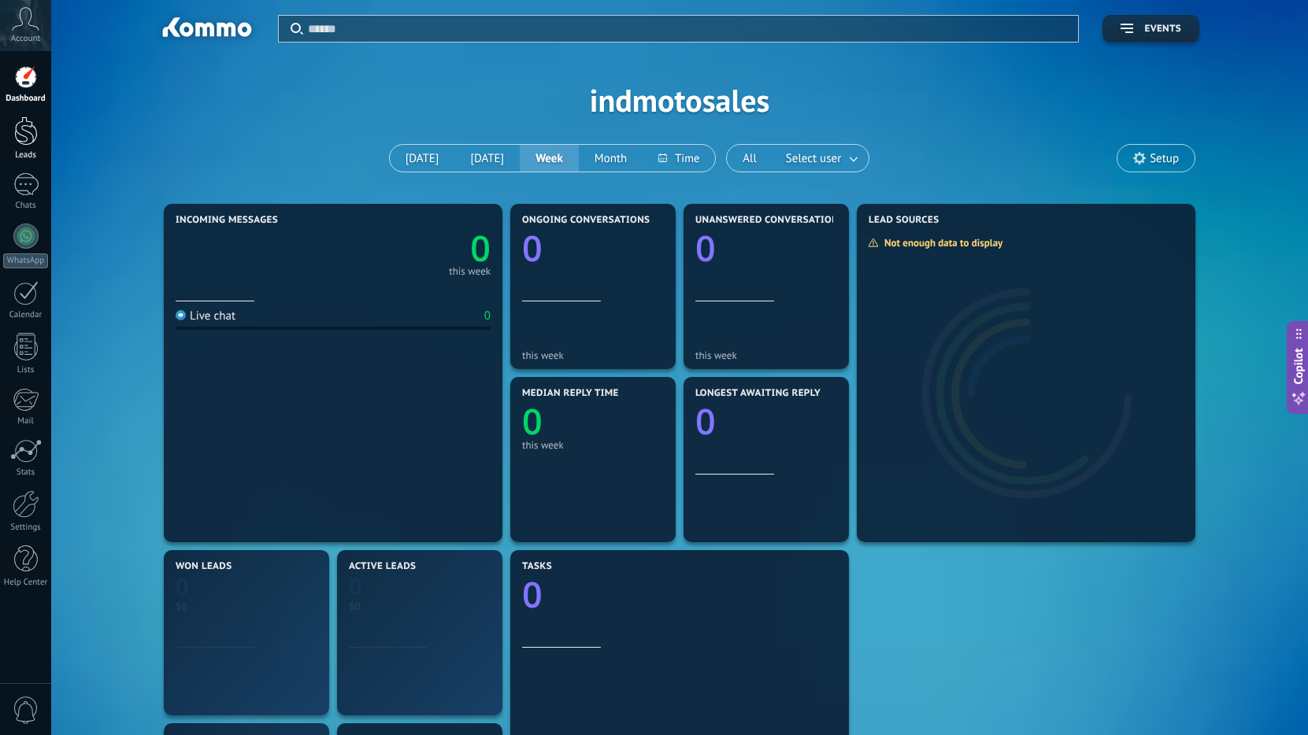
click at [25, 127] on div at bounding box center [26, 131] width 24 height 29
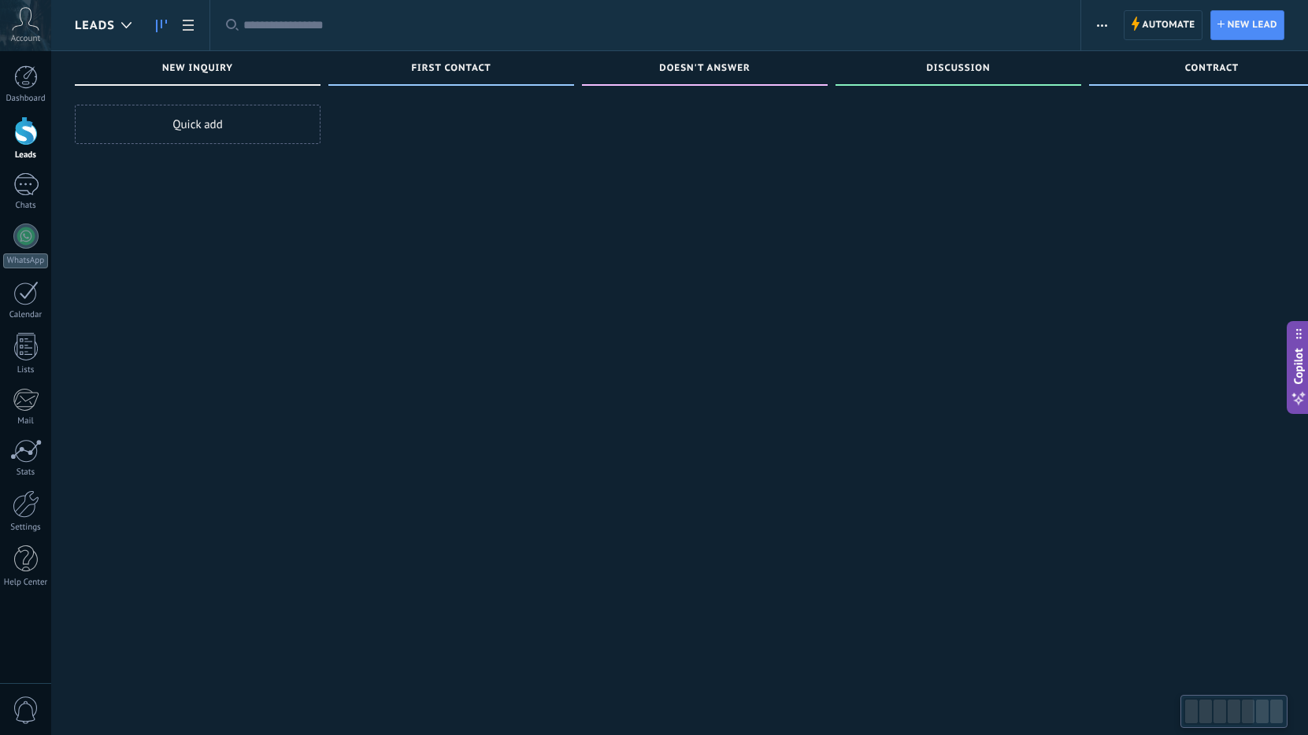
click at [181, 142] on div "Quick add" at bounding box center [198, 124] width 246 height 39
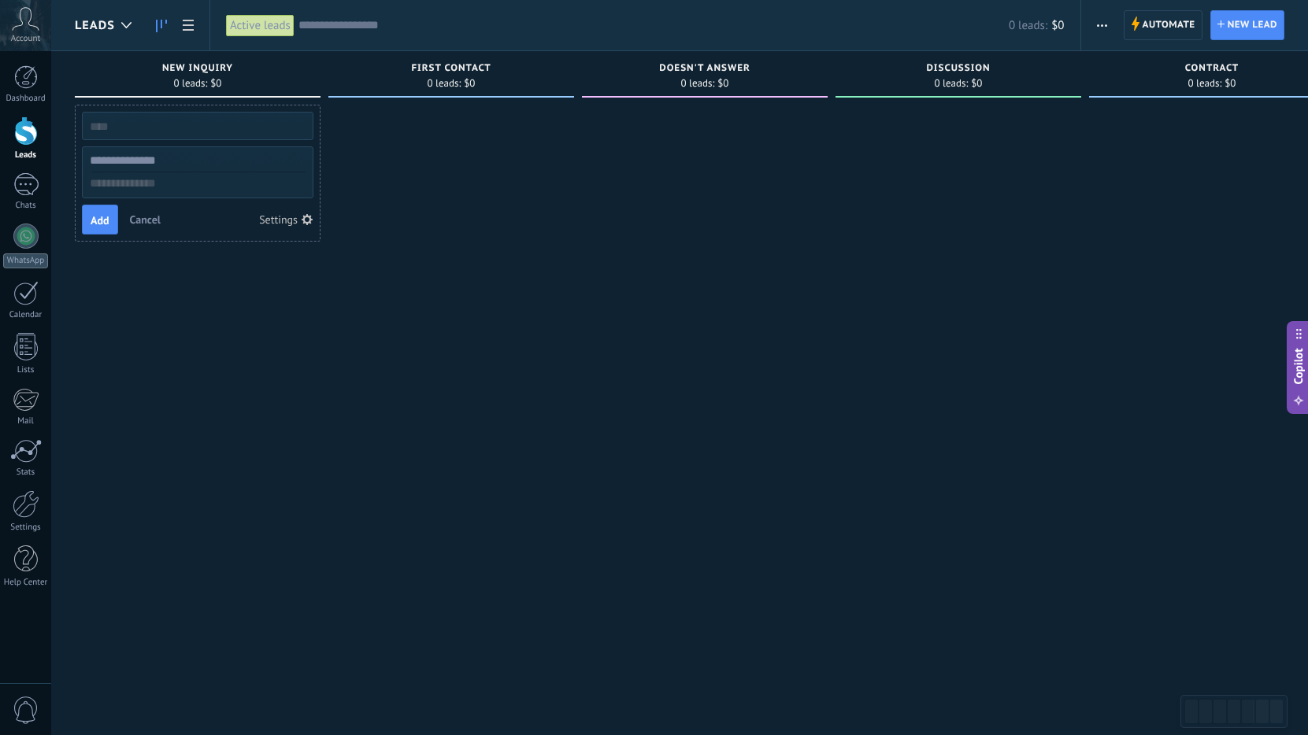
click at [213, 128] on input "text" at bounding box center [196, 126] width 230 height 22
type input "*****"
click at [158, 161] on input "text" at bounding box center [196, 161] width 230 height 23
click at [162, 181] on input "text" at bounding box center [196, 183] width 230 height 23
click at [174, 162] on input "**********" at bounding box center [196, 161] width 230 height 23
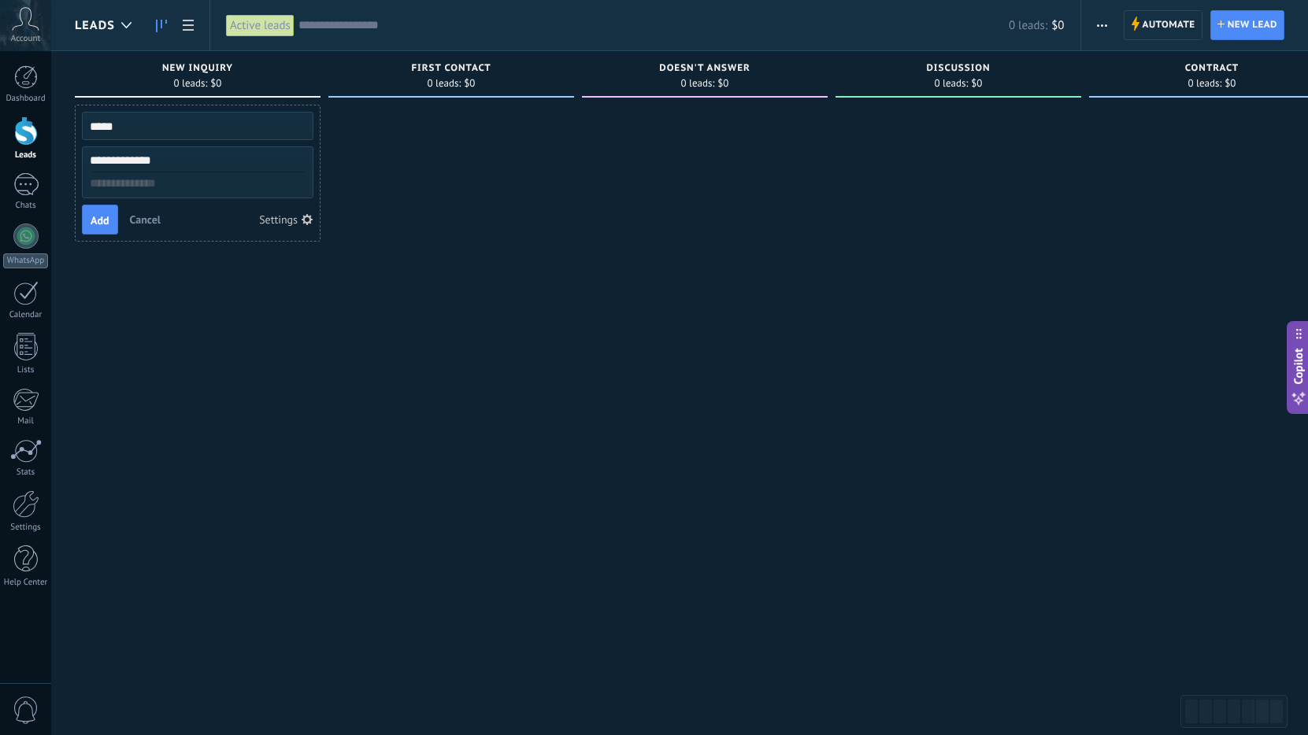
type input "**********"
click at [168, 186] on input "text" at bounding box center [196, 183] width 230 height 23
type input "*******"
click at [115, 217] on button "Add" at bounding box center [100, 220] width 36 height 30
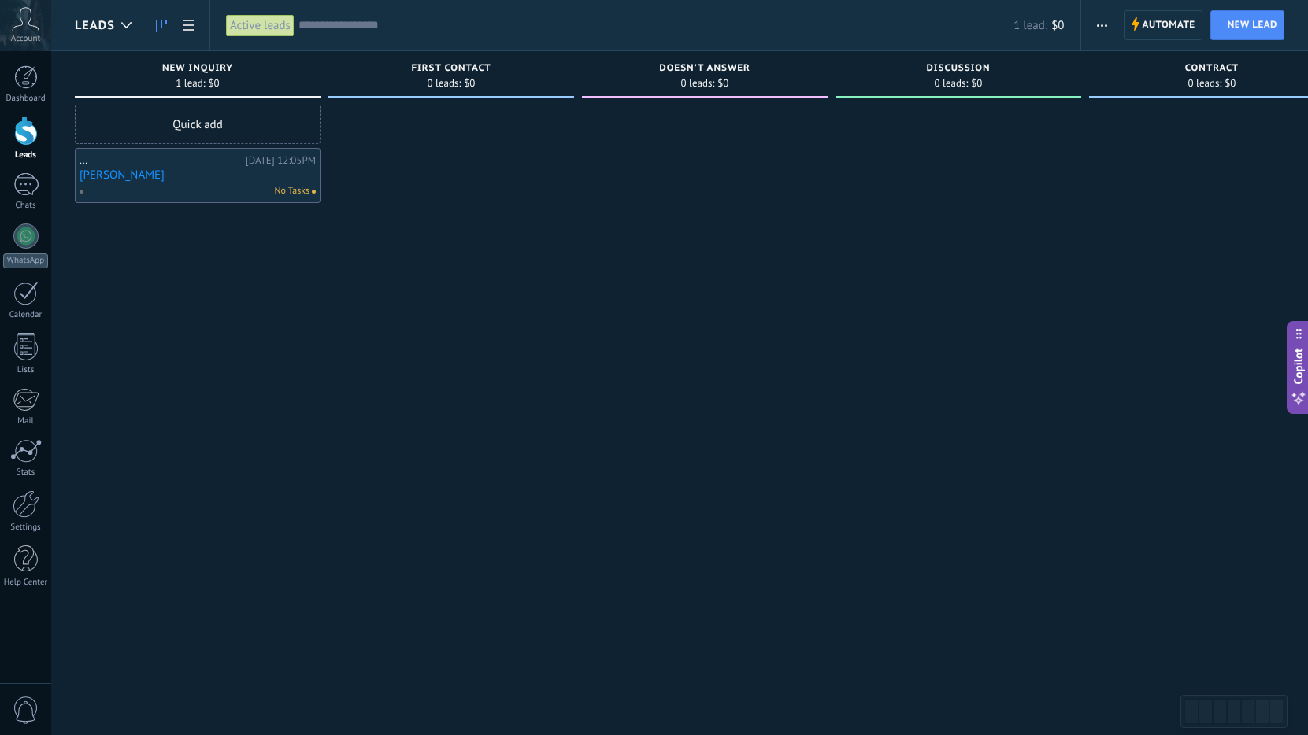
click at [85, 164] on div "..." at bounding box center [161, 160] width 162 height 13
click at [1221, 24] on use at bounding box center [1220, 23] width 7 height 7
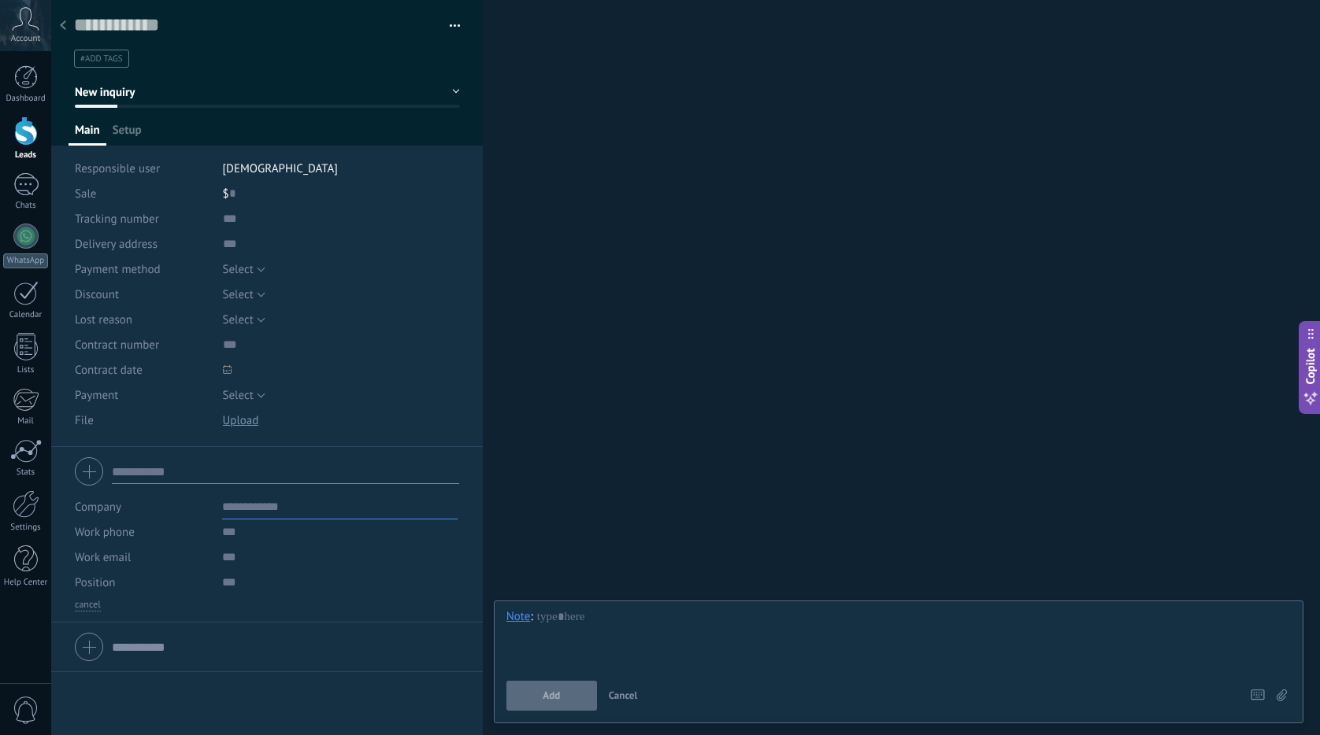
click at [72, 24] on div at bounding box center [63, 26] width 22 height 31
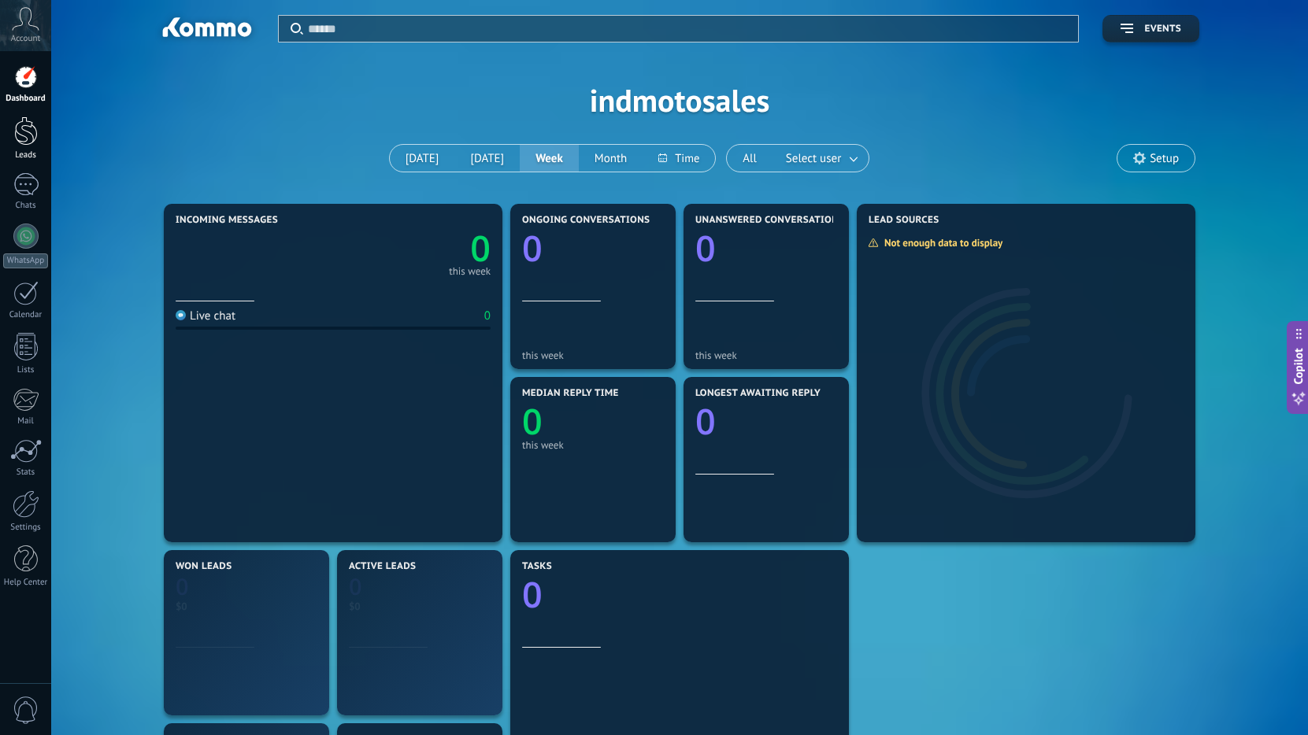
click at [35, 146] on link "Leads" at bounding box center [25, 139] width 51 height 44
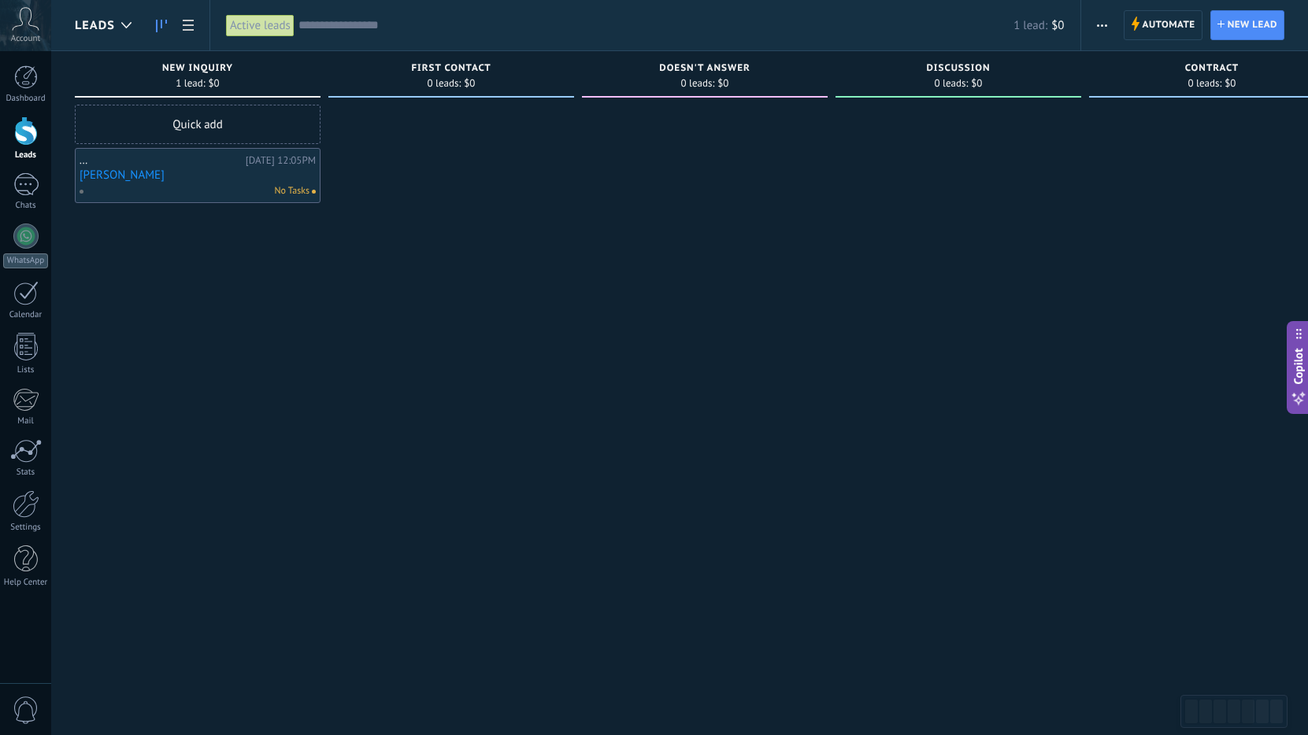
click at [86, 175] on link "[PERSON_NAME]" at bounding box center [198, 174] width 236 height 13
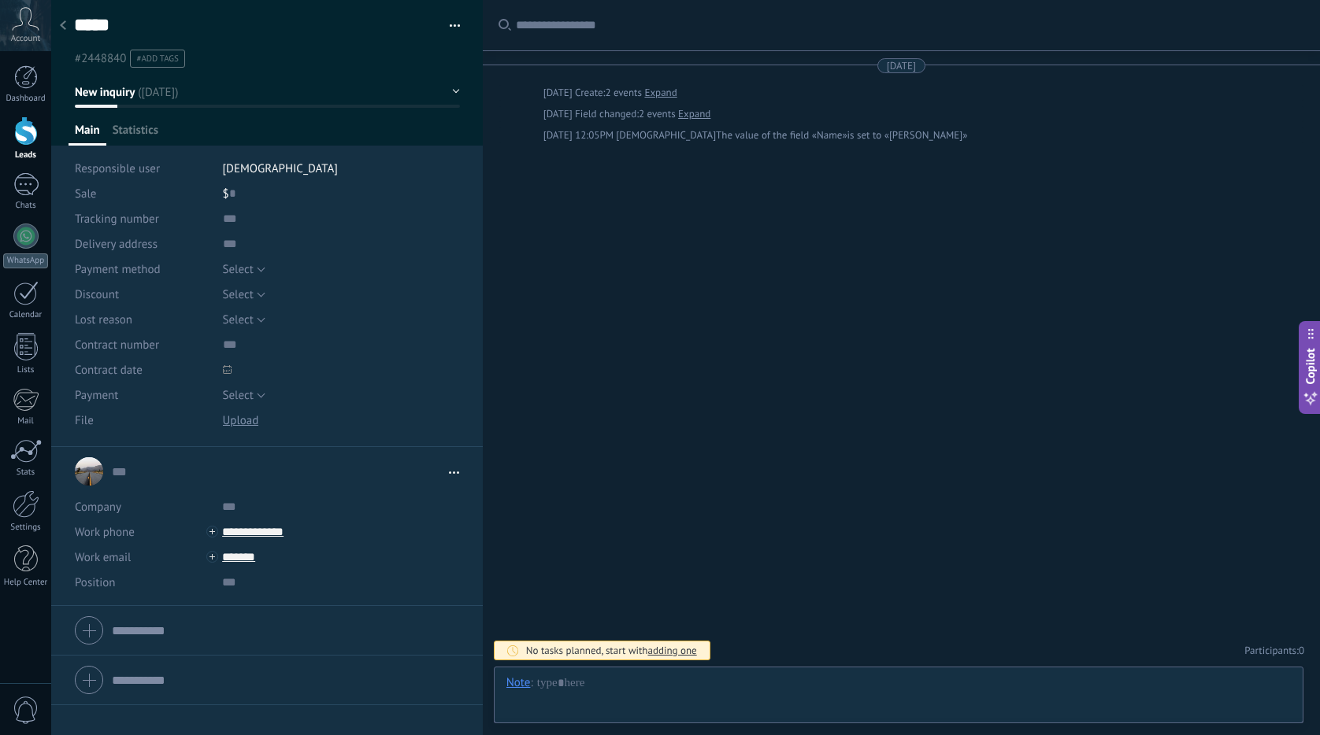
scroll to position [24, 0]
click at [452, 31] on button "button" at bounding box center [449, 26] width 23 height 24
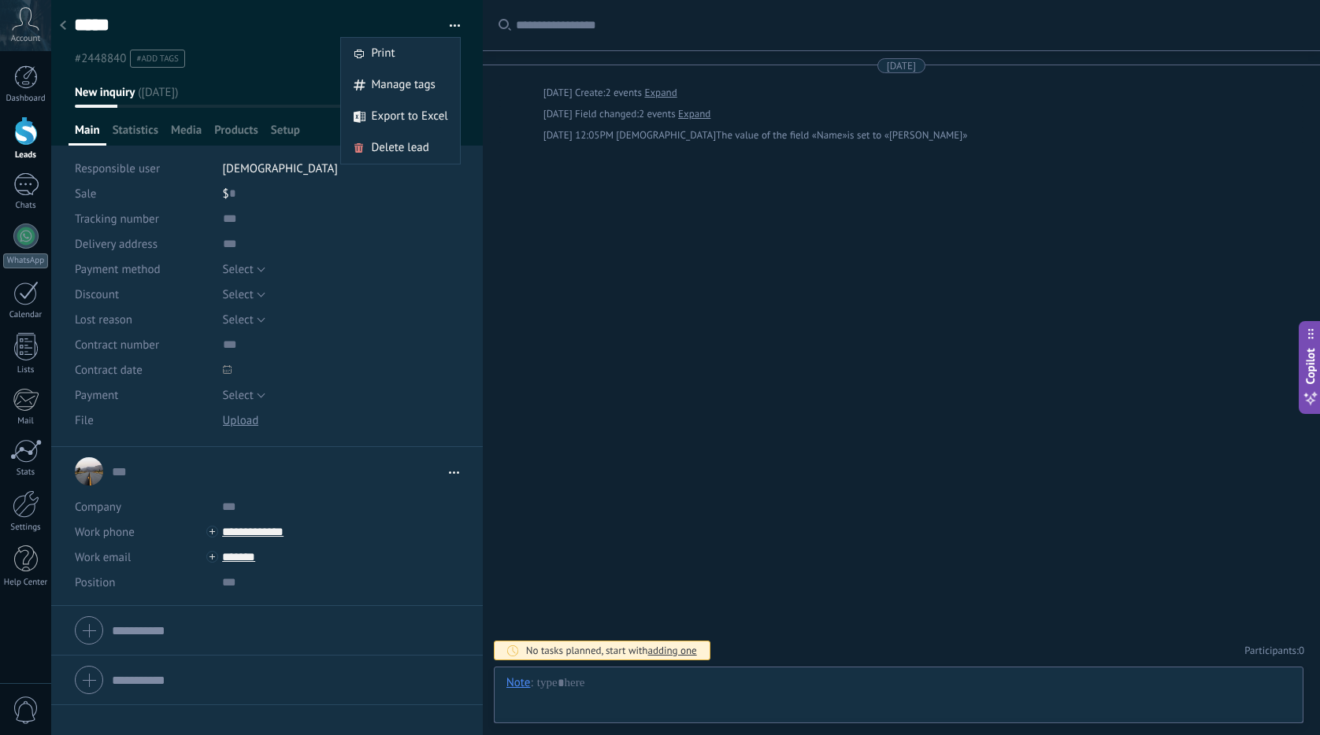
click at [452, 28] on span "button" at bounding box center [455, 28] width 11 height 3
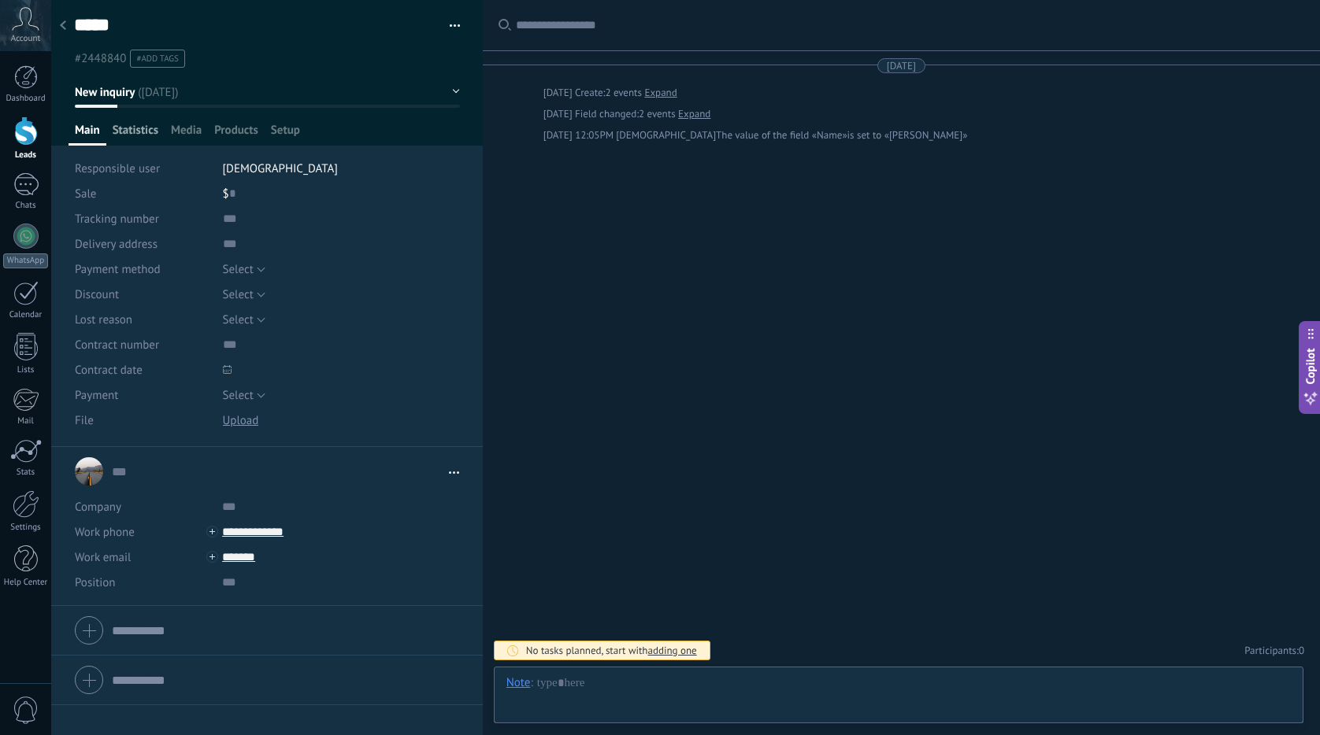
click at [137, 131] on span "Statistics" at bounding box center [136, 134] width 46 height 23
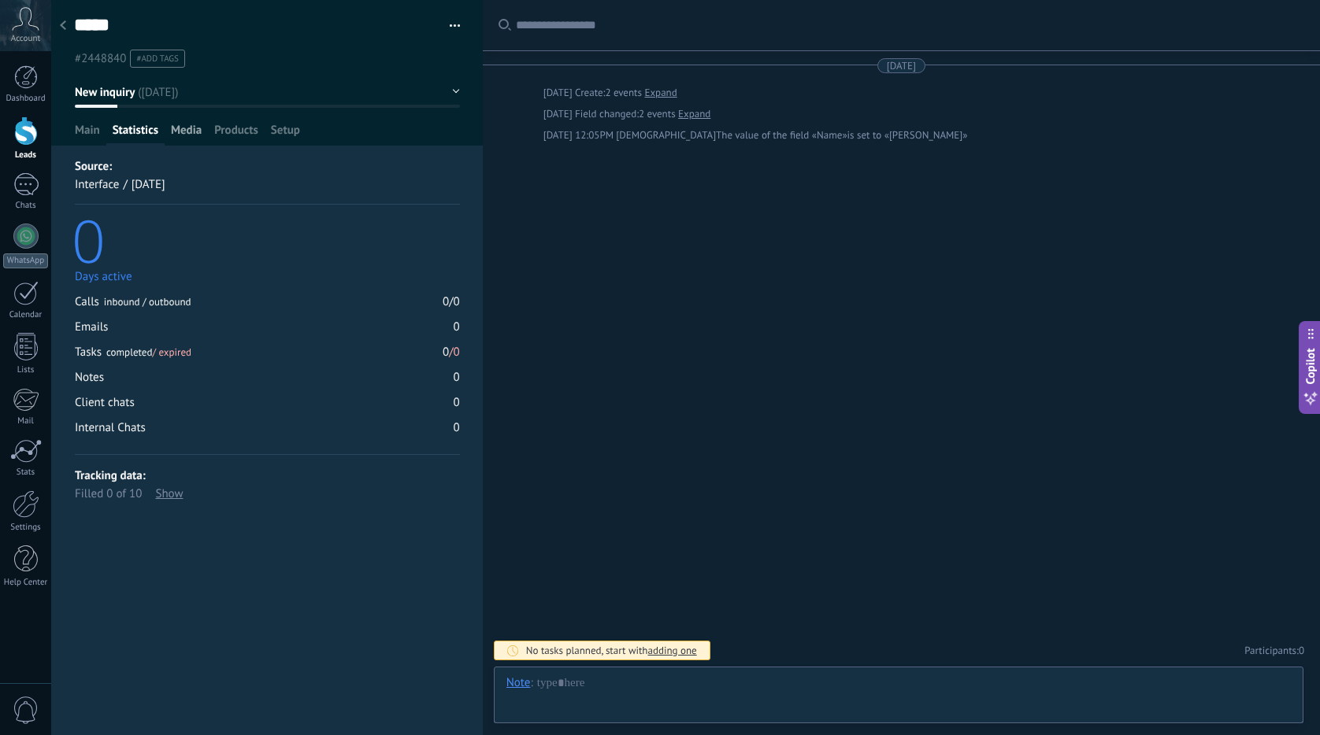
click at [177, 133] on span "Media" at bounding box center [186, 134] width 31 height 23
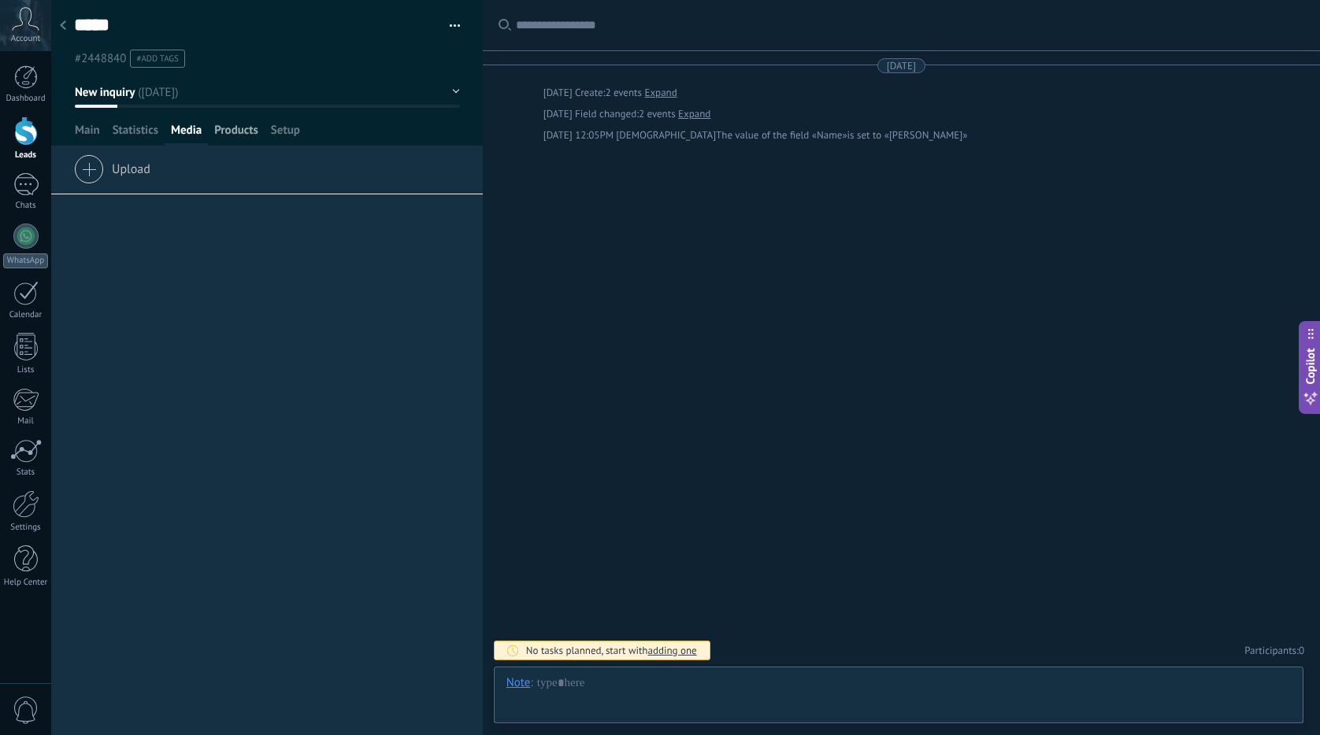
click at [233, 129] on span "Products" at bounding box center [236, 134] width 44 height 23
click at [292, 129] on span "Setup" at bounding box center [285, 134] width 29 height 23
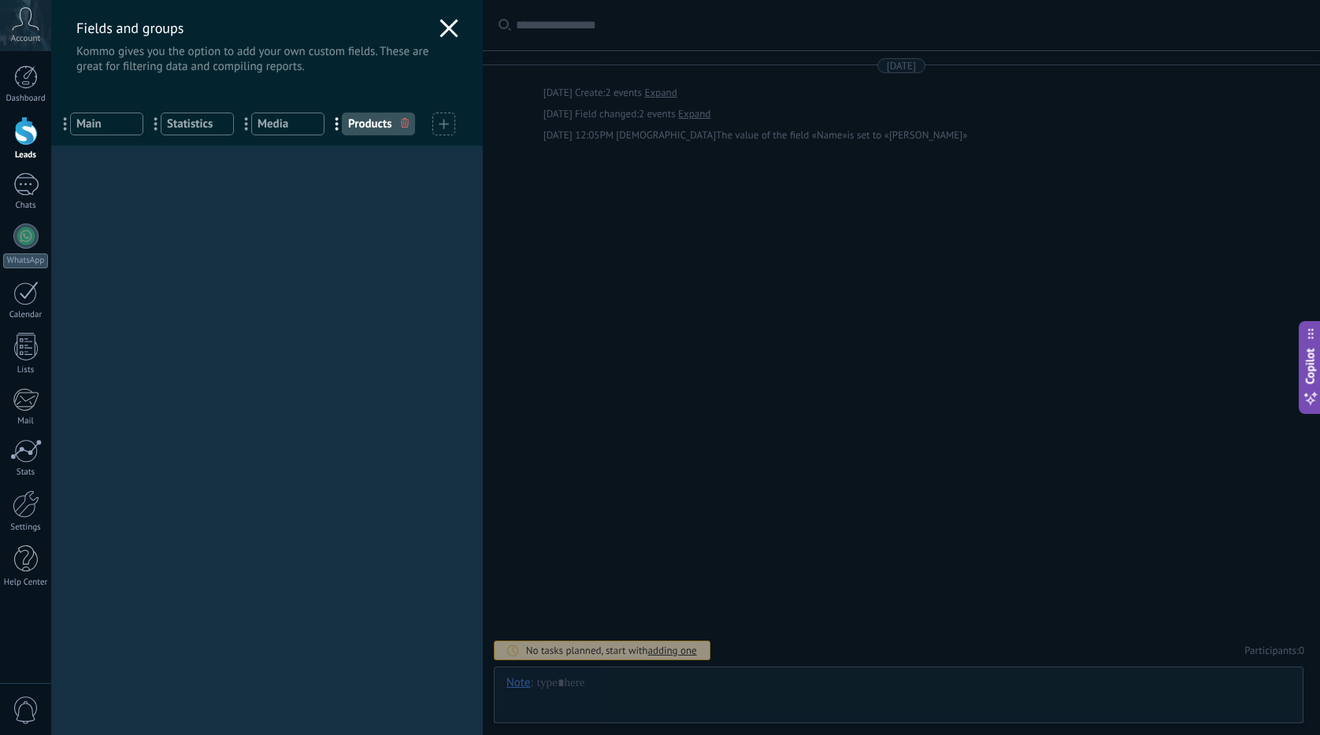
click at [126, 124] on span "Main" at bounding box center [106, 124] width 61 height 15
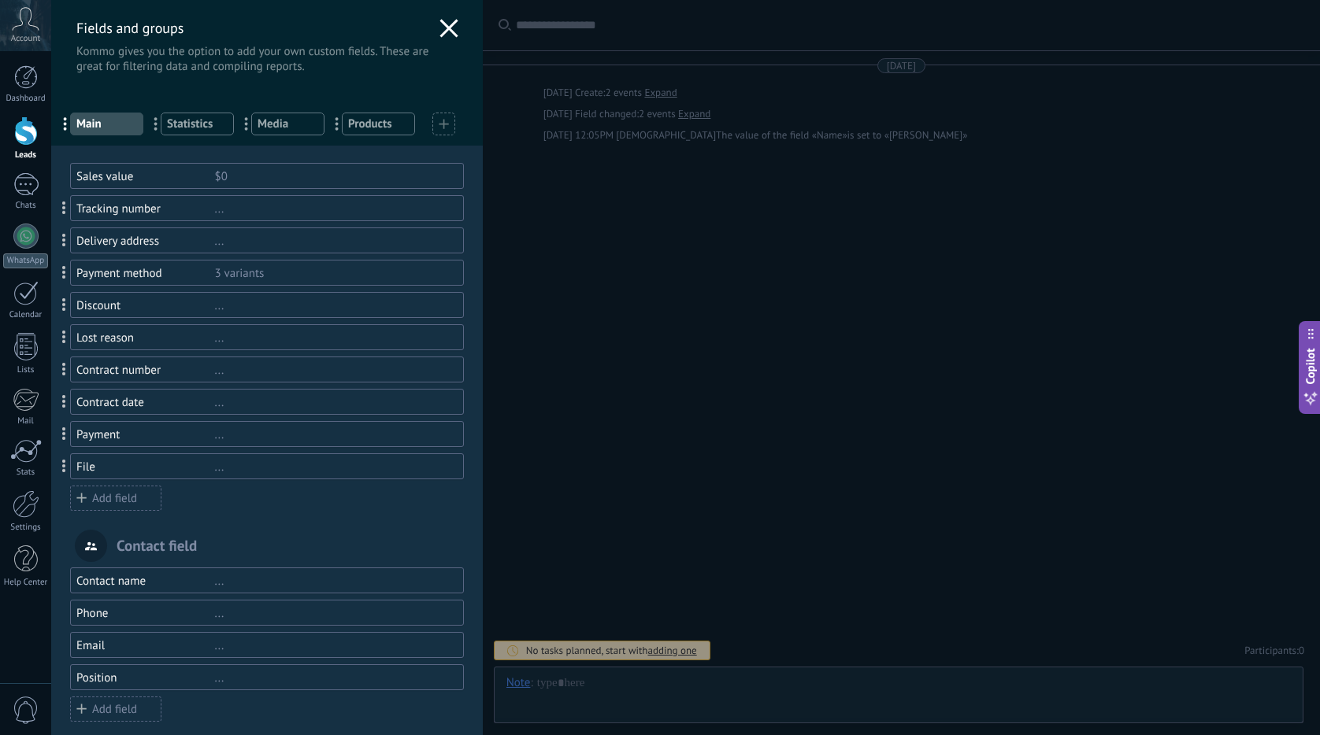
drag, startPoint x: 123, startPoint y: 126, endPoint x: 101, endPoint y: 132, distance: 22.9
click at [101, 132] on div "... Main" at bounding box center [106, 124] width 73 height 23
click at [65, 209] on span at bounding box center [64, 208] width 4 height 13
click at [191, 124] on span "Statistics" at bounding box center [197, 124] width 61 height 15
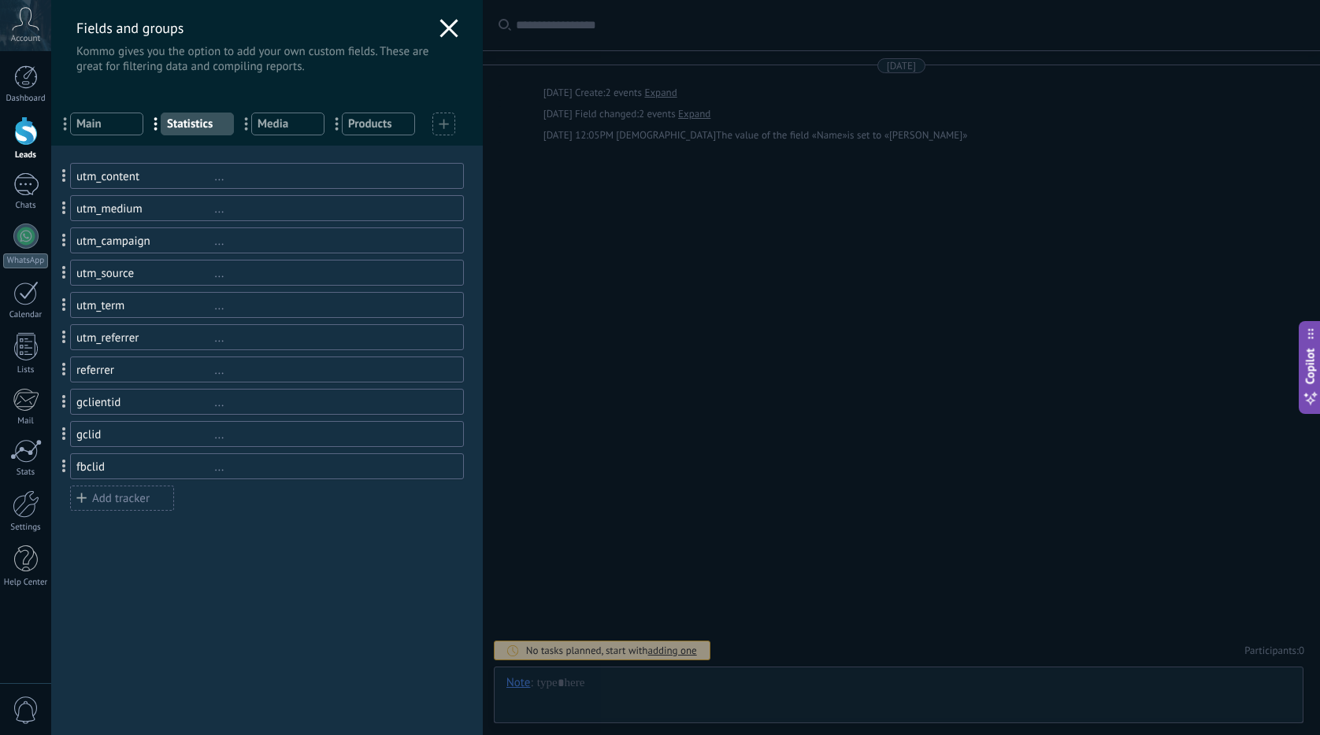
drag, startPoint x: 191, startPoint y: 124, endPoint x: 228, endPoint y: 146, distance: 42.8
click at [191, 82] on div "Fields and groups Kommo gives you the option to add your own custom fields. The…" at bounding box center [266, 73] width 431 height 146
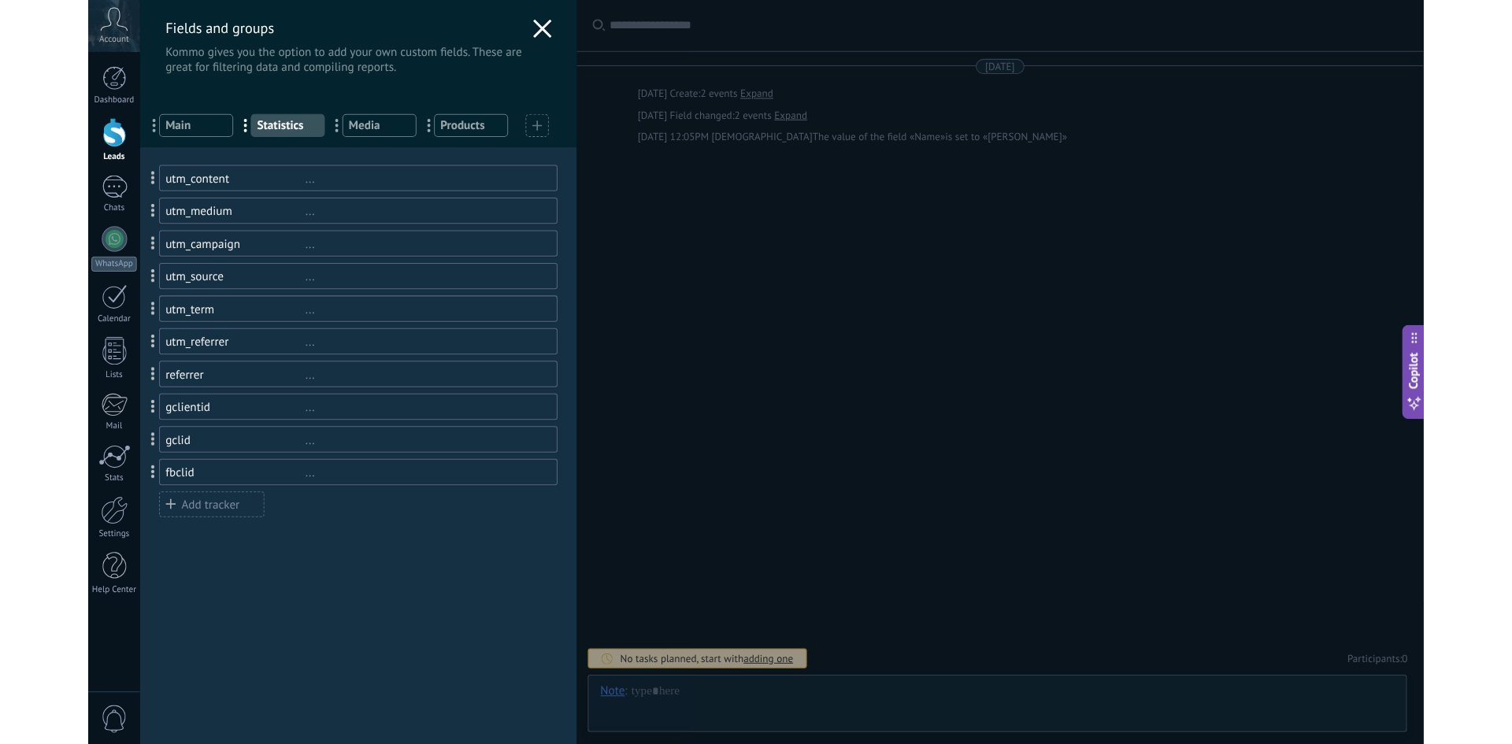
scroll to position [24, 0]
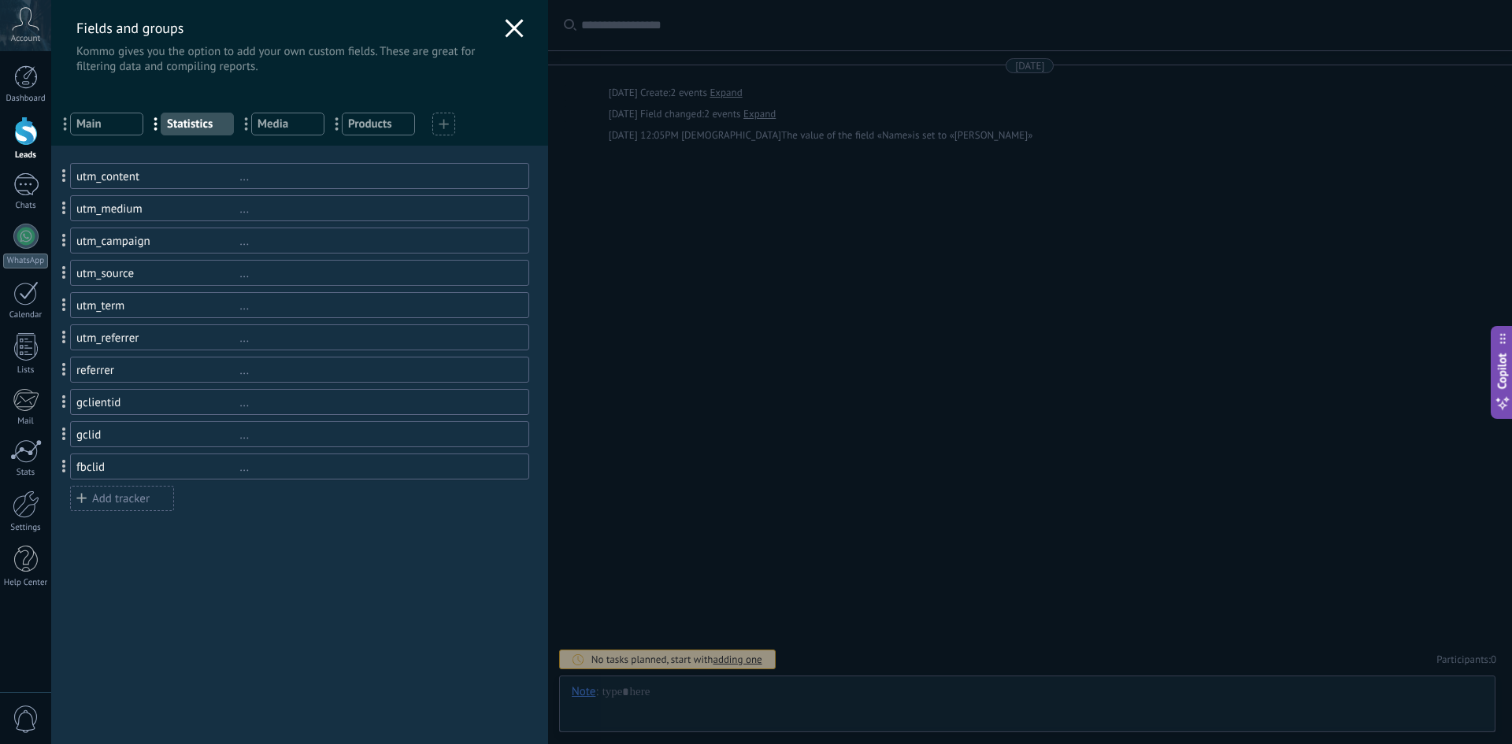
click at [389, 124] on span "Products" at bounding box center [378, 124] width 61 height 15
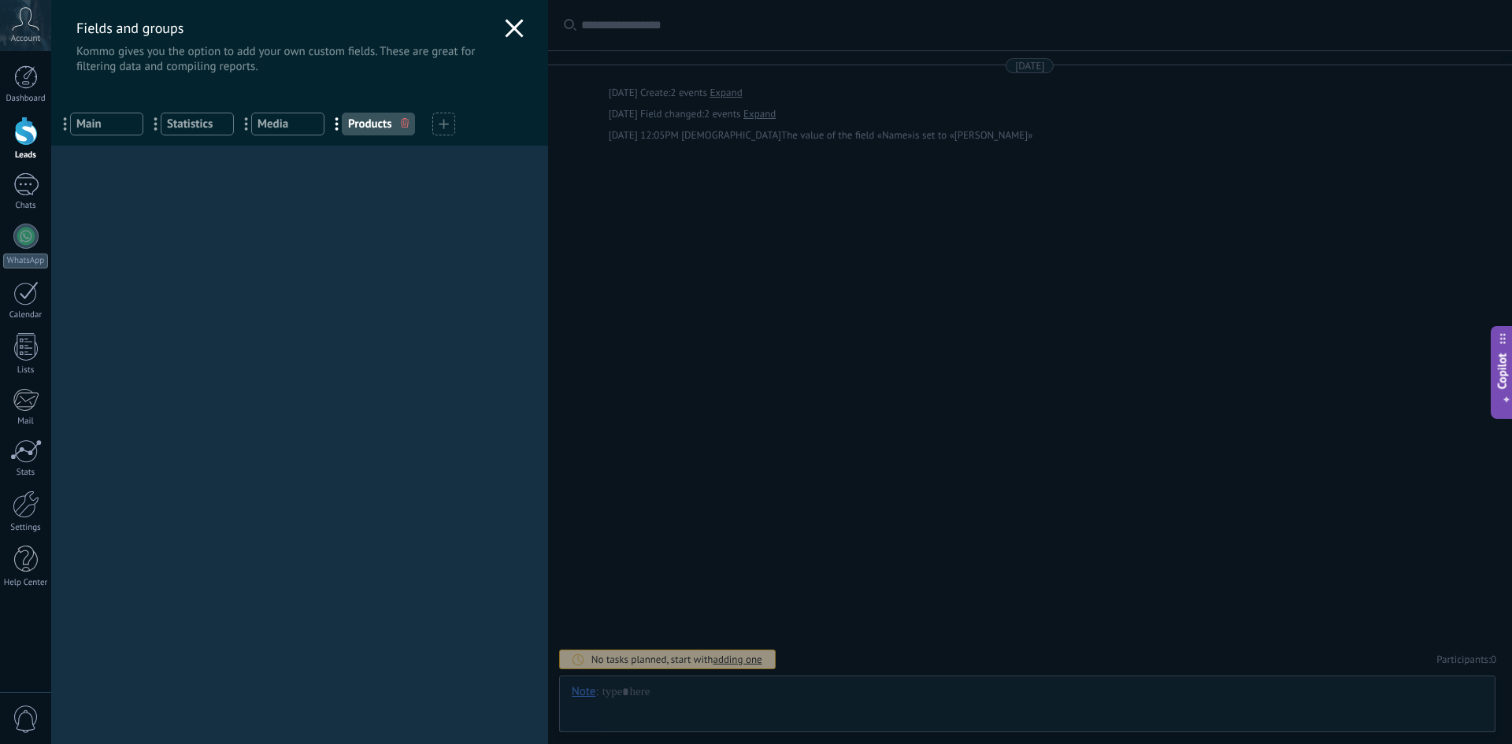
click at [317, 122] on span "Media" at bounding box center [287, 124] width 61 height 15
click at [298, 123] on span "Media" at bounding box center [287, 124] width 61 height 15
click at [371, 123] on span "Products" at bounding box center [378, 124] width 61 height 15
click at [409, 124] on div at bounding box center [404, 123] width 17 height 21
click at [300, 122] on span "Media" at bounding box center [287, 124] width 61 height 15
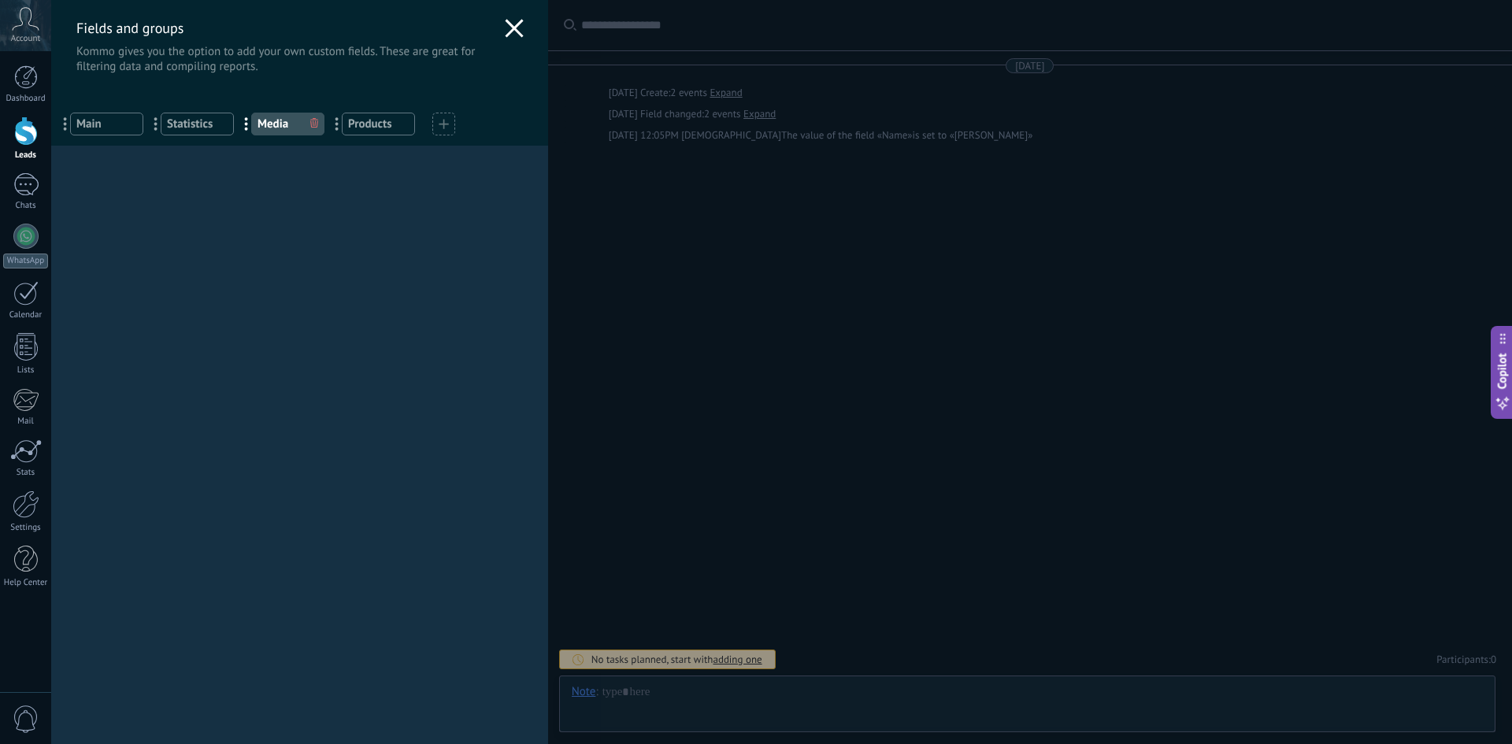
click at [310, 126] on icon at bounding box center [314, 122] width 8 height 9
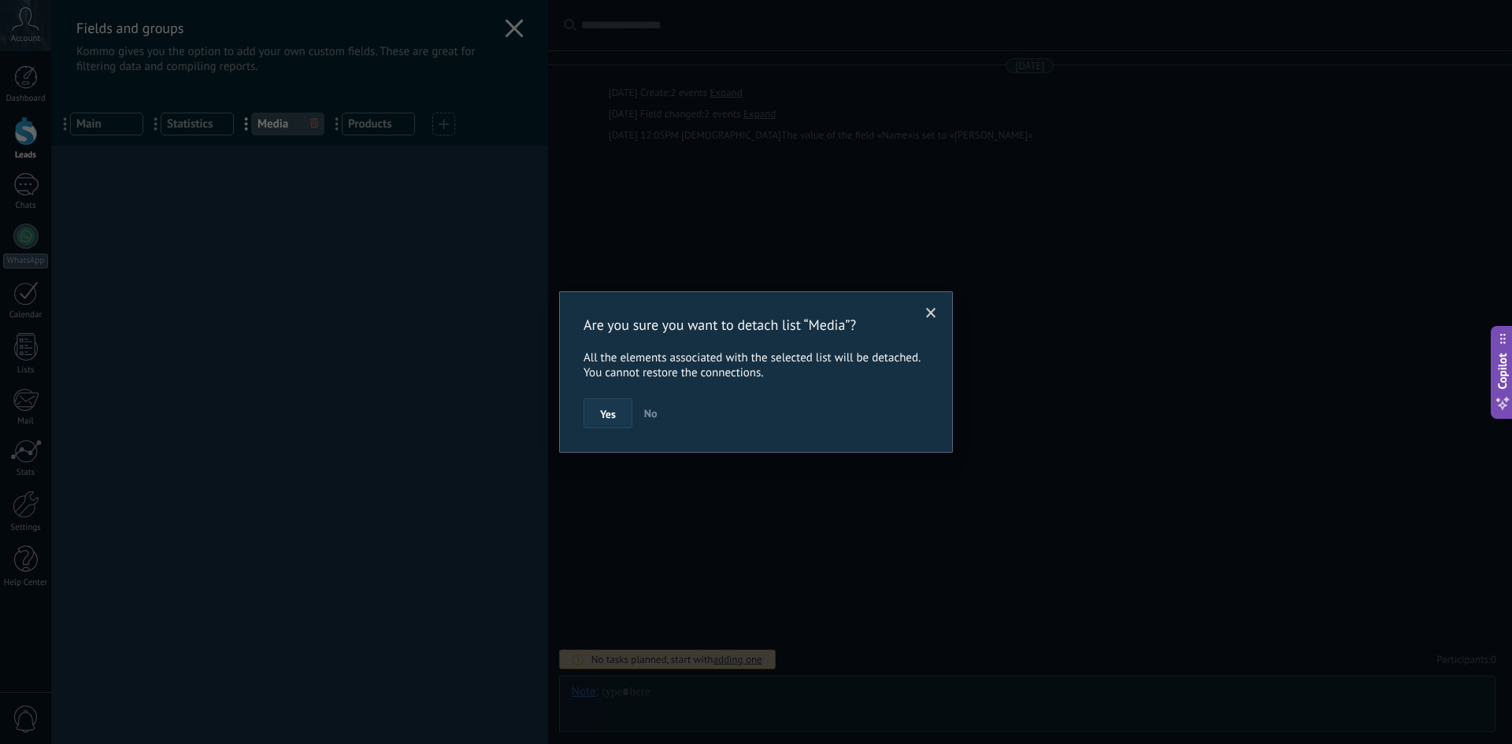
click at [614, 415] on span "Yes" at bounding box center [608, 414] width 16 height 11
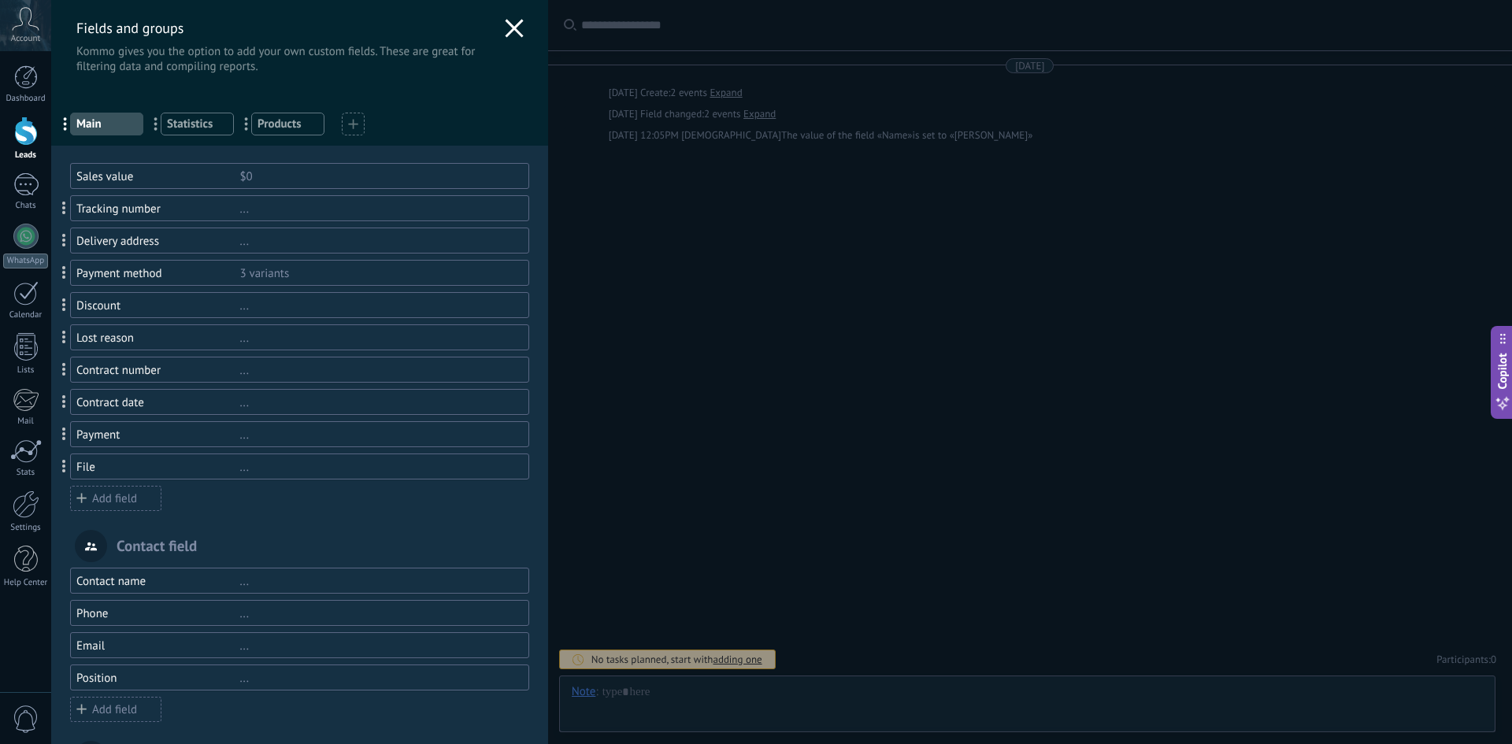
click at [287, 118] on span "Products" at bounding box center [287, 124] width 61 height 15
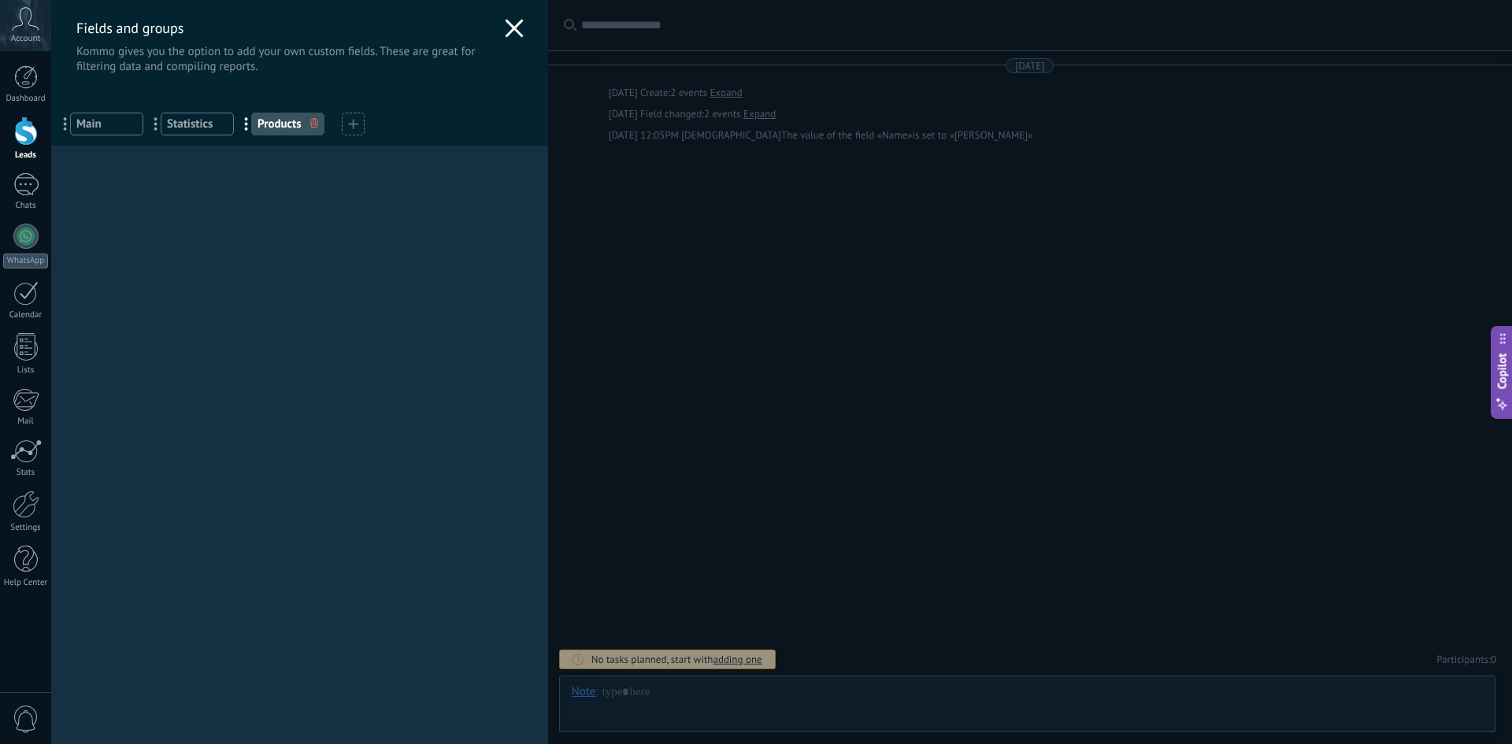
click at [313, 128] on use at bounding box center [314, 122] width 8 height 9
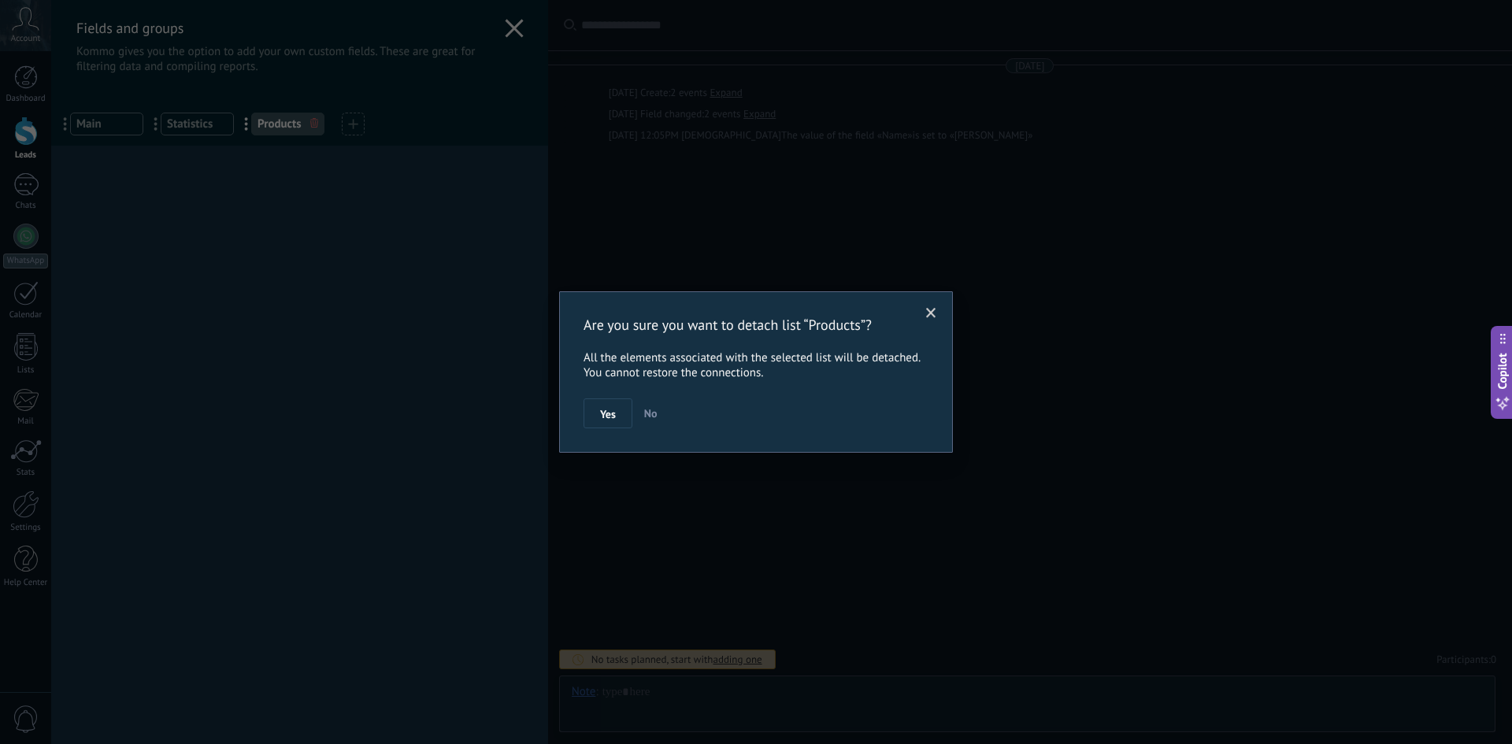
click at [614, 420] on span "Yes" at bounding box center [608, 414] width 16 height 11
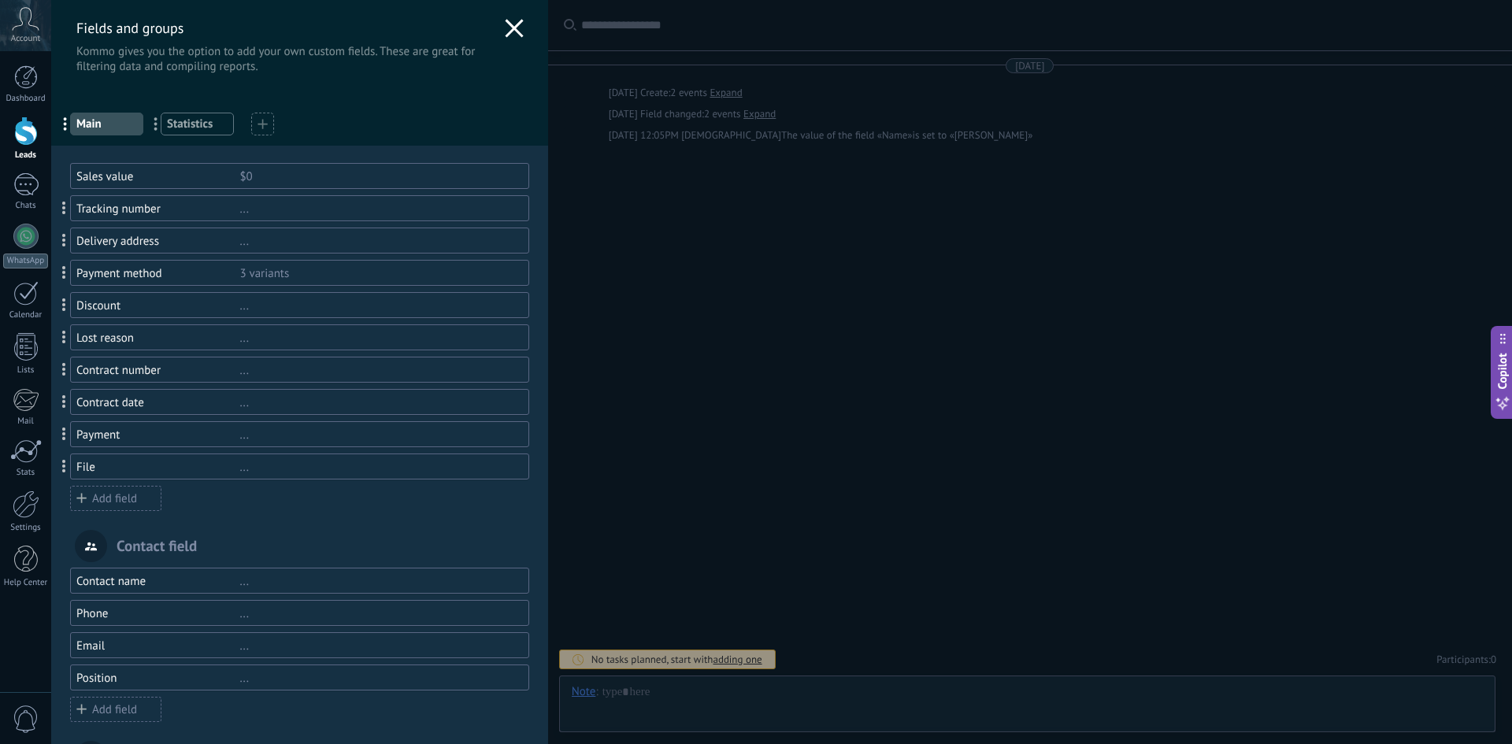
click at [189, 128] on span "Statistics" at bounding box center [197, 124] width 61 height 15
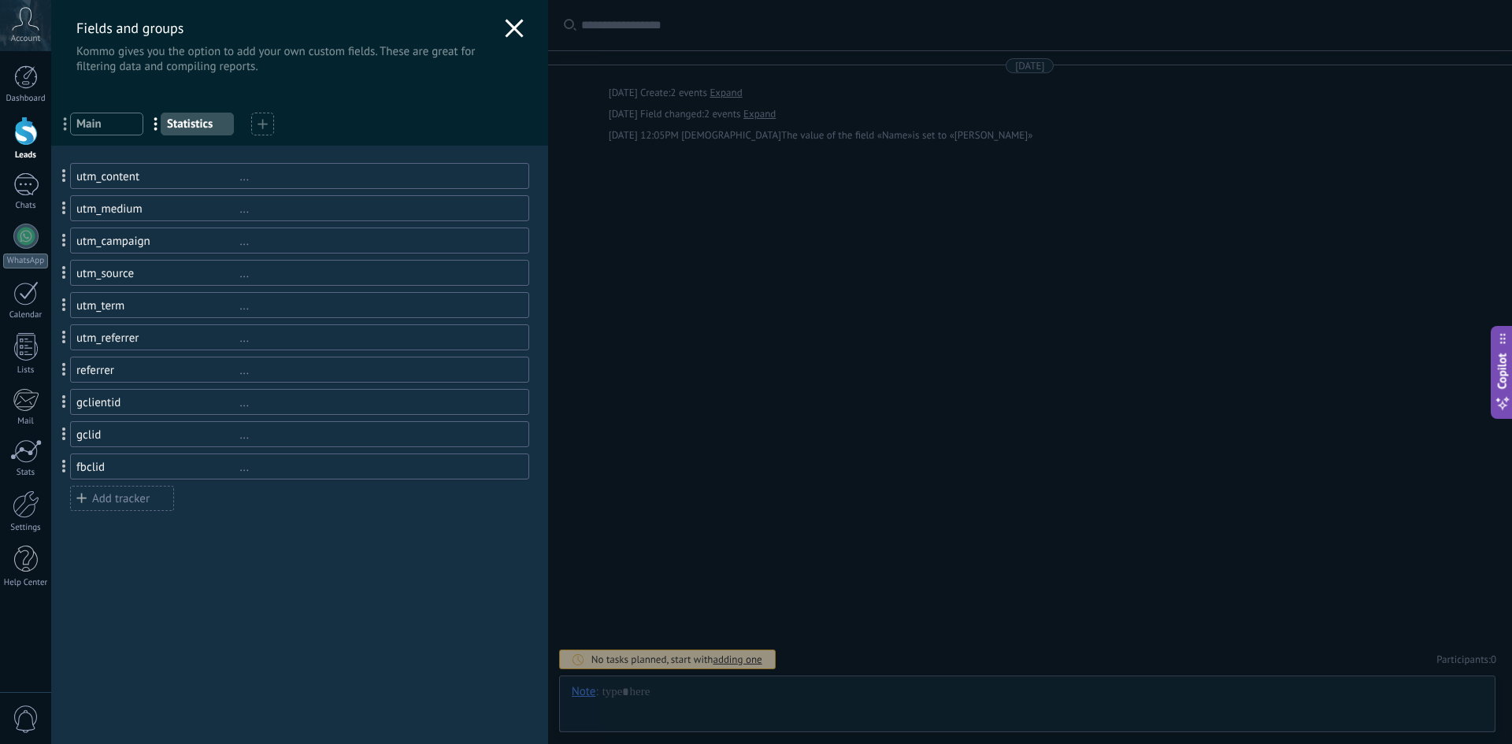
click at [102, 121] on span "Main" at bounding box center [106, 124] width 61 height 15
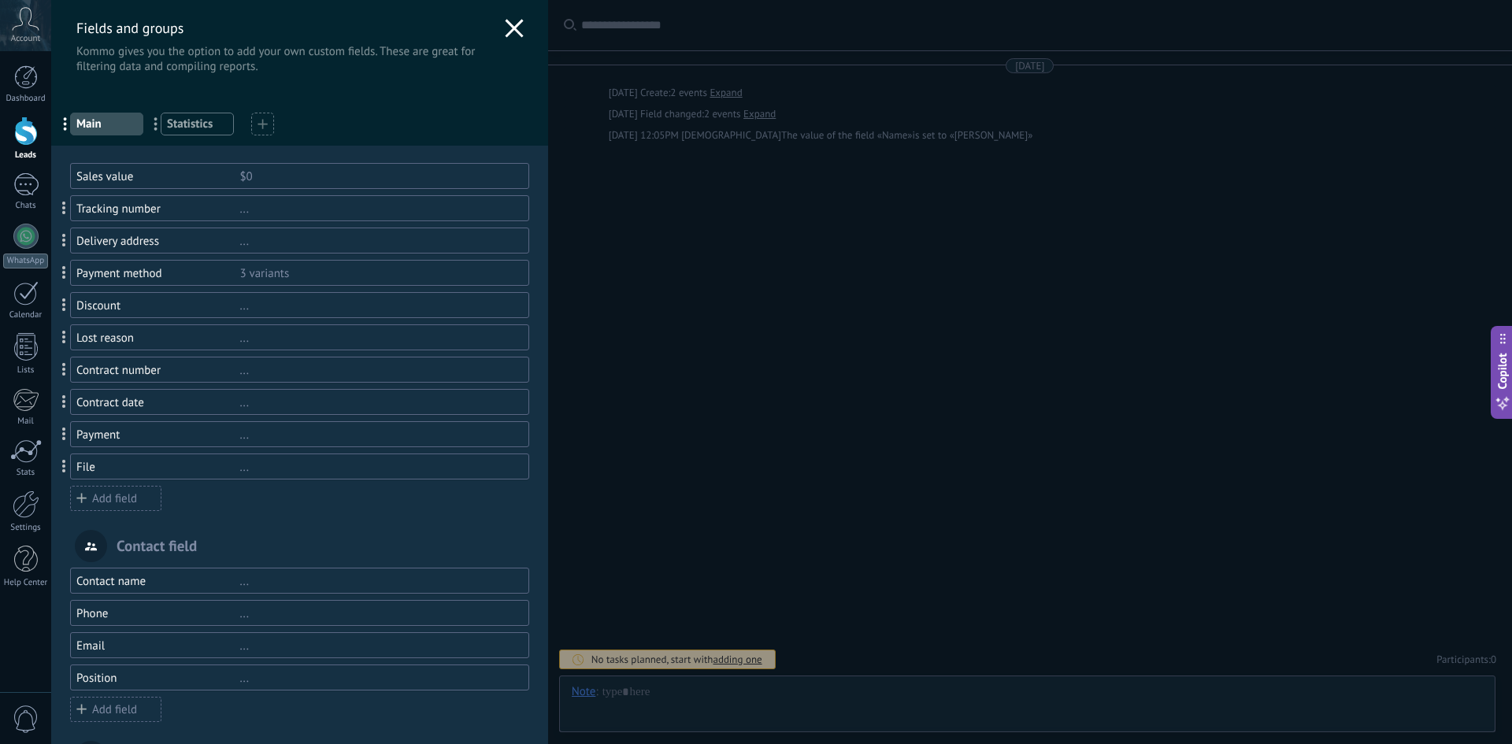
click at [117, 180] on div "Sales value" at bounding box center [157, 176] width 163 height 15
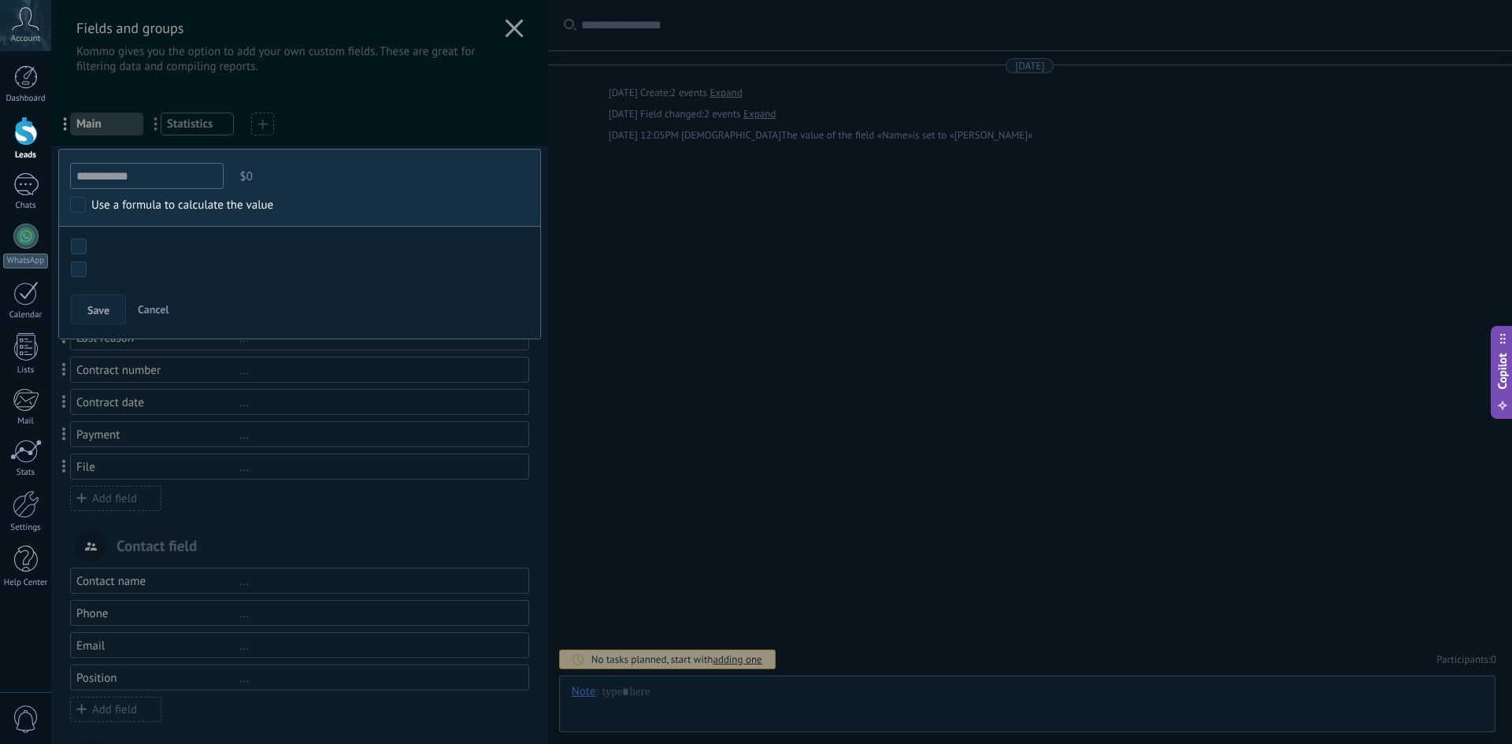
click at [153, 309] on span "Cancel" at bounding box center [153, 309] width 31 height 14
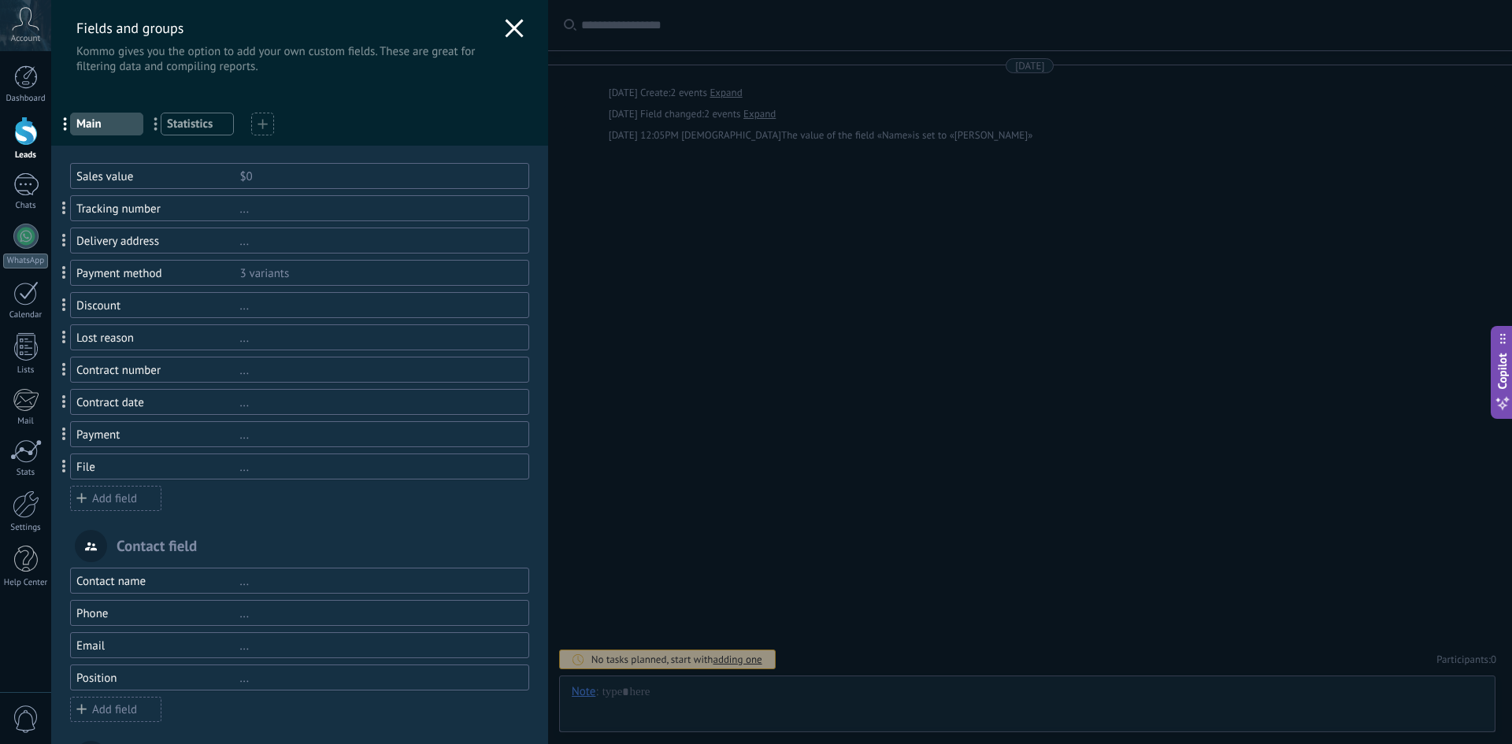
click at [61, 202] on span at bounding box center [64, 208] width 29 height 37
drag, startPoint x: 81, startPoint y: 208, endPoint x: 113, endPoint y: 123, distance: 90.7
click at [117, 120] on span "Main" at bounding box center [106, 124] width 61 height 15
click at [176, 125] on span "Statistics" at bounding box center [197, 124] width 61 height 15
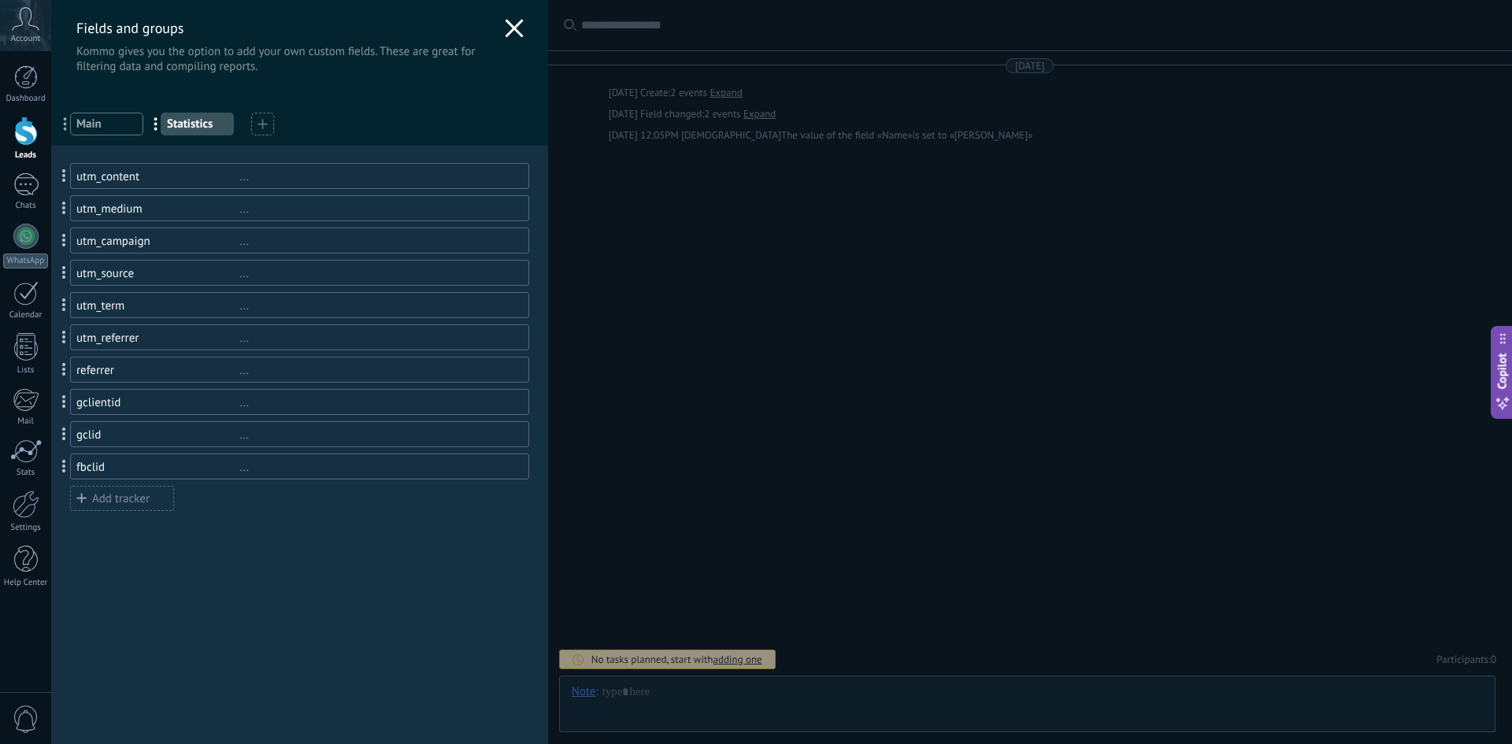
click at [123, 126] on span "Main" at bounding box center [106, 124] width 61 height 15
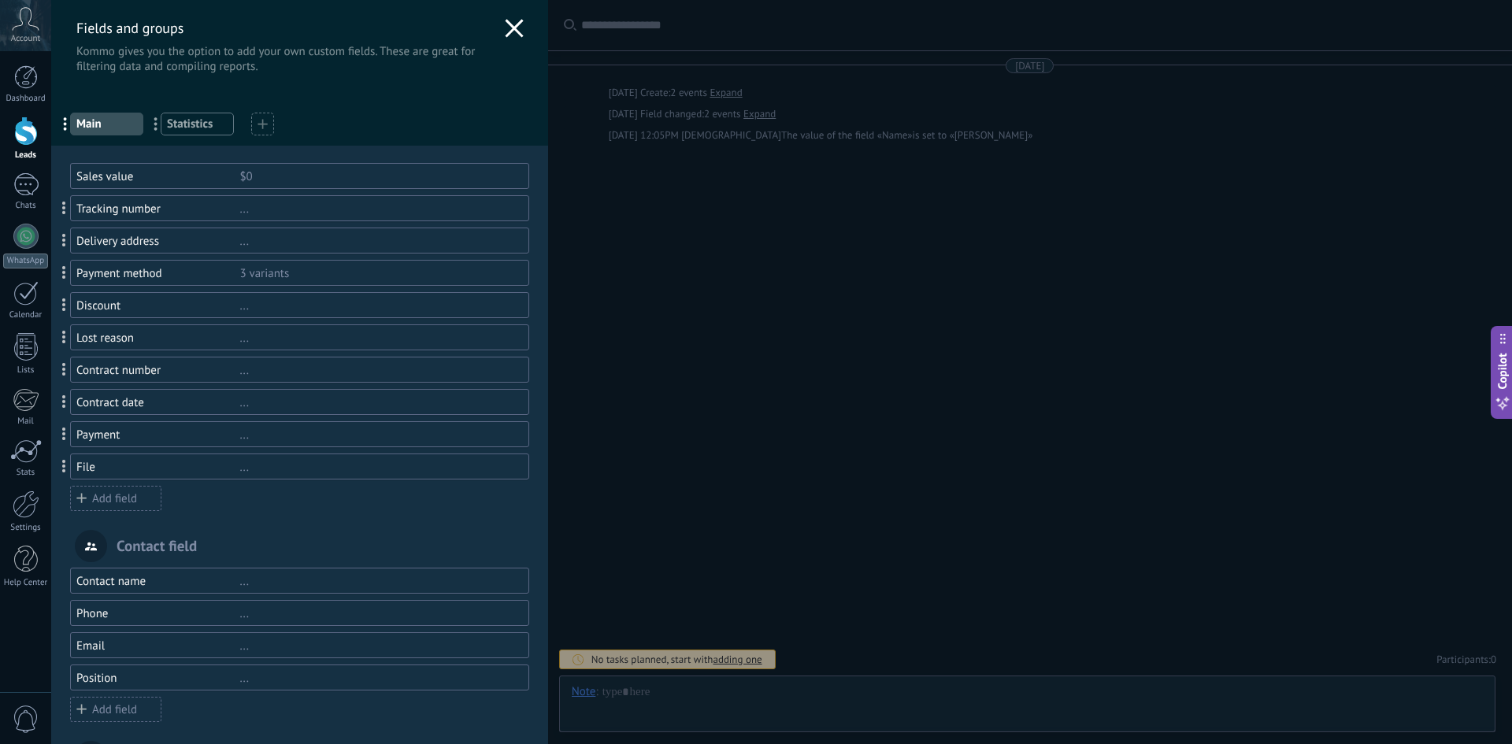
click at [515, 24] on icon at bounding box center [514, 28] width 19 height 19
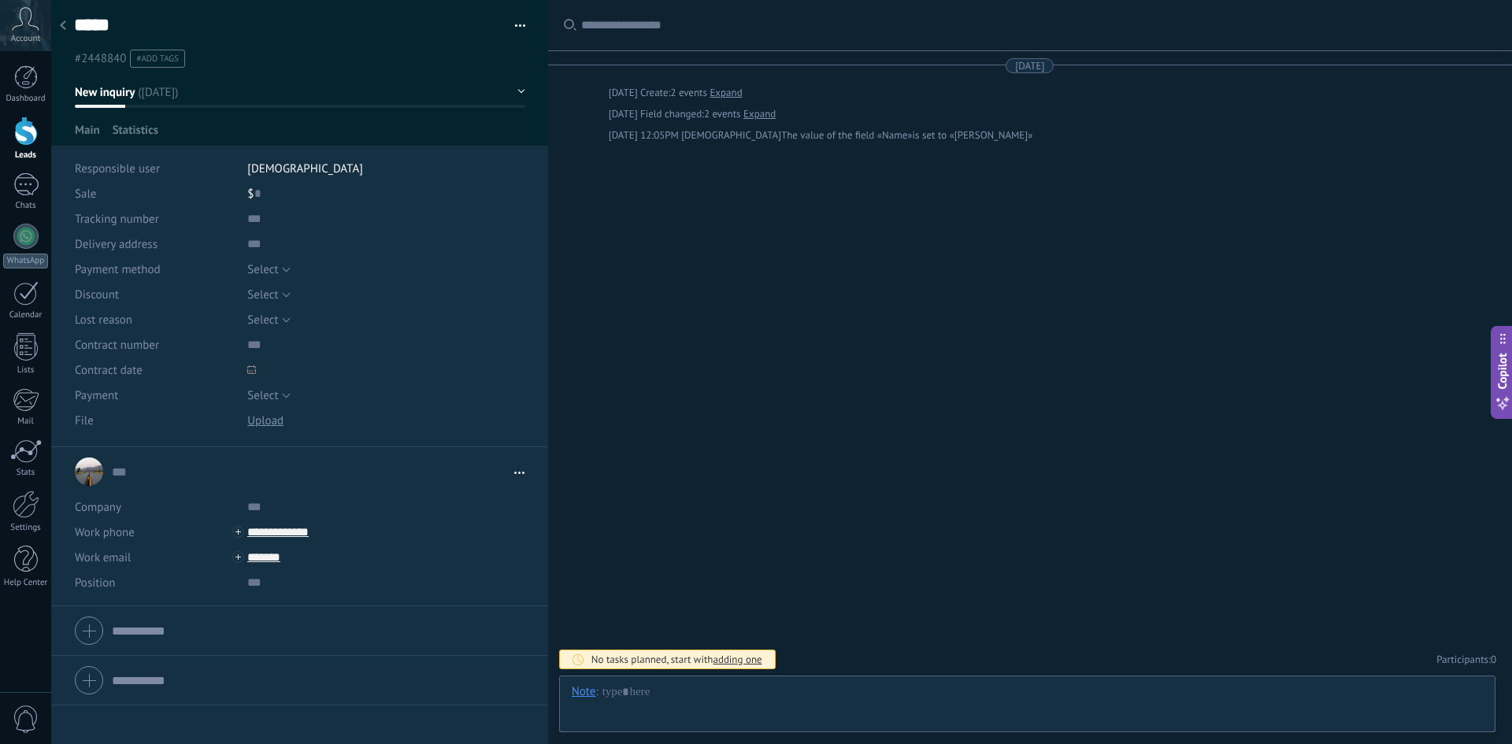
scroll to position [24, 0]
click at [182, 125] on span "Setup" at bounding box center [185, 134] width 29 height 23
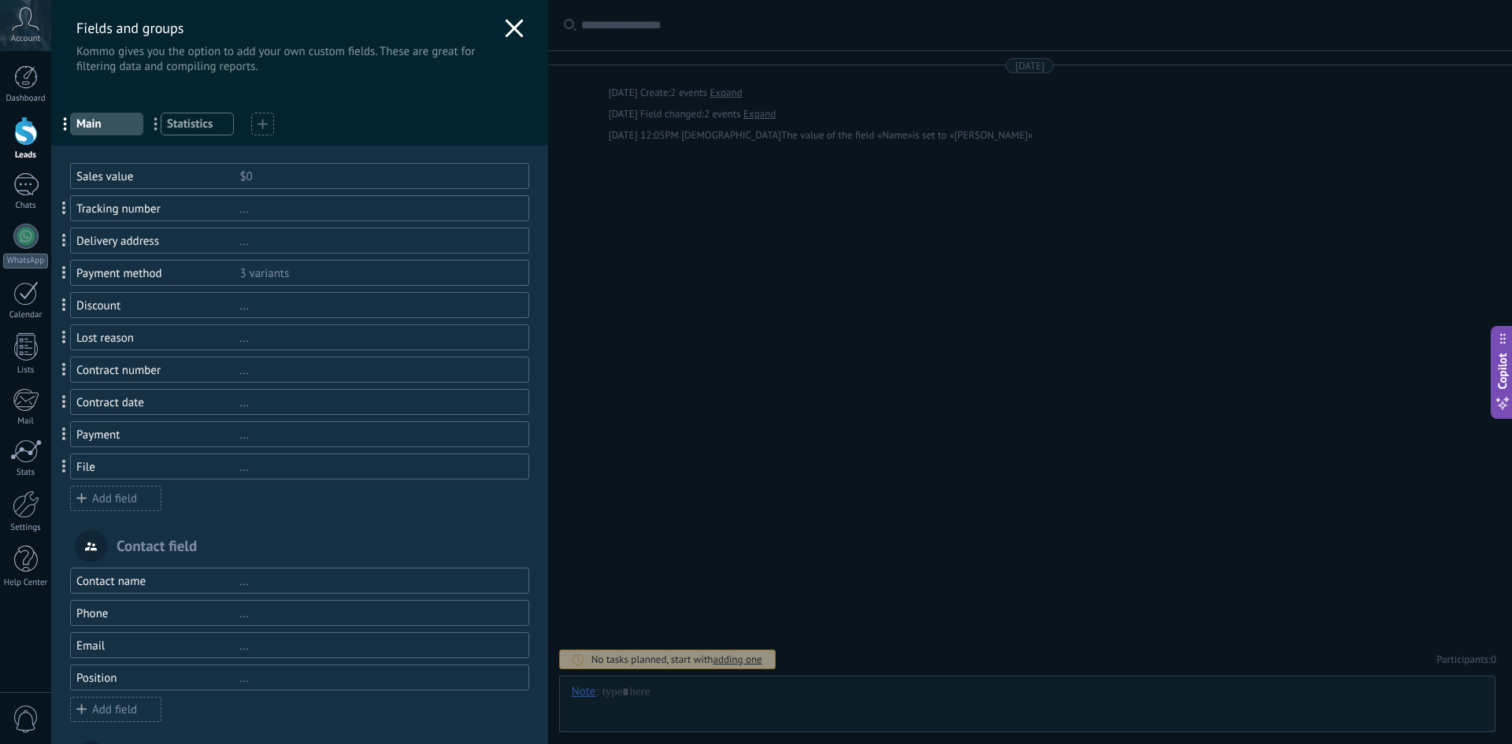
click at [505, 24] on icon at bounding box center [514, 28] width 19 height 19
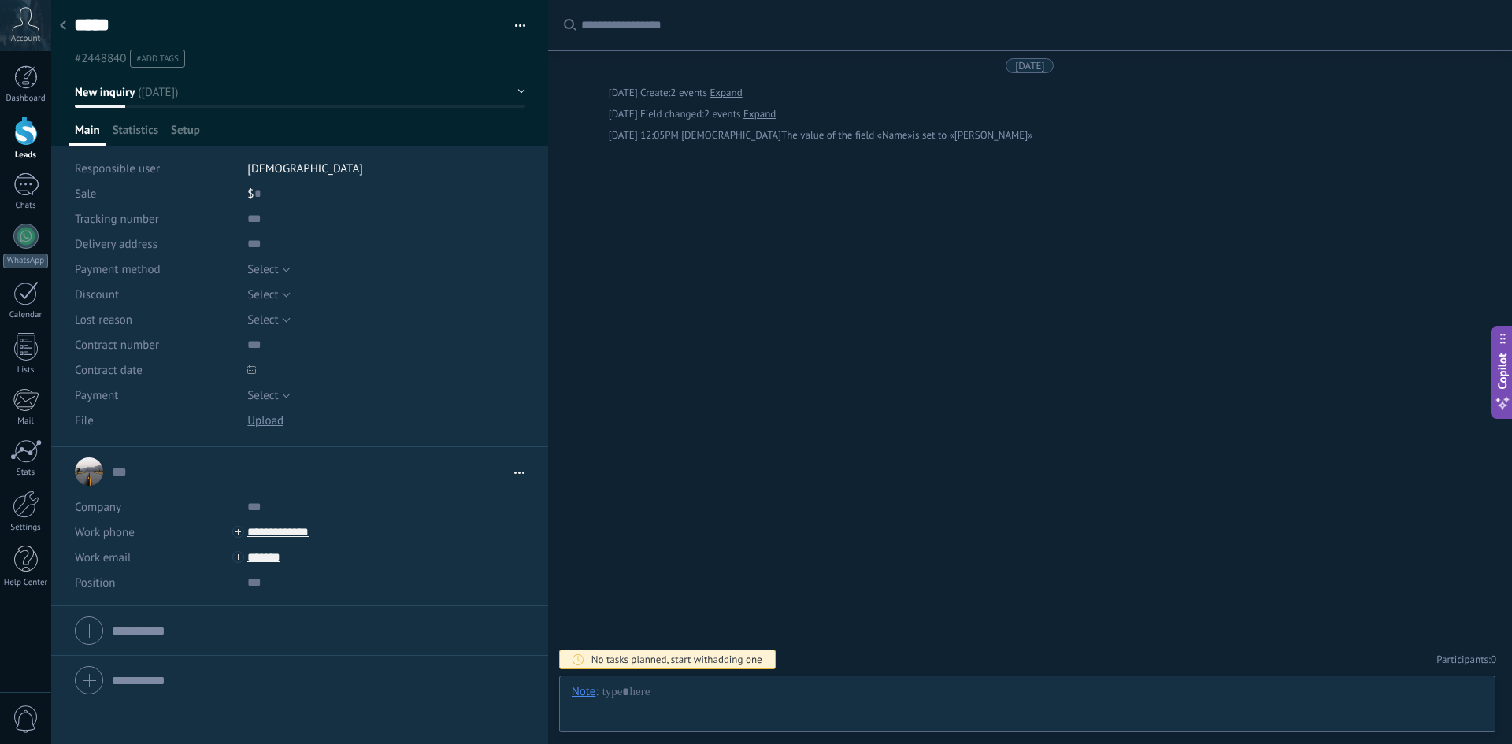
click at [156, 102] on button "New inquiry" at bounding box center [300, 92] width 450 height 28
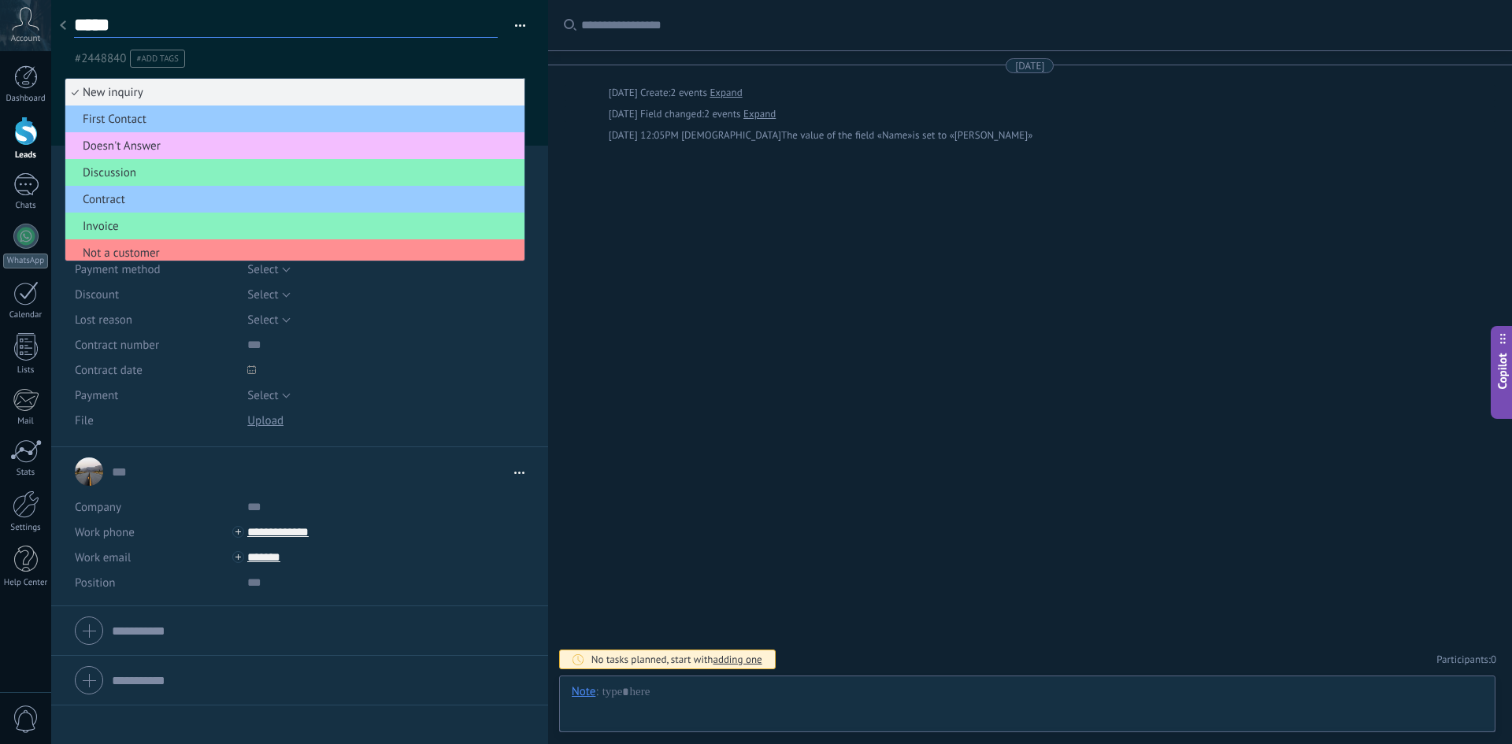
click at [334, 37] on textarea "*****" at bounding box center [286, 25] width 424 height 24
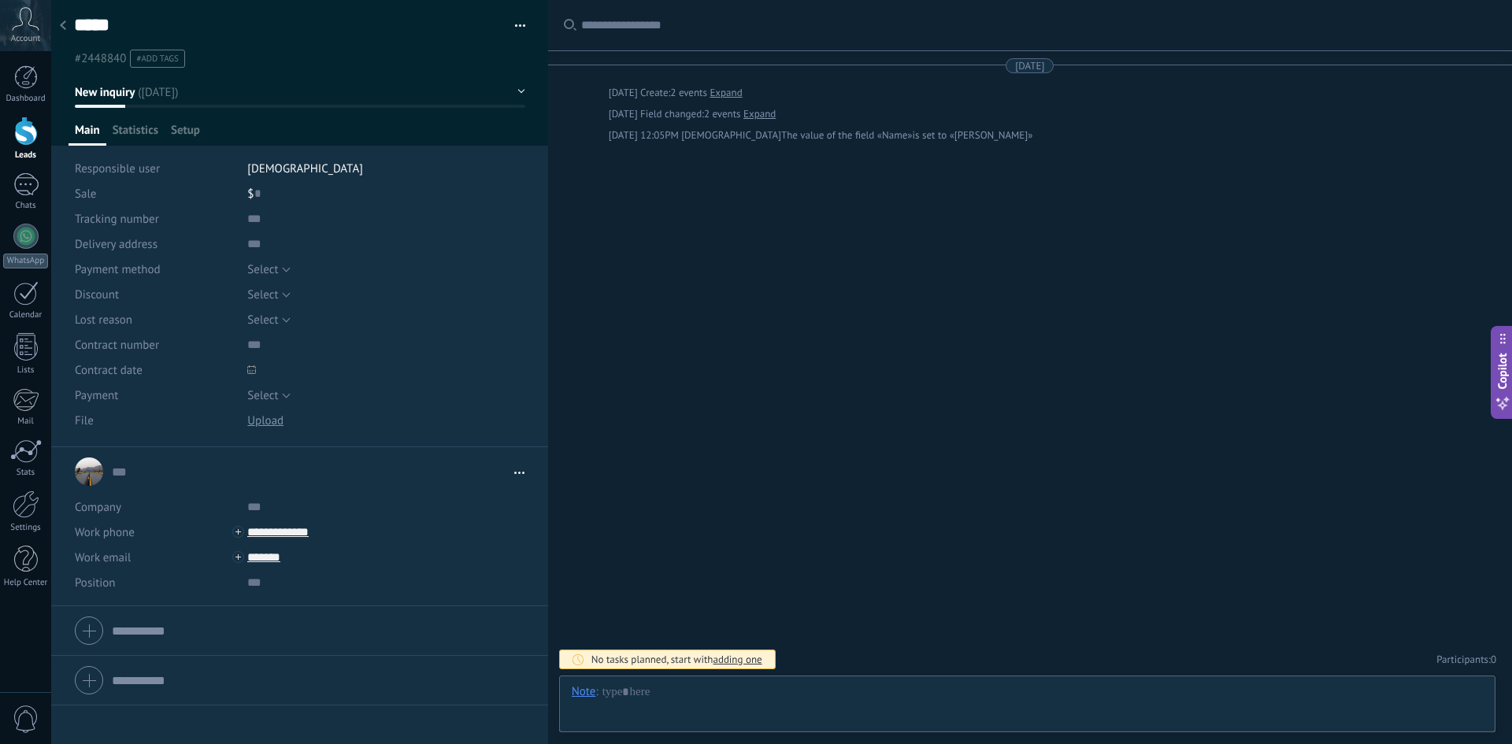
click at [777, 299] on div "Search Load more [DATE] [DATE] Create: 2 events Expand [DATE] Field changed: 2 …" at bounding box center [1030, 372] width 964 height 744
click at [1026, 67] on div "[DATE]" at bounding box center [1029, 65] width 29 height 15
click at [770, 36] on div at bounding box center [1038, 25] width 915 height 50
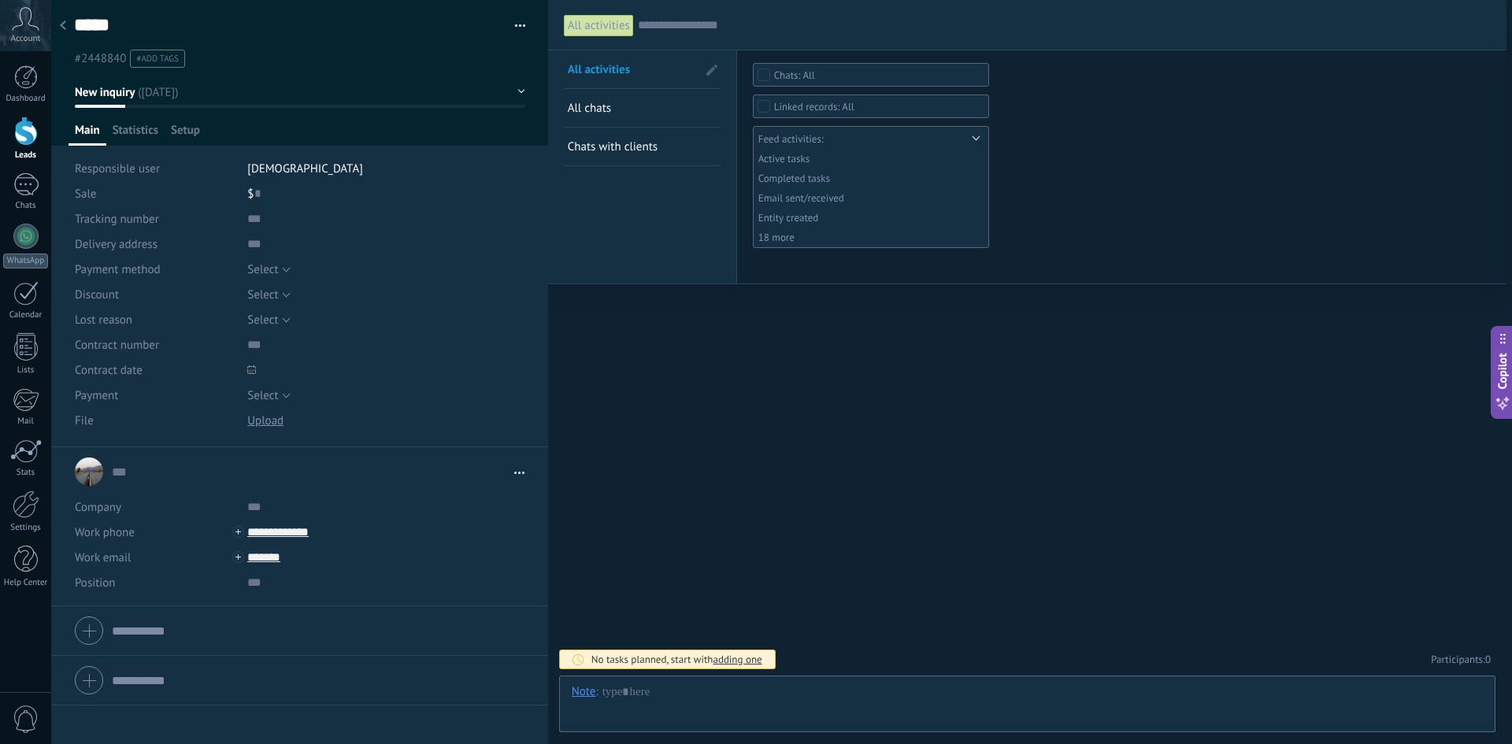
click at [723, 17] on input "text" at bounding box center [1064, 25] width 853 height 17
click at [835, 415] on div "All activities Search All activities All сhats Chats with clients Save Select n…" at bounding box center [1027, 372] width 958 height 744
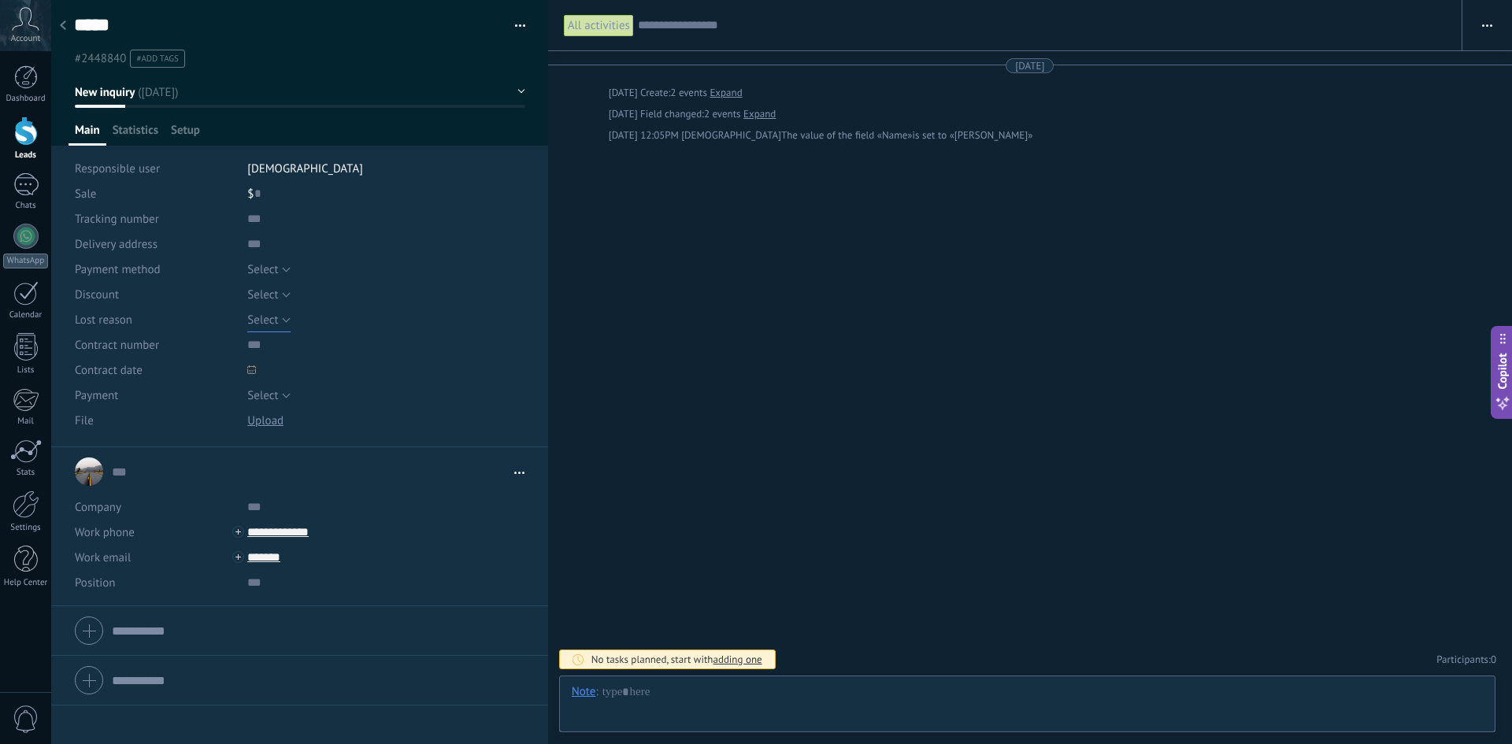
drag, startPoint x: 280, startPoint y: 311, endPoint x: 268, endPoint y: 318, distance: 13.1
click at [268, 318] on span "Select" at bounding box center [262, 320] width 31 height 15
click at [709, 300] on div "All activities Search Show milliseconds Show conversation tabs Load more [DATE]…" at bounding box center [1030, 372] width 964 height 744
click at [290, 320] on div "Select Pricing concerns Quality issues Change of mind No response Spam Select" at bounding box center [385, 319] width 277 height 25
click at [283, 320] on button "Select" at bounding box center [268, 319] width 43 height 25
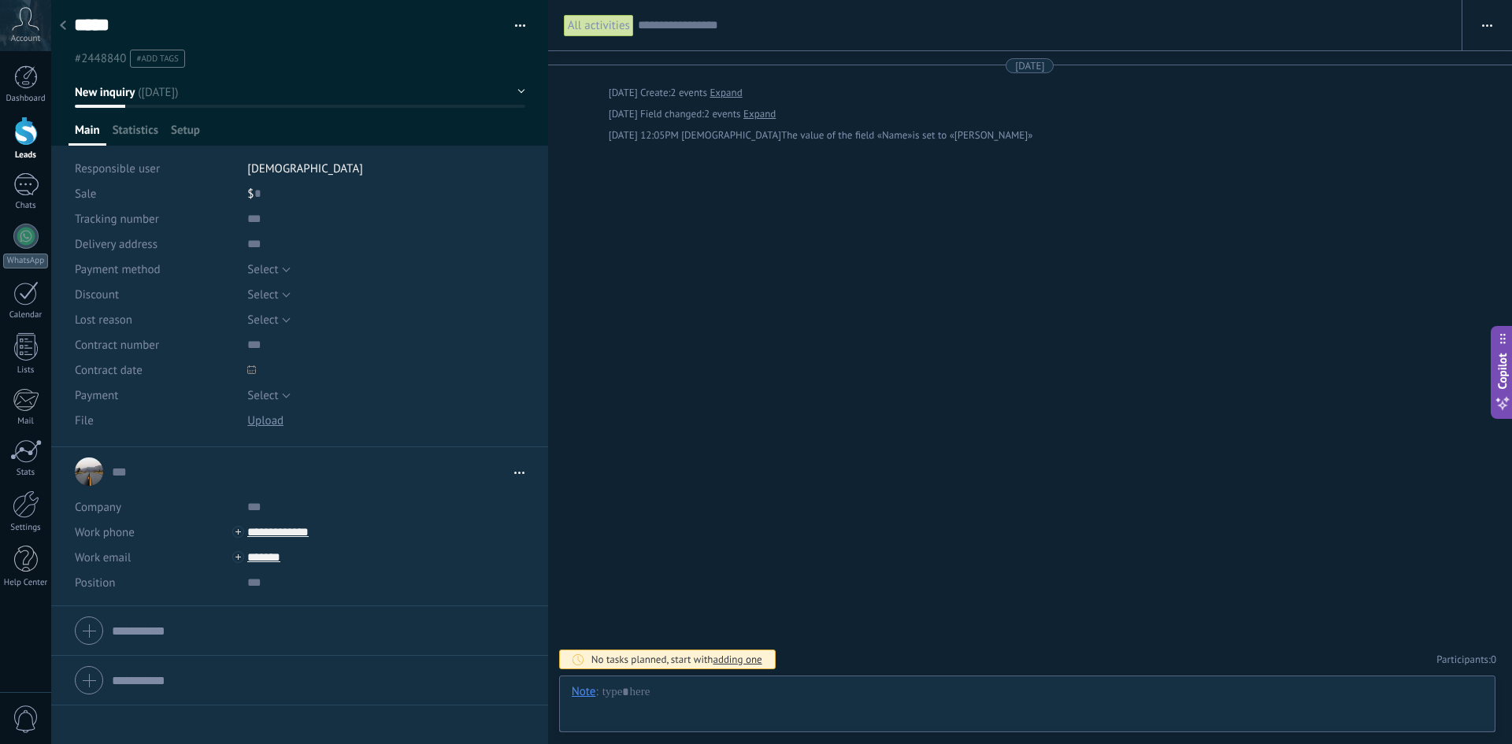
click at [857, 332] on div "All activities Search Show milliseconds Show conversation tabs Load more [DATE]…" at bounding box center [1030, 372] width 964 height 744
drag, startPoint x: 276, startPoint y: 320, endPoint x: 283, endPoint y: 320, distance: 7.9
click at [276, 320] on span "Select" at bounding box center [262, 320] width 31 height 15
click at [737, 355] on div "All activities Search Show milliseconds Show conversation tabs Load more [DATE]…" at bounding box center [1030, 372] width 964 height 744
click at [276, 317] on button "Select" at bounding box center [268, 319] width 43 height 25
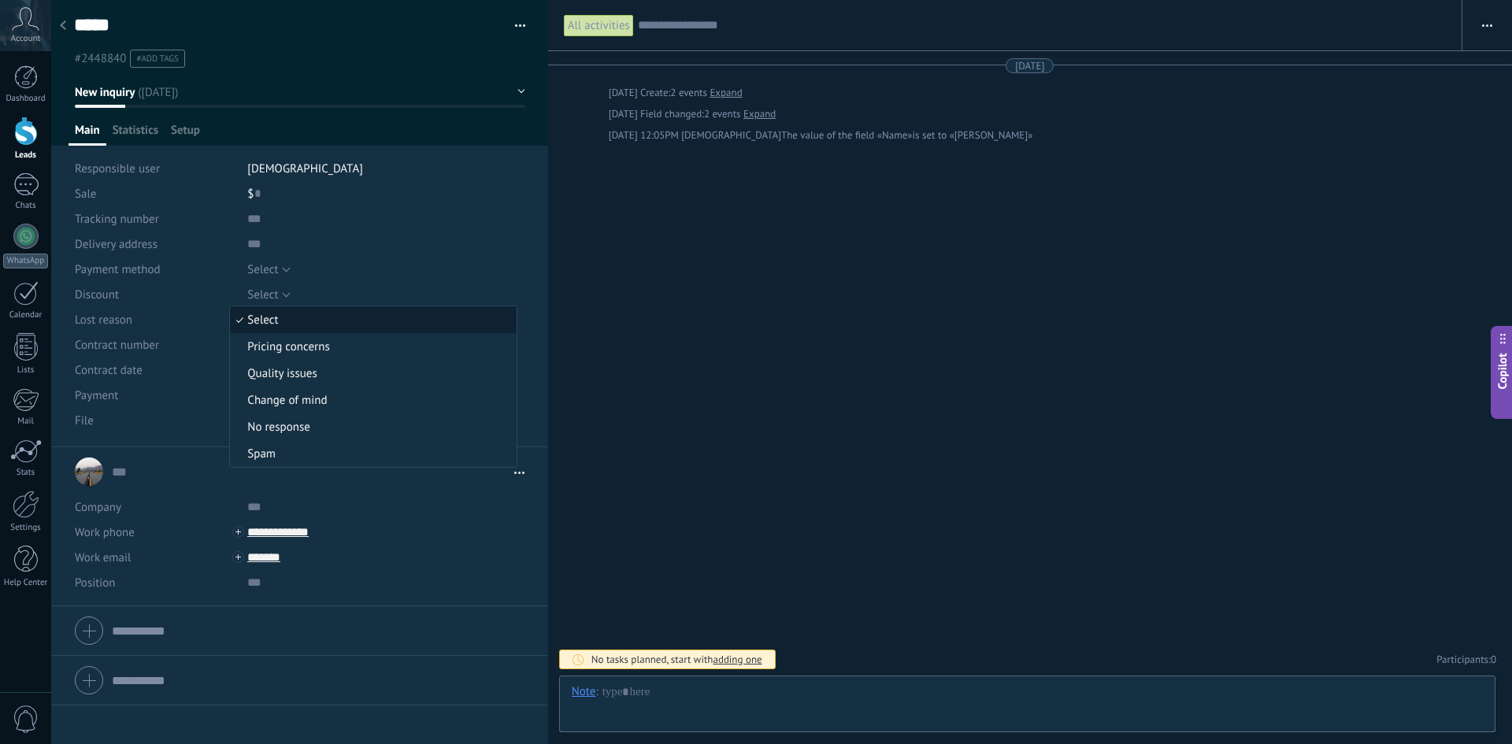
click at [174, 317] on div "Lost reason" at bounding box center [155, 319] width 161 height 25
click at [262, 293] on span "Select" at bounding box center [262, 294] width 31 height 15
click at [193, 290] on div "Discount" at bounding box center [155, 294] width 161 height 25
click at [265, 268] on span "Select" at bounding box center [262, 269] width 31 height 15
click at [184, 272] on div "Payment method" at bounding box center [155, 269] width 161 height 25
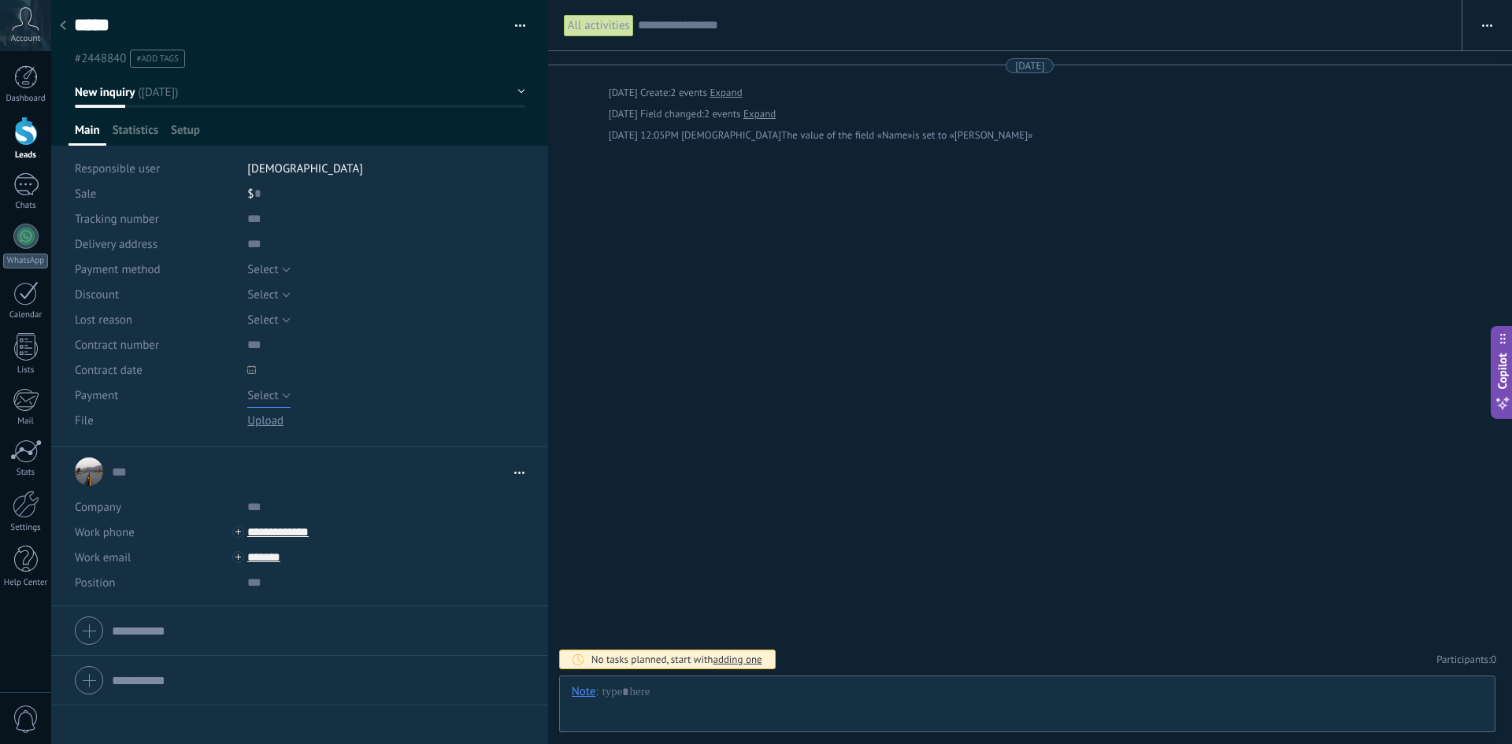
click at [256, 397] on span "Select" at bounding box center [262, 395] width 31 height 15
click at [202, 389] on div "Payment" at bounding box center [155, 395] width 161 height 25
click at [284, 416] on div at bounding box center [266, 420] width 39 height 25
click at [274, 420] on div at bounding box center [265, 420] width 36 height 15
click at [499, 473] on link "... ..." at bounding box center [318, 472] width 413 height 16
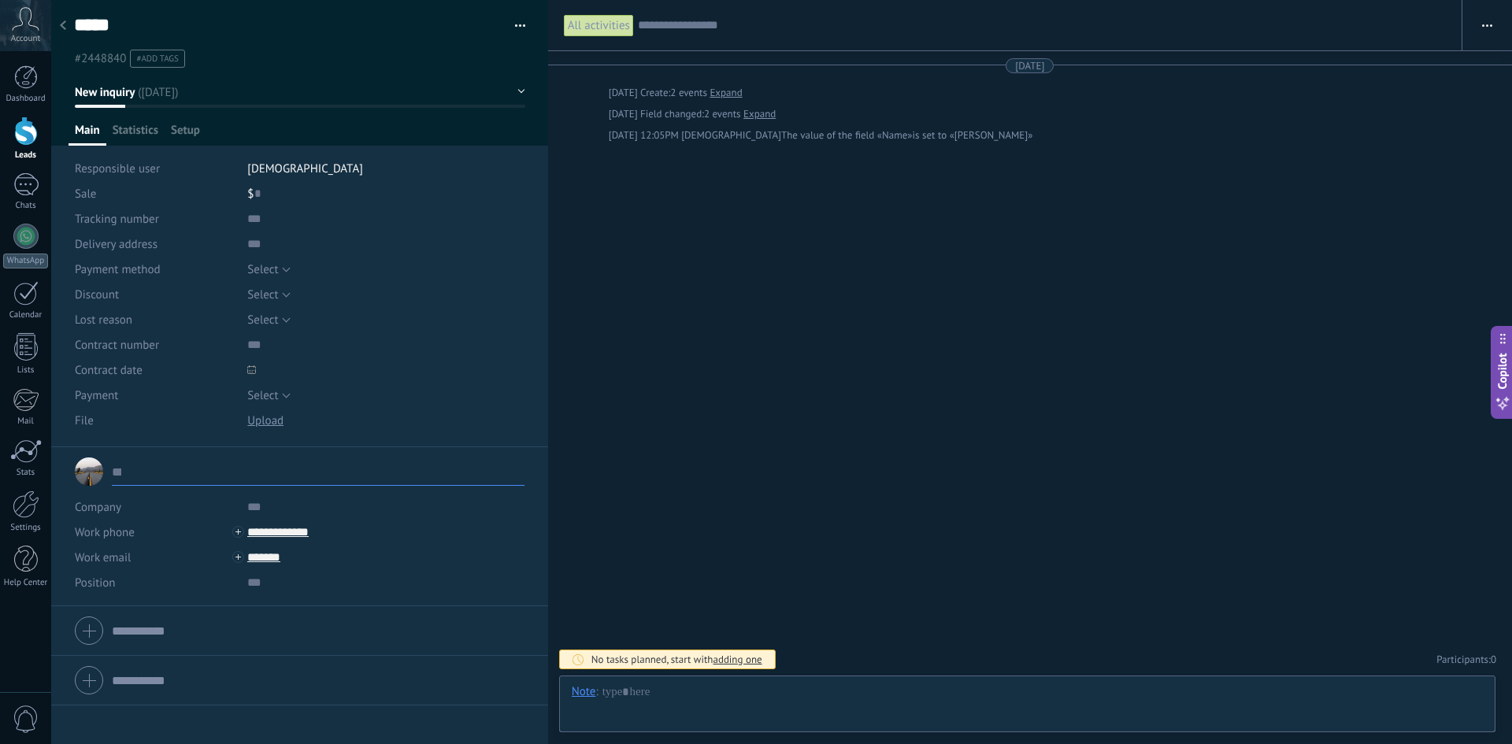
click at [712, 433] on div "All activities Search Show milliseconds Show conversation tabs Load more [DATE]…" at bounding box center [1030, 372] width 964 height 744
click at [514, 474] on span "Open details Copy name Unlink Main contact" at bounding box center [515, 473] width 18 height 12
click at [824, 376] on div "All activities Search Show milliseconds Show conversation tabs Load more [DATE]…" at bounding box center [1030, 372] width 964 height 744
click at [61, 17] on div at bounding box center [63, 26] width 22 height 31
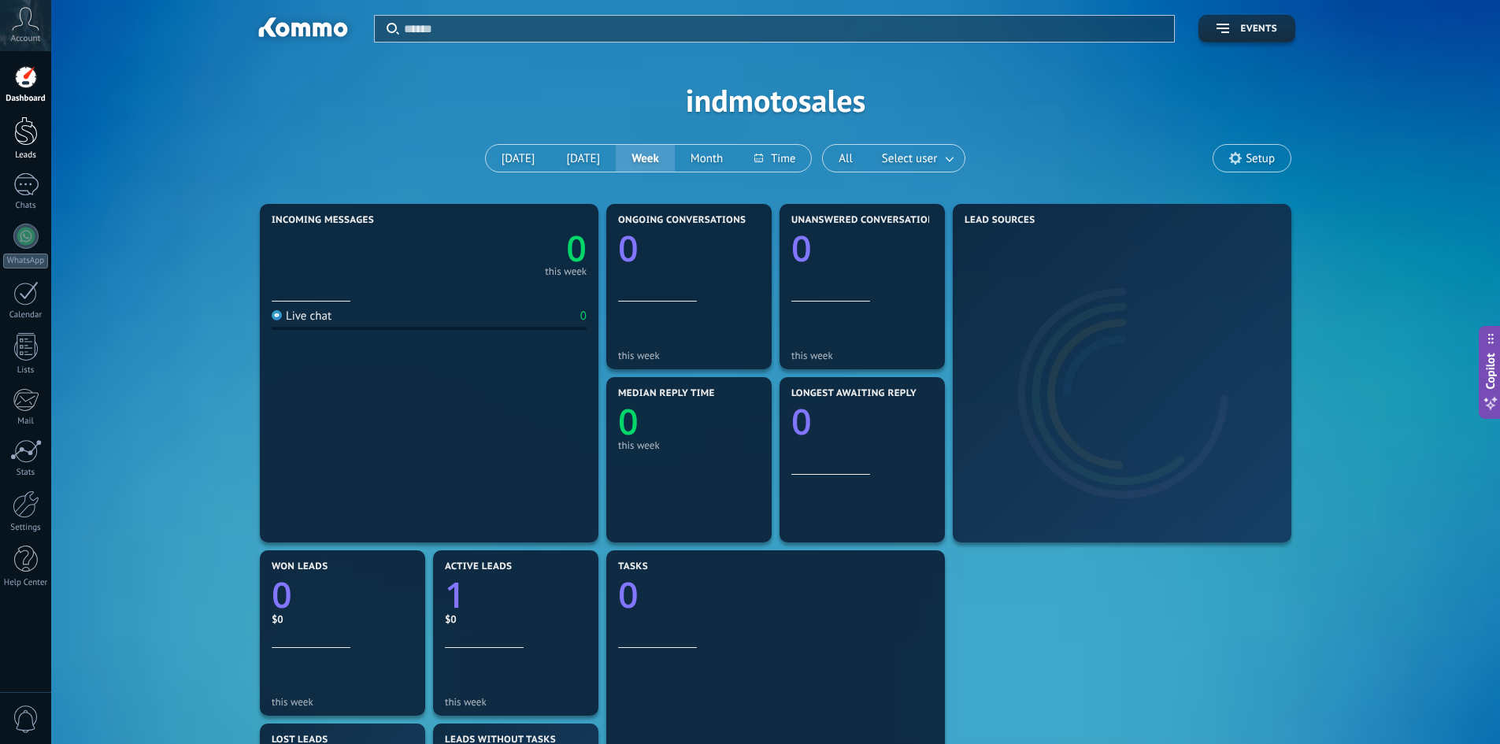
click at [35, 147] on link "Leads" at bounding box center [25, 139] width 51 height 44
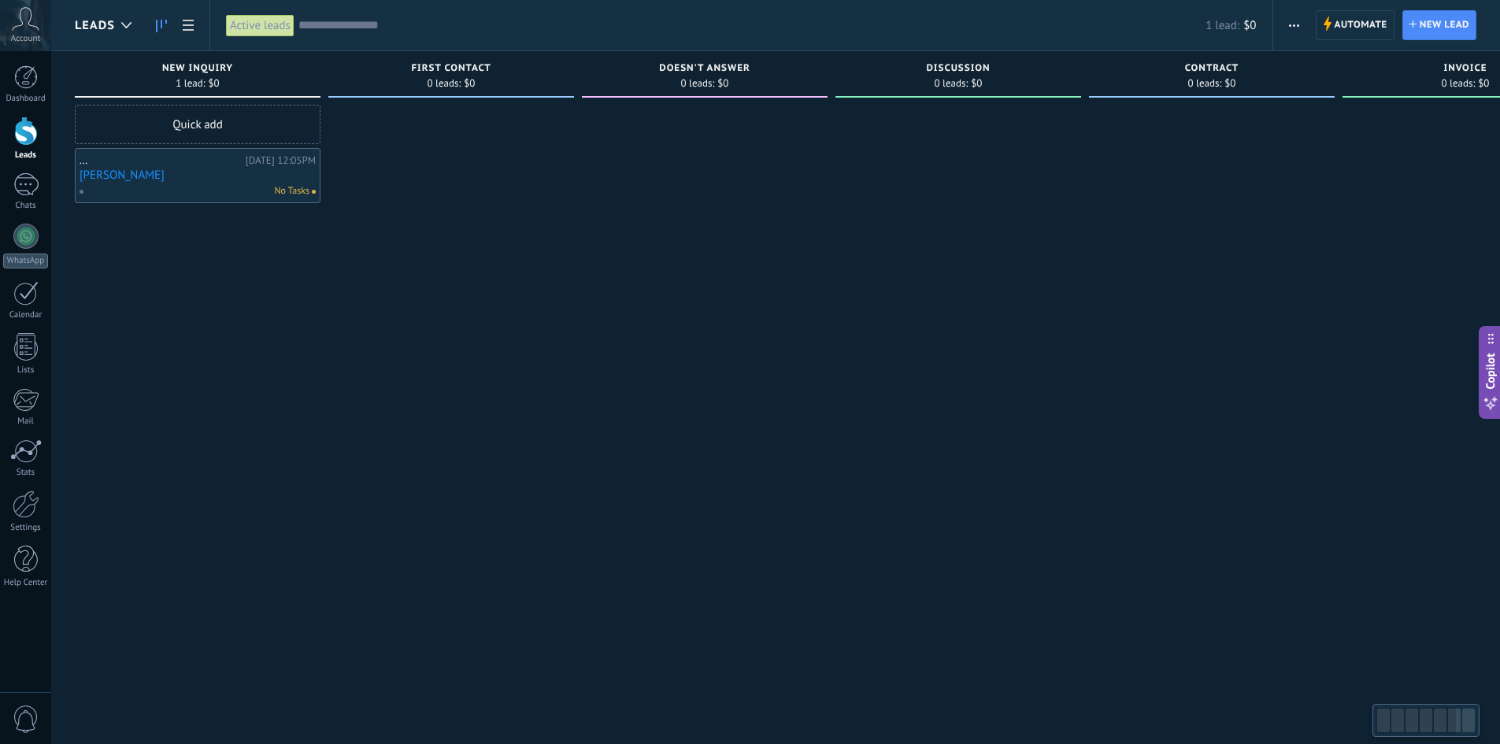
click at [100, 177] on link "[PERSON_NAME]" at bounding box center [198, 174] width 236 height 13
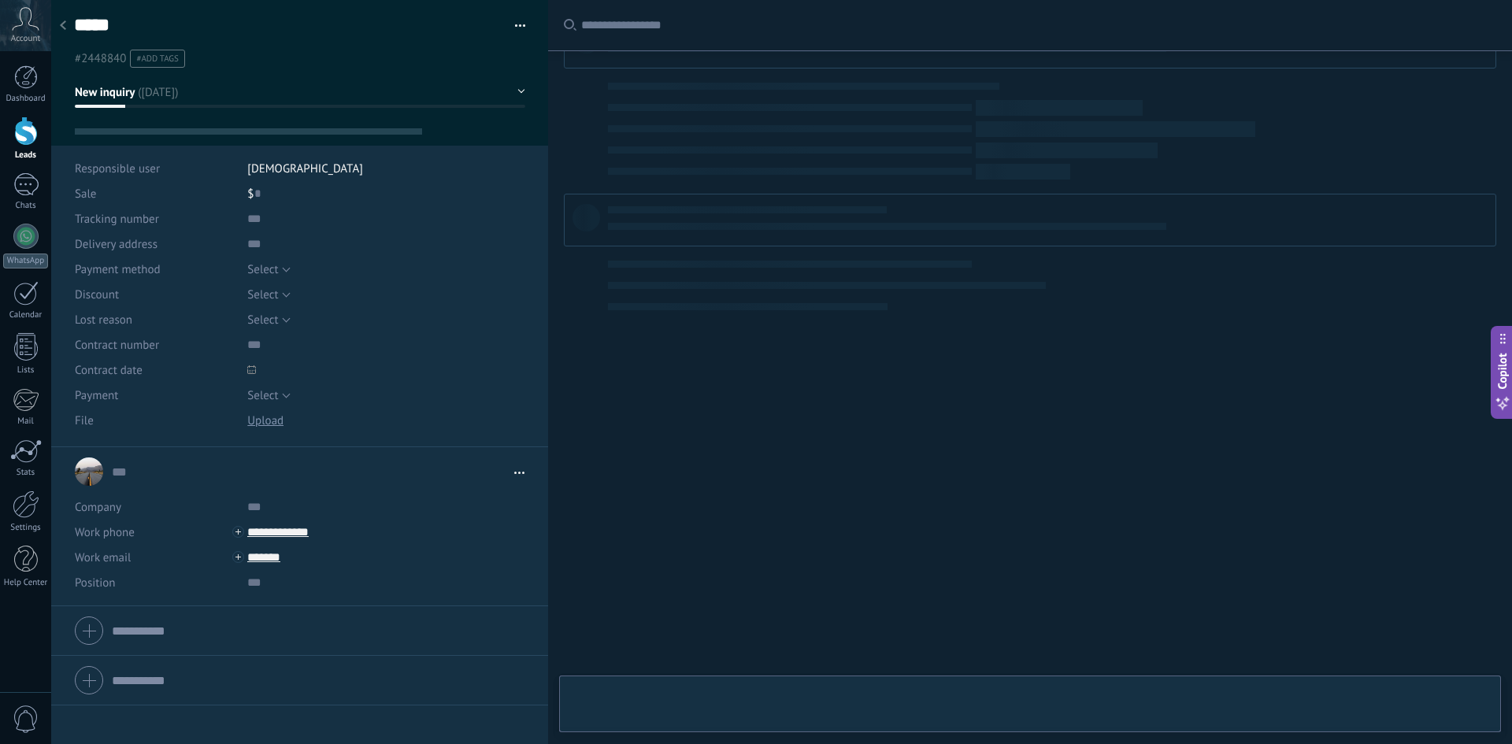
type textarea "*****"
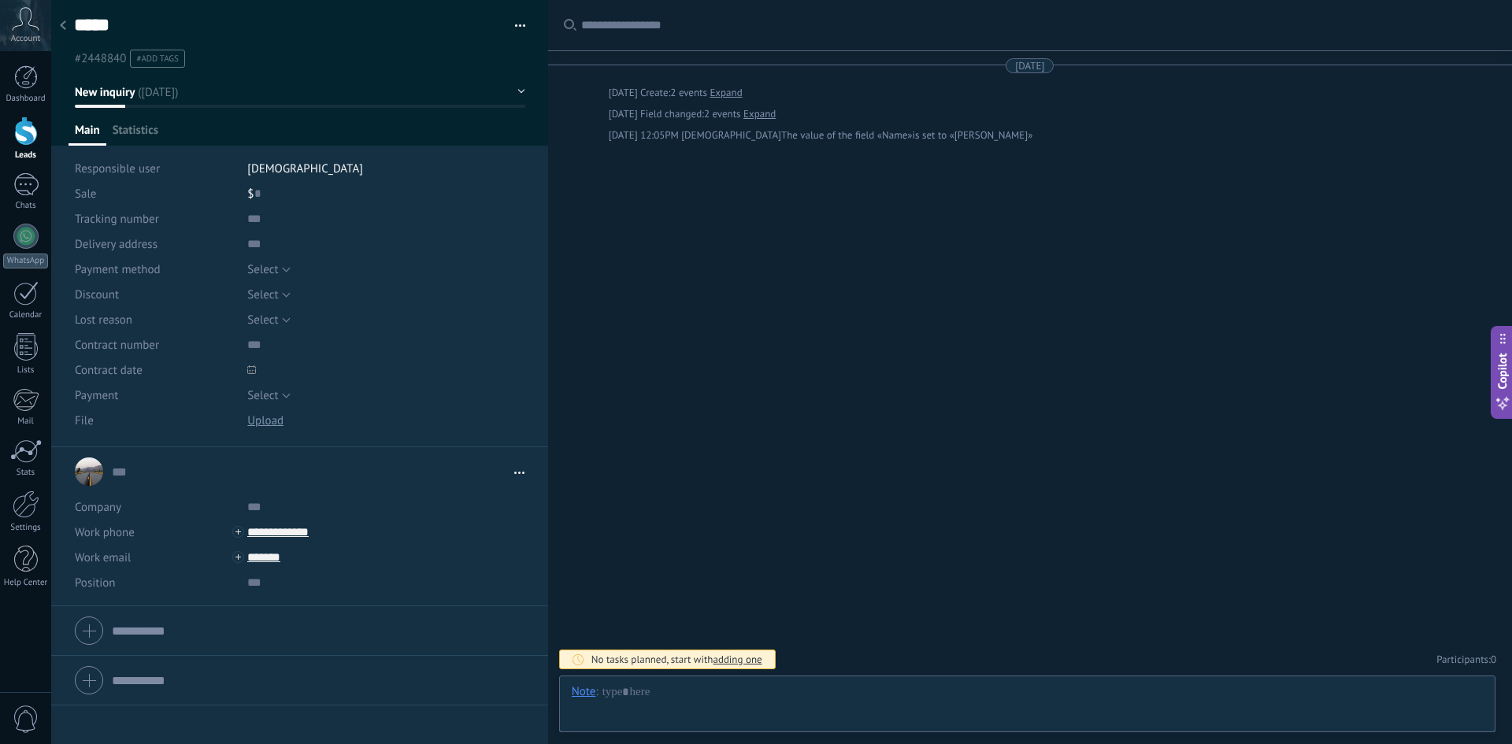
scroll to position [24, 0]
click at [72, 29] on div at bounding box center [63, 26] width 22 height 31
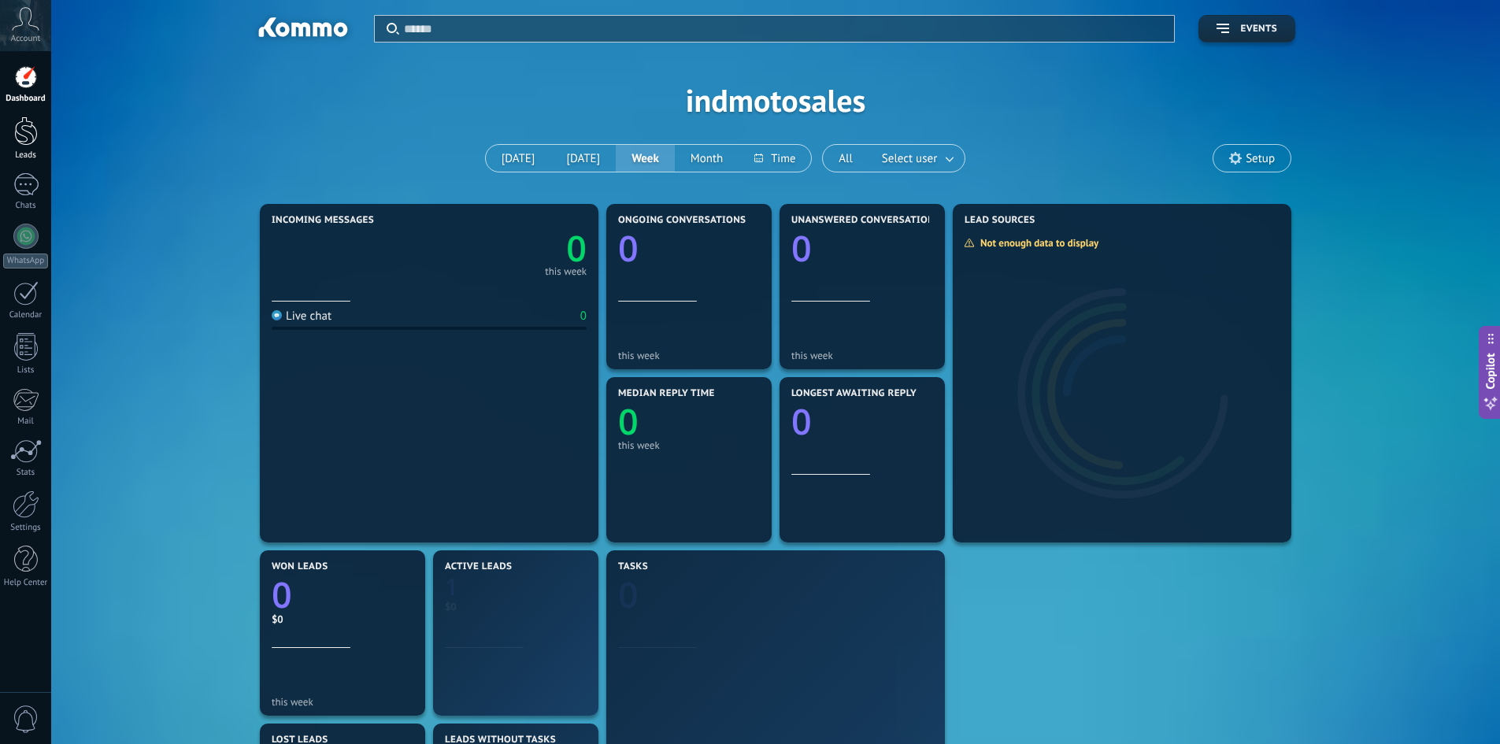
click at [42, 121] on link "Leads" at bounding box center [25, 139] width 51 height 44
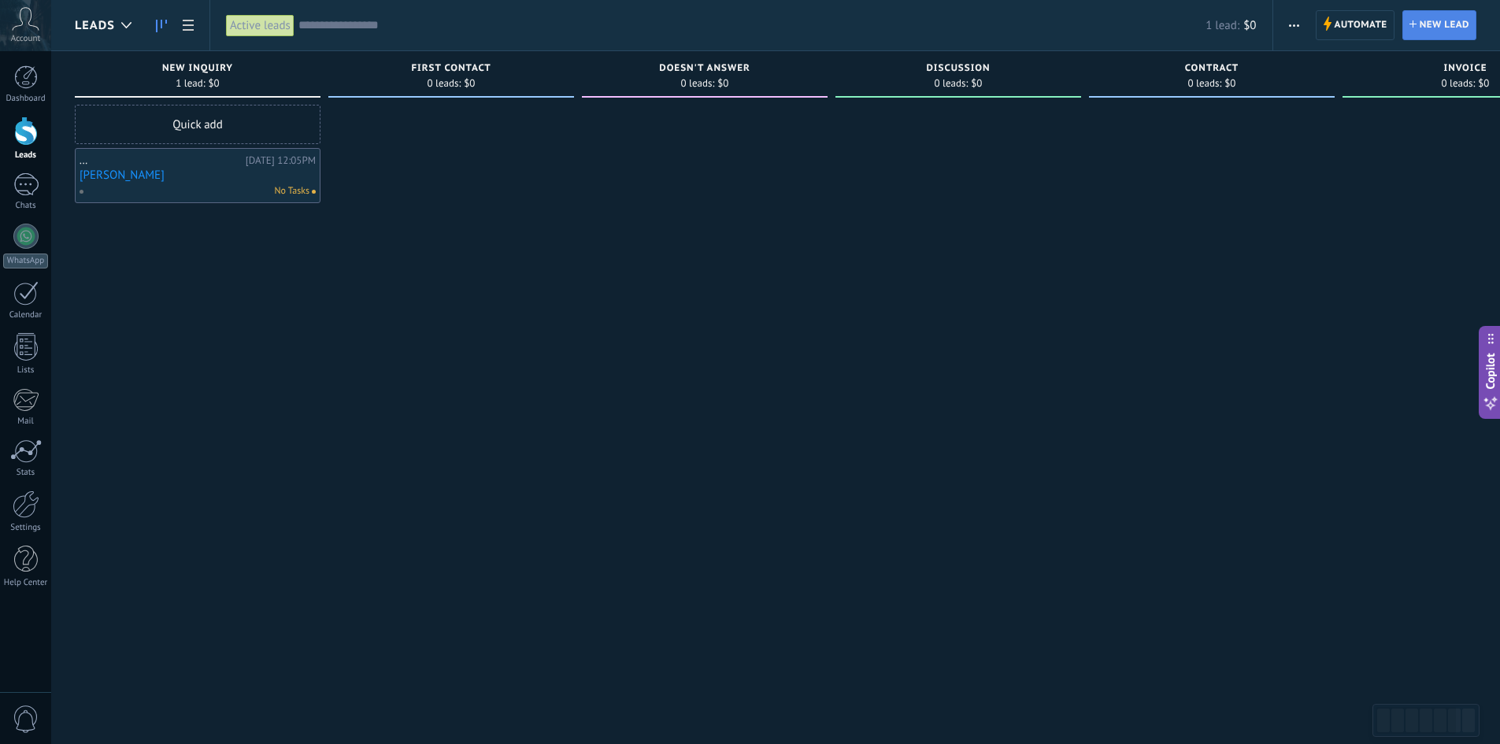
click at [1319, 32] on span "New lead" at bounding box center [1445, 25] width 50 height 28
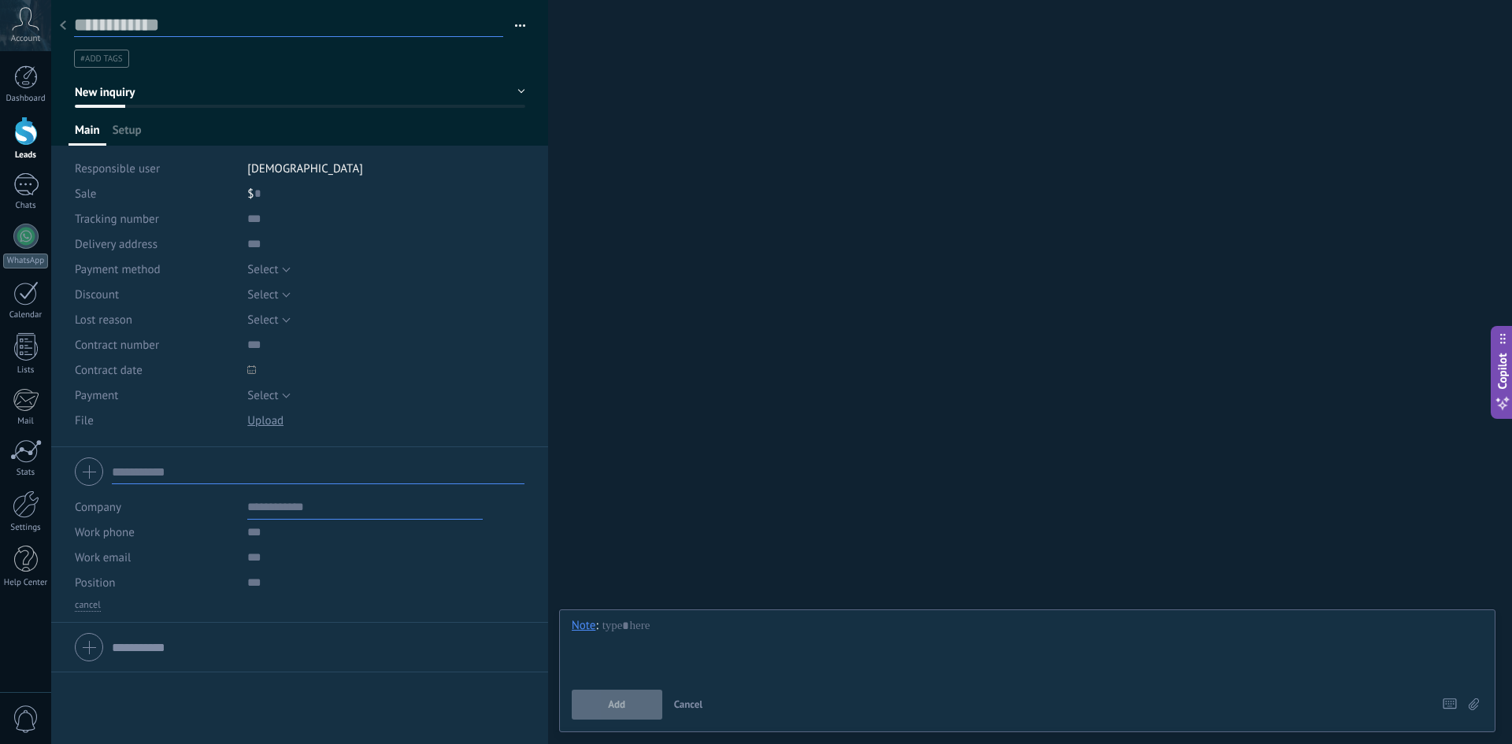
click at [257, 29] on input "text" at bounding box center [288, 25] width 429 height 24
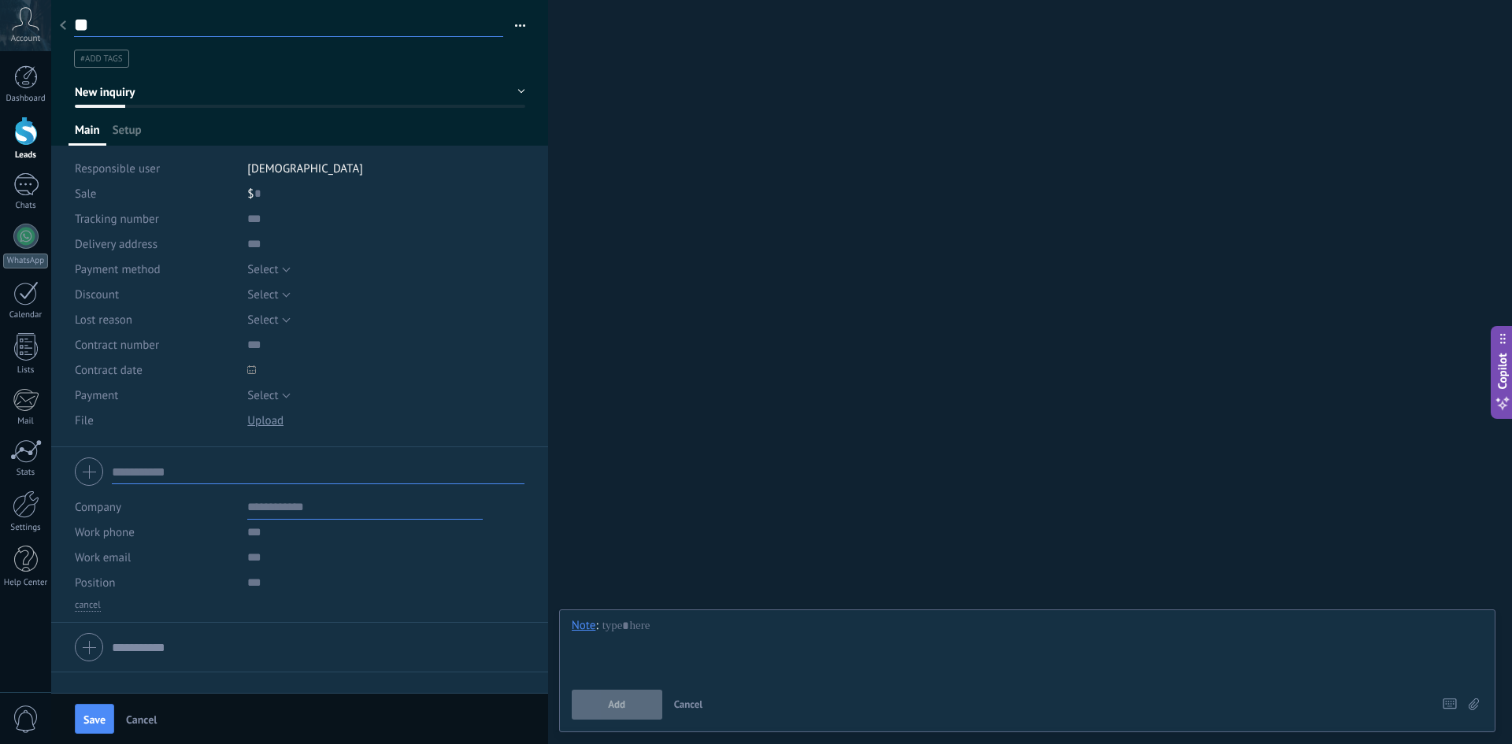
type input "*"
type input "*****"
click at [333, 499] on input "text" at bounding box center [364, 506] width 235 height 25
type input "*"
click at [329, 535] on input "text" at bounding box center [364, 532] width 235 height 25
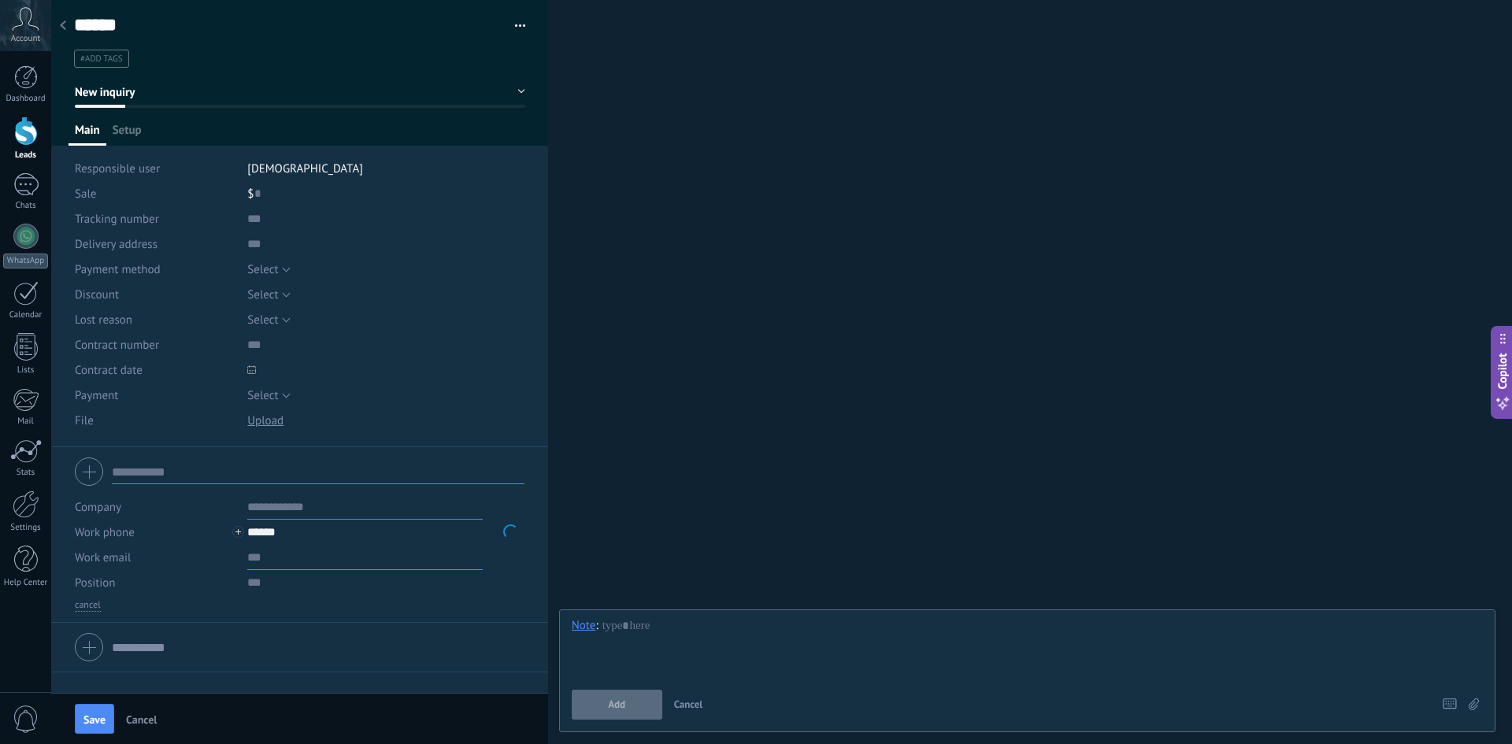
type input "******"
click at [315, 550] on input "text" at bounding box center [364, 557] width 235 height 25
type input "*******"
click at [98, 716] on span "Save" at bounding box center [94, 719] width 22 height 11
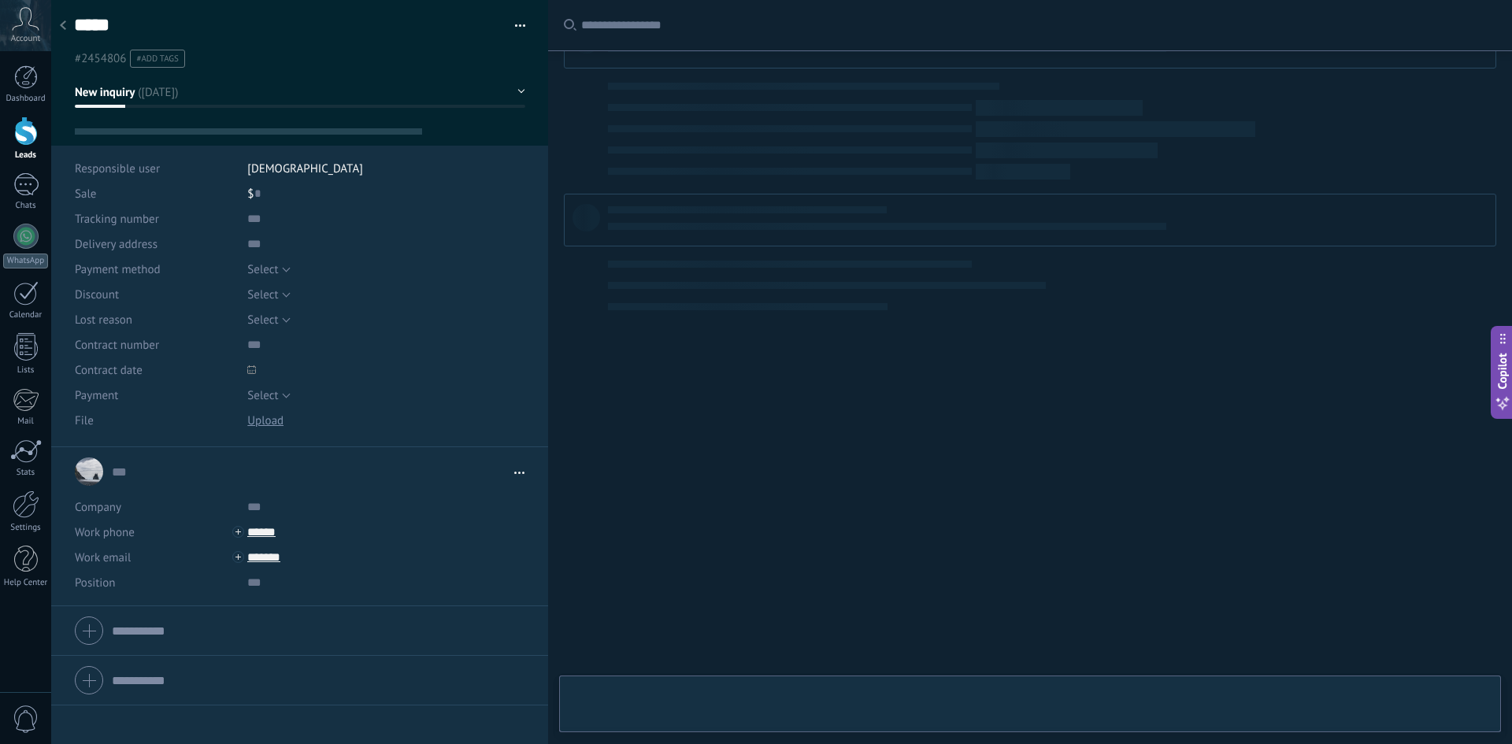
scroll to position [24, 0]
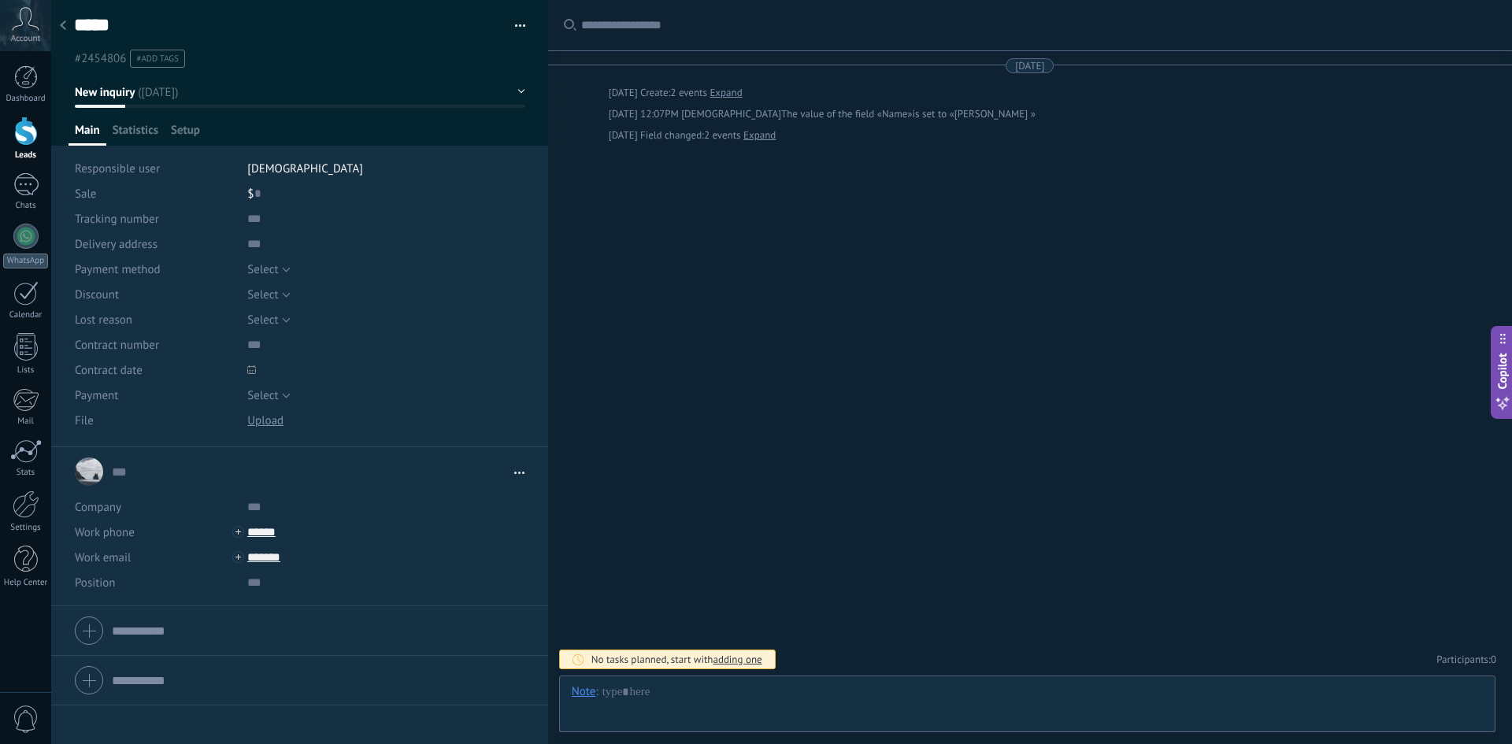
click at [64, 26] on icon at bounding box center [63, 24] width 6 height 9
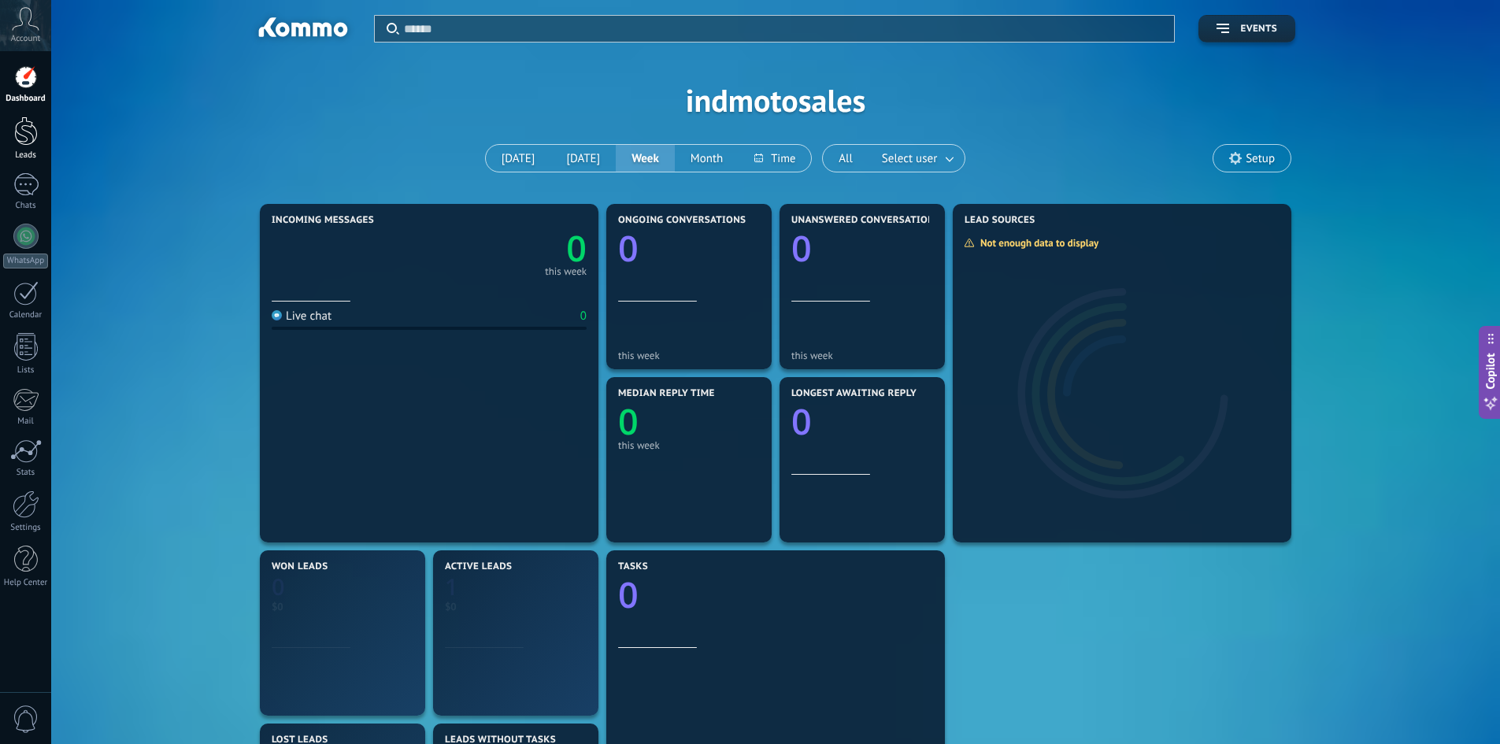
click at [31, 138] on div at bounding box center [26, 131] width 24 height 29
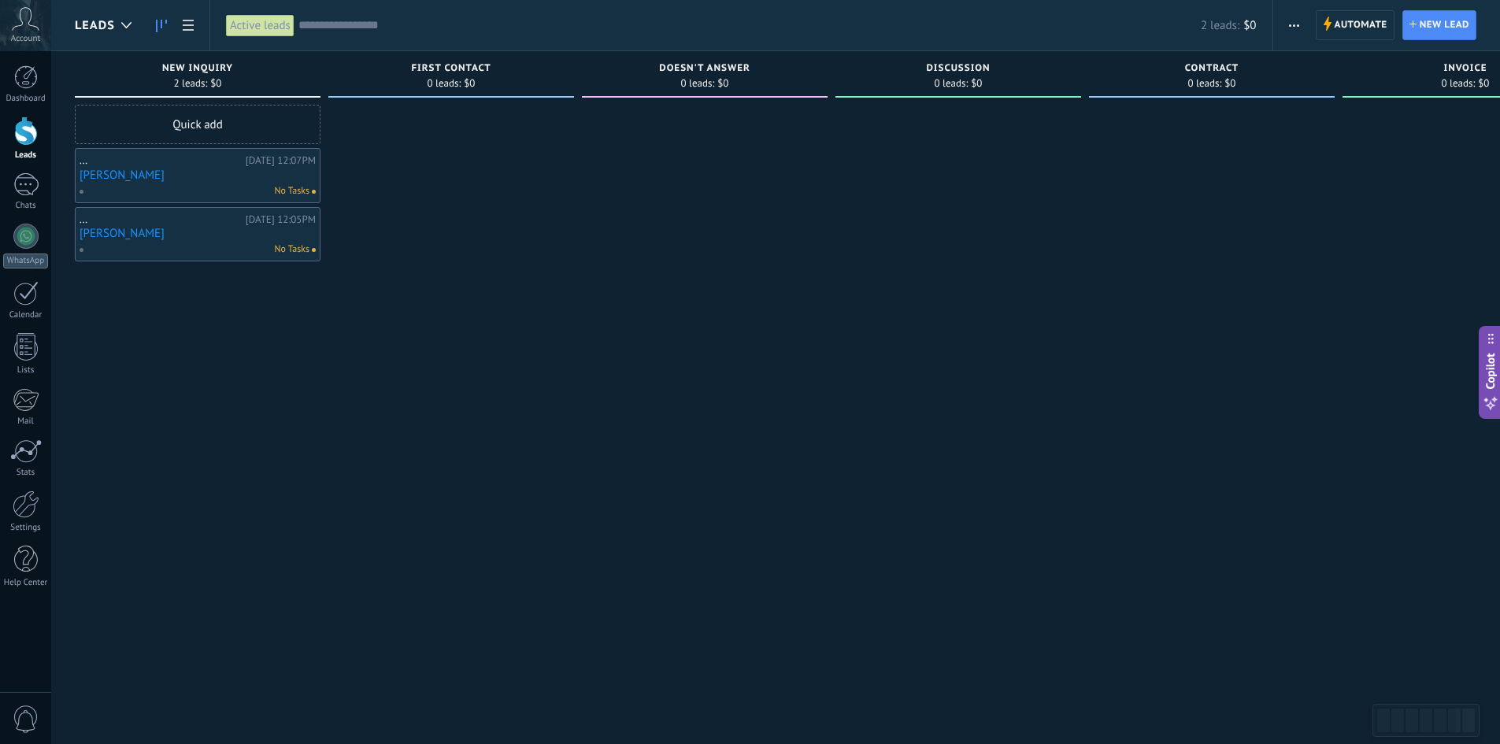
click at [81, 223] on div "..." at bounding box center [161, 219] width 162 height 13
click at [87, 221] on div "..." at bounding box center [161, 219] width 162 height 13
drag, startPoint x: 87, startPoint y: 221, endPoint x: 127, endPoint y: 186, distance: 53.0
click at [122, 187] on div "No Tasks" at bounding box center [194, 191] width 231 height 14
click at [1302, 24] on button "button" at bounding box center [1294, 25] width 23 height 30
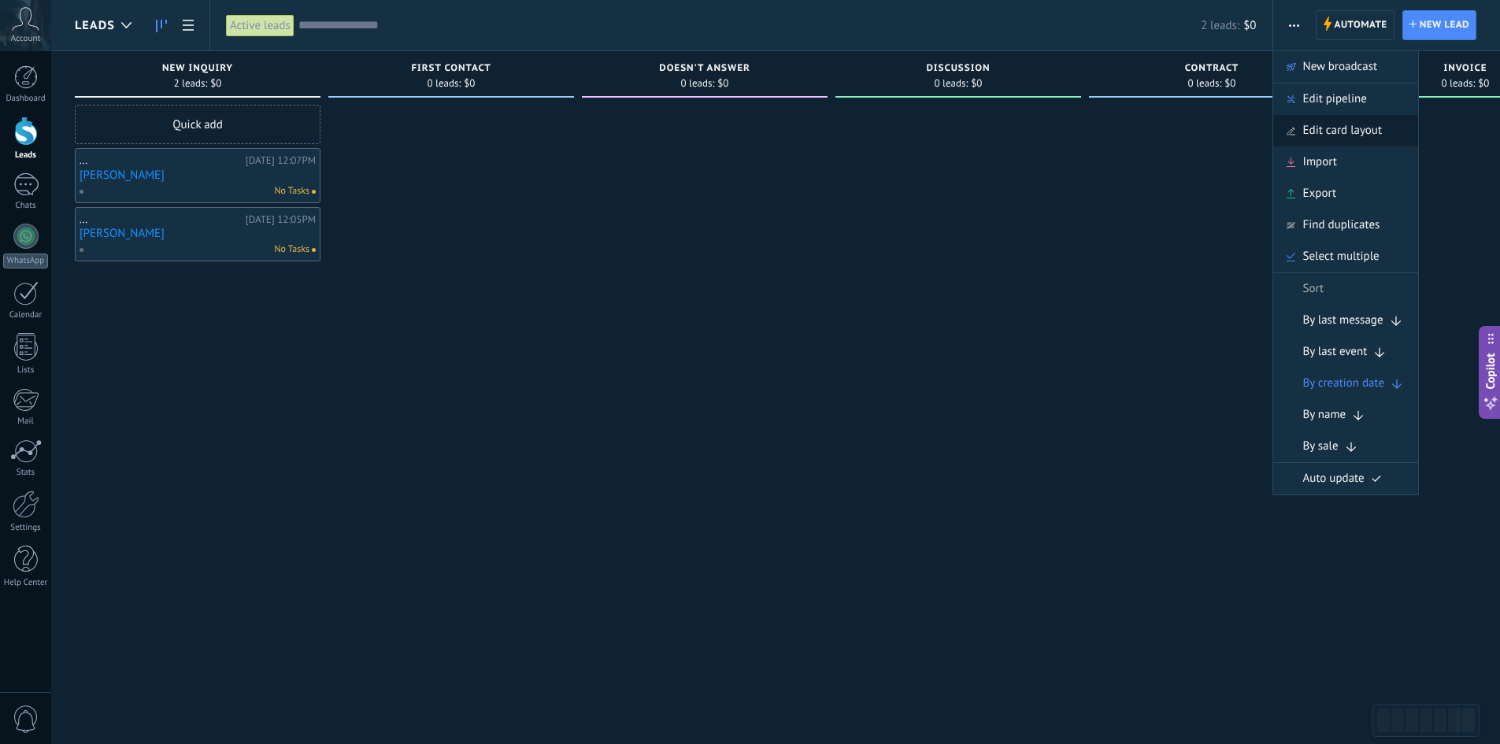
click at [1319, 125] on span "Edit card layout" at bounding box center [1342, 130] width 79 height 31
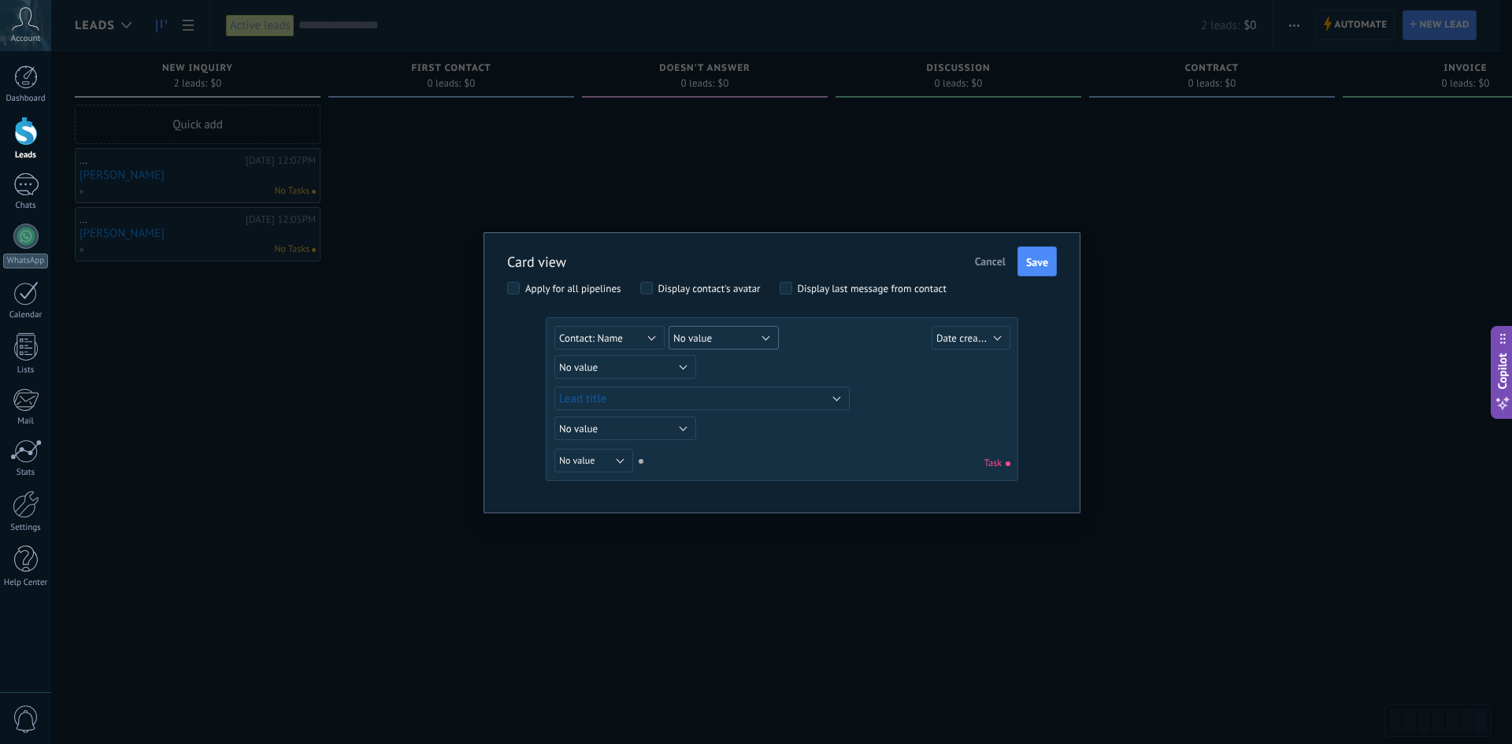
click at [695, 336] on span "No value" at bounding box center [692, 337] width 39 height 13
drag, startPoint x: 878, startPoint y: 358, endPoint x: 676, endPoint y: 365, distance: 202.5
click at [877, 358] on div "No value Lead Lead ID Lead title Date created Sales value Resp. user Tracking n…" at bounding box center [784, 369] width 460 height 28
click at [655, 365] on button "No value" at bounding box center [625, 367] width 142 height 24
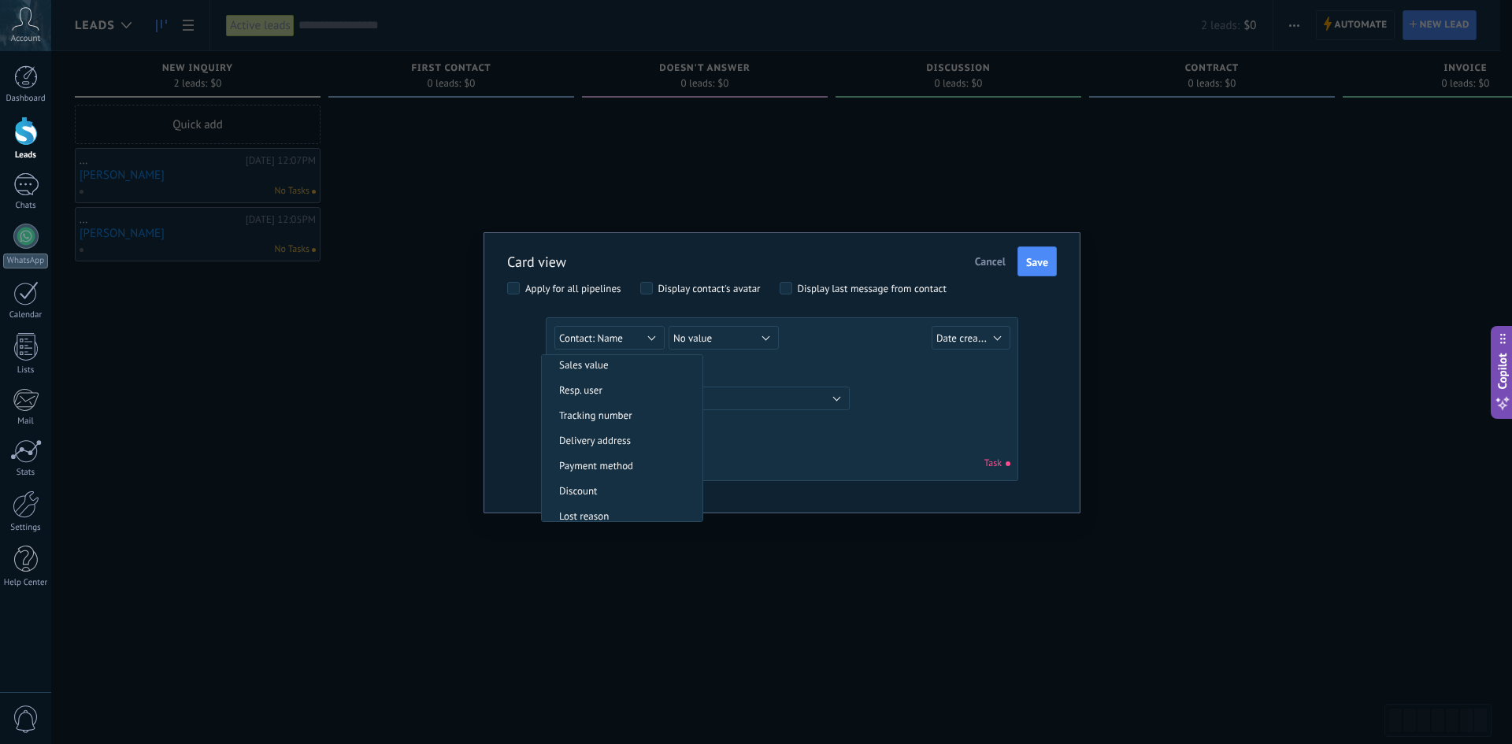
click at [777, 363] on div "No value Lead Lead ID Lead title Date created Sales value Resp. user Tracking n…" at bounding box center [784, 369] width 460 height 28
click at [750, 339] on button "No value" at bounding box center [723, 338] width 110 height 24
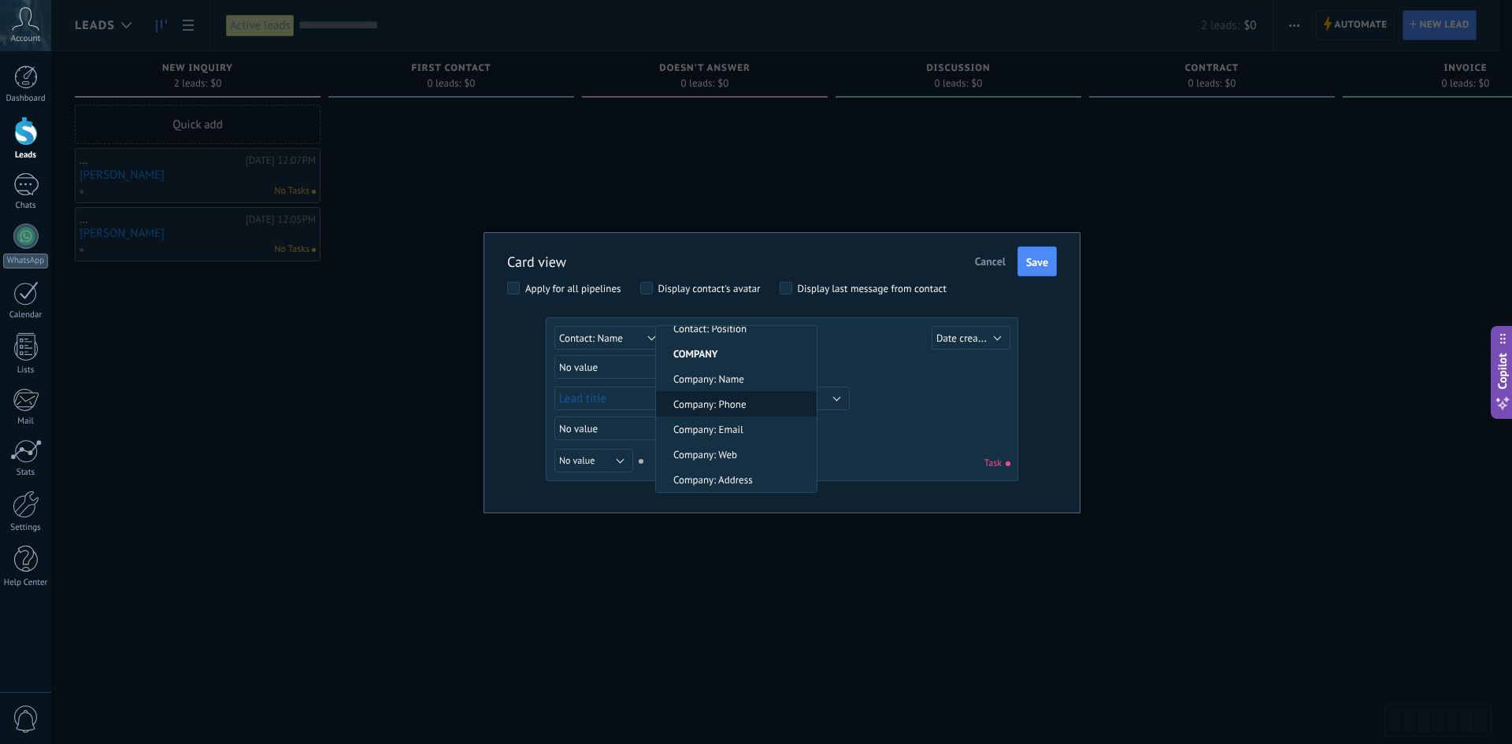
scroll to position [612, 0]
click at [752, 360] on span "Contact: Phone" at bounding box center [734, 356] width 156 height 13
click at [643, 363] on button "No value" at bounding box center [625, 367] width 142 height 24
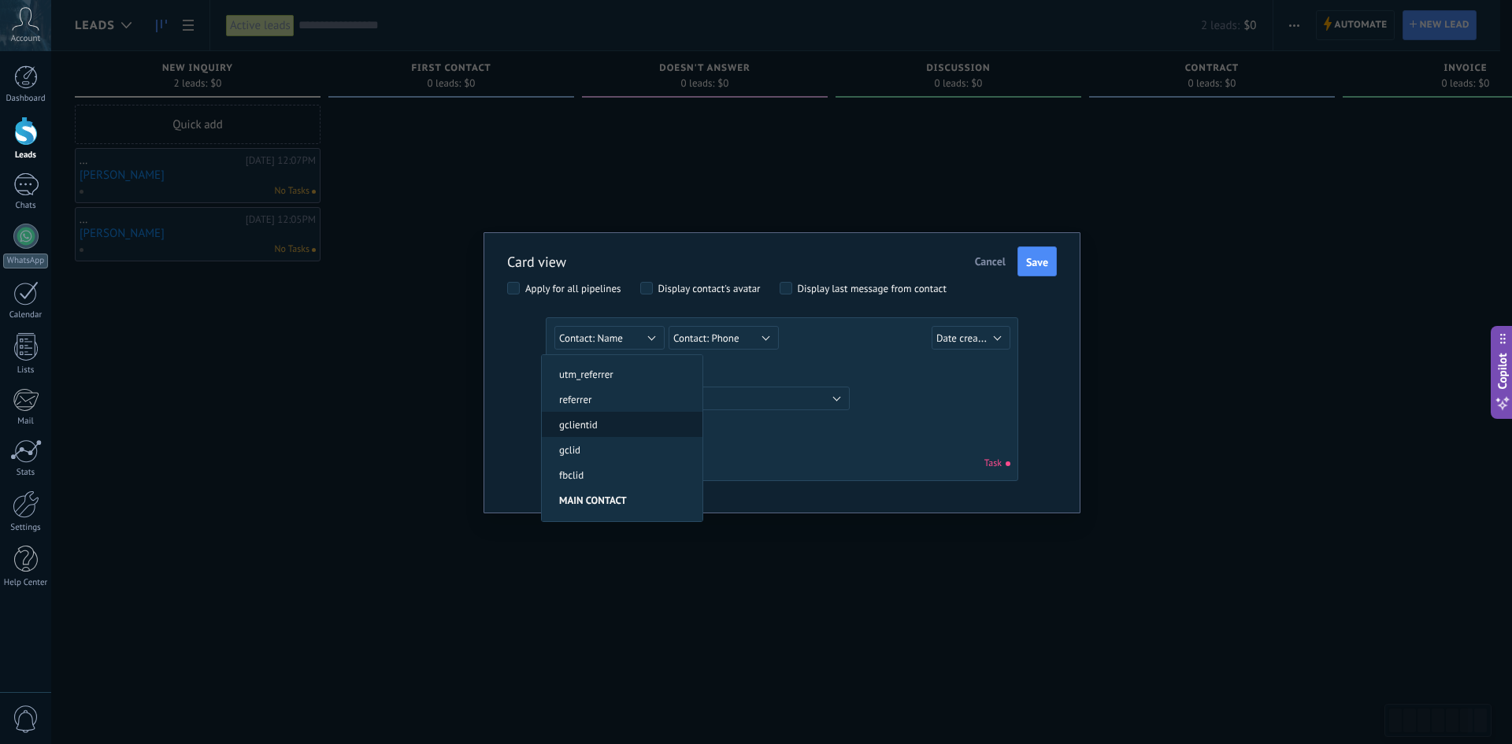
scroll to position [551, 0]
click at [642, 446] on span "Contact: Email" at bounding box center [620, 446] width 156 height 13
click at [1031, 265] on span "Save" at bounding box center [1037, 262] width 22 height 11
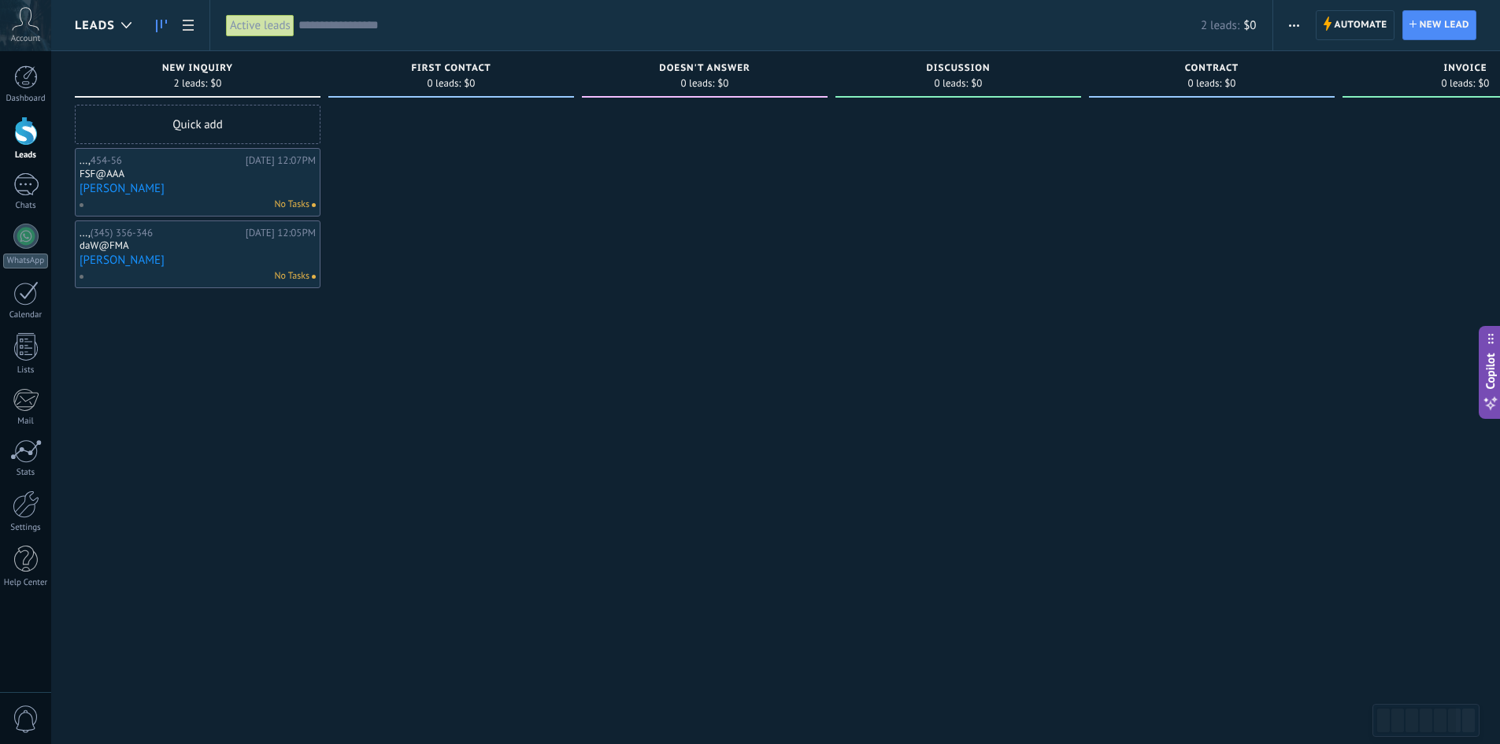
click at [86, 237] on div "..., (345) 356-346" at bounding box center [161, 233] width 162 height 13
click at [1295, 26] on icon "button" at bounding box center [1294, 25] width 10 height 2
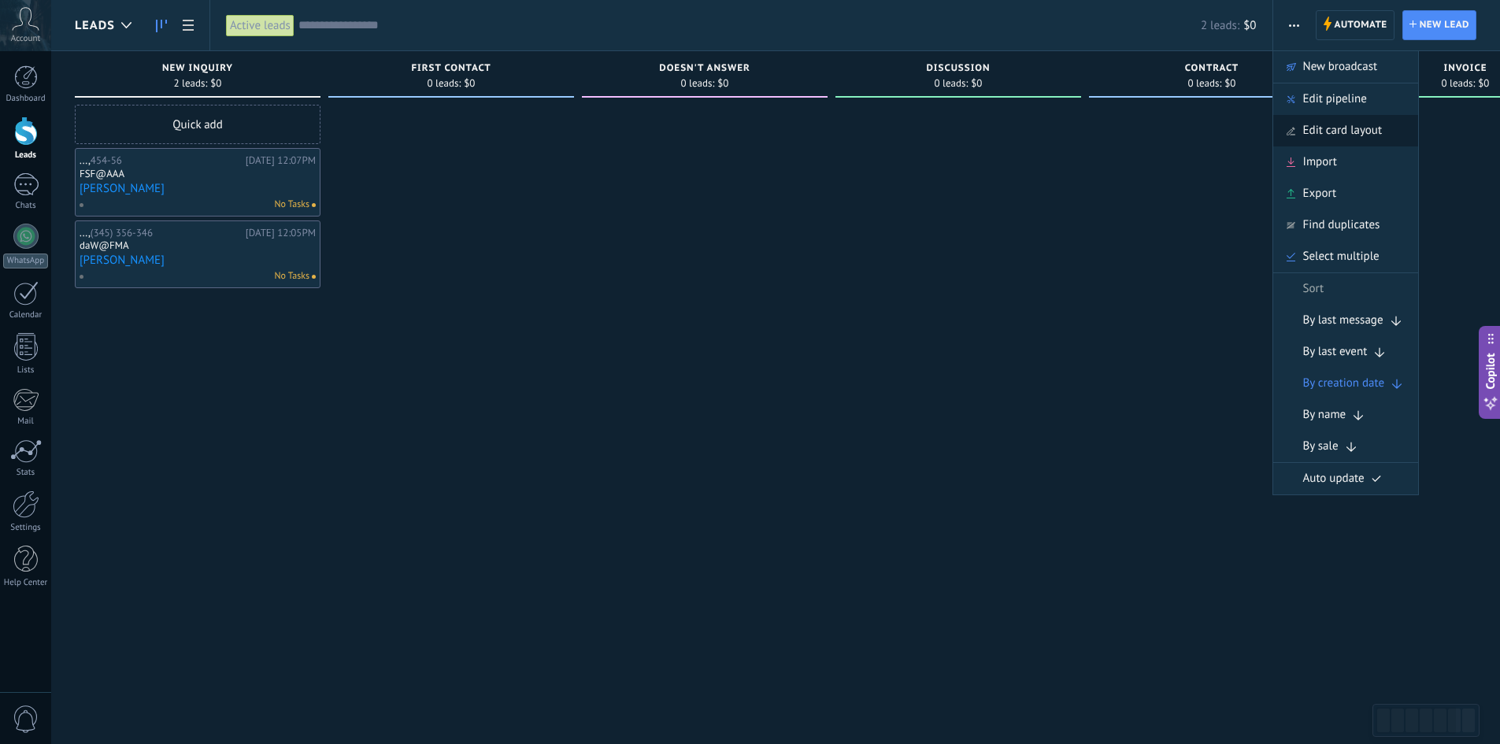
click at [1319, 119] on span "Edit card layout" at bounding box center [1342, 130] width 79 height 31
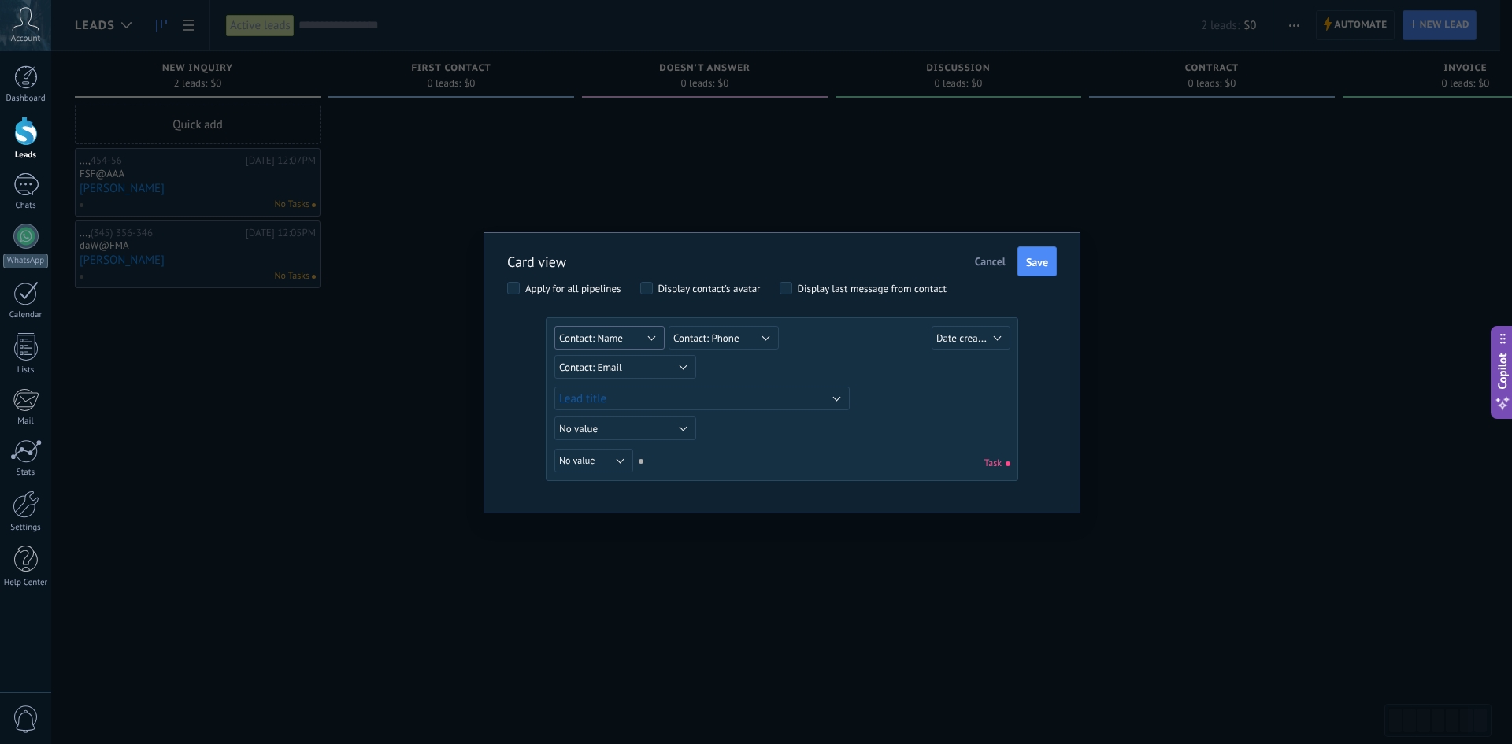
click at [631, 337] on button "Contact: Name" at bounding box center [609, 338] width 110 height 24
click at [630, 334] on span "No value" at bounding box center [620, 338] width 156 height 13
click at [1035, 264] on span "Save" at bounding box center [1037, 262] width 22 height 11
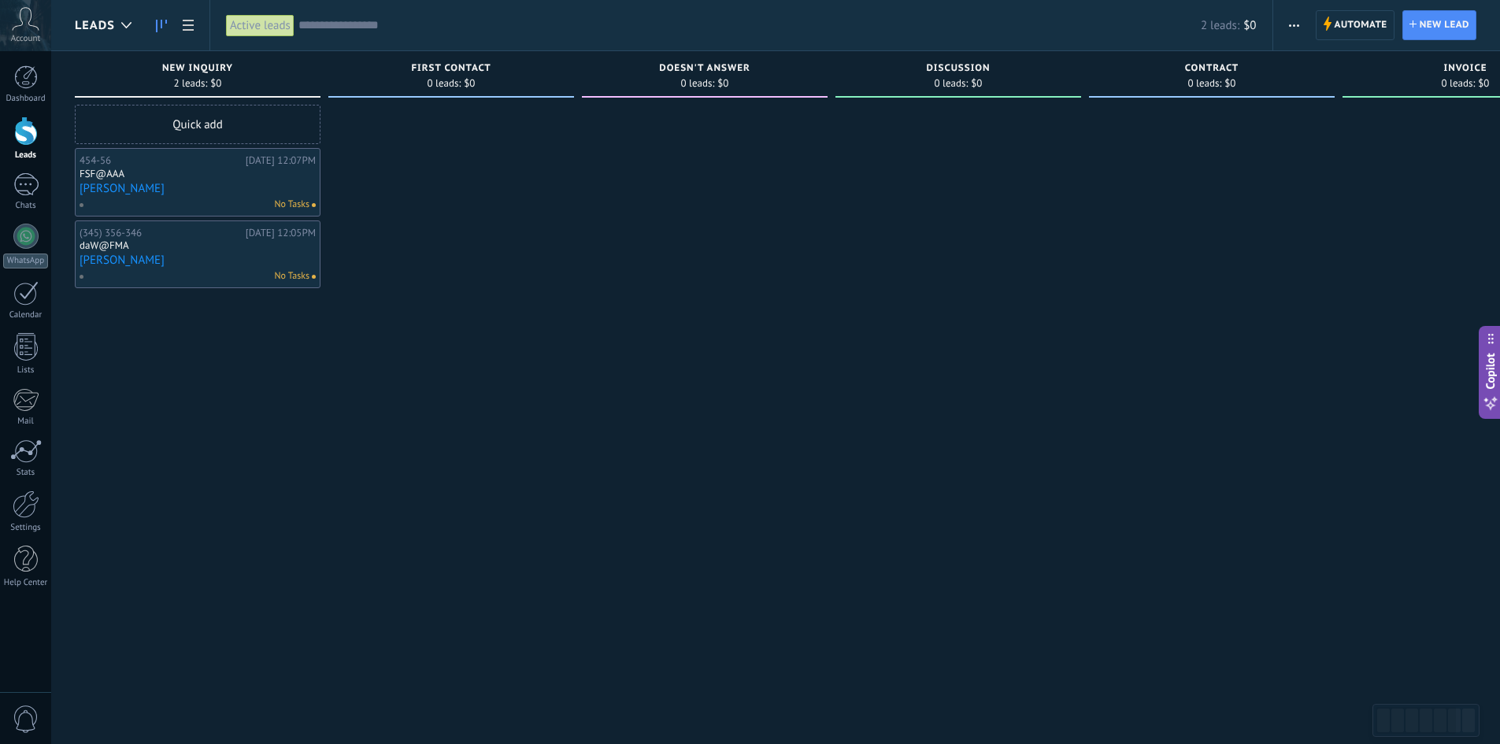
drag, startPoint x: 103, startPoint y: 186, endPoint x: 90, endPoint y: 190, distance: 14.0
click at [90, 190] on link "[PERSON_NAME]" at bounding box center [198, 188] width 236 height 13
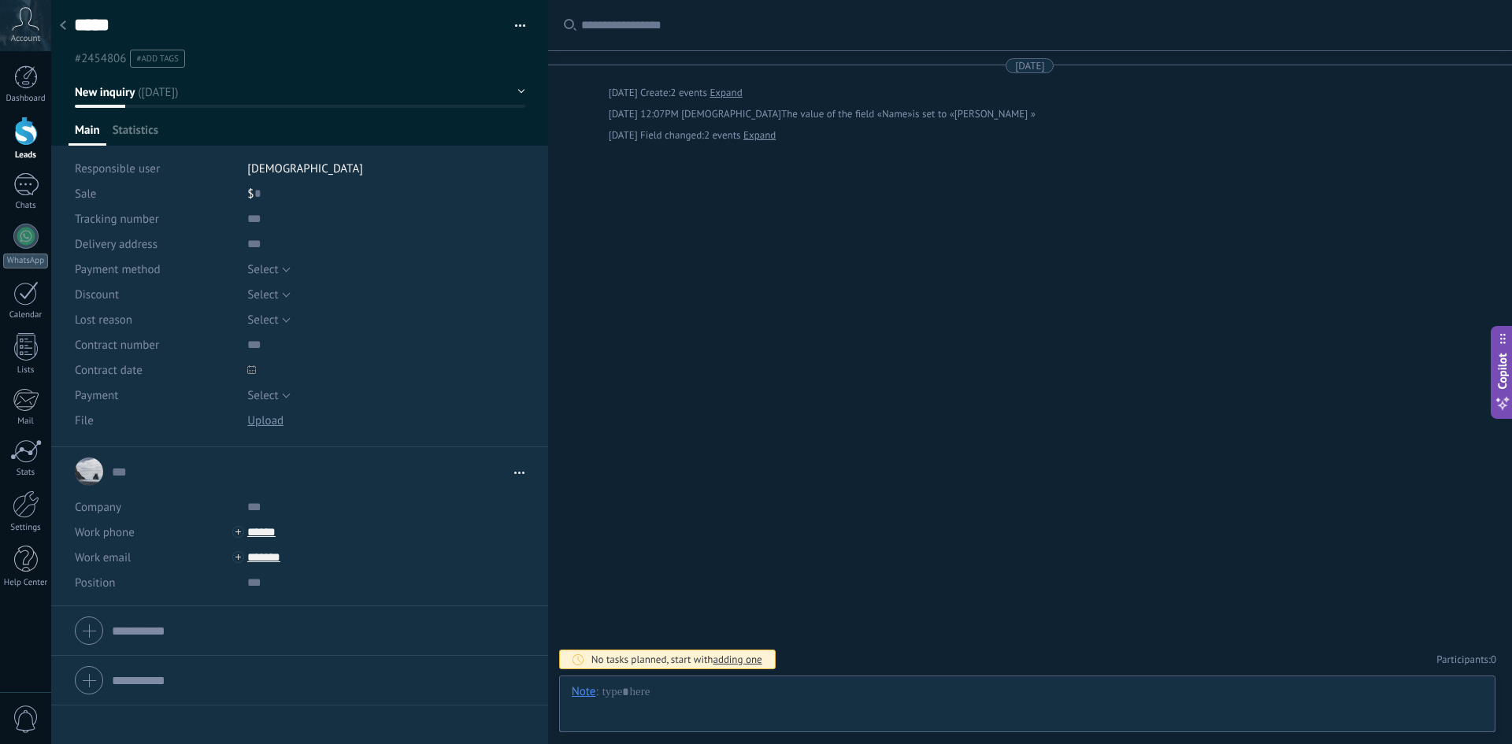
scroll to position [24, 0]
click at [516, 29] on span "button" at bounding box center [520, 28] width 11 height 3
click at [484, 151] on span "Delete lead" at bounding box center [465, 147] width 58 height 31
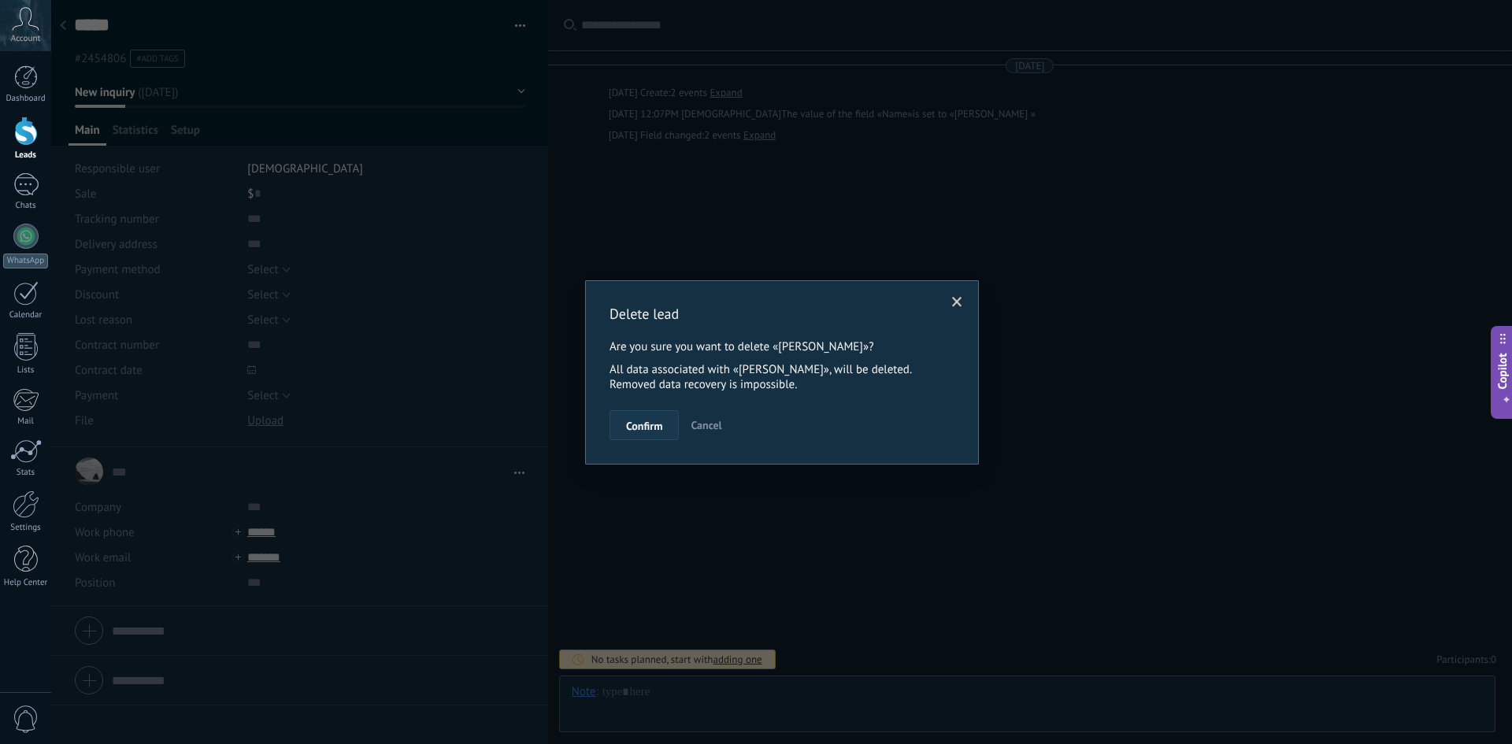
click at [646, 424] on span "Confirm" at bounding box center [644, 425] width 36 height 11
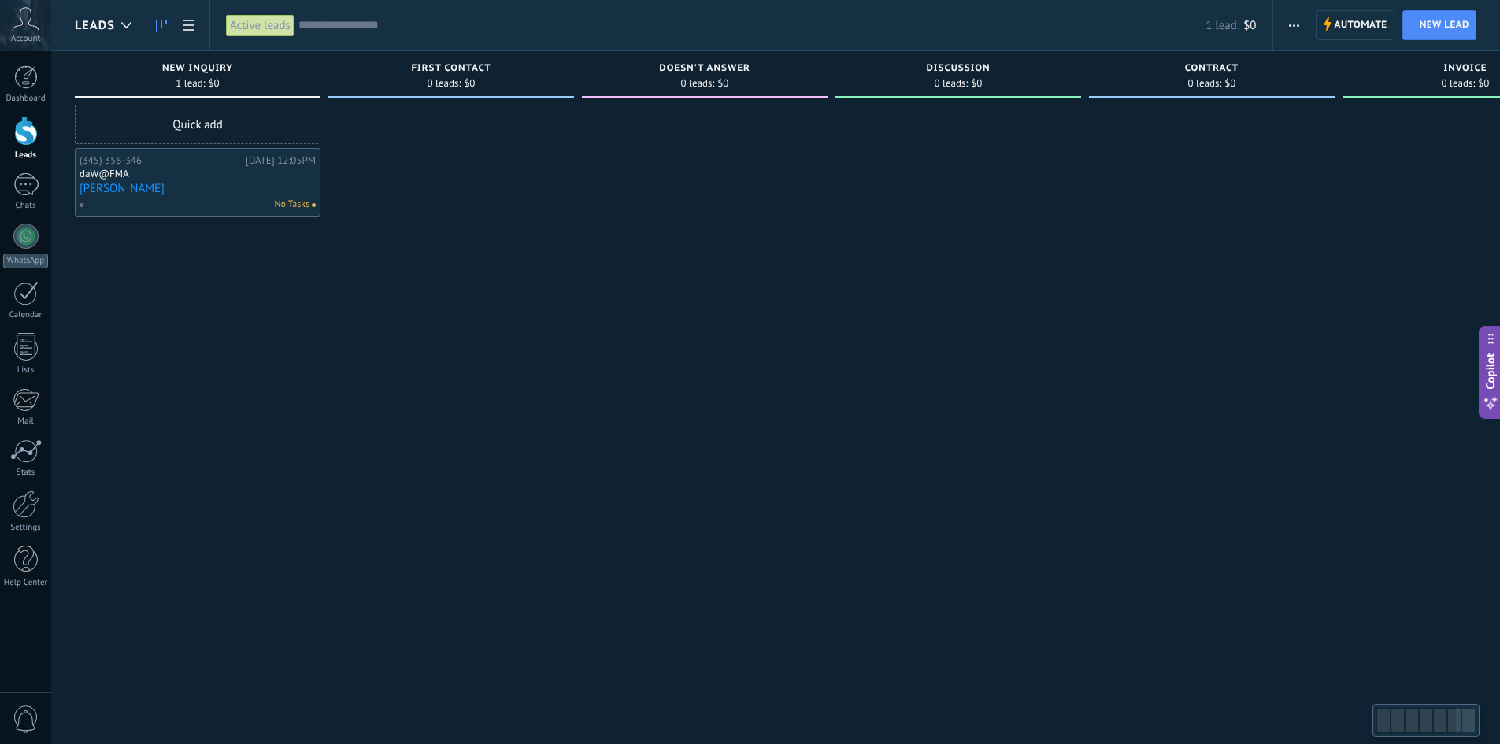
click at [102, 183] on link "[PERSON_NAME]" at bounding box center [198, 188] width 236 height 13
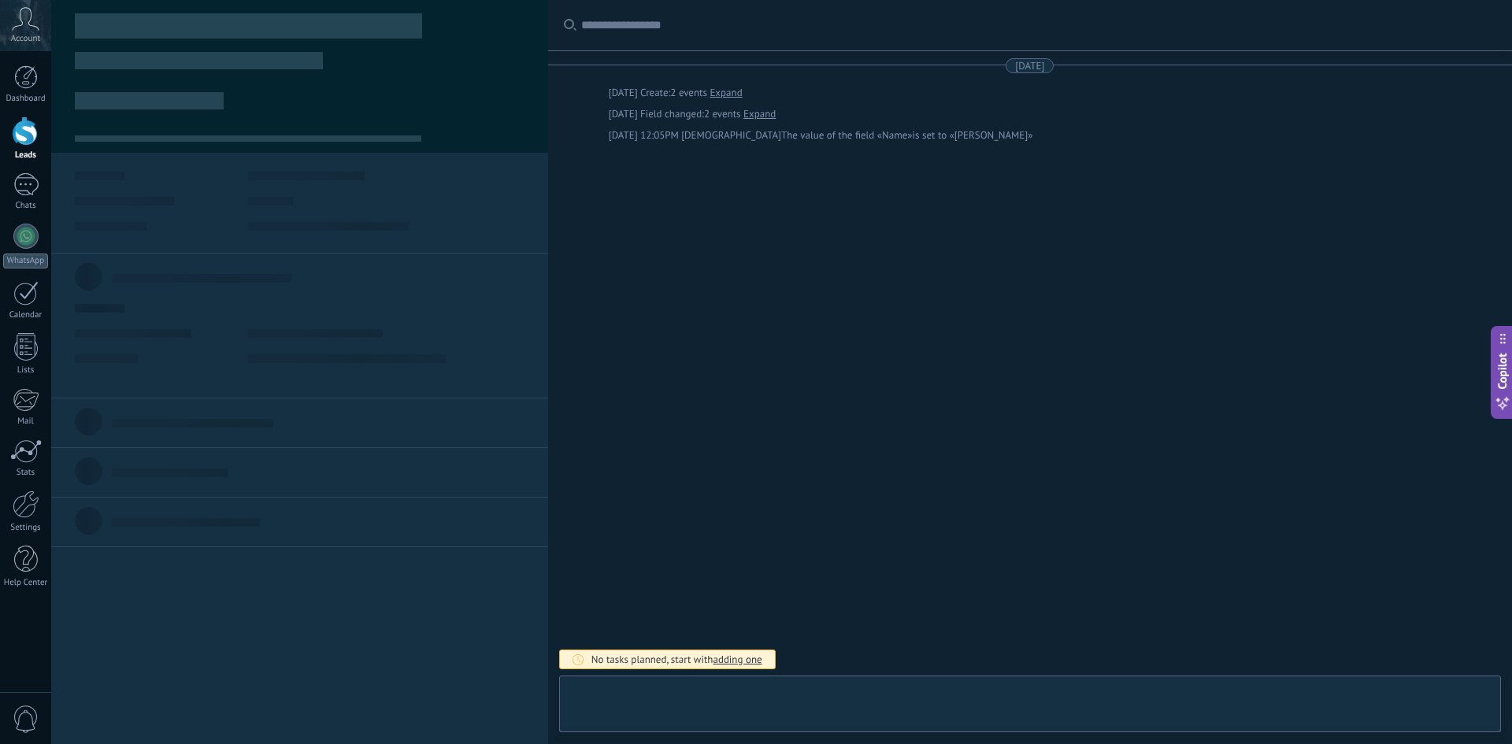
type textarea "*****"
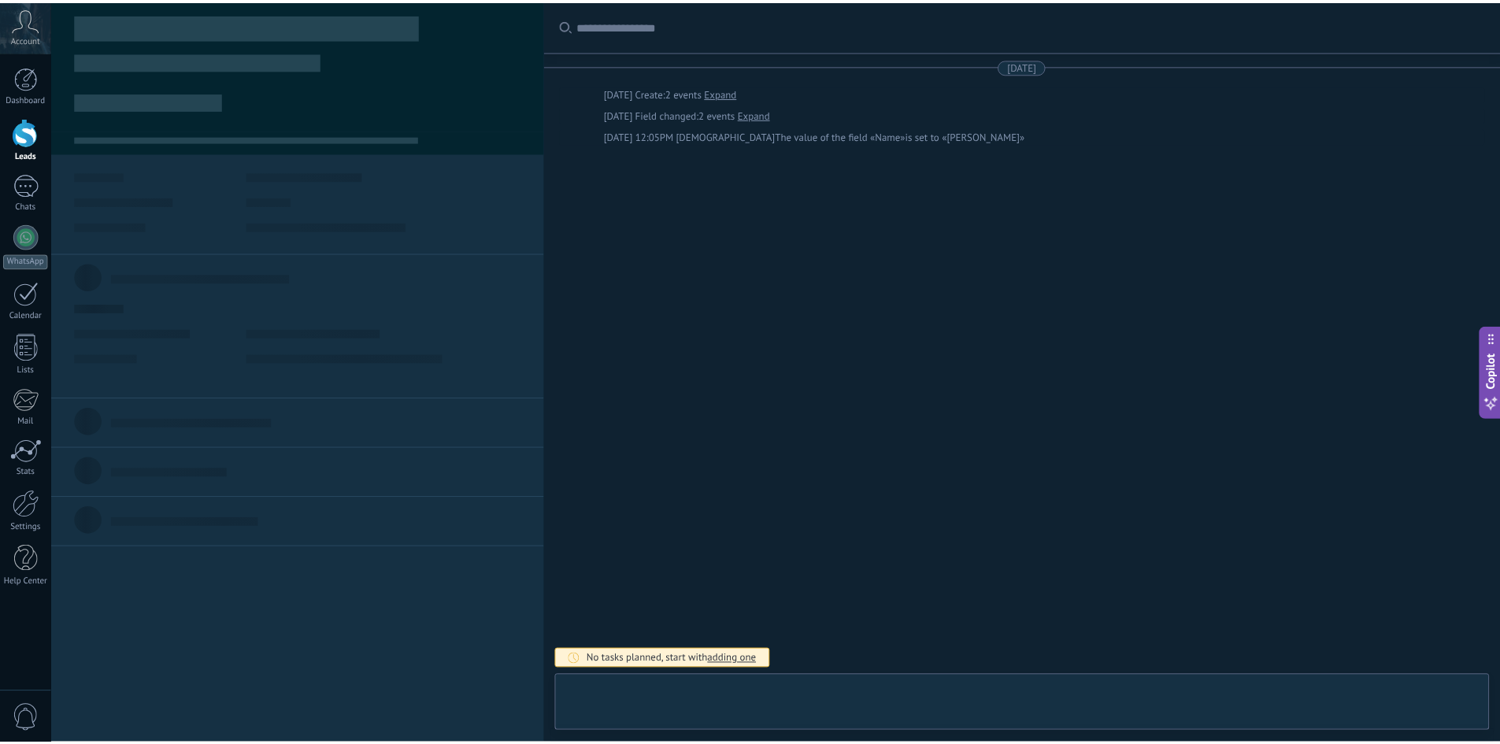
scroll to position [24, 0]
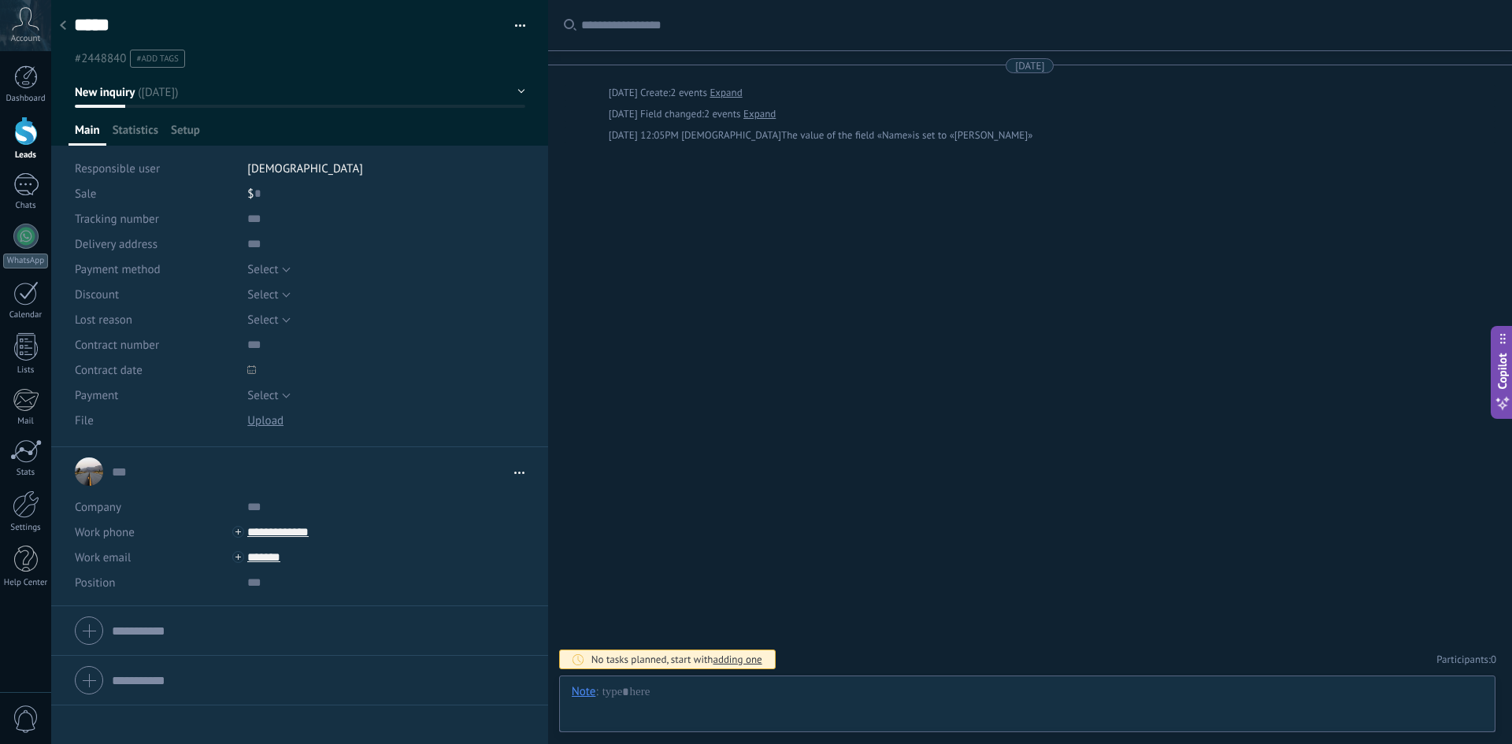
click at [513, 27] on button "button" at bounding box center [514, 26] width 23 height 24
click at [493, 155] on div "Delete lead" at bounding box center [465, 147] width 118 height 31
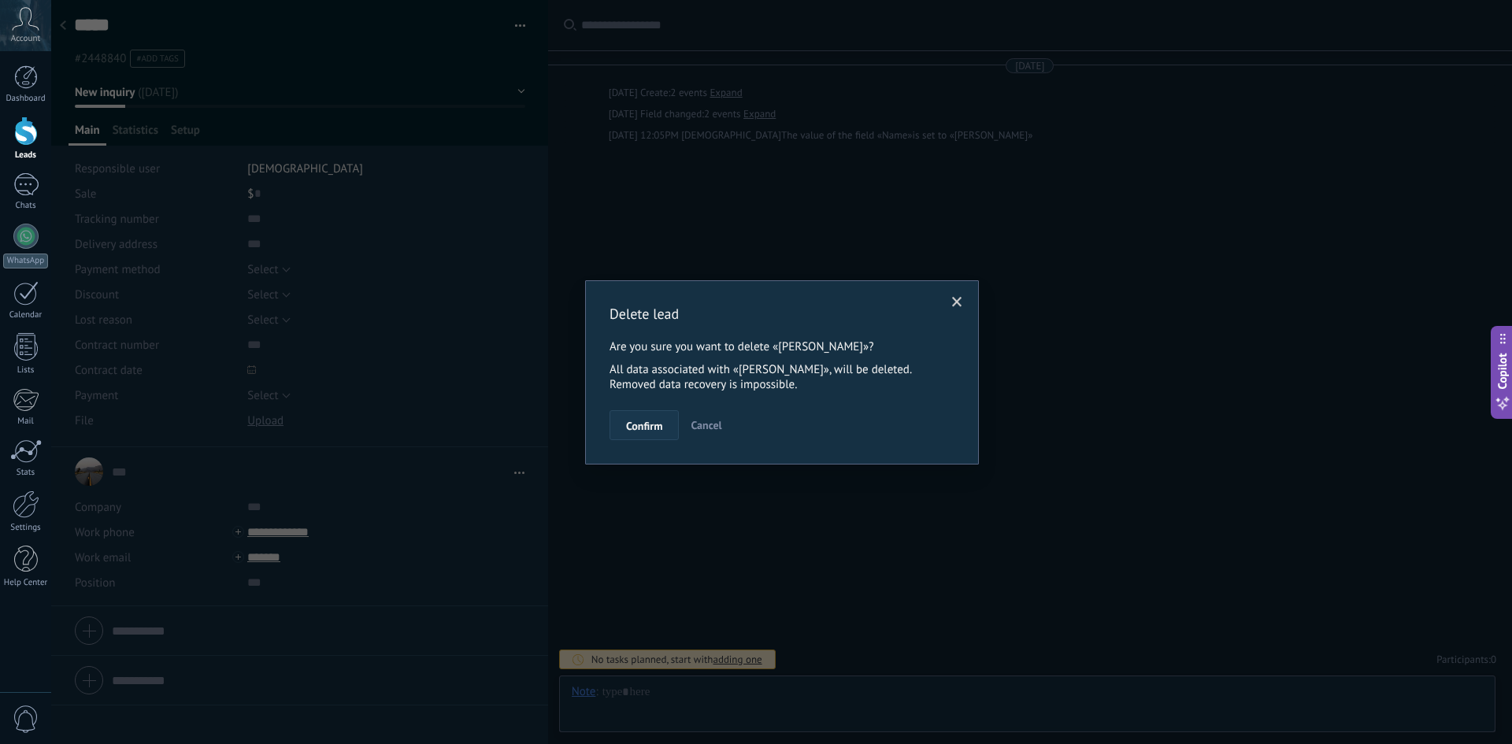
click at [650, 428] on span "Confirm" at bounding box center [644, 425] width 36 height 11
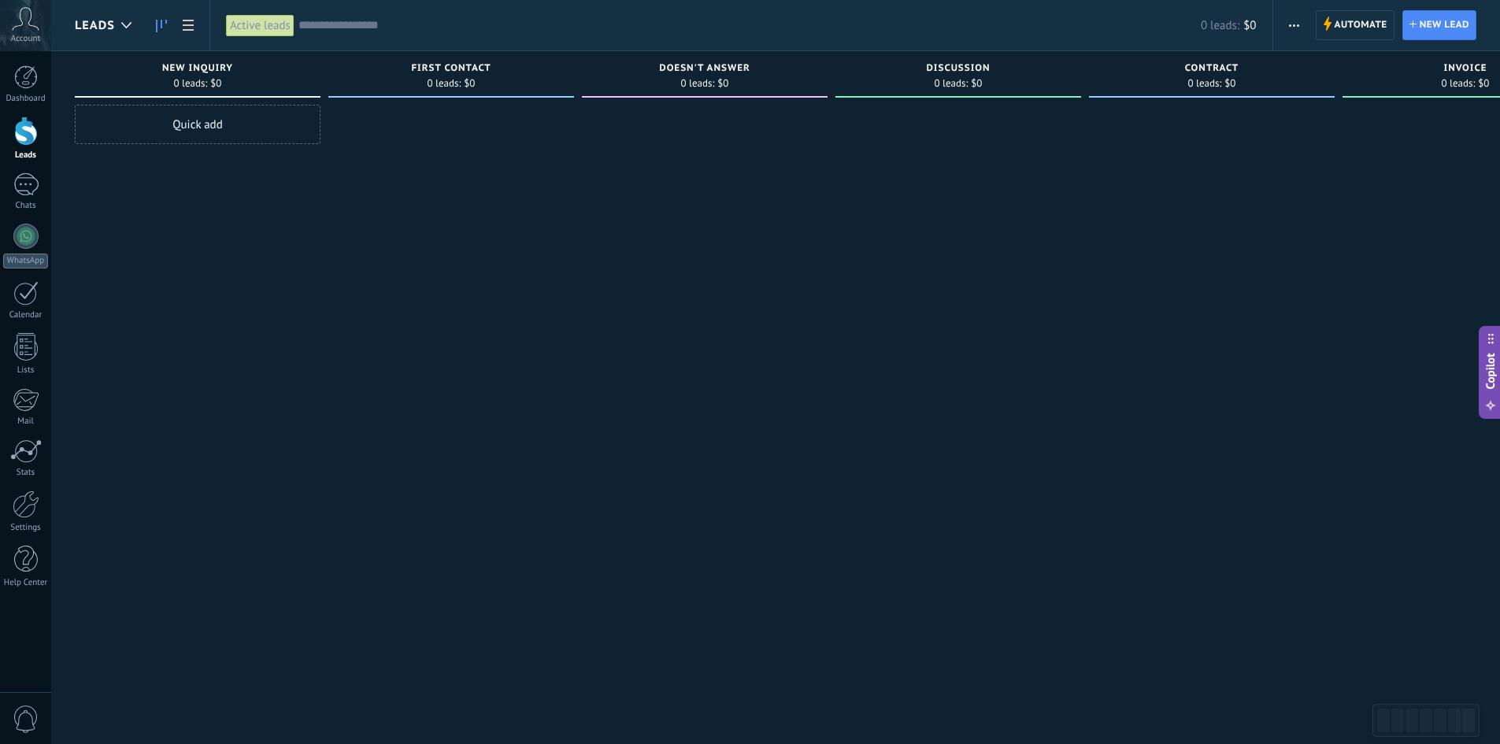
click at [47, 29] on div "Account" at bounding box center [25, 25] width 51 height 51
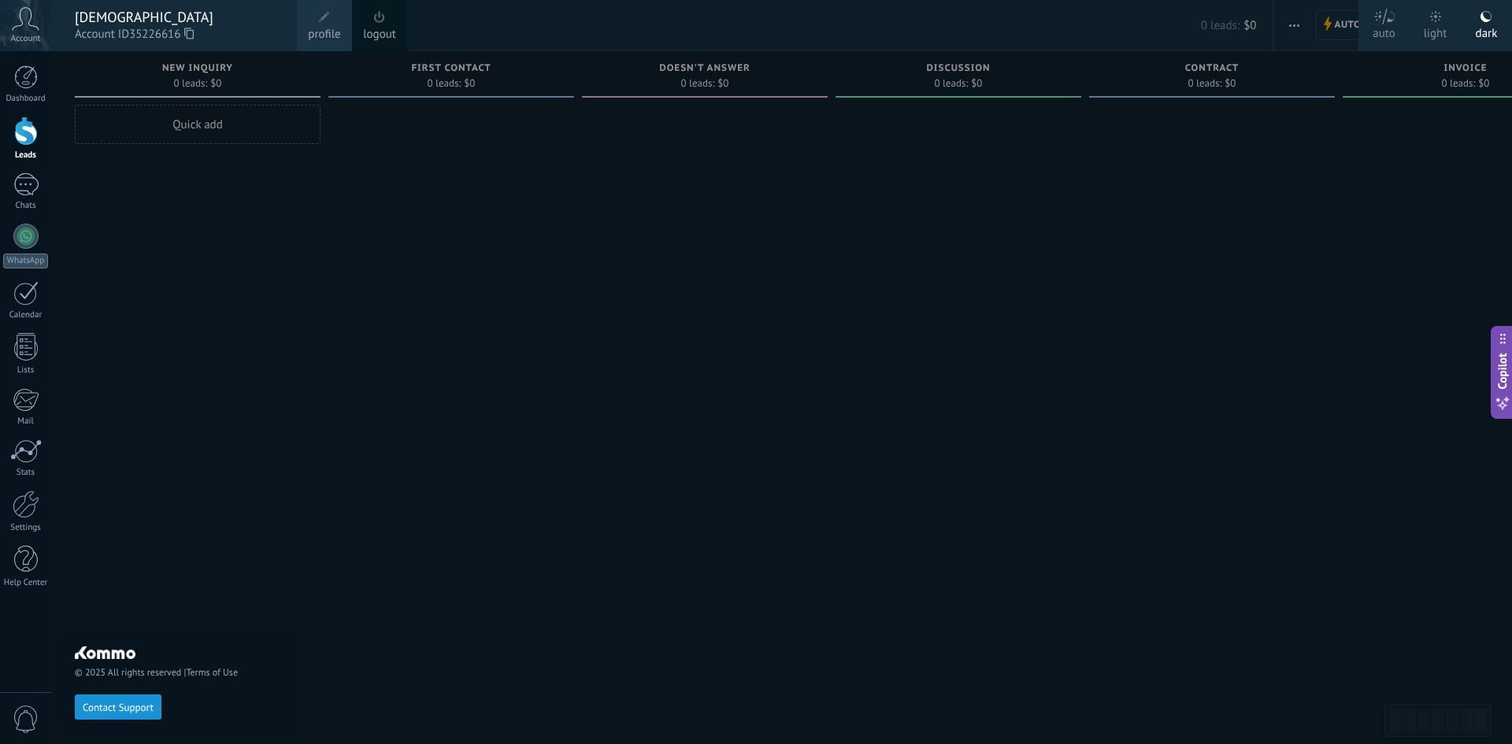
click at [377, 27] on link "logout" at bounding box center [379, 34] width 33 height 17
